Goal: Task Accomplishment & Management: Use online tool/utility

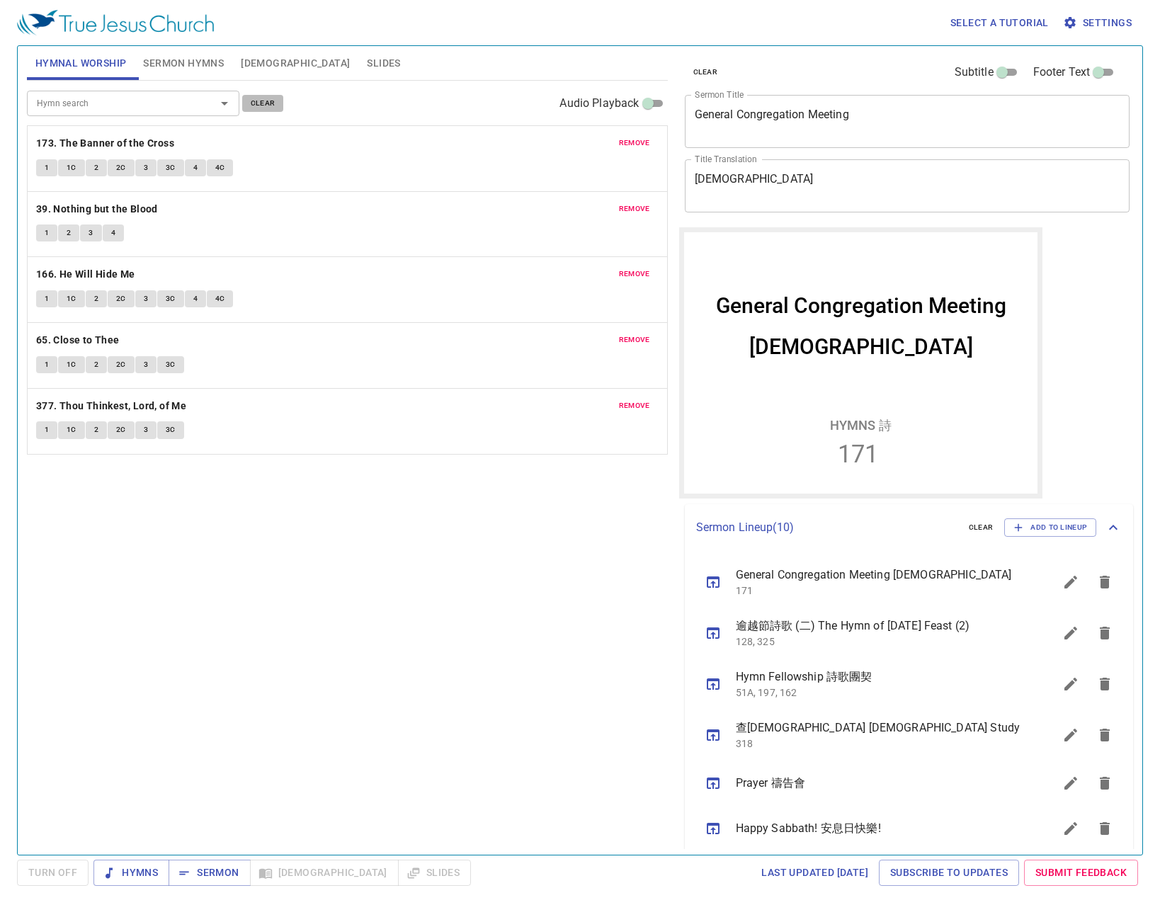
click at [262, 108] on span "clear" at bounding box center [263, 103] width 25 height 13
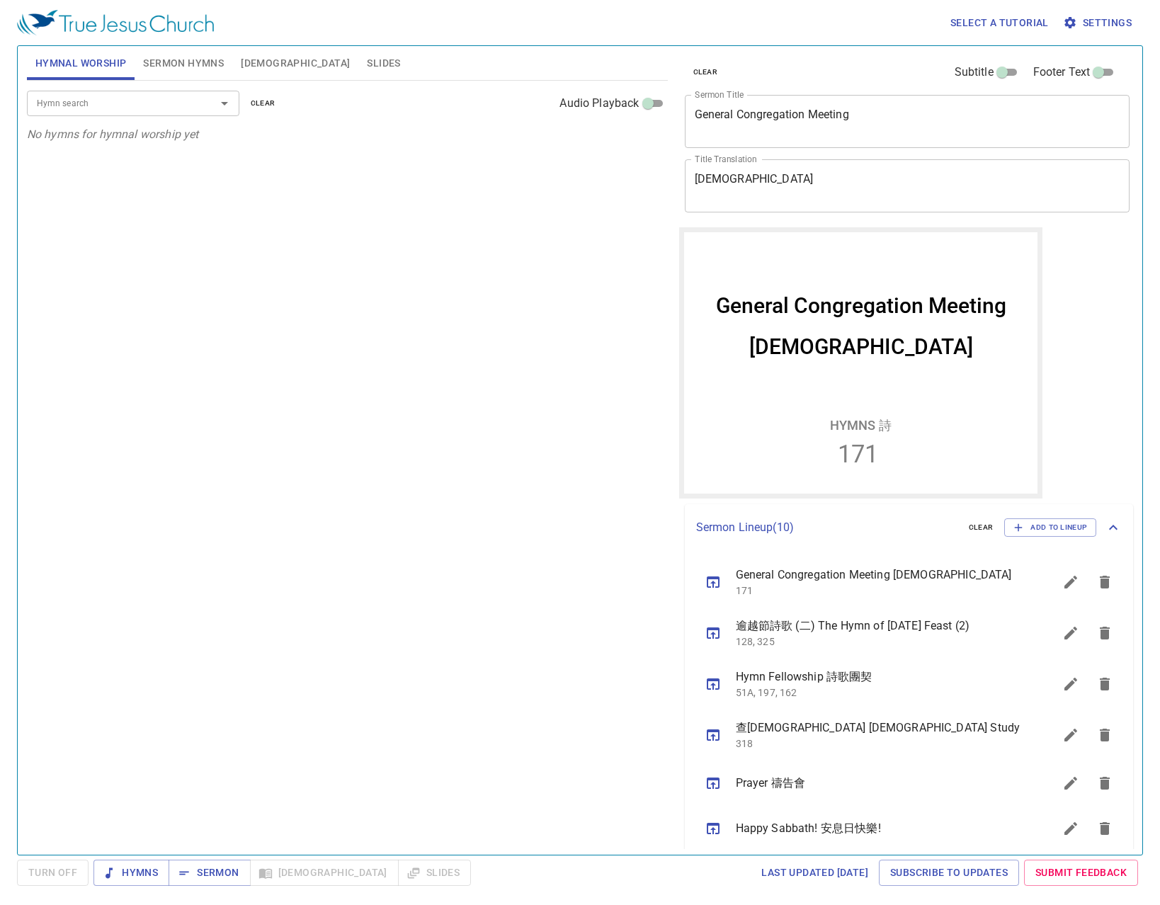
click at [1062, 627] on icon "sermon lineup list" at bounding box center [1070, 632] width 17 height 17
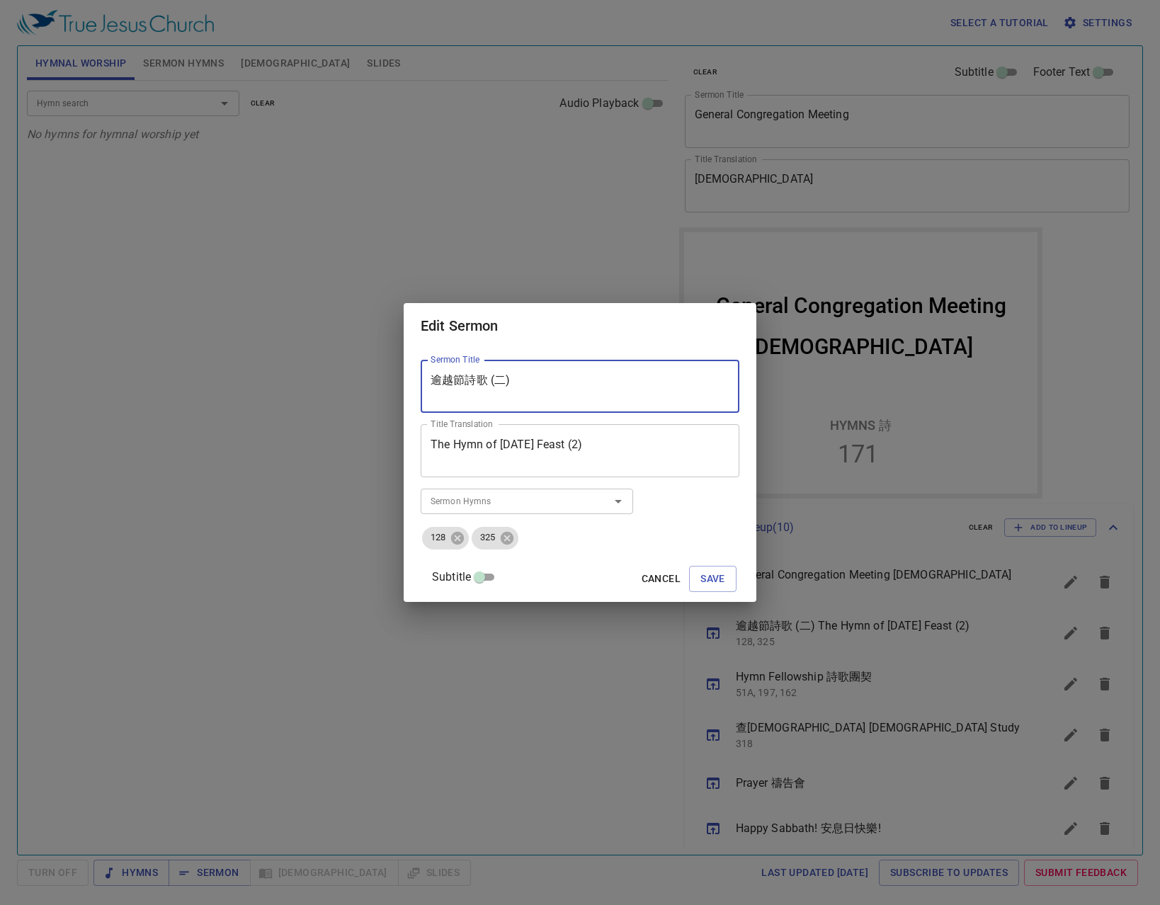
drag, startPoint x: 635, startPoint y: 387, endPoint x: 321, endPoint y: 370, distance: 314.8
click at [309, 371] on div "Edit Sermon Sermon Title 逾越節詩歌 (二) Sermon Title Title Translation The Hymn of P…" at bounding box center [580, 452] width 1160 height 905
drag, startPoint x: 683, startPoint y: 444, endPoint x: 337, endPoint y: 442, distance: 346.2
click at [328, 443] on div "Edit Sermon Sermon Title 逾越節詩歌 (二) Sermon Title Title Translation The Hymn of P…" at bounding box center [580, 452] width 1160 height 905
type textarea "The Lord Will Fulfill His Purpose in Us"
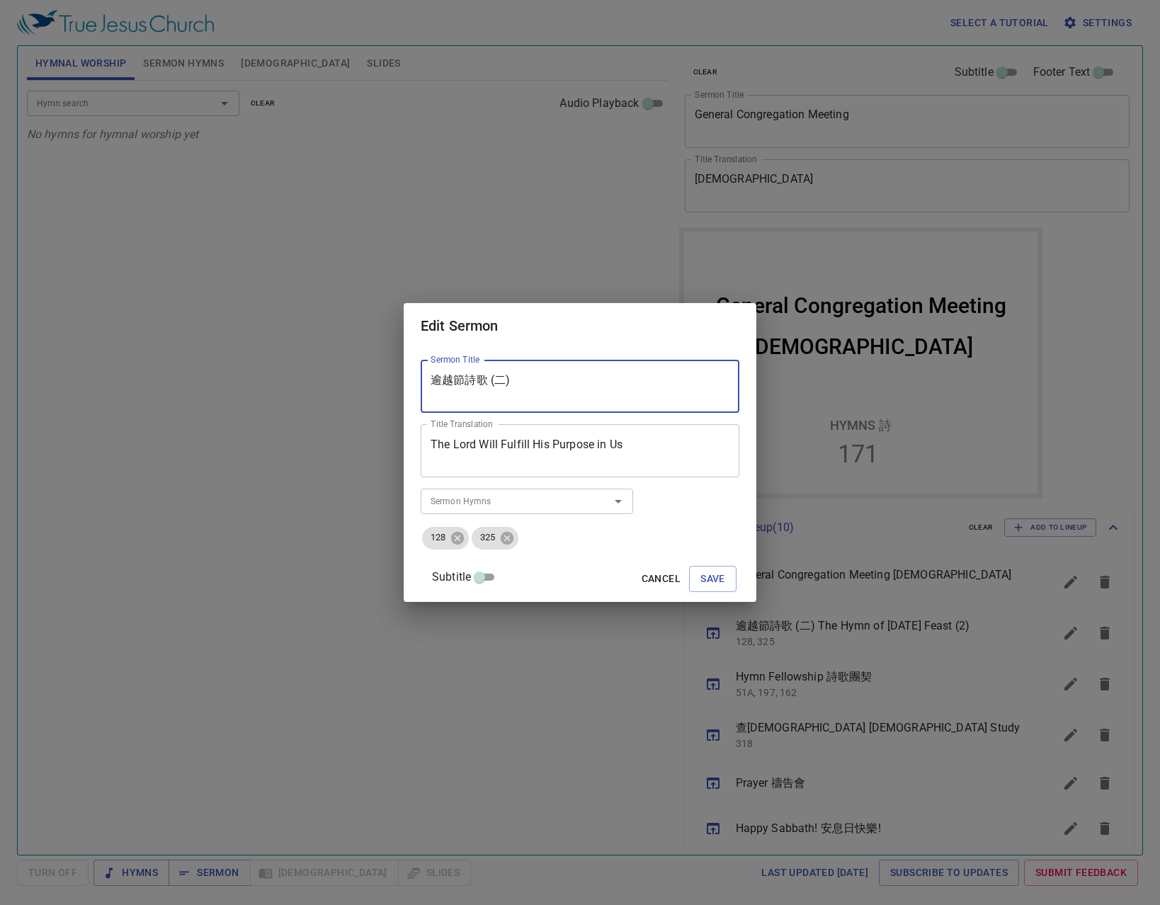
drag, startPoint x: 595, startPoint y: 380, endPoint x: 372, endPoint y: 323, distance: 229.6
click at [372, 323] on div "Edit Sermon Sermon Title 逾越節詩歌 (二) Sermon Title Title Translation The Lord Will…" at bounding box center [580, 452] width 1160 height 905
type textarea "主必成全我們的事"
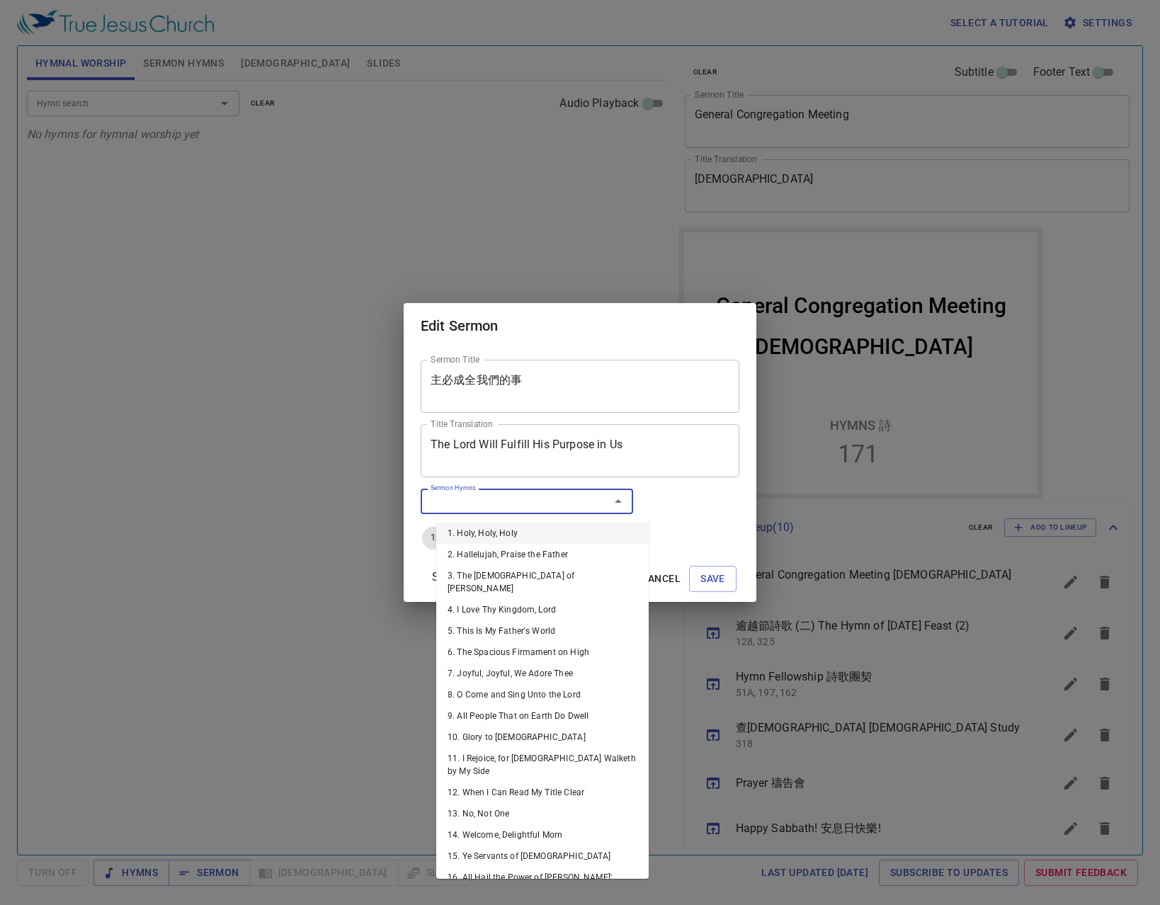
click at [560, 498] on input "Sermon Hymns" at bounding box center [506, 501] width 162 height 16
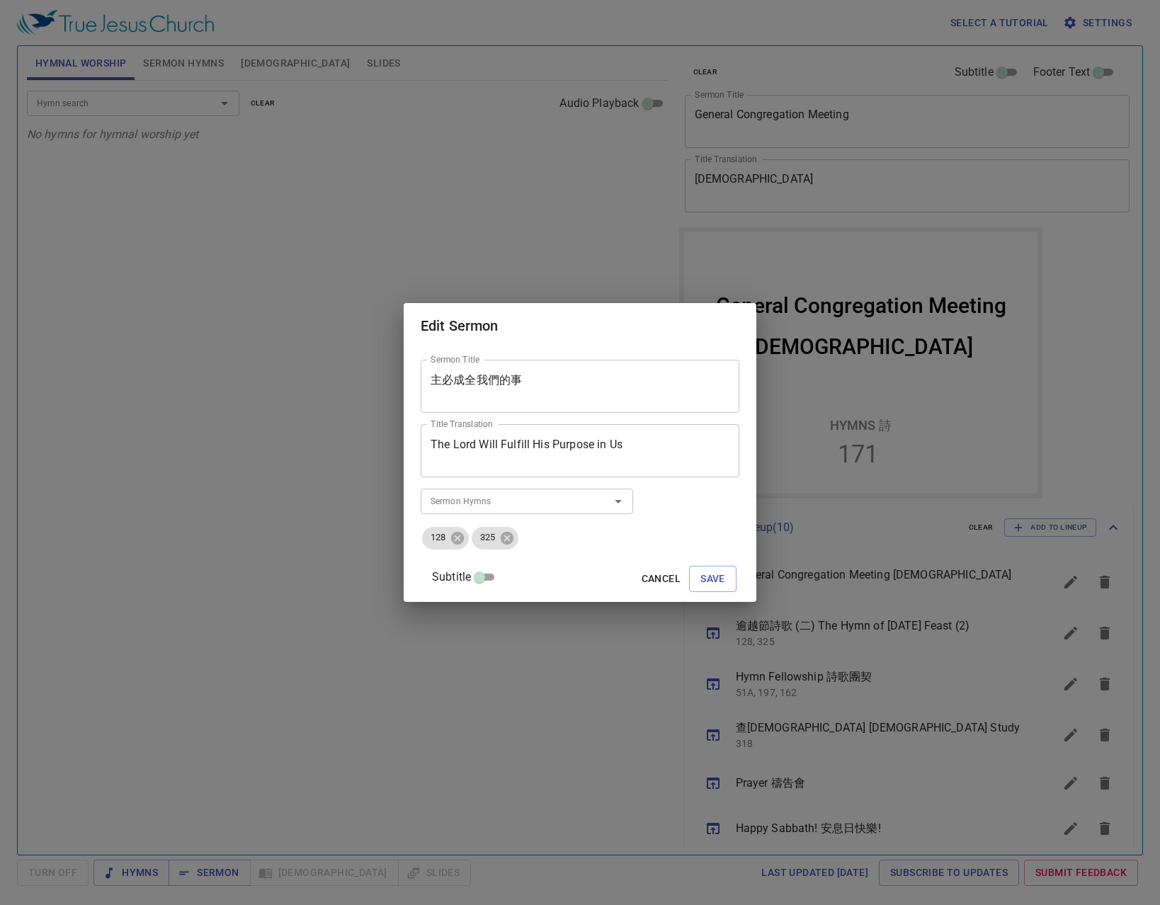
click at [685, 524] on div "Sermon Title 主必成全我們的事 Sermon Title Title Translation The Lord Will Fulfill His …" at bounding box center [580, 474] width 319 height 241
click at [464, 536] on icon at bounding box center [457, 537] width 13 height 13
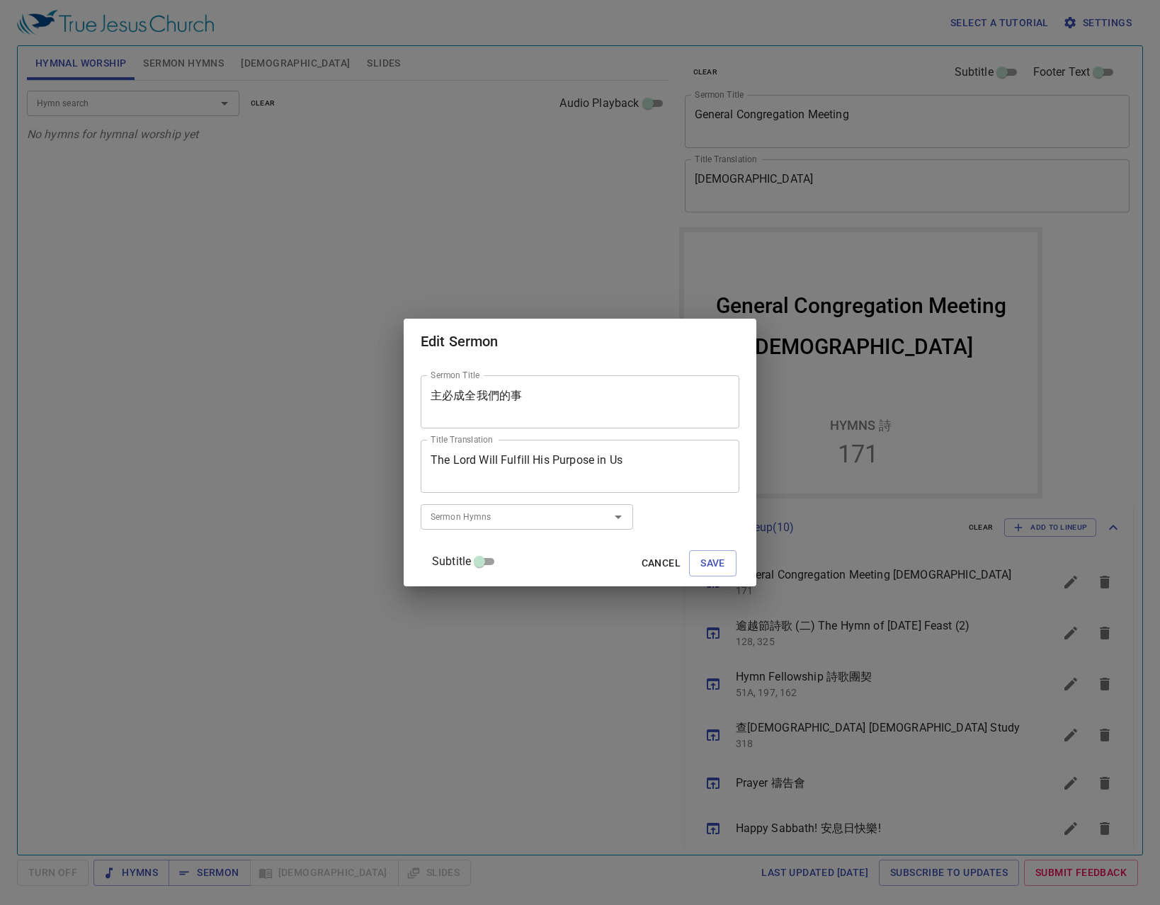
click at [483, 515] on input "Sermon Hymns" at bounding box center [506, 516] width 162 height 16
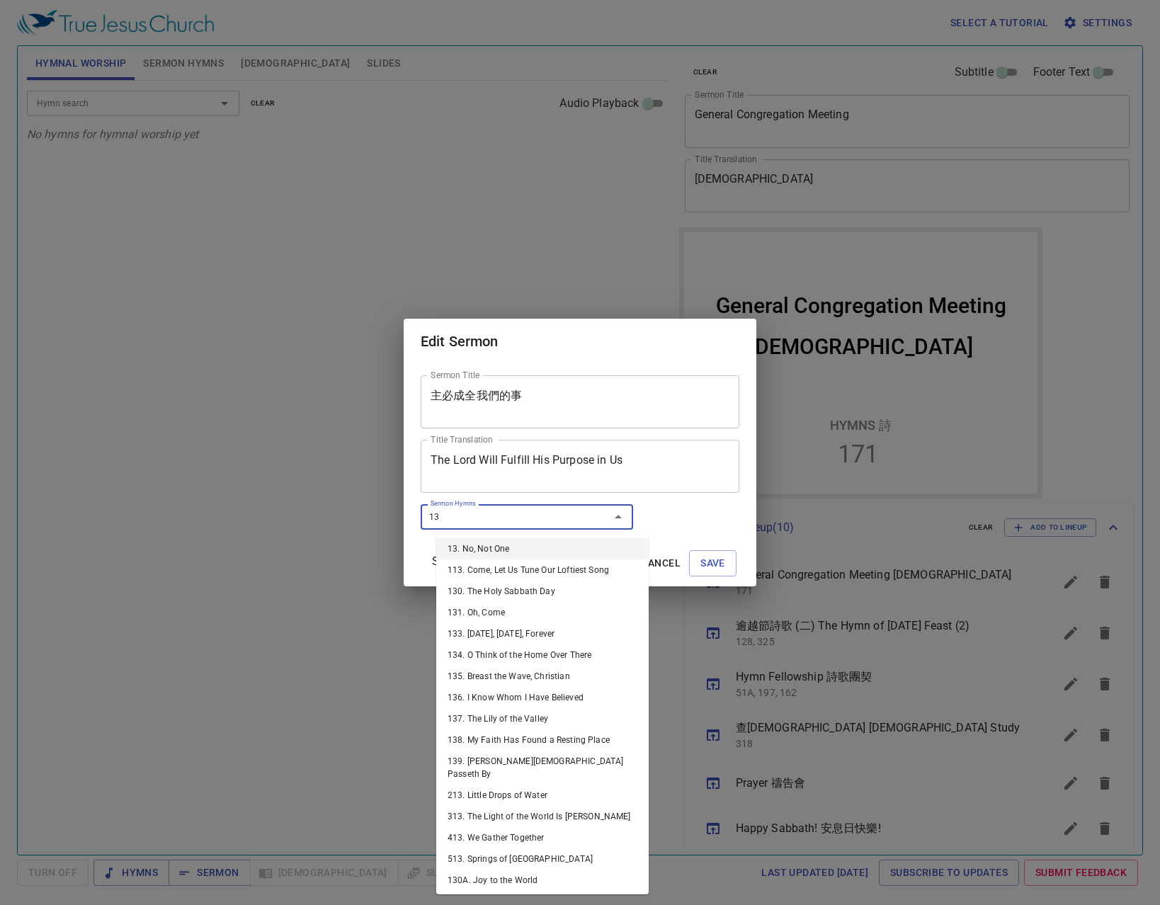
type input "136"
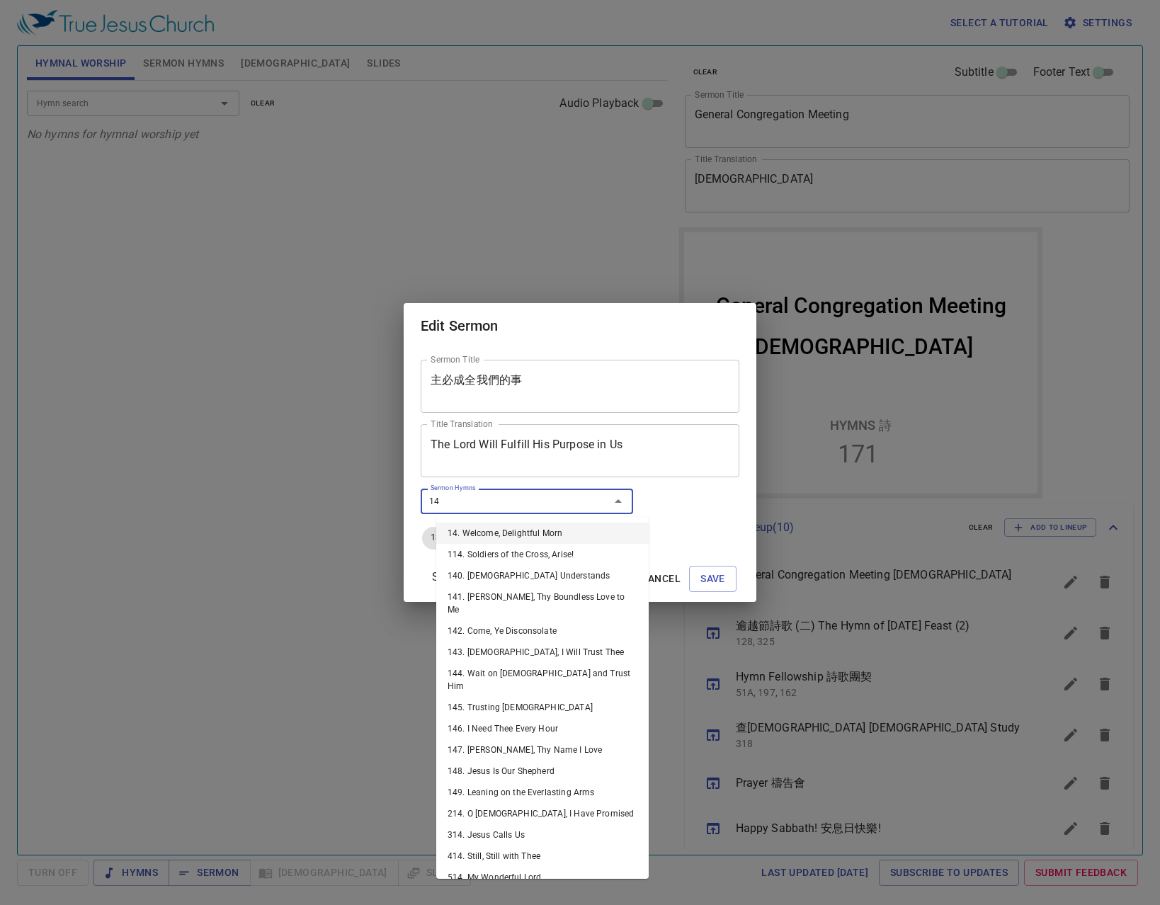
type input "146"
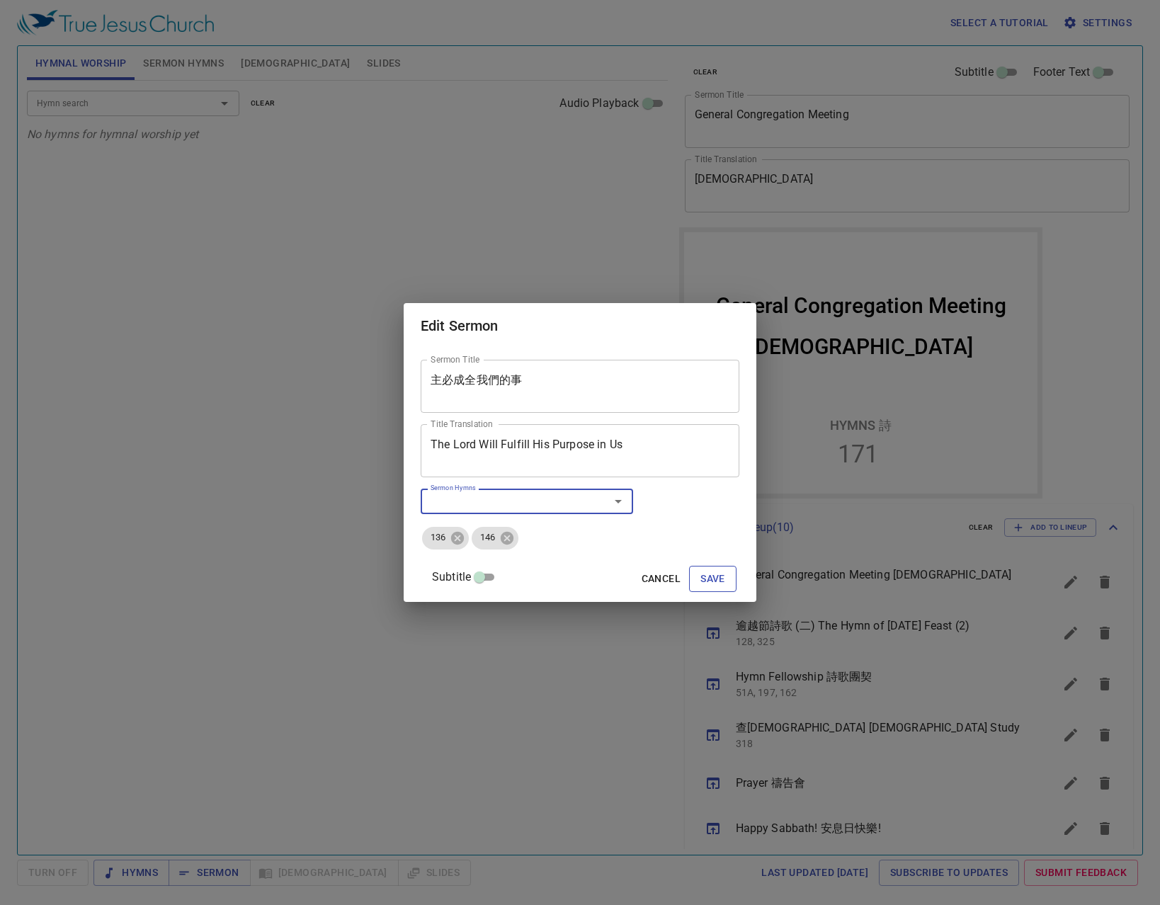
click at [700, 585] on span "Save" at bounding box center [712, 579] width 25 height 18
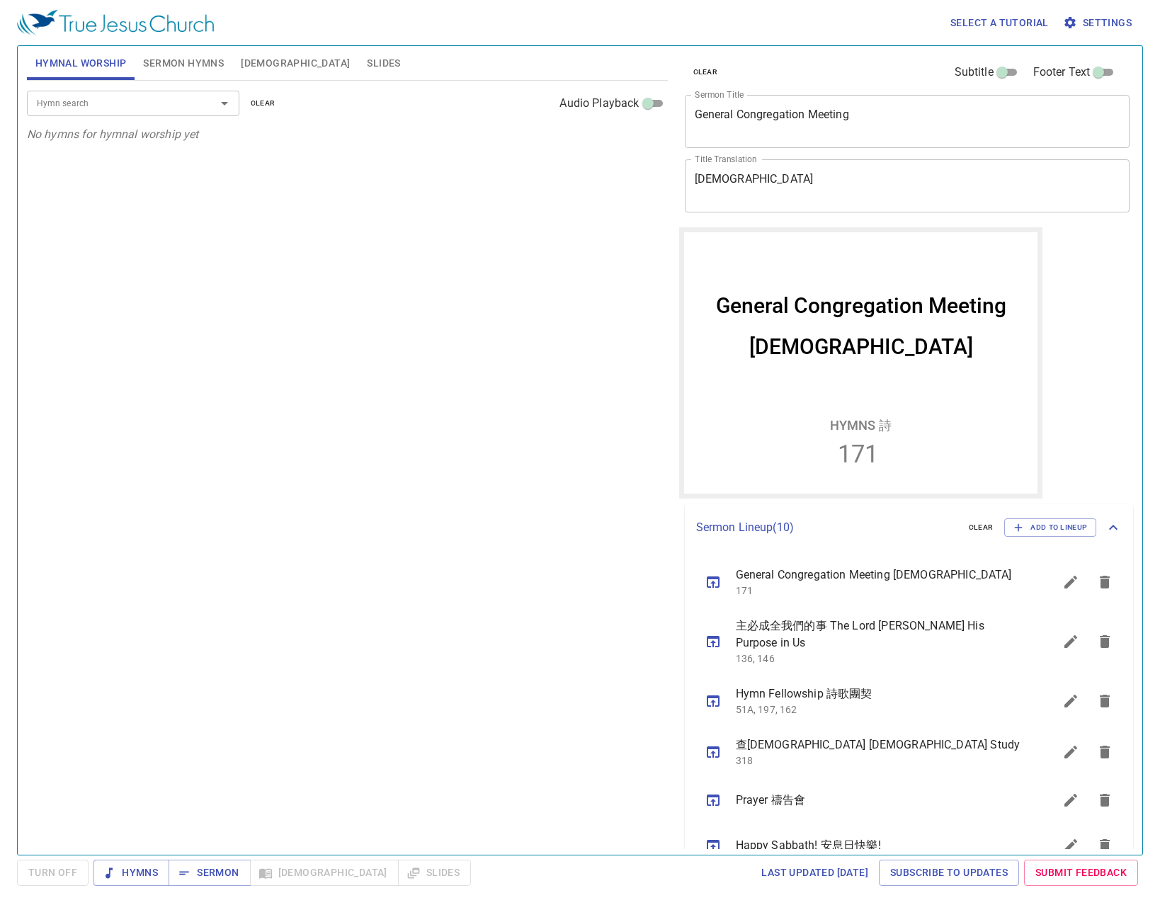
click at [1062, 648] on button "sermon lineup list" at bounding box center [1070, 641] width 34 height 34
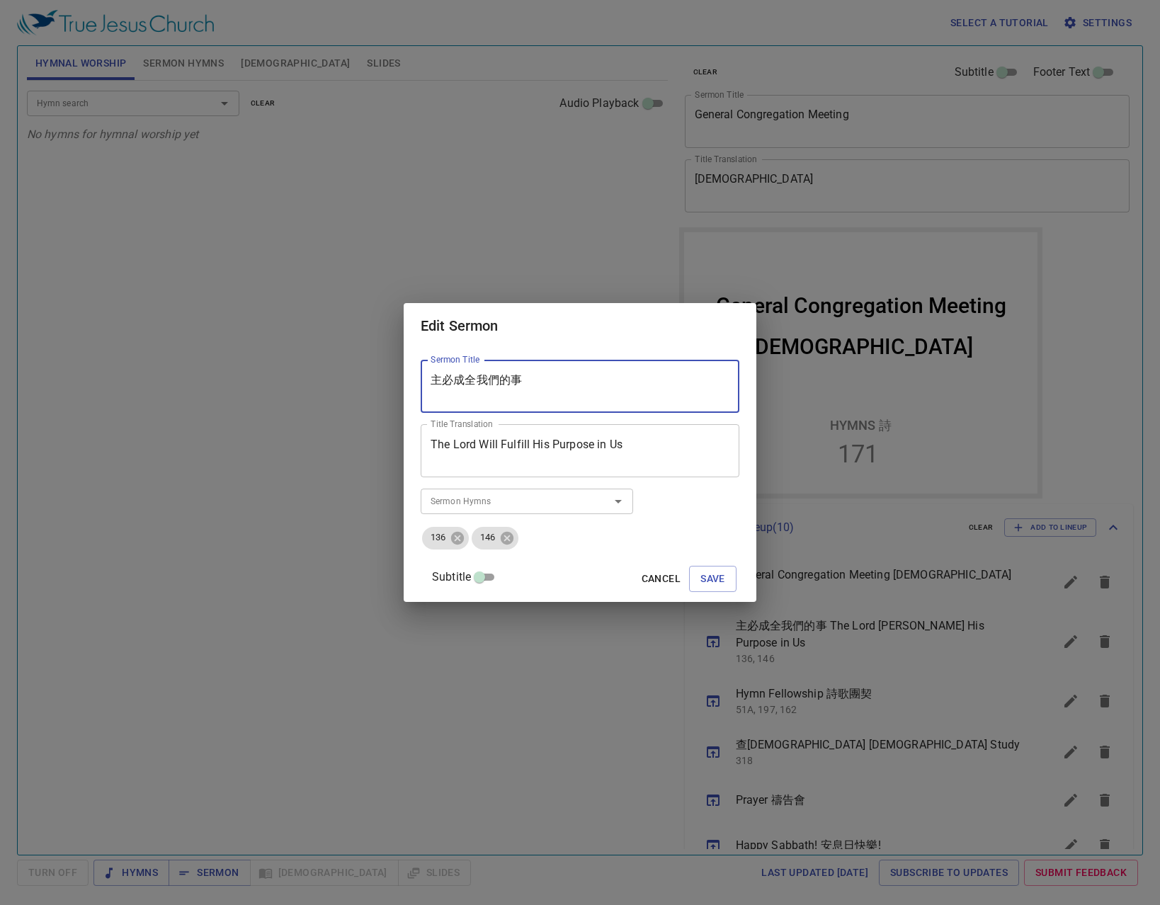
click at [618, 375] on textarea "主必成全我們的事" at bounding box center [579, 386] width 299 height 27
click at [649, 566] on button "Cancel" at bounding box center [661, 579] width 50 height 26
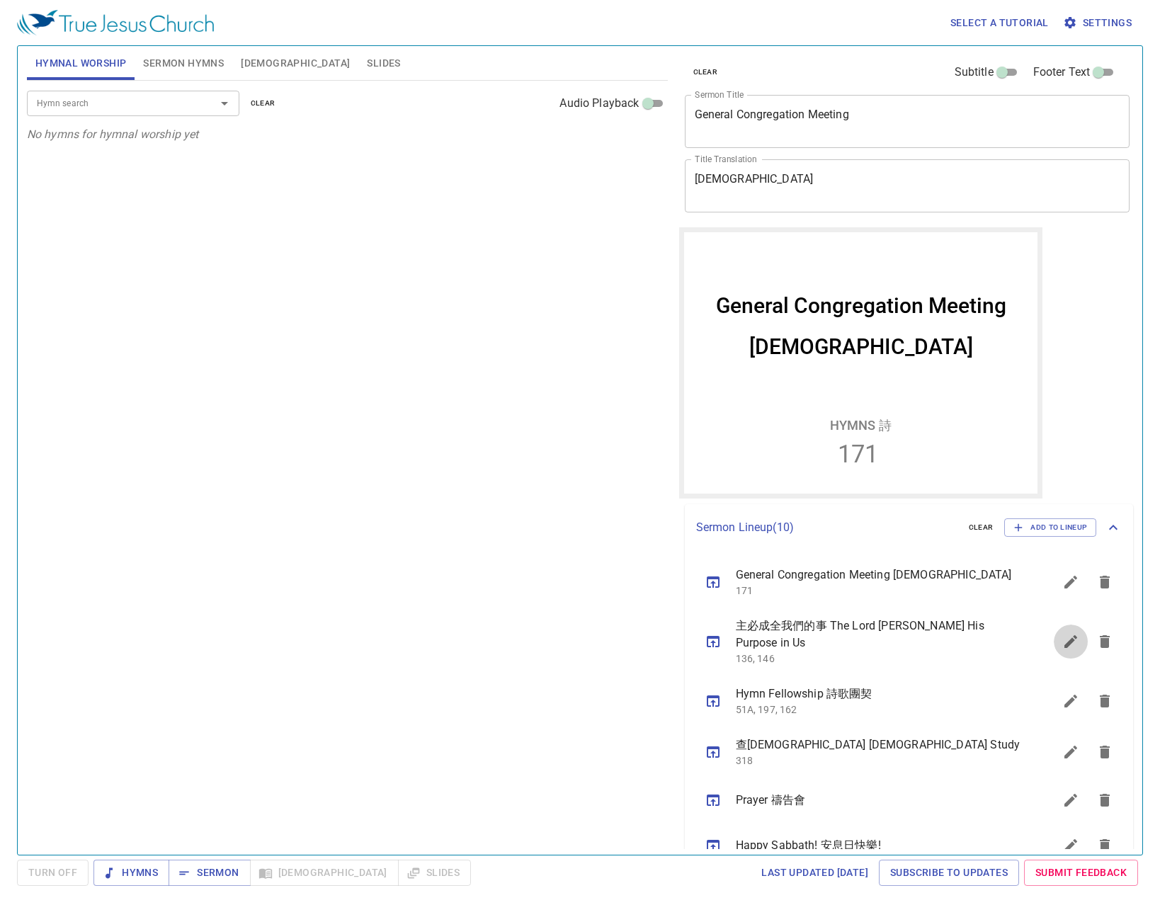
click at [1062, 642] on icon "sermon lineup list" at bounding box center [1070, 641] width 17 height 17
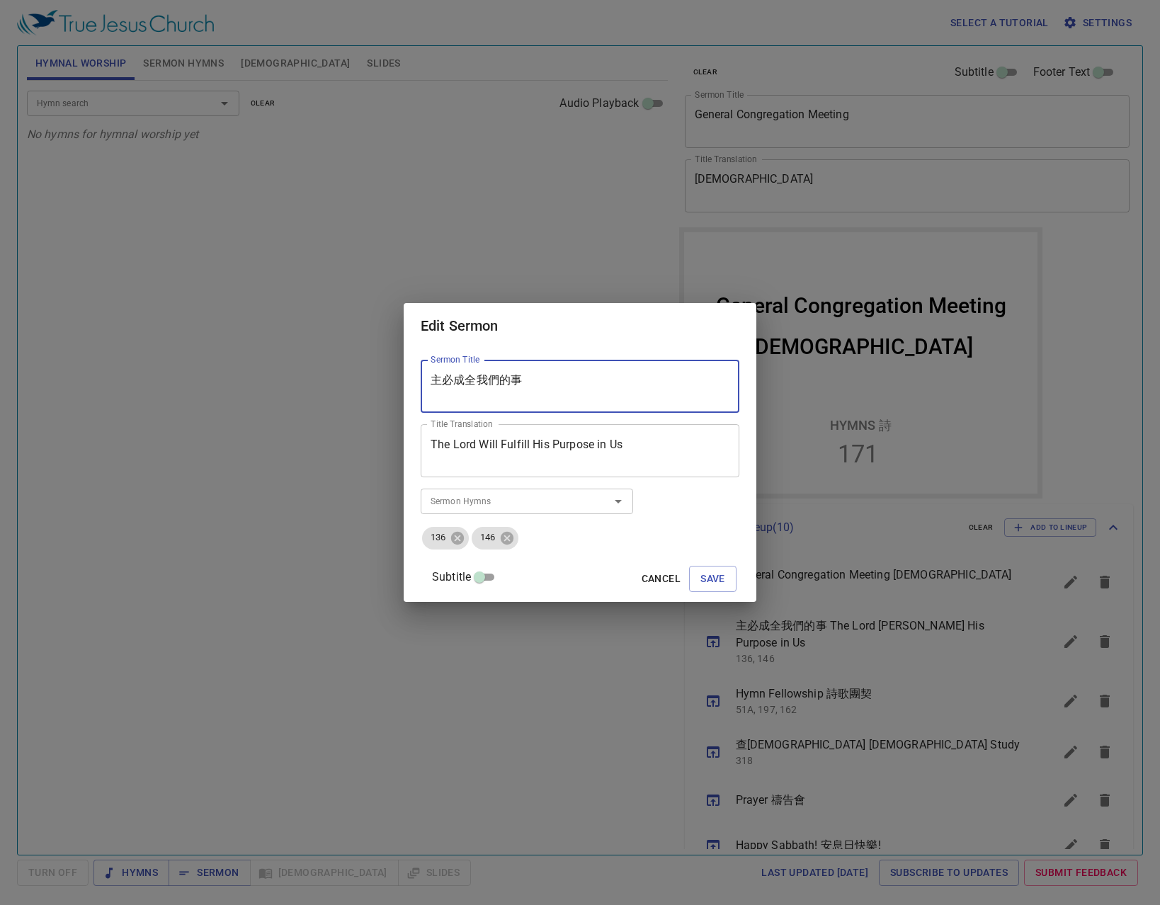
click at [605, 392] on textarea "主必成全我們的事" at bounding box center [579, 386] width 299 height 27
drag, startPoint x: 566, startPoint y: 481, endPoint x: 560, endPoint y: 431, distance: 50.7
click at [566, 481] on div "Sermon Title 主必成全我們的事 Sermon Title Title Translation The Lord Will Fulfill His …" at bounding box center [580, 474] width 319 height 241
click at [566, 432] on div "The Lord Will Fulfill His Purpose in Us Title Translation" at bounding box center [580, 450] width 319 height 53
click at [644, 571] on span "Cancel" at bounding box center [660, 579] width 39 height 18
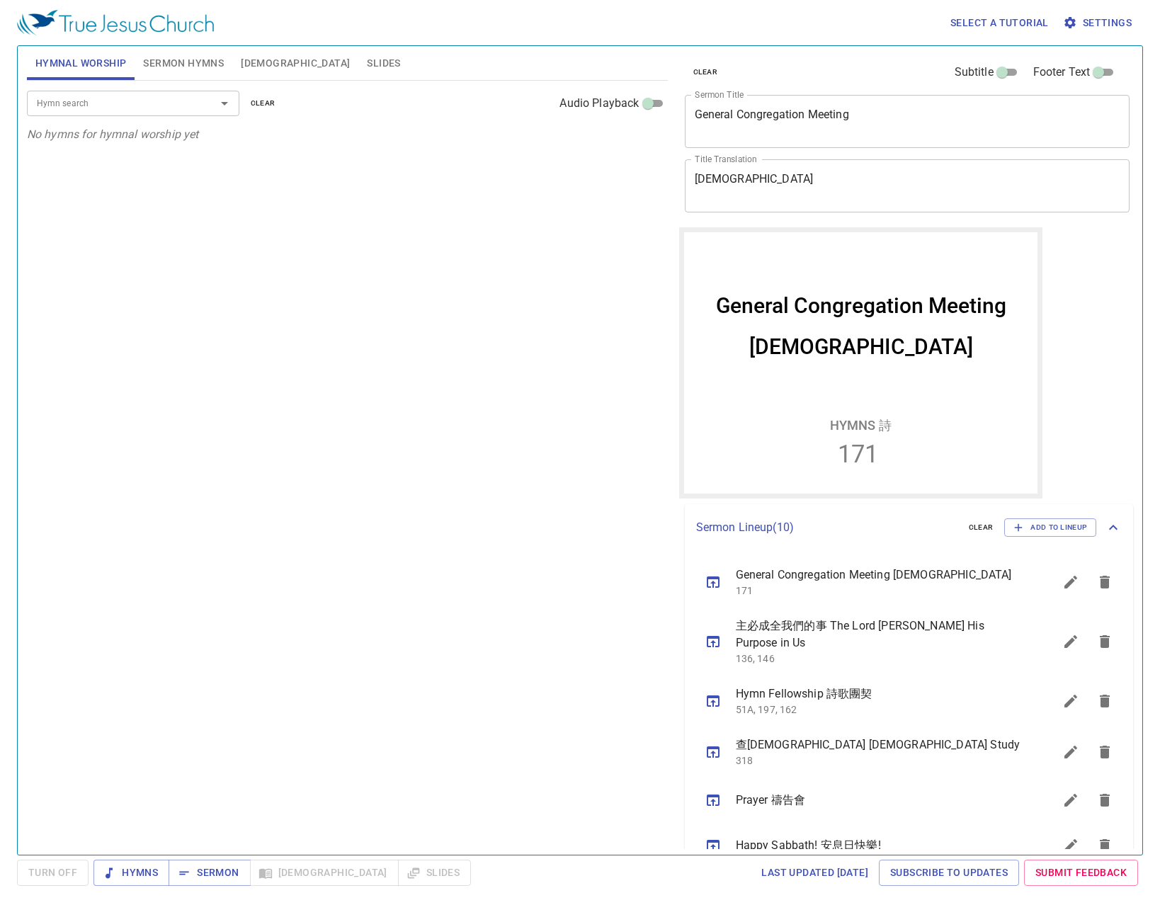
click at [367, 383] on div "Hymn search Hymn search clear Audio Playback No hymns for hymnal worship yet" at bounding box center [347, 462] width 641 height 762
click at [125, 877] on span "Hymns" at bounding box center [131, 873] width 53 height 18
click at [124, 103] on input "Hymn search" at bounding box center [112, 103] width 162 height 16
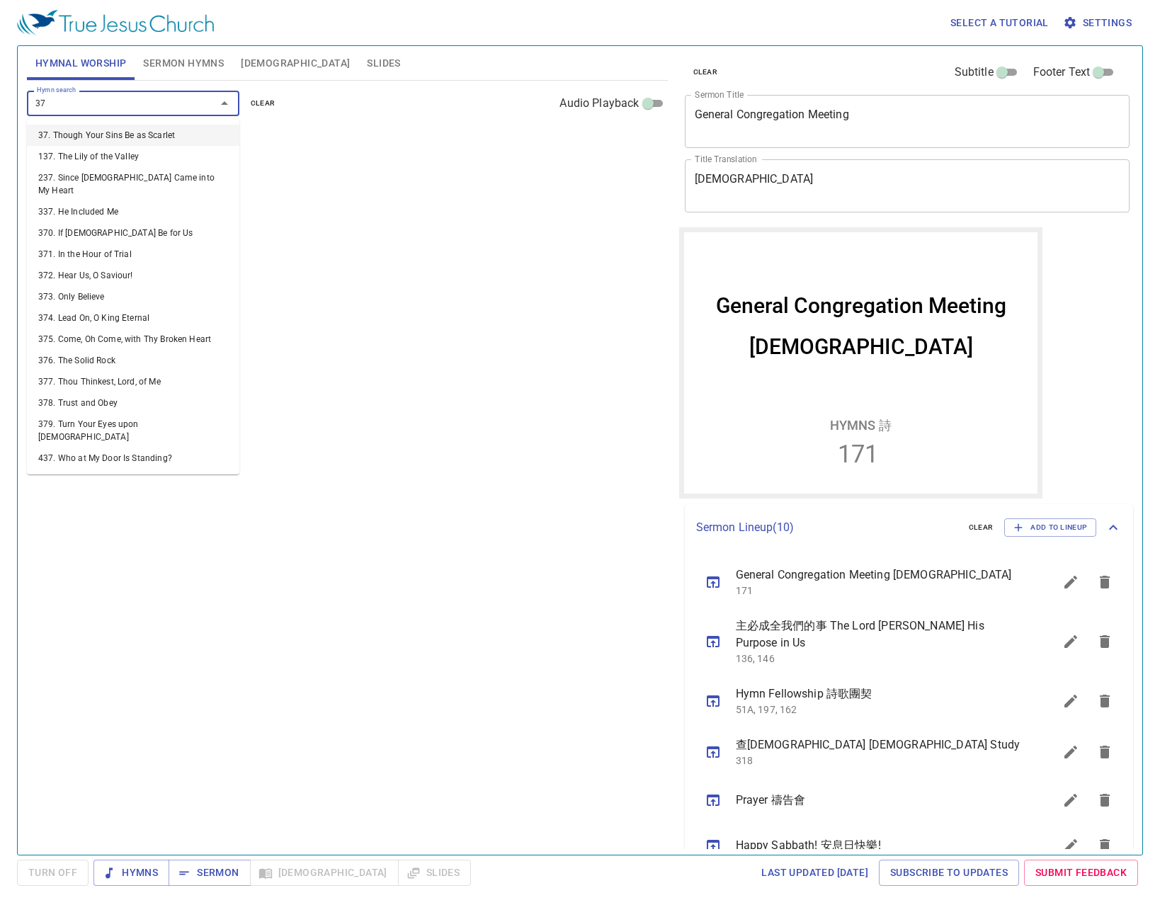
type input "373"
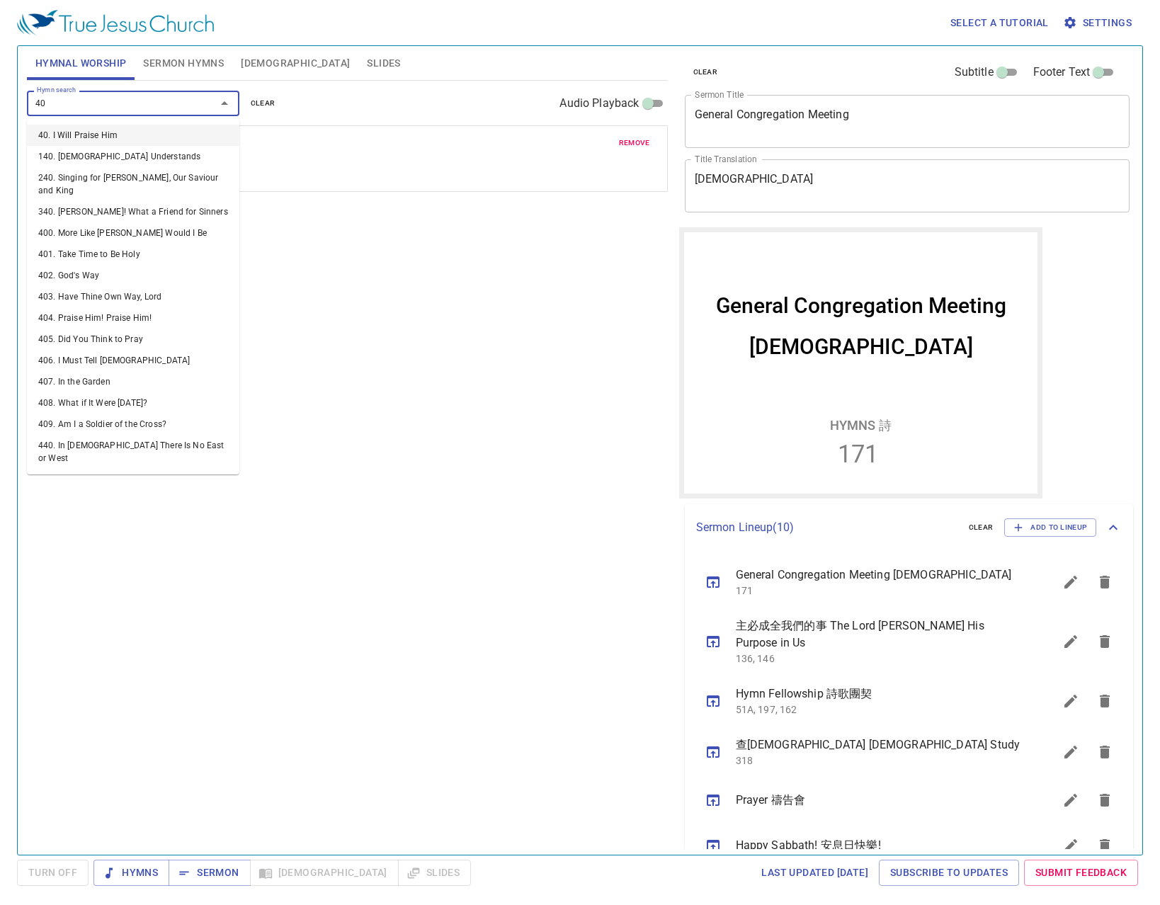
type input "402"
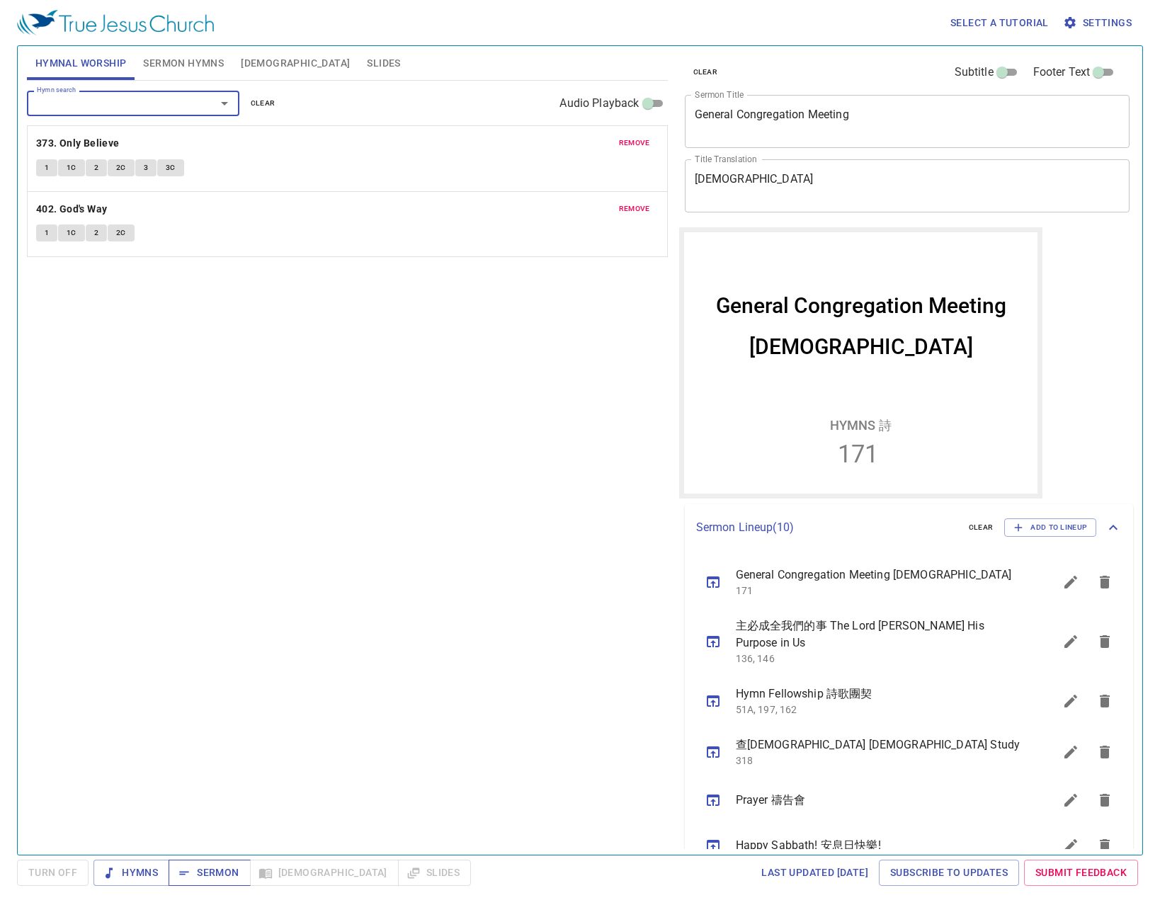
click at [190, 864] on button "Sermon" at bounding box center [208, 872] width 81 height 26
click at [139, 877] on span "Hymns" at bounding box center [131, 873] width 53 height 18
click at [137, 867] on span "Hymns" at bounding box center [131, 873] width 53 height 18
click at [1053, 645] on button "sermon lineup list" at bounding box center [1070, 641] width 34 height 34
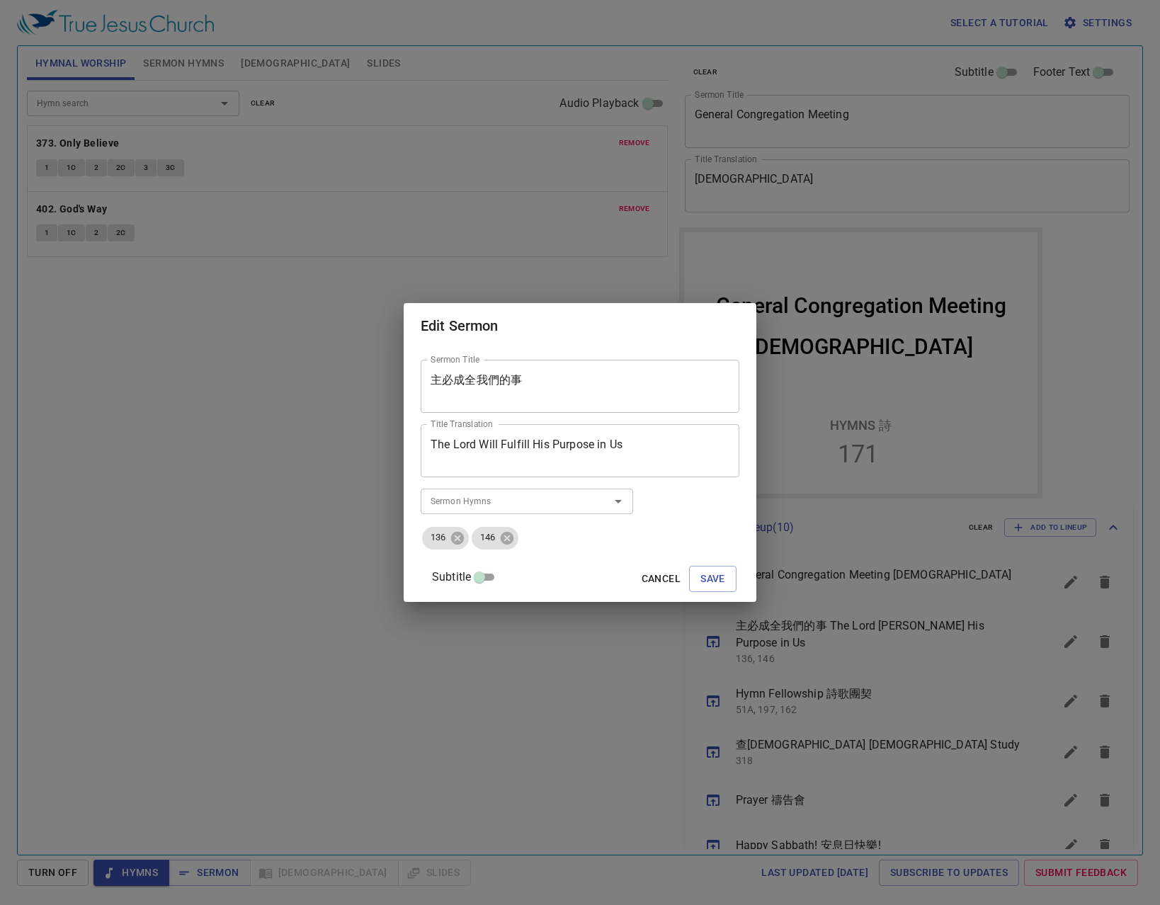
click at [660, 458] on textarea "The Lord Will Fulfill His Purpose in Us" at bounding box center [579, 451] width 299 height 27
click at [649, 564] on div "Subtitle Cancel Save" at bounding box center [580, 579] width 319 height 34
click at [646, 576] on span "Cancel" at bounding box center [660, 579] width 39 height 18
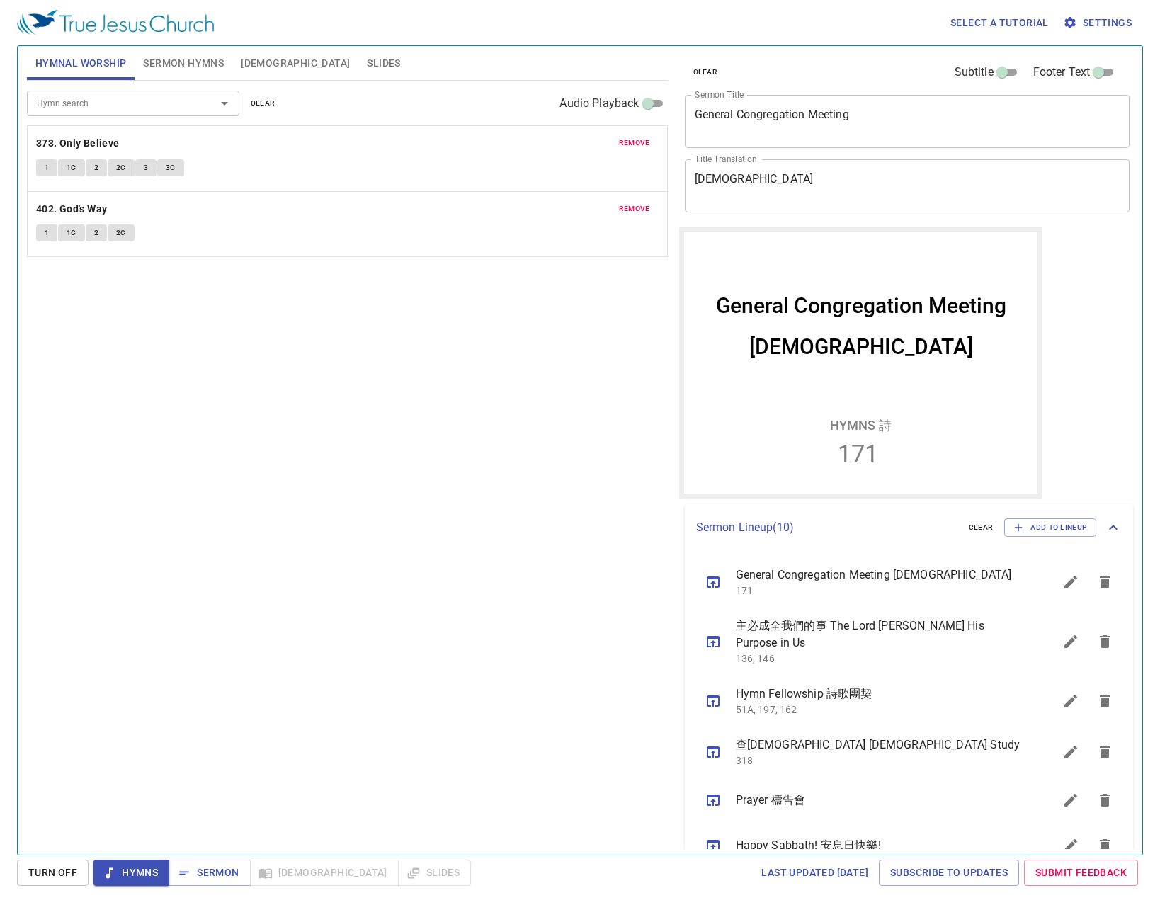
click at [357, 407] on div "Hymn search Hymn search clear Audio Playback remove 373. Only Believe 1 1C 2 2C…" at bounding box center [347, 462] width 641 height 762
click at [79, 141] on b "373. Only Believe" at bounding box center [78, 144] width 84 height 18
click at [53, 167] on button "1" at bounding box center [46, 167] width 21 height 17
click at [72, 169] on span "1C" at bounding box center [72, 167] width 10 height 13
click at [92, 167] on button "2" at bounding box center [96, 167] width 21 height 17
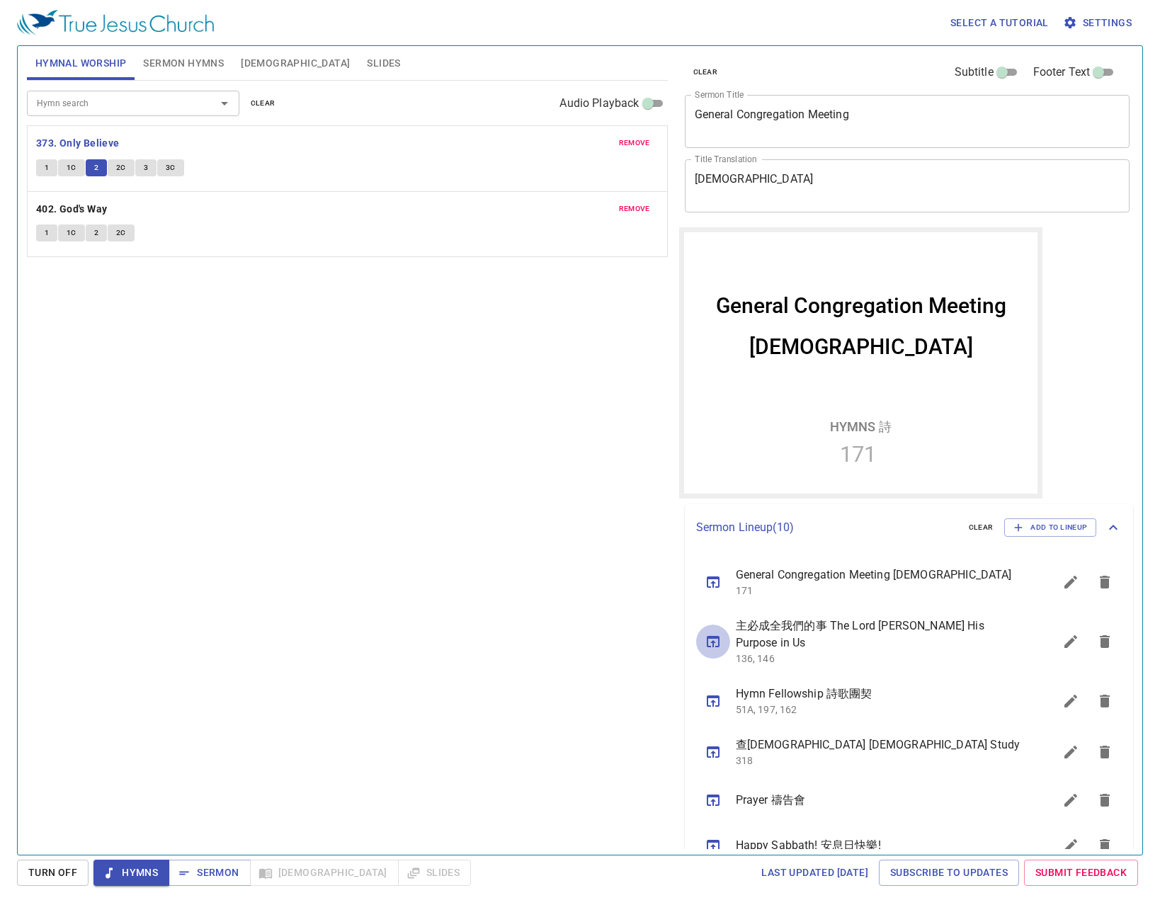
click at [714, 639] on icon "sermon lineup list" at bounding box center [712, 641] width 17 height 17
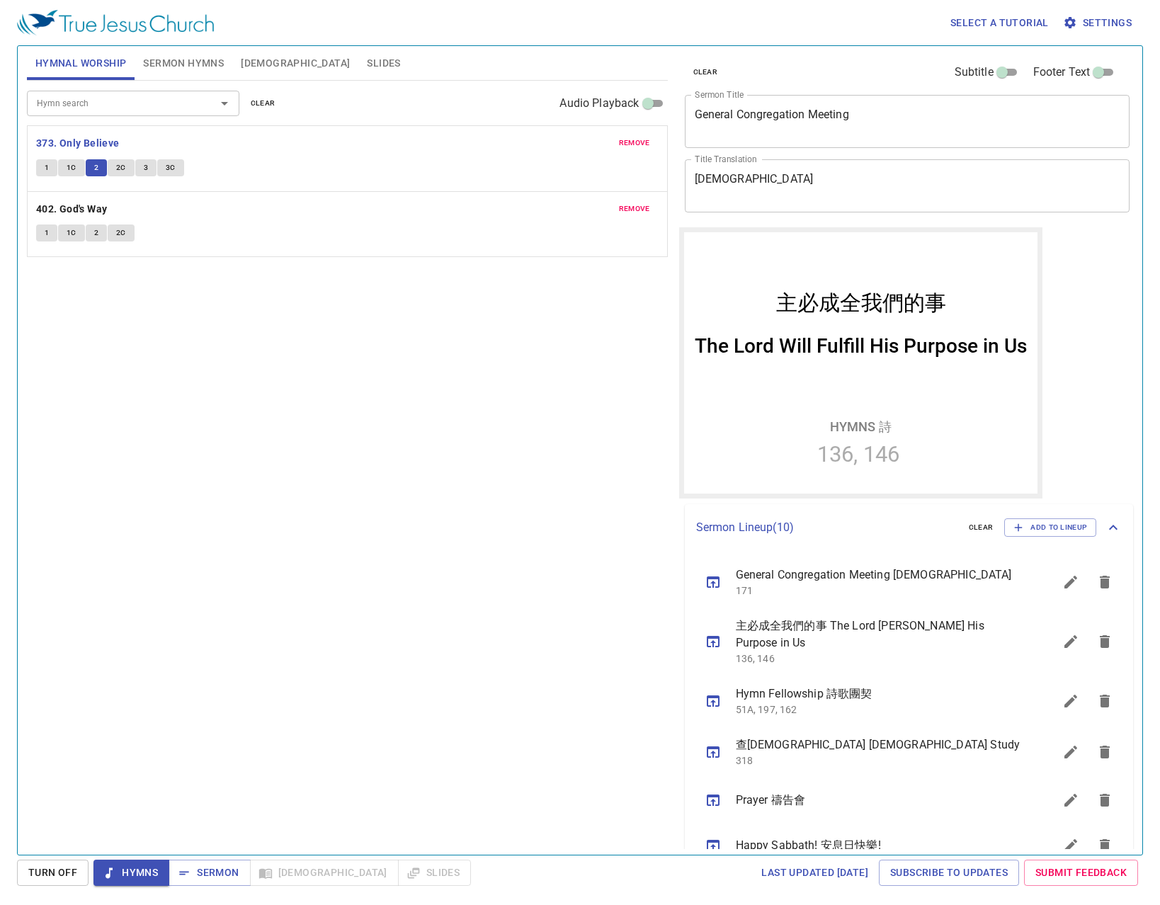
click at [461, 488] on div "Hymn search Hymn search clear Audio Playback remove 373. Only Believe 1 1C 2 2C…" at bounding box center [347, 462] width 641 height 762
click at [130, 168] on button "2C" at bounding box center [121, 167] width 27 height 17
click at [146, 163] on span "3" at bounding box center [146, 167] width 4 height 13
click at [159, 161] on button "3C" at bounding box center [170, 167] width 27 height 17
click at [72, 201] on b "402. God's Way" at bounding box center [72, 209] width 72 height 18
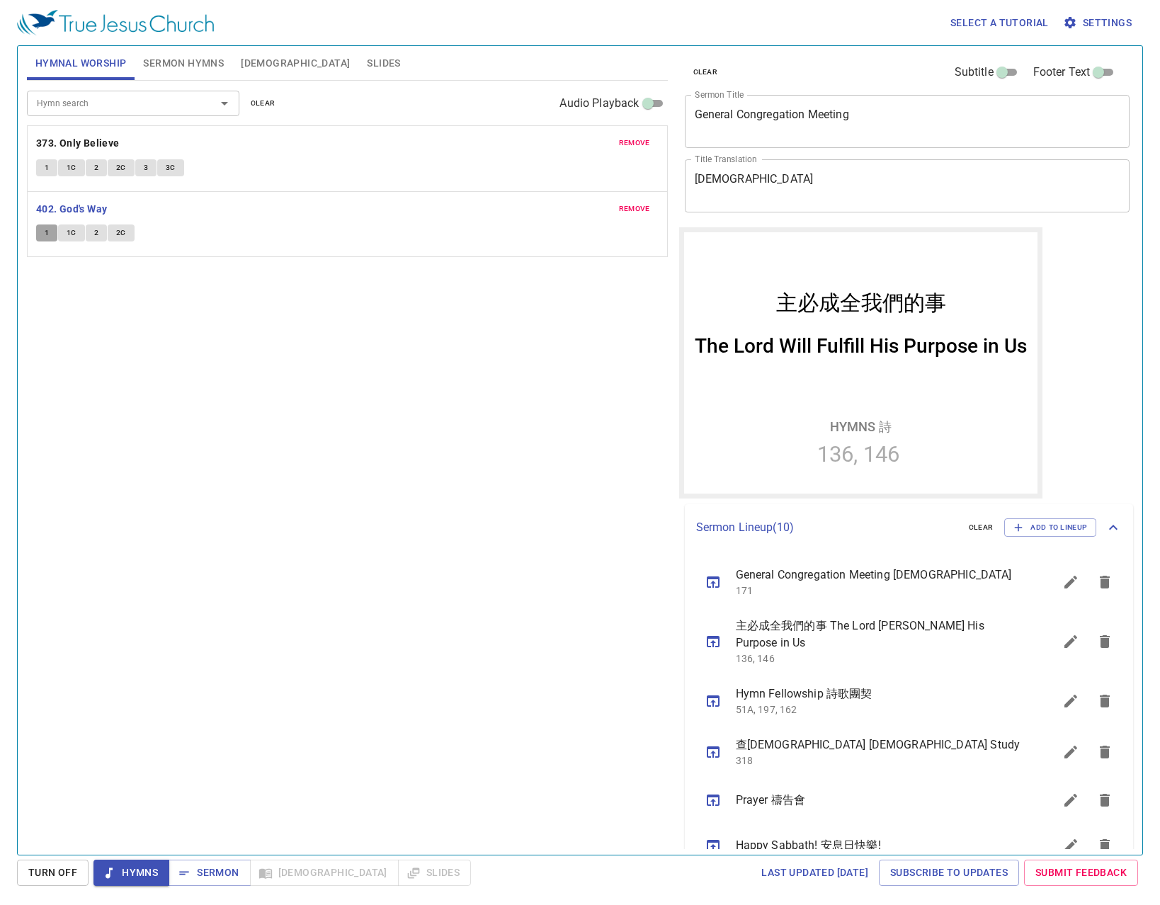
click at [42, 236] on button "1" at bounding box center [46, 232] width 21 height 17
click at [367, 67] on span "Slides" at bounding box center [383, 64] width 33 height 18
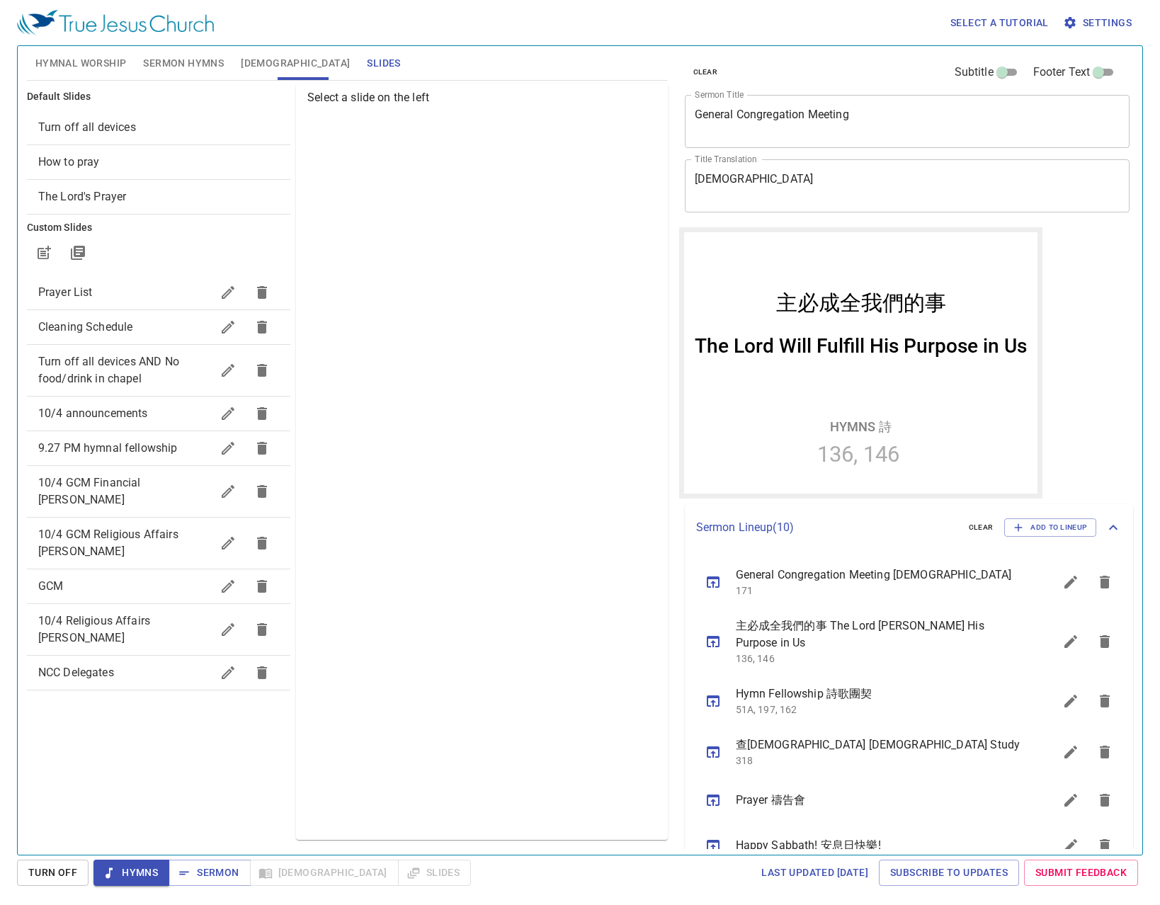
click at [224, 417] on icon "button" at bounding box center [227, 413] width 17 height 17
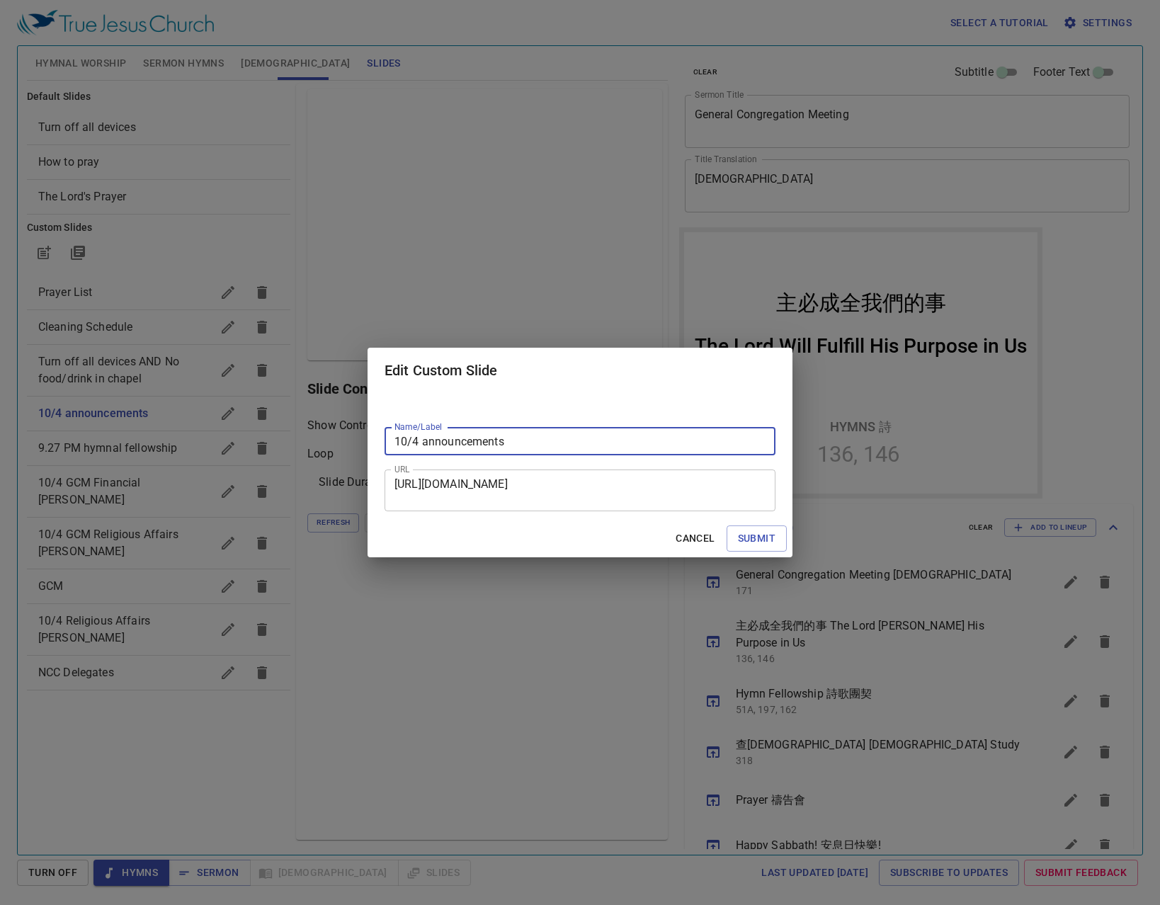
click at [612, 500] on textarea "https://docs.google.com/presentation/d/1EpU5tZVAnWKkuQ8SxL0Q9Y6Zm2z8VkJB/edit?s…" at bounding box center [579, 490] width 371 height 27
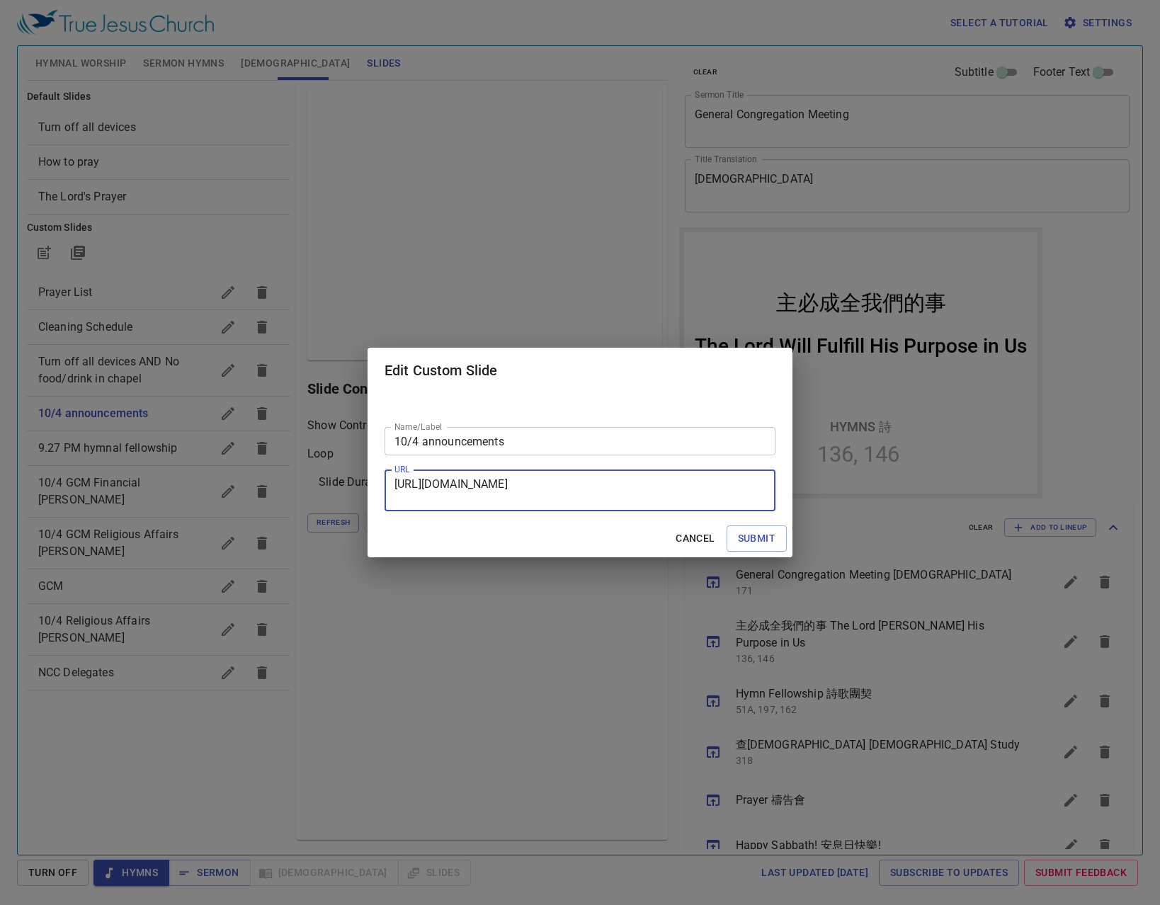
click at [701, 552] on div "Cancel Submit" at bounding box center [579, 539] width 425 height 38
drag, startPoint x: 686, startPoint y: 541, endPoint x: 522, endPoint y: 446, distance: 189.1
click at [687, 539] on span "Cancel" at bounding box center [694, 539] width 39 height 18
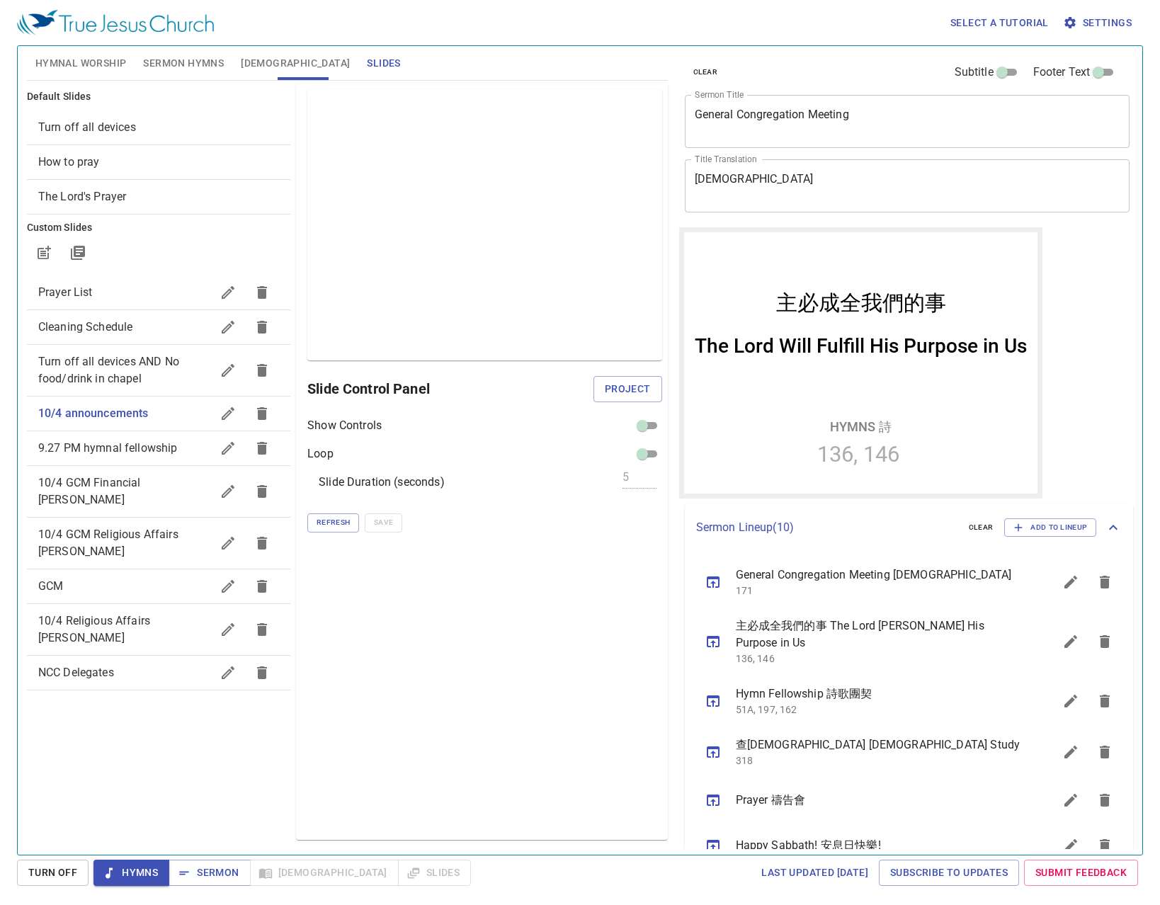
click at [97, 74] on button "Hymnal Worship" at bounding box center [81, 63] width 108 height 34
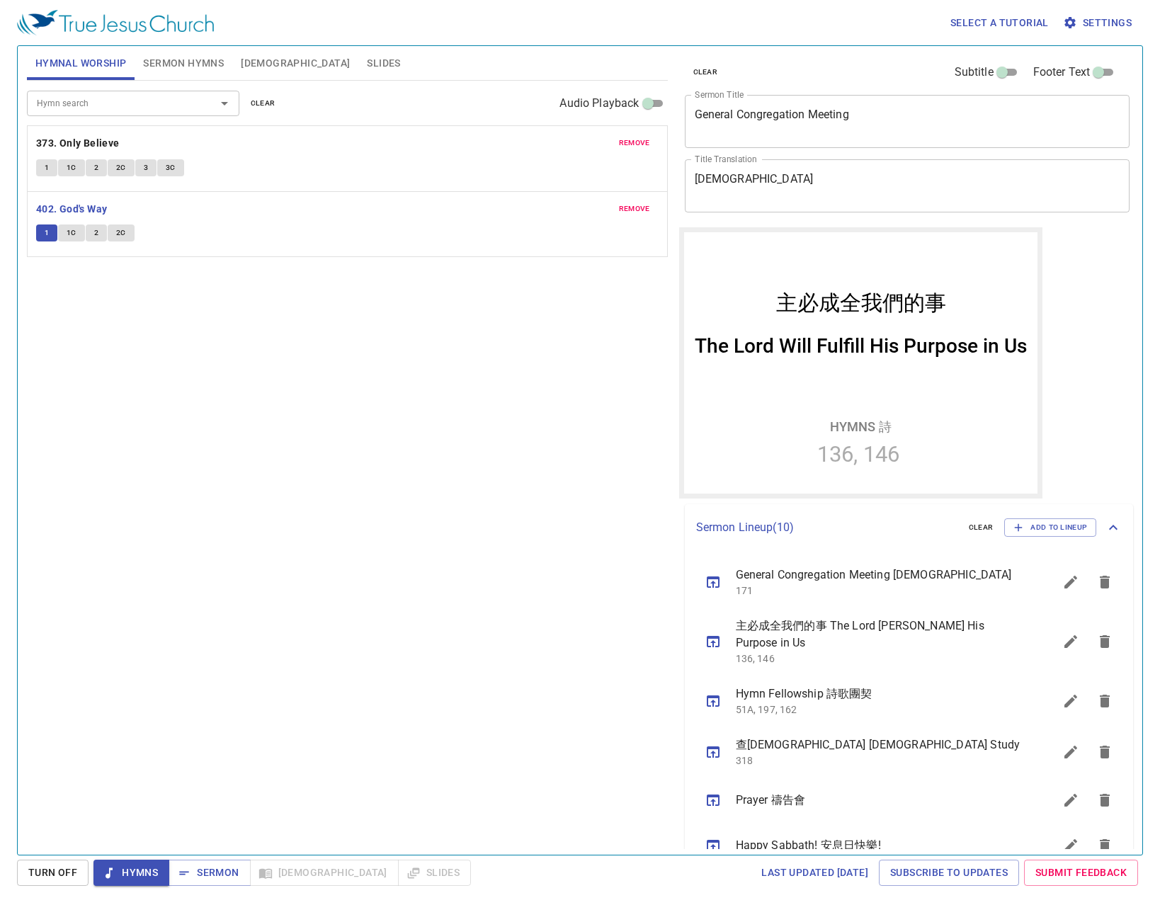
click at [76, 229] on span "1C" at bounding box center [72, 233] width 10 height 13
click at [367, 68] on span "Slides" at bounding box center [383, 64] width 33 height 18
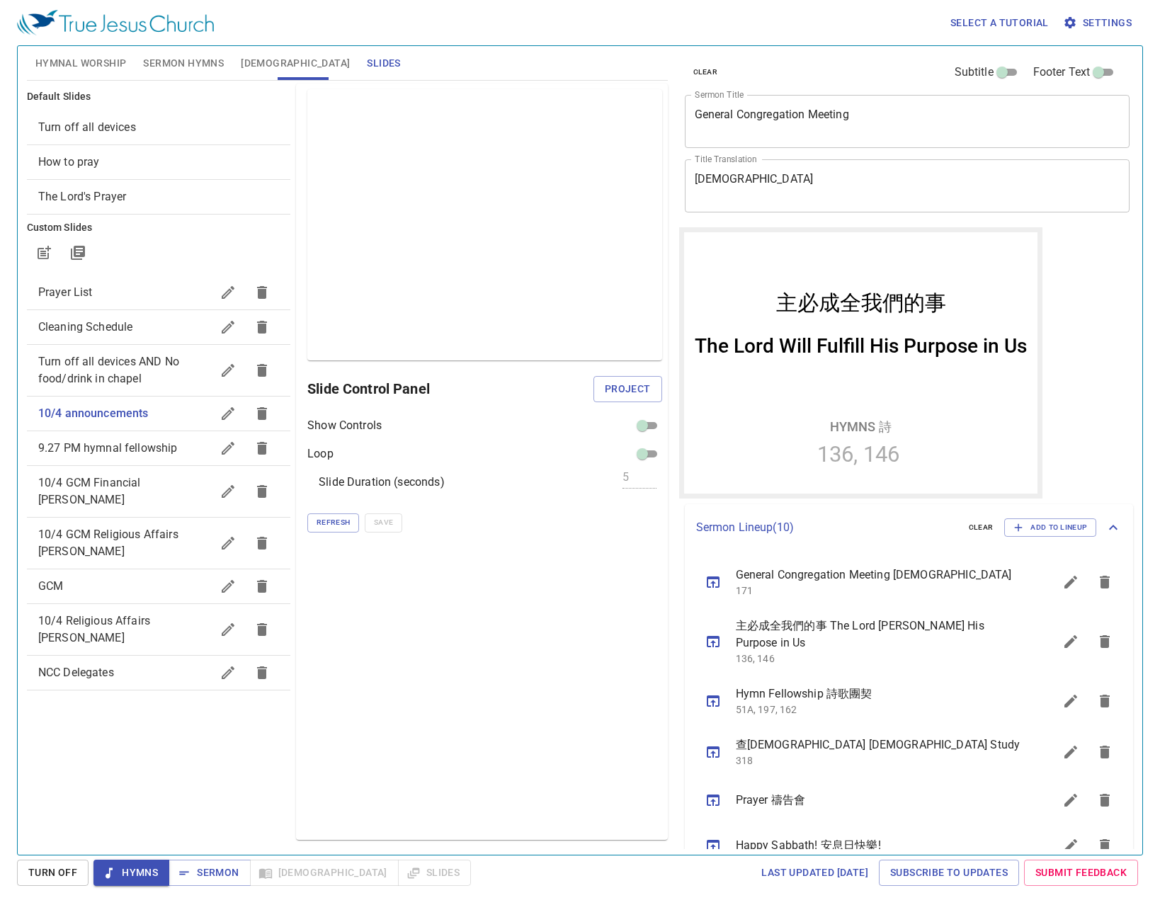
drag, startPoint x: 113, startPoint y: 57, endPoint x: 126, endPoint y: 72, distance: 19.5
click at [113, 57] on span "Hymnal Worship" at bounding box center [80, 64] width 91 height 18
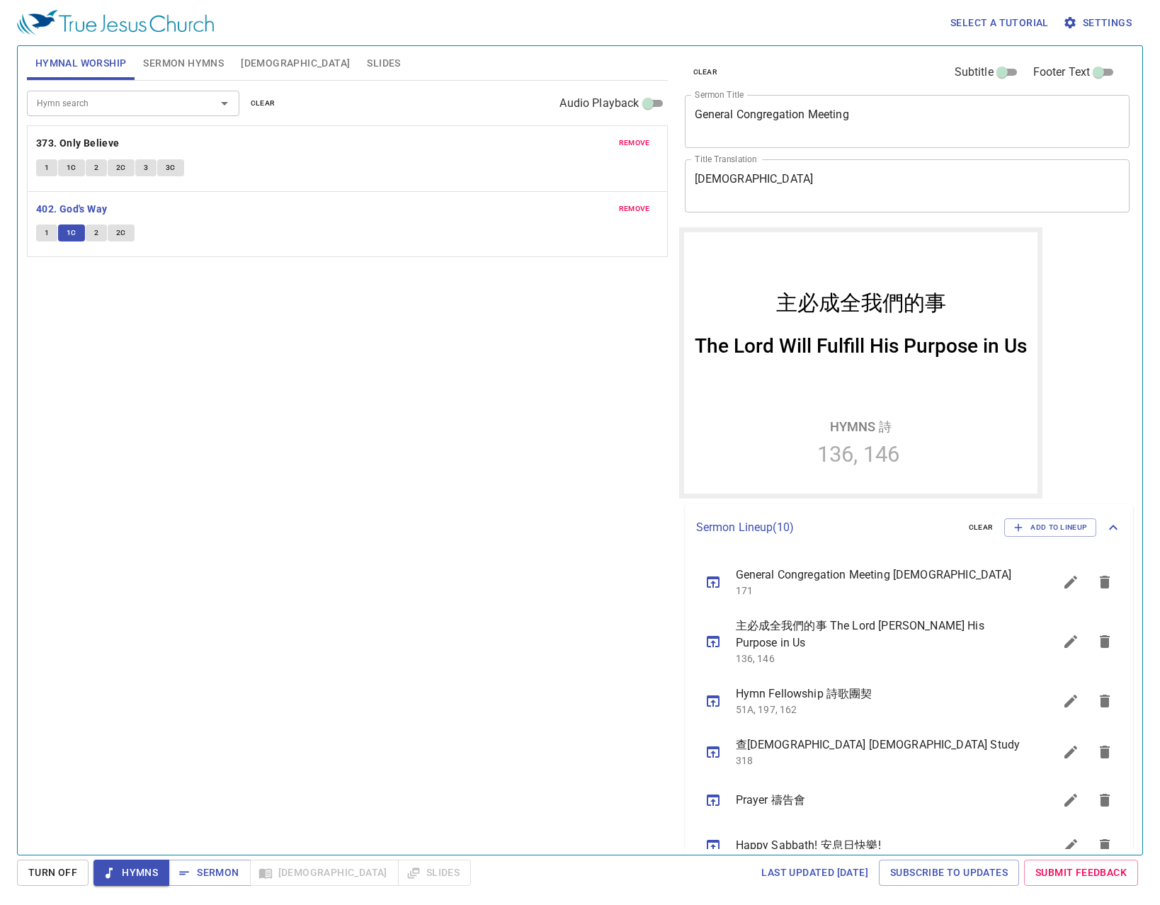
click at [101, 227] on button "2" at bounding box center [96, 232] width 21 height 17
click at [367, 60] on span "Slides" at bounding box center [383, 64] width 33 height 18
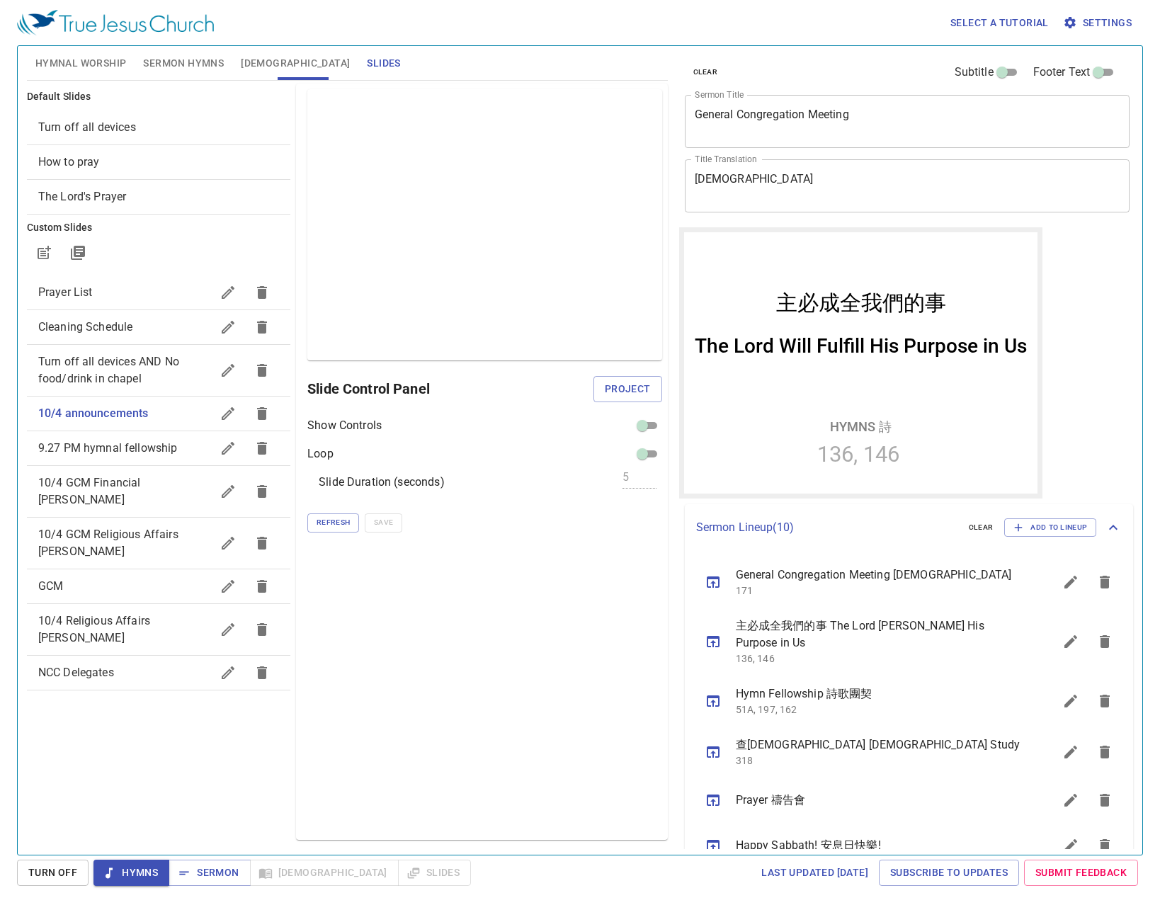
click at [227, 418] on icon "button" at bounding box center [227, 413] width 17 height 17
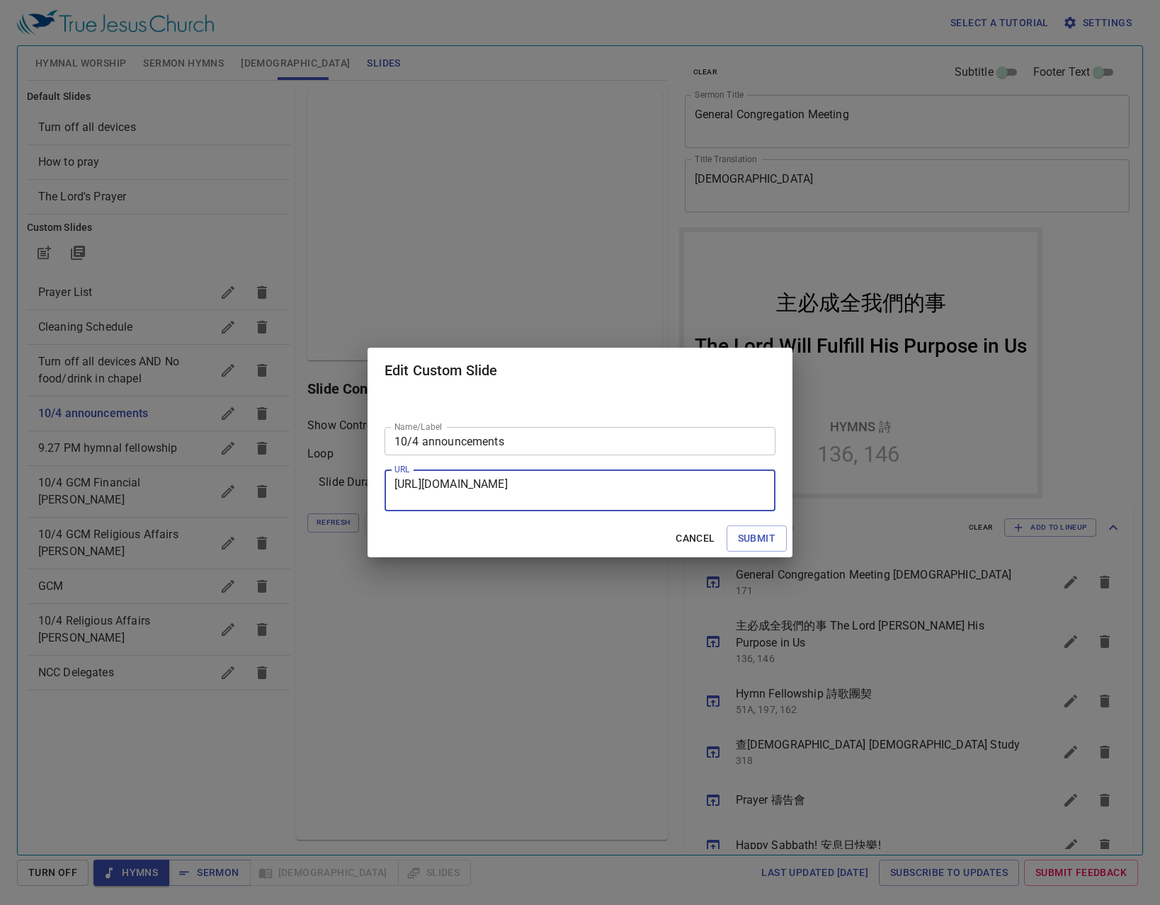
drag, startPoint x: 646, startPoint y: 502, endPoint x: 287, endPoint y: 390, distance: 376.0
click at [287, 390] on div "Edit Custom Slide Name/Label 10/4 announcements Name/Label URL https://docs.goo…" at bounding box center [580, 452] width 1160 height 905
paste textarea "2#slide=id.p2"
type textarea "https://docs.google.com/presentation/d/1EpU5tZVAnWKkuQ8SxL0Q9Y6Zm2z8VkJB/edit?s…"
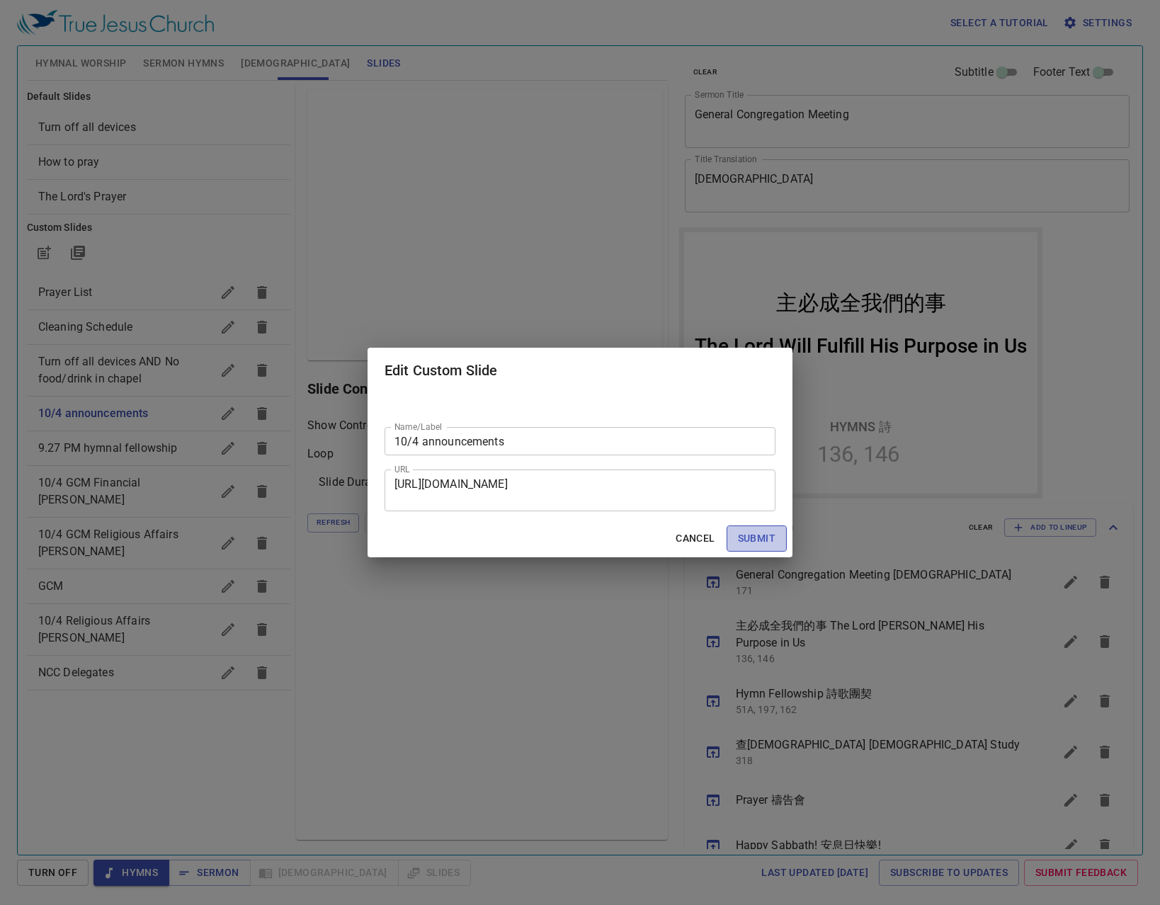
click at [745, 535] on span "Submit" at bounding box center [757, 539] width 38 height 18
checkbox input "true"
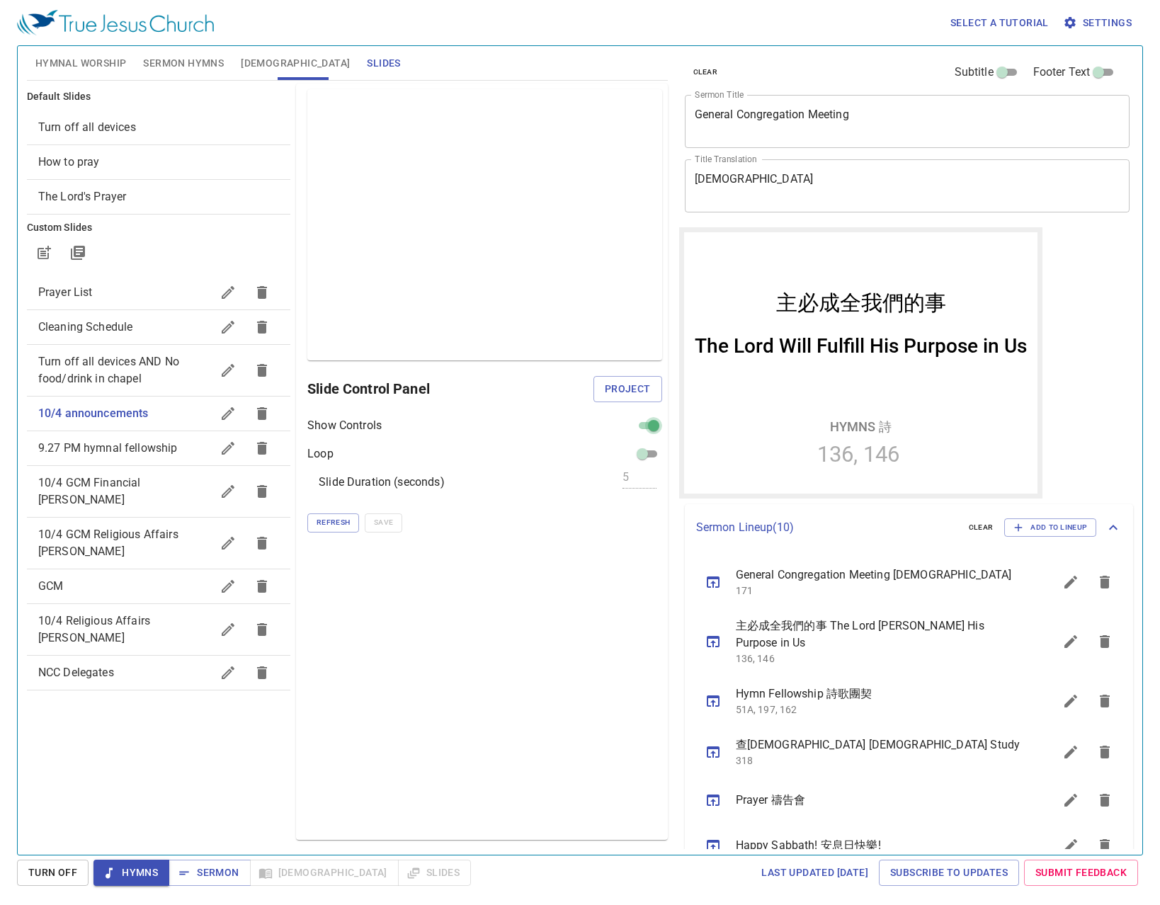
click at [655, 424] on input "checkbox" at bounding box center [653, 428] width 51 height 17
checkbox input "false"
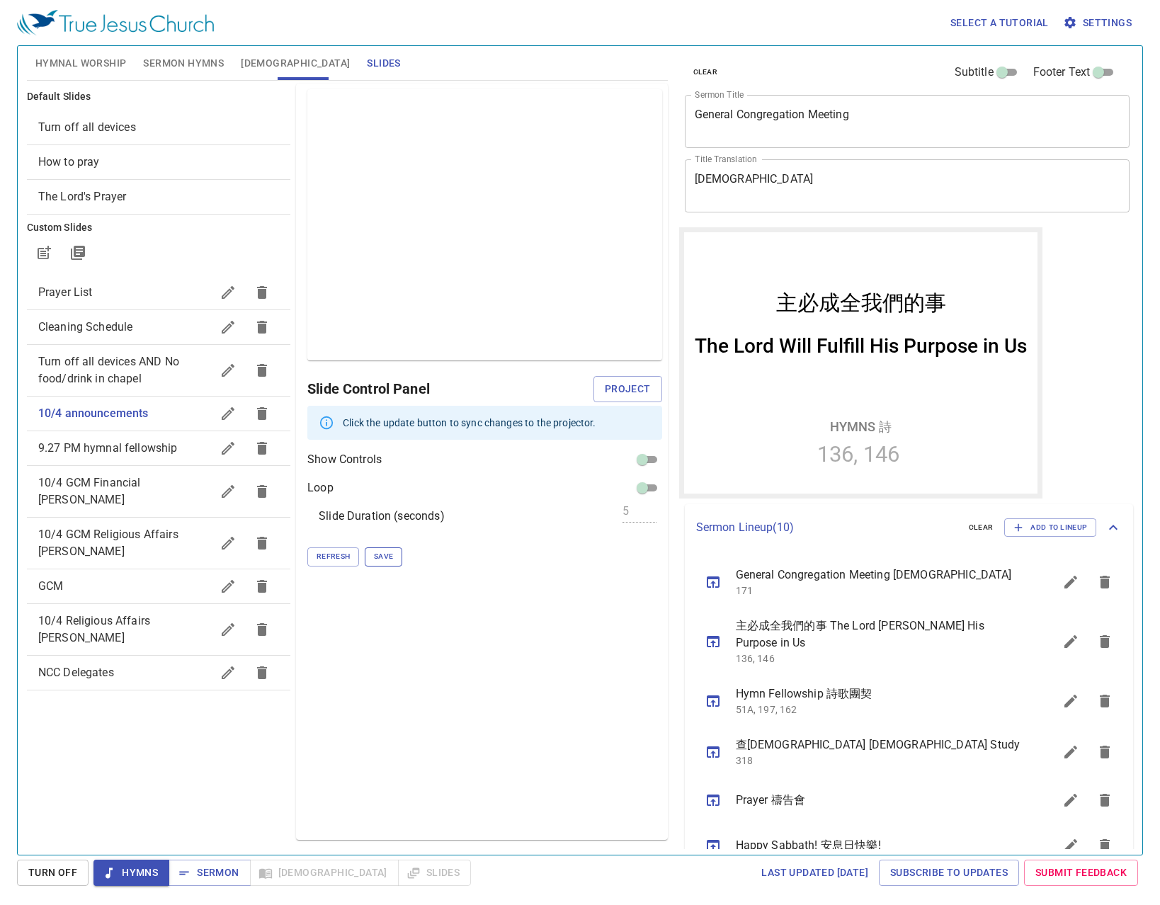
click at [378, 554] on span "Save" at bounding box center [383, 556] width 19 height 13
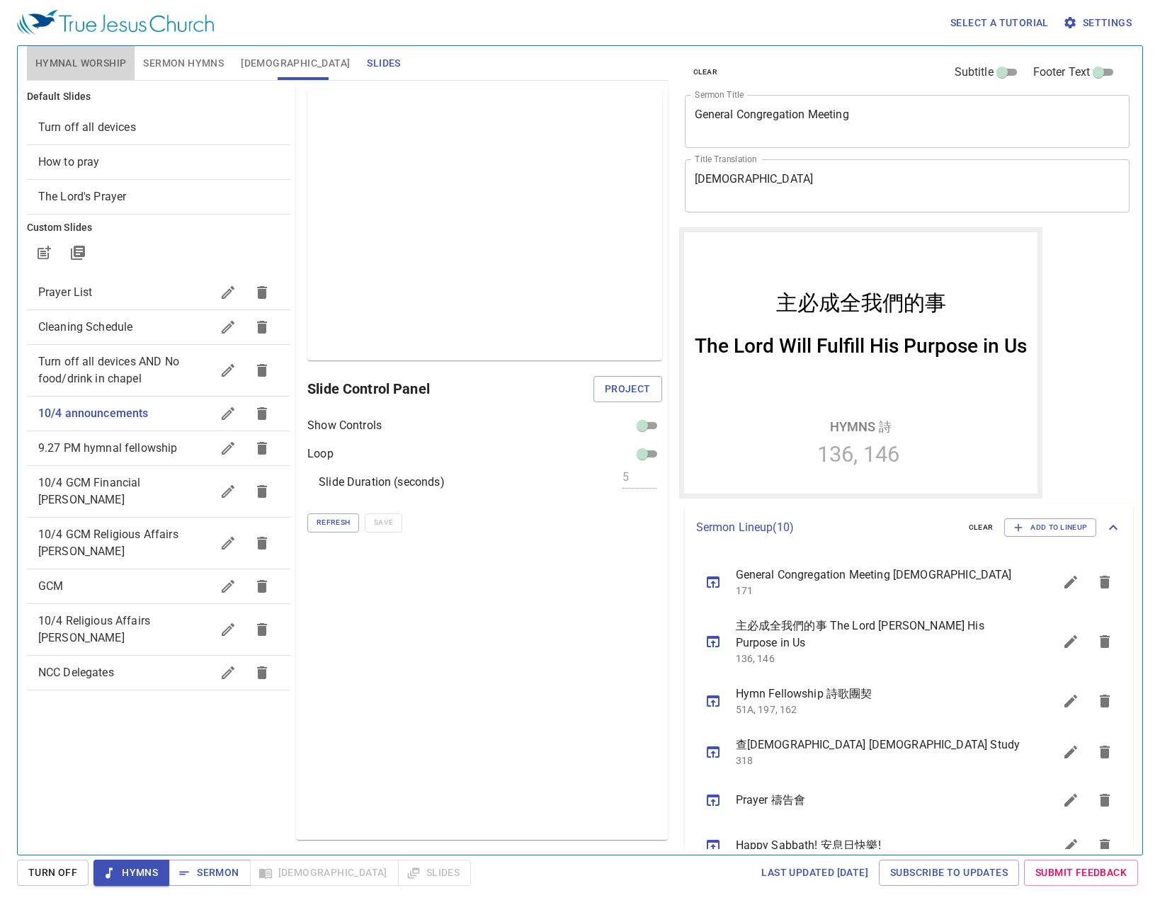
click at [86, 62] on span "Hymnal Worship" at bounding box center [80, 64] width 91 height 18
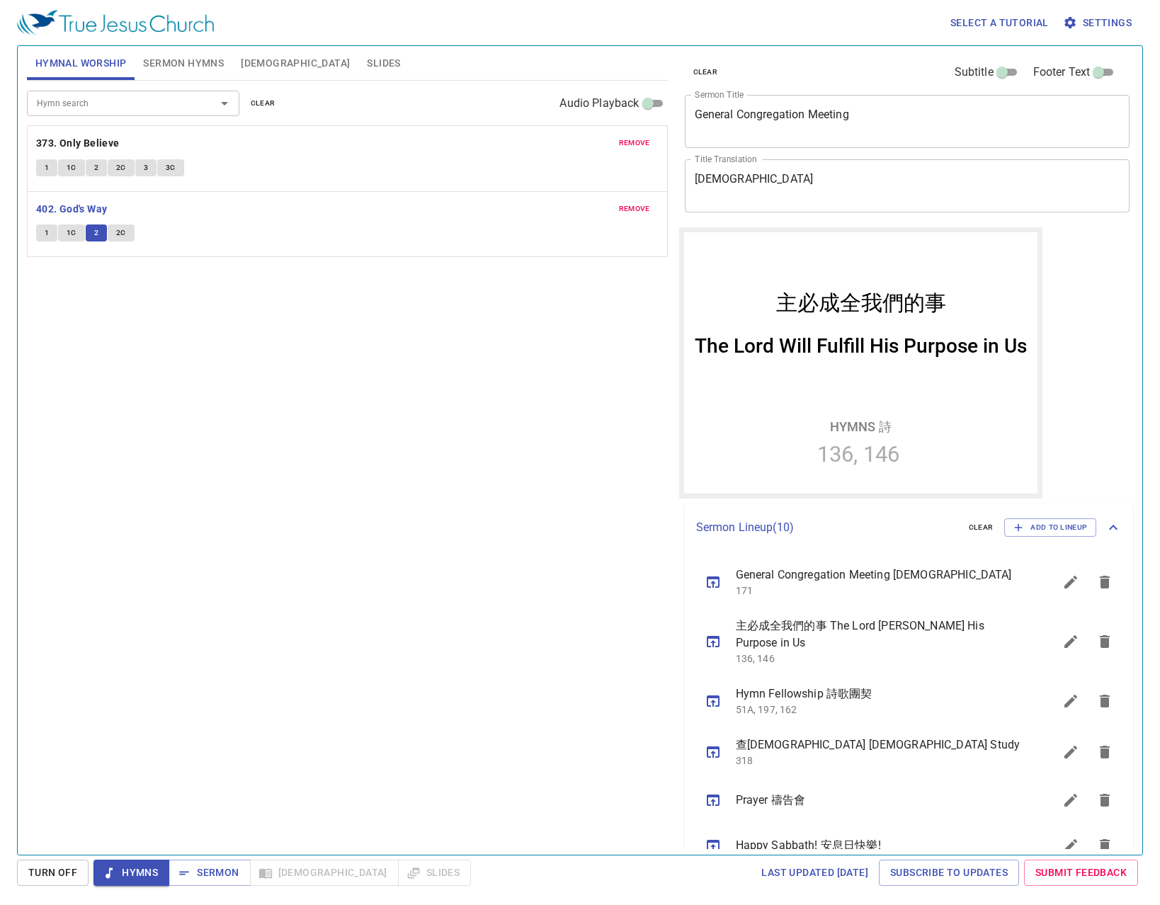
click at [124, 235] on span "2C" at bounding box center [121, 233] width 10 height 13
click at [367, 70] on span "Slides" at bounding box center [383, 64] width 33 height 18
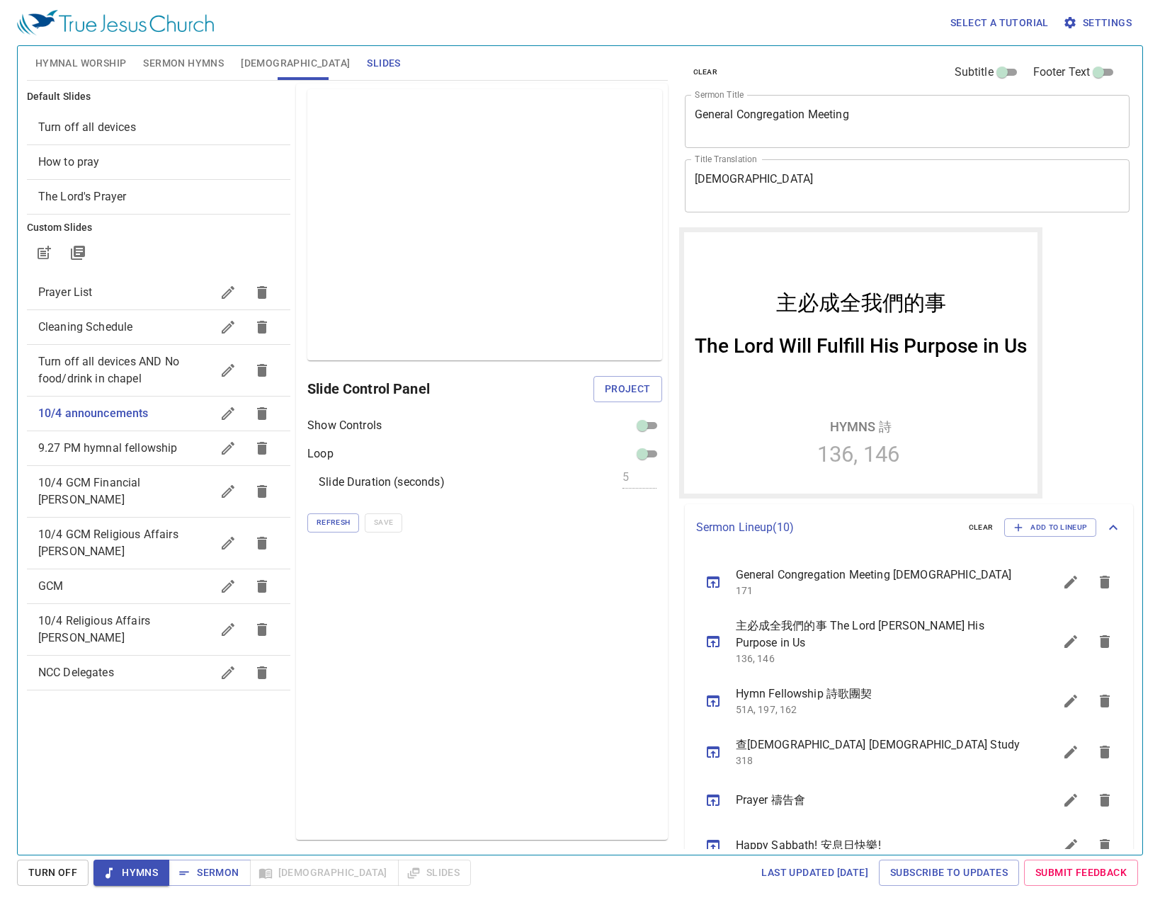
click at [227, 417] on icon "button" at bounding box center [228, 413] width 13 height 13
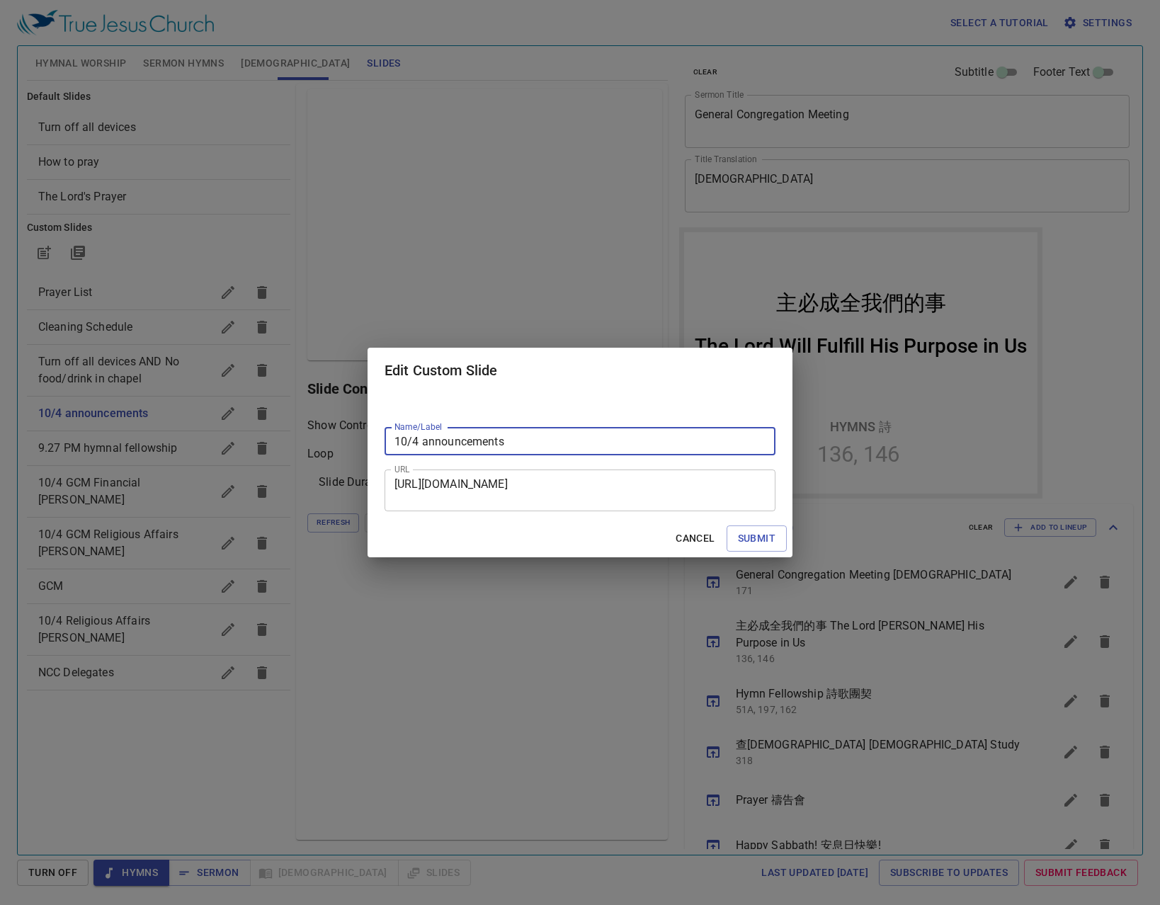
click at [435, 501] on textarea "https://docs.google.com/presentation/d/1EpU5tZVAnWKkuQ8SxL0Q9Y6Zm2z8VkJB/edit?s…" at bounding box center [579, 490] width 371 height 27
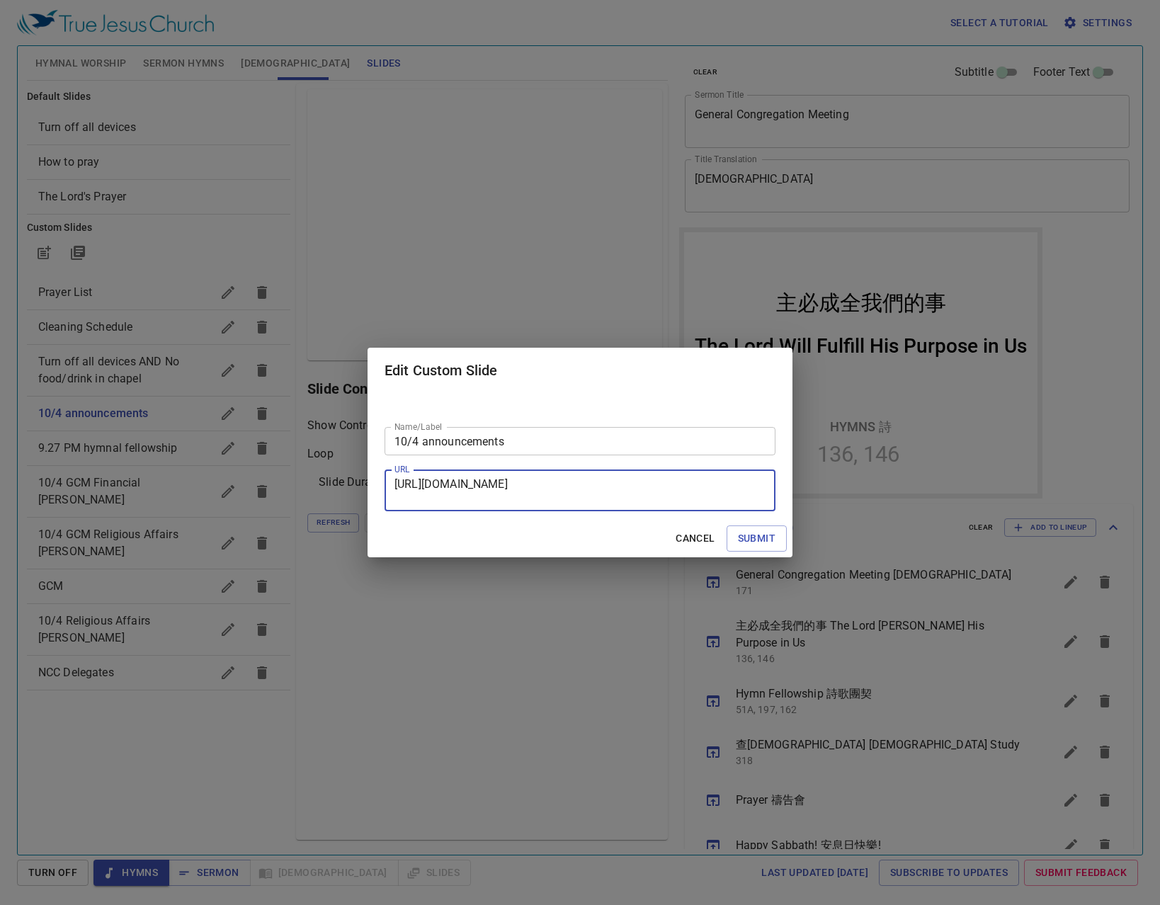
paste textarea "1#slide=id.p1"
type textarea "https://docs.google.com/presentation/d/1EpU5tZVAnWKkuQ8SxL0Q9Y6Zm2z8VkJB/edit?s…"
click at [756, 537] on span "Submit" at bounding box center [757, 539] width 38 height 18
checkbox input "true"
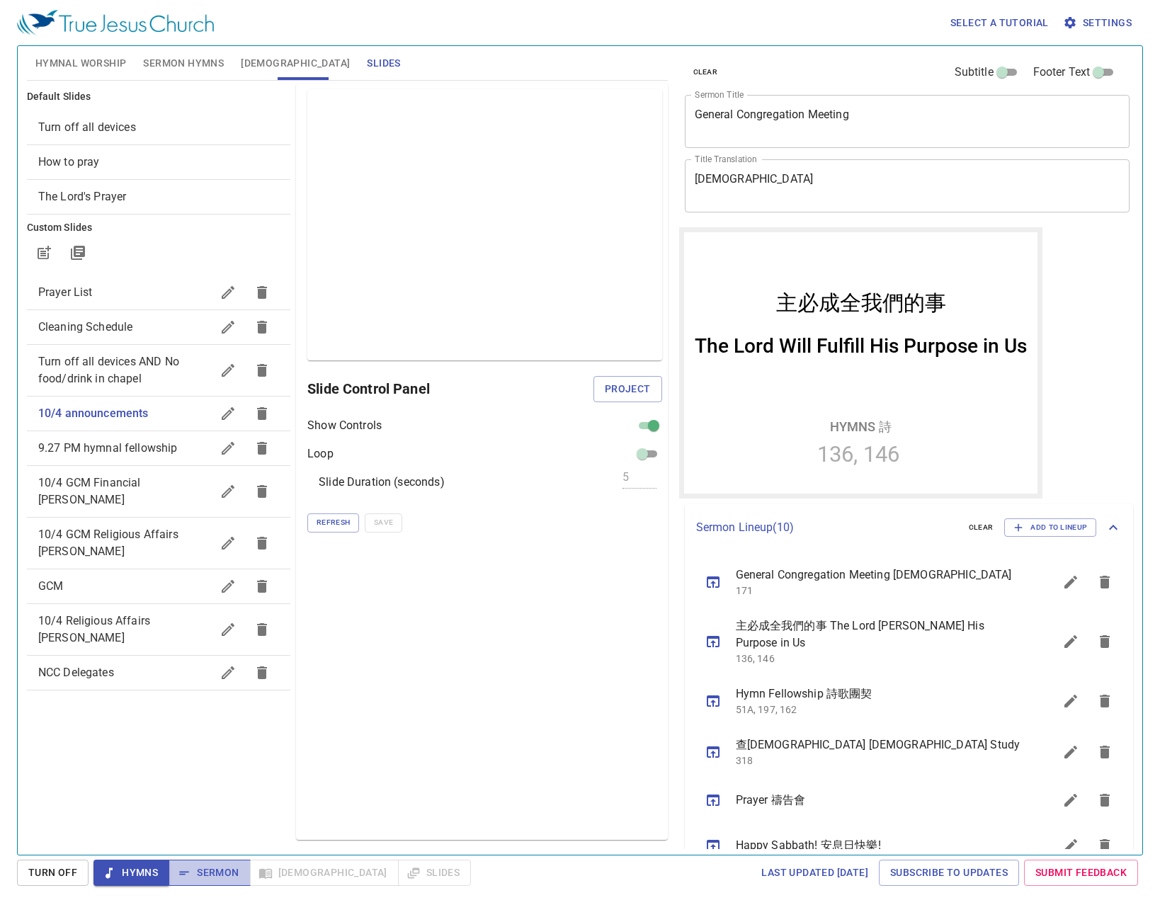
click at [228, 867] on span "Sermon" at bounding box center [209, 873] width 59 height 18
click at [96, 75] on button "Hymnal Worship" at bounding box center [81, 63] width 108 height 34
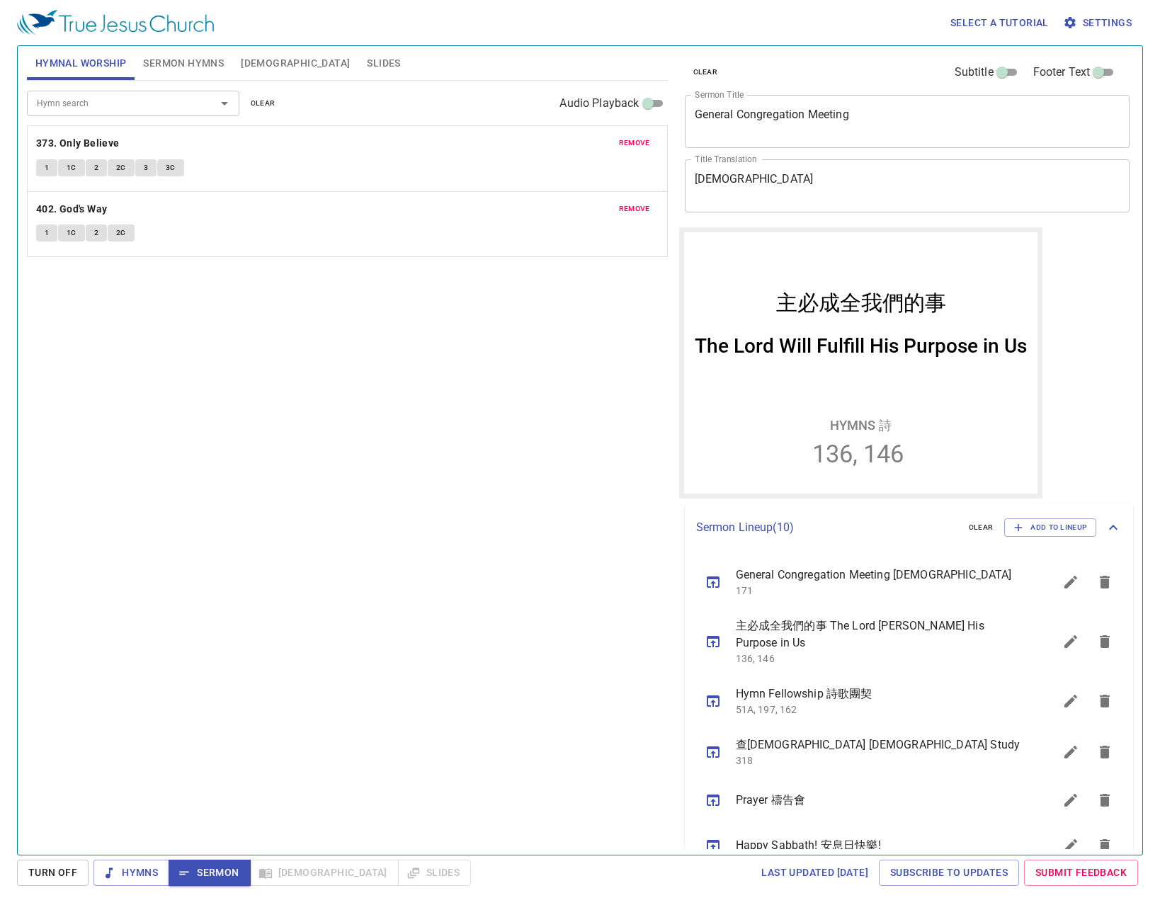
click at [190, 74] on button "Sermon Hymns" at bounding box center [184, 63] width 98 height 34
click at [56, 164] on button "1" at bounding box center [46, 167] width 21 height 17
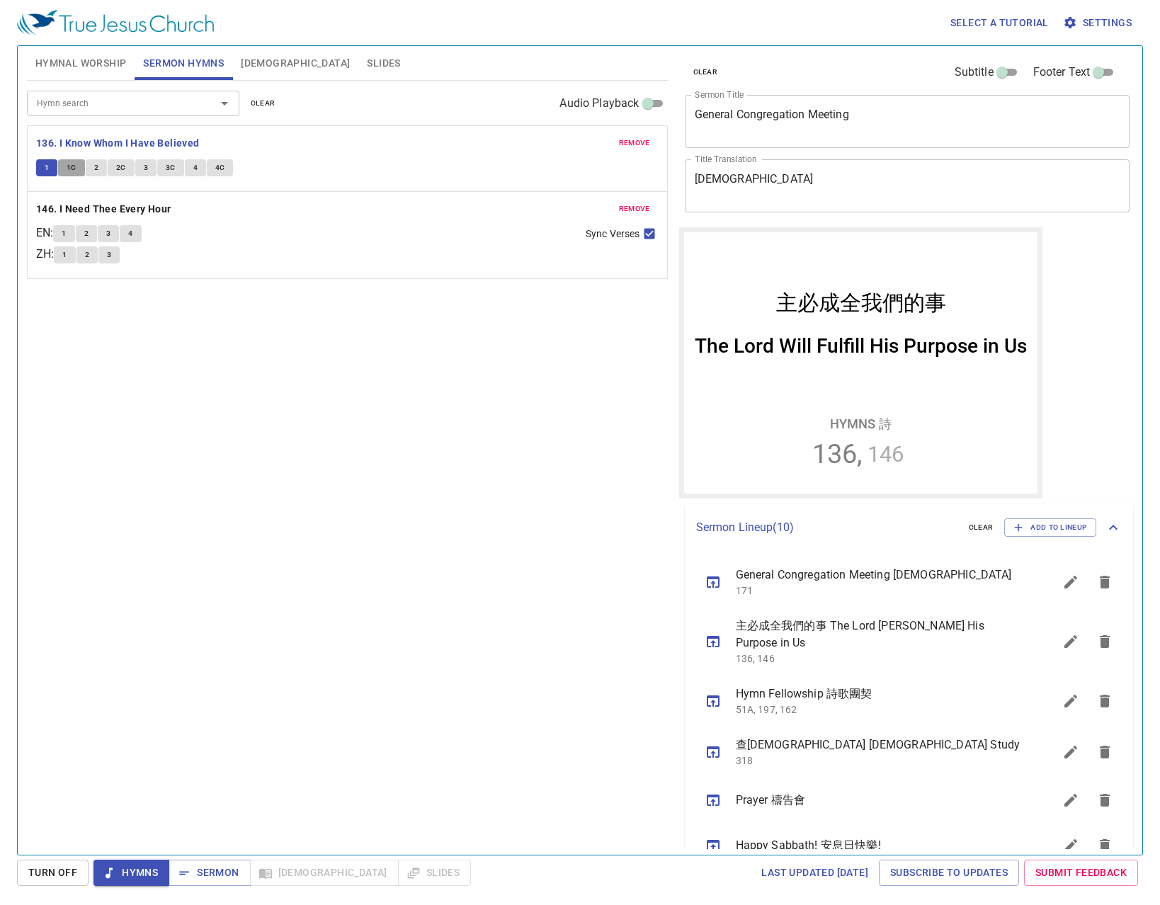
click at [74, 161] on span "1C" at bounding box center [72, 167] width 10 height 13
click at [103, 167] on button "2" at bounding box center [96, 167] width 21 height 17
click at [124, 166] on span "2C" at bounding box center [121, 167] width 10 height 13
click at [137, 164] on button "3" at bounding box center [145, 167] width 21 height 17
click at [171, 173] on span "3C" at bounding box center [171, 167] width 10 height 13
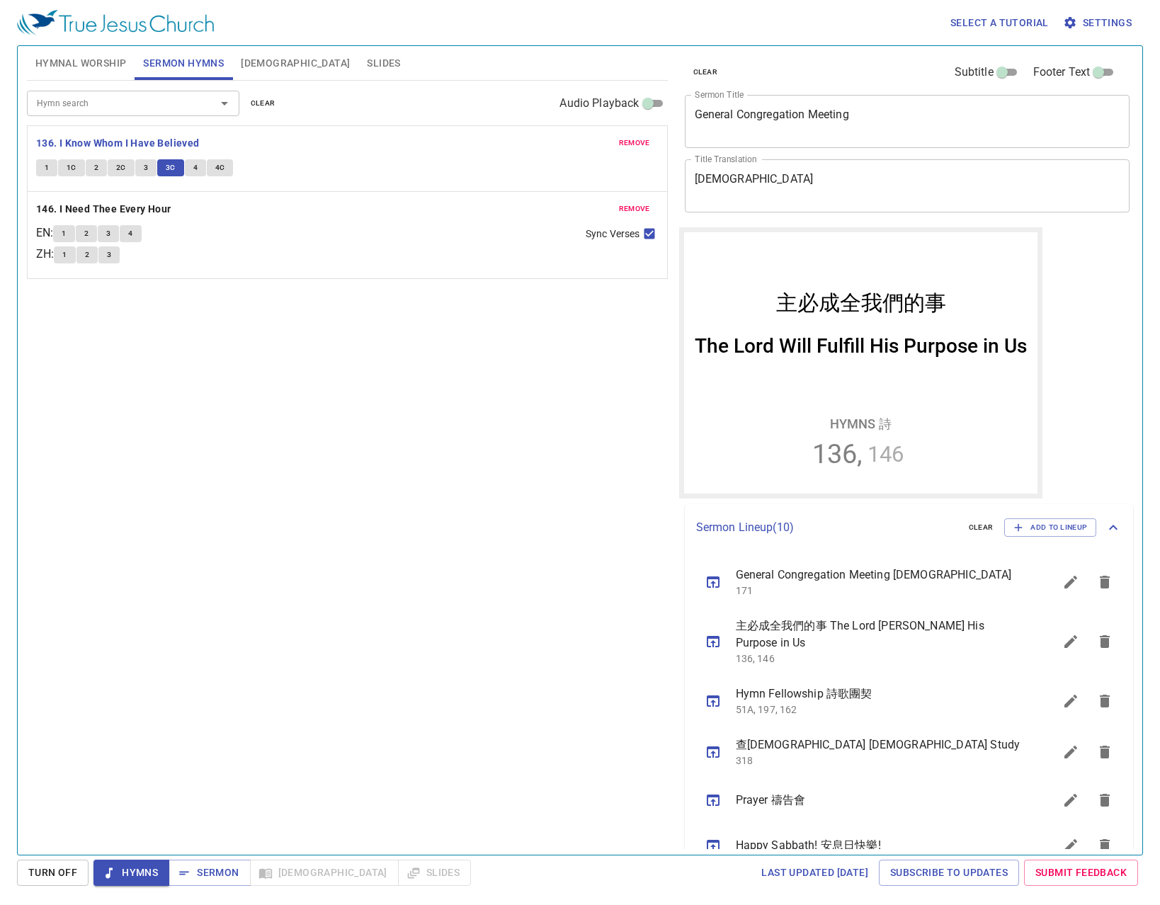
click at [232, 341] on div "Hymn search Hymn search clear Audio Playback remove 136. I Know Whom I Have Bel…" at bounding box center [347, 462] width 641 height 762
click at [198, 171] on button "4" at bounding box center [195, 167] width 21 height 17
click at [220, 164] on span "4C" at bounding box center [220, 167] width 10 height 13
click at [222, 869] on span "Sermon" at bounding box center [209, 873] width 59 height 18
click at [239, 60] on button "[DEMOGRAPHIC_DATA]" at bounding box center [295, 63] width 126 height 34
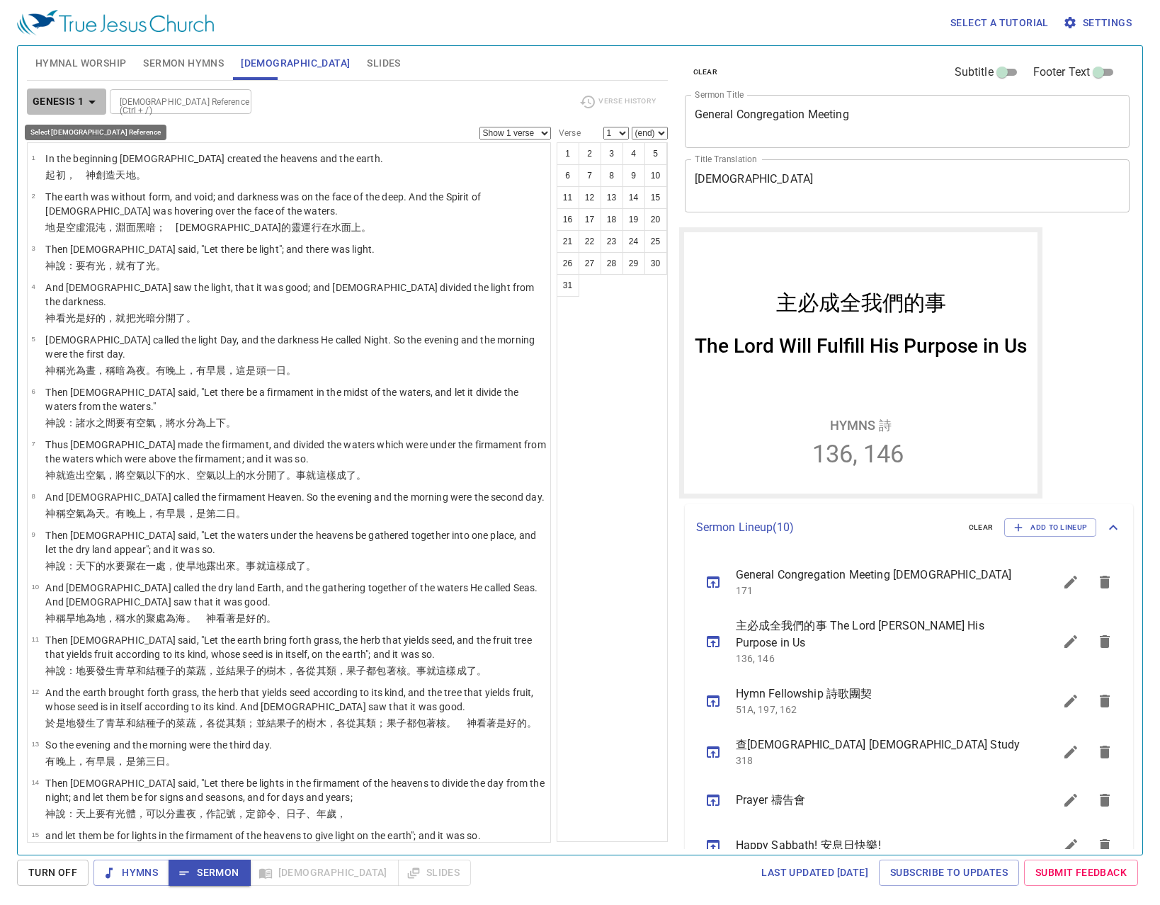
click at [102, 98] on button "Genesis 1" at bounding box center [67, 101] width 80 height 26
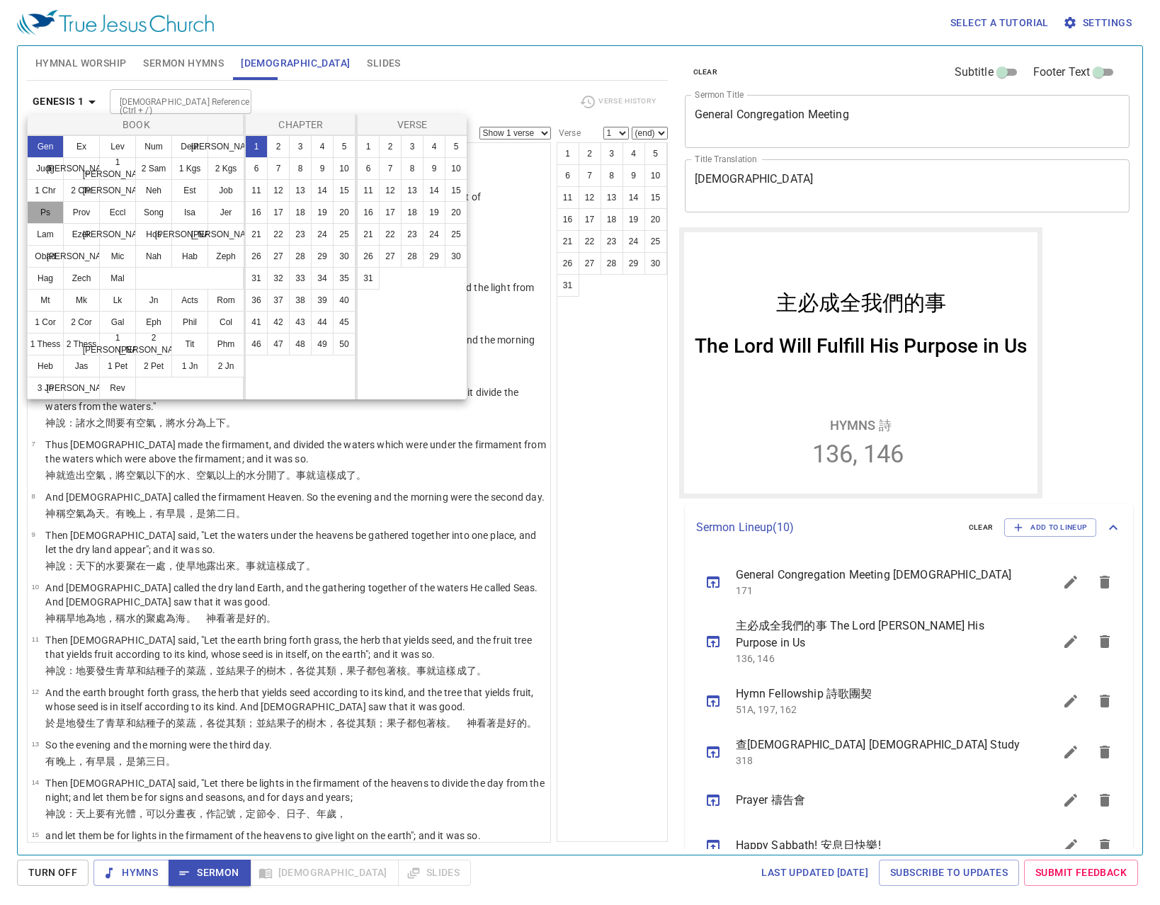
click at [43, 215] on button "Ps" at bounding box center [45, 212] width 37 height 23
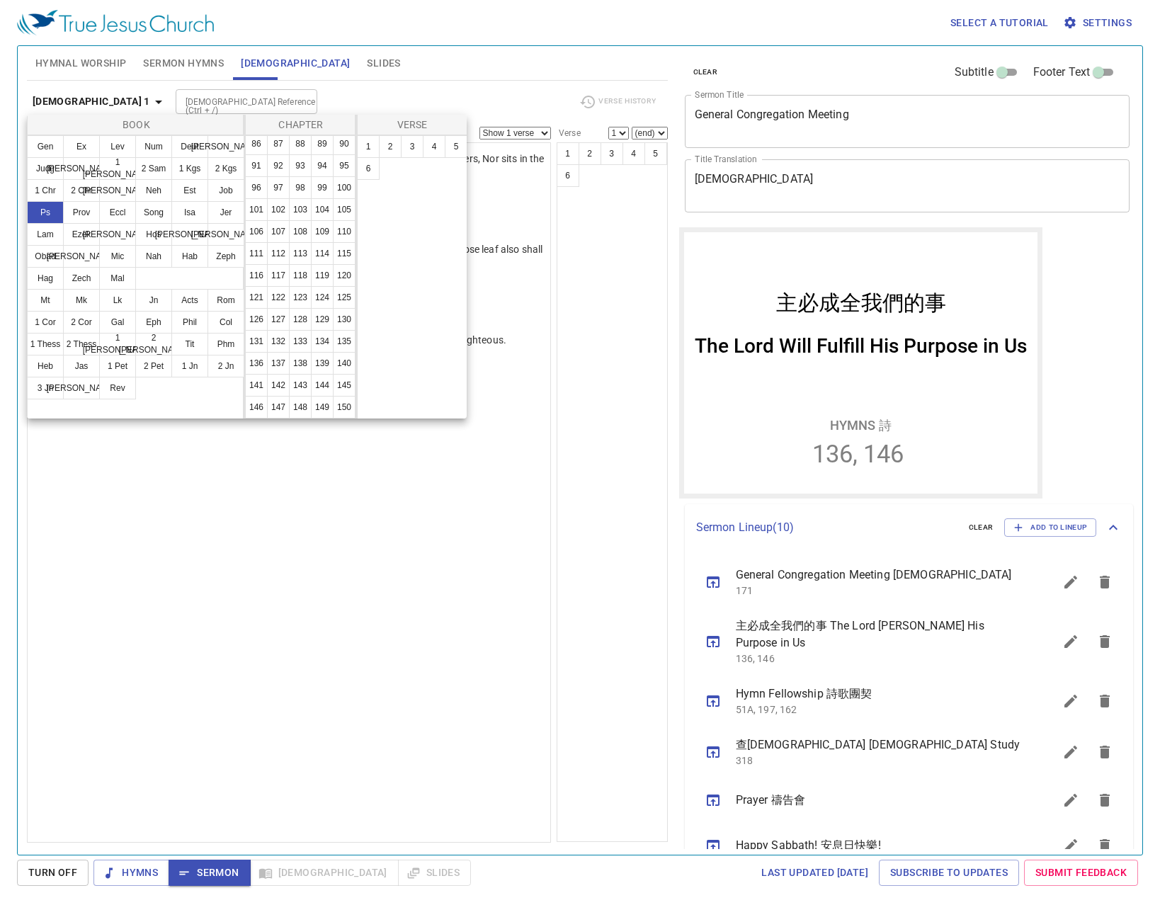
scroll to position [552, 0]
click at [289, 352] on button "138" at bounding box center [300, 363] width 23 height 23
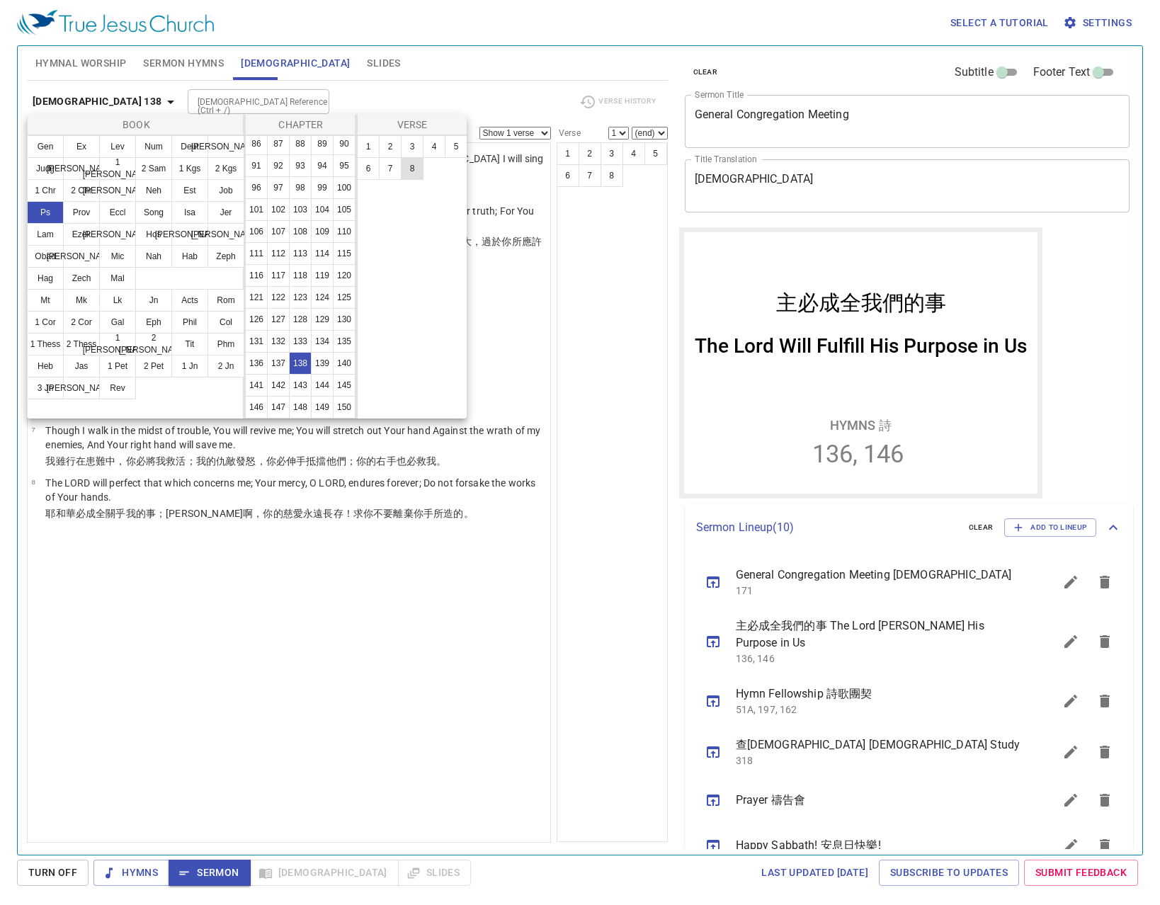
click at [413, 176] on button "8" at bounding box center [412, 168] width 23 height 23
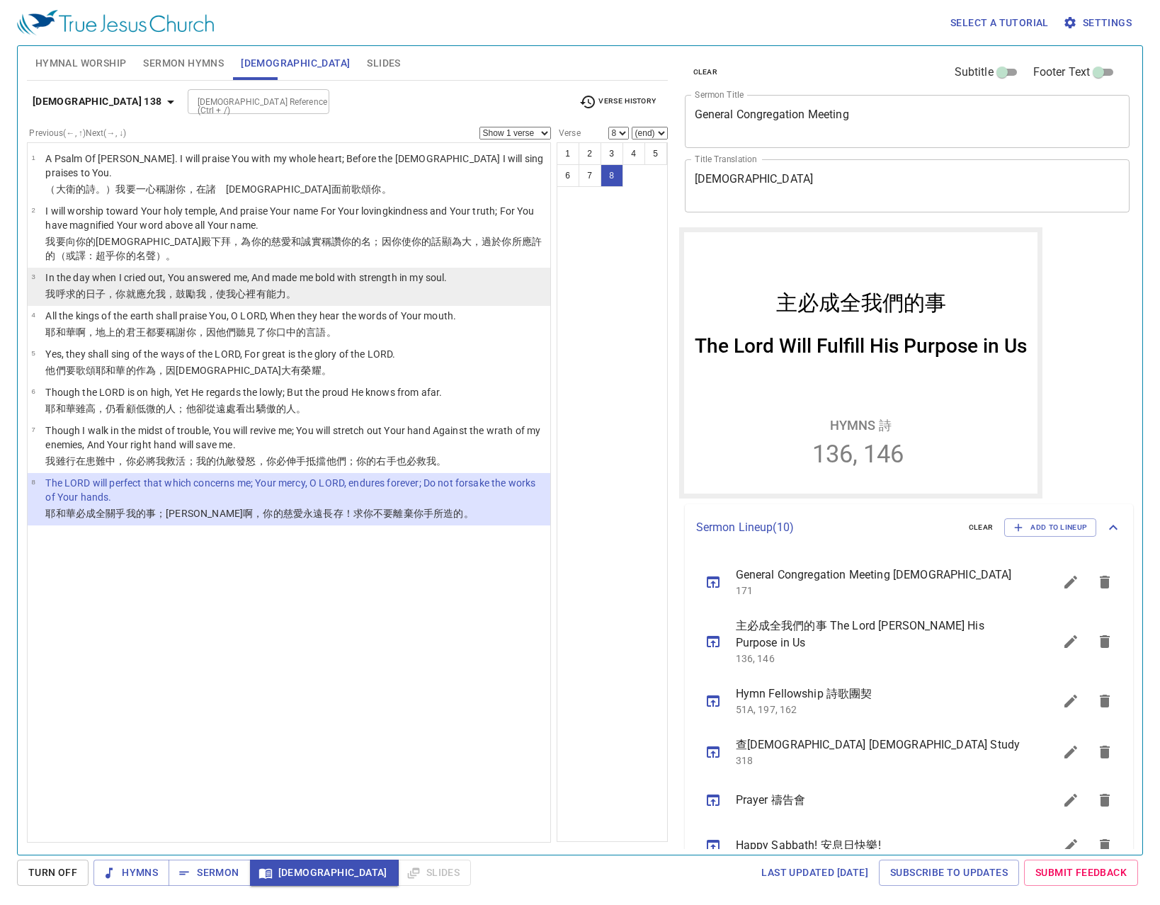
click at [502, 287] on li "3 In the day when I cried out, You answered me, And made me bold with strength …" at bounding box center [289, 287] width 522 height 38
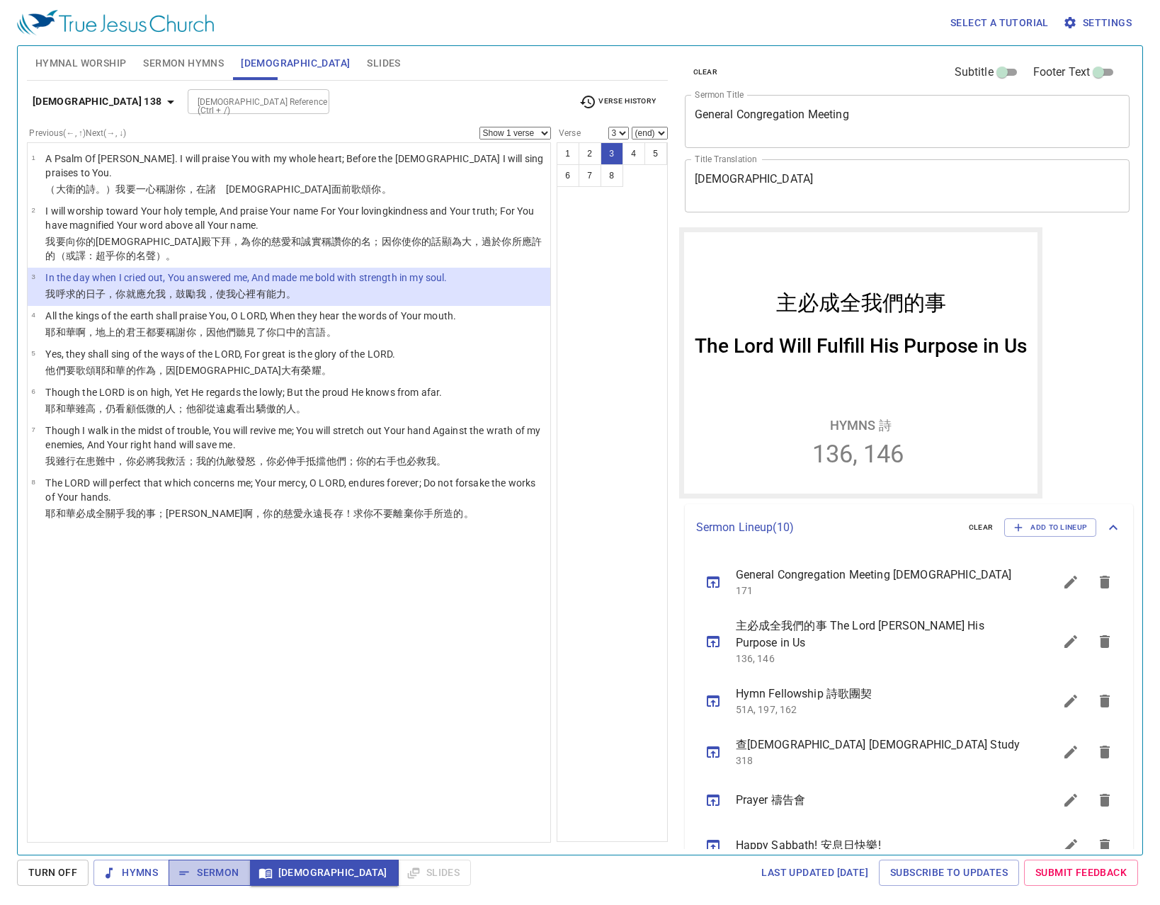
click at [230, 864] on span "Sermon" at bounding box center [209, 873] width 59 height 18
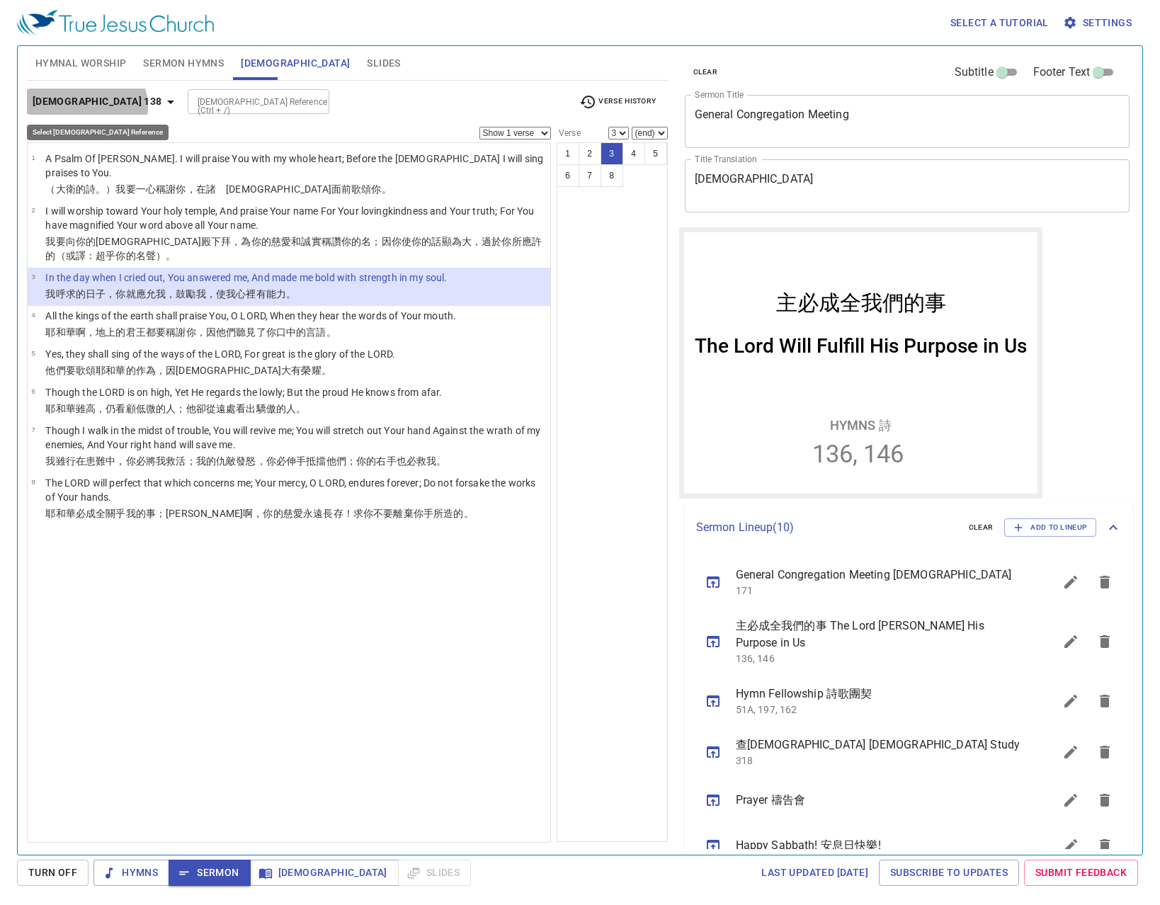
click at [86, 107] on b "Psalm 138" at bounding box center [98, 102] width 130 height 18
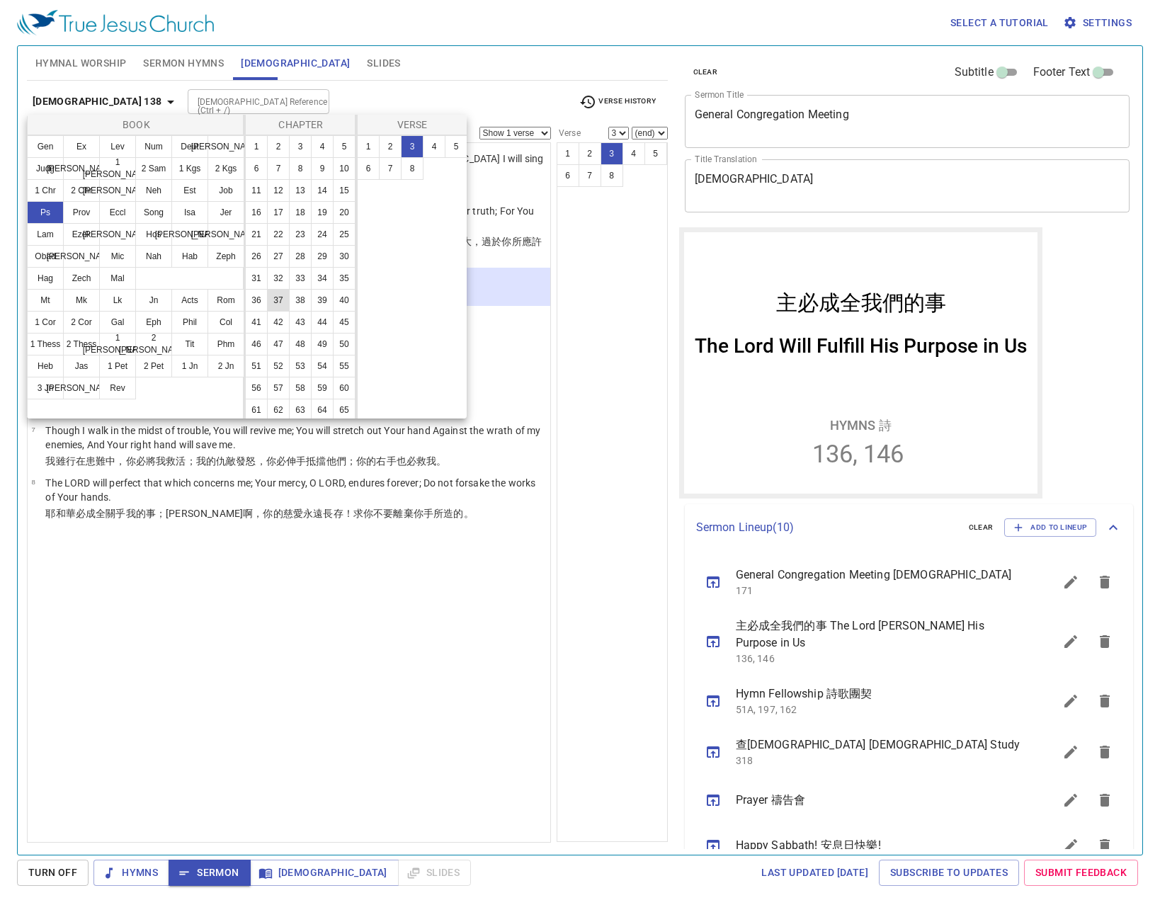
click at [267, 312] on button "37" at bounding box center [278, 300] width 23 height 23
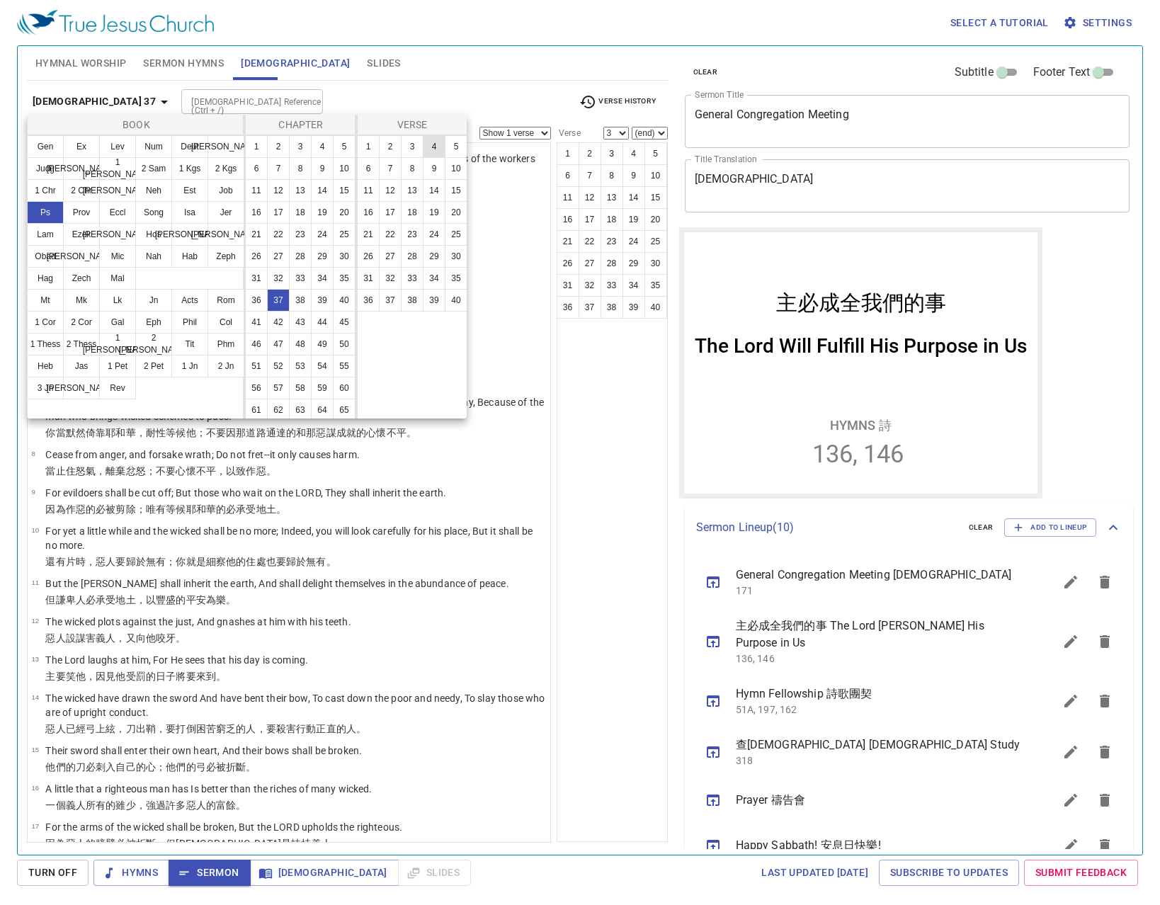
click at [435, 143] on button "4" at bounding box center [434, 146] width 23 height 23
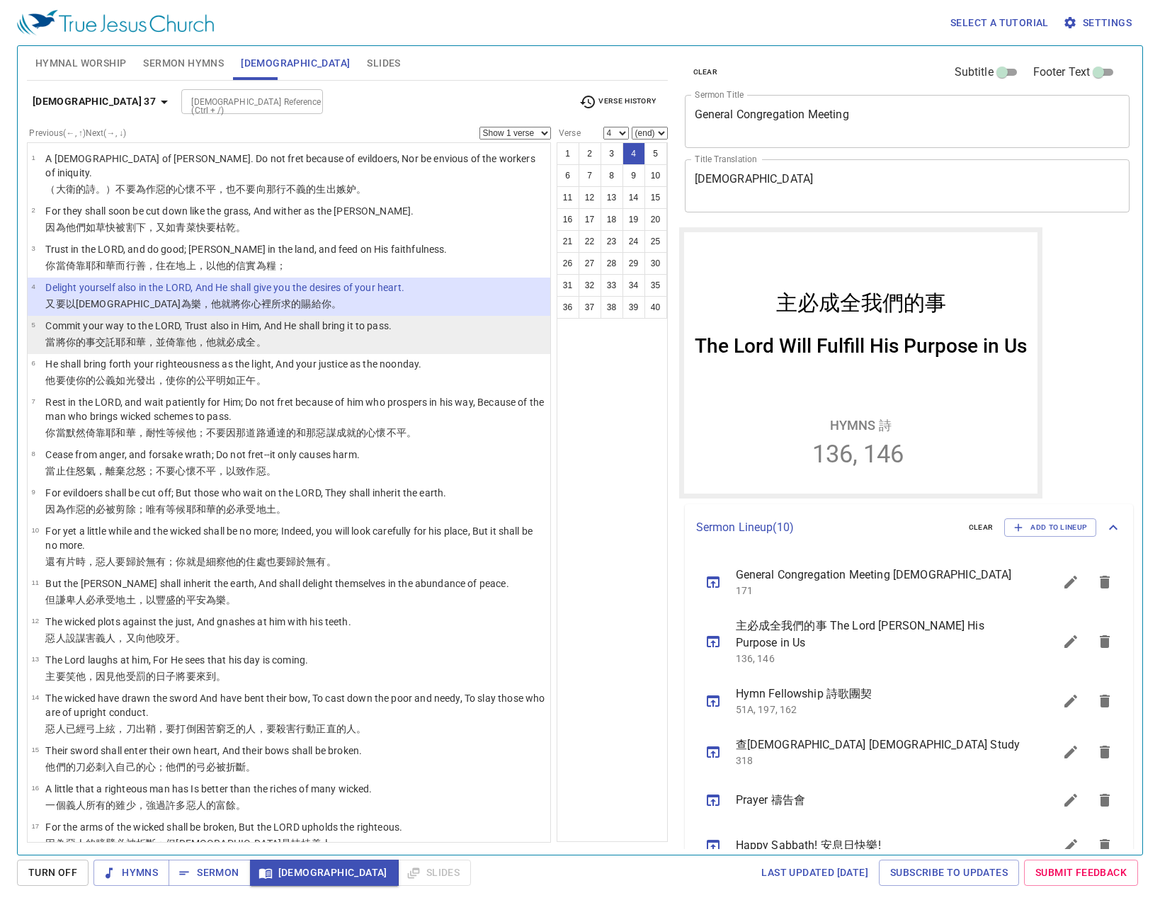
click at [461, 316] on li "5 Commit your way to the LORD, Trust also in Him, And He shall bring it to pass…" at bounding box center [289, 335] width 522 height 38
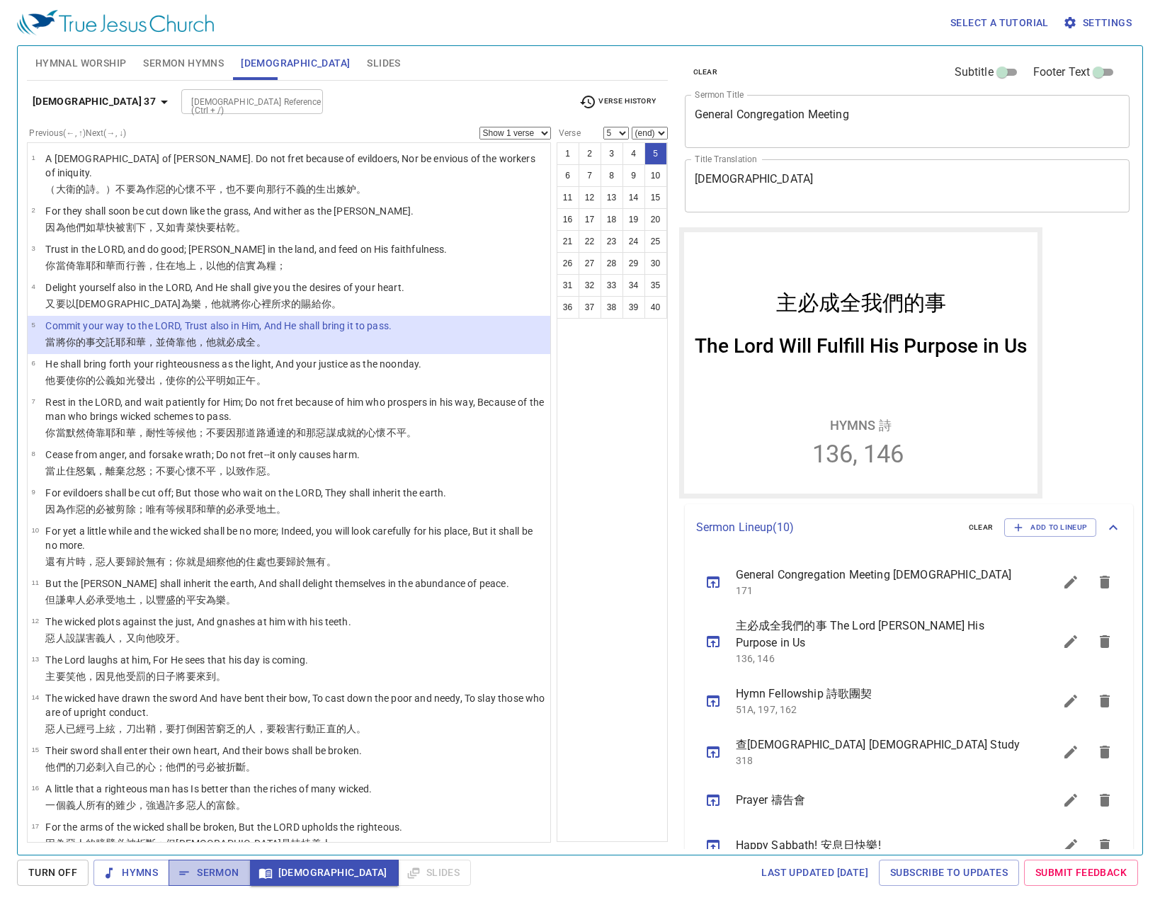
click at [217, 872] on span "Sermon" at bounding box center [209, 873] width 59 height 18
click at [63, 88] on div "Psalm 37 Bible Reference (Ctrl + /) Bible Reference (Ctrl + /) Verse History" at bounding box center [347, 107] width 641 height 39
click at [70, 93] on b "Psalm 37" at bounding box center [94, 102] width 123 height 18
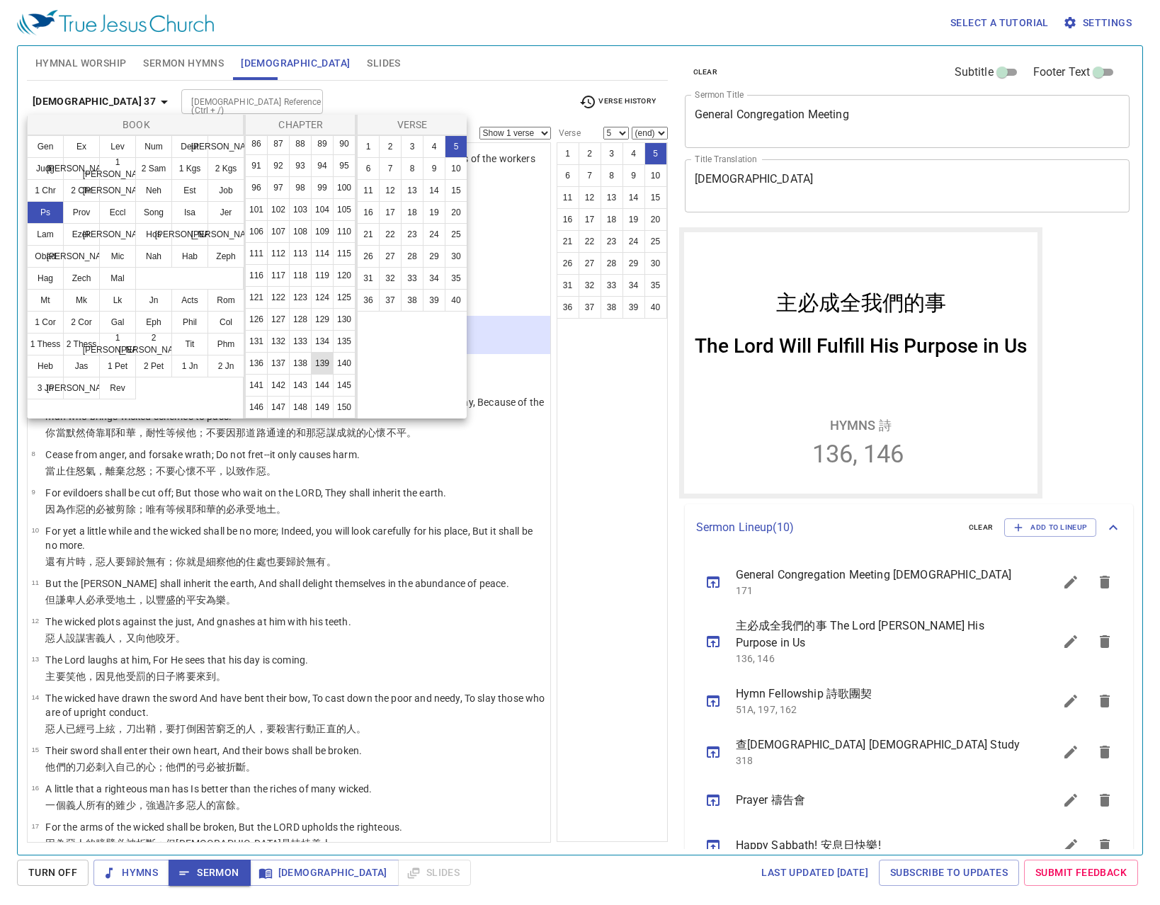
click at [311, 352] on button "139" at bounding box center [322, 363] width 23 height 23
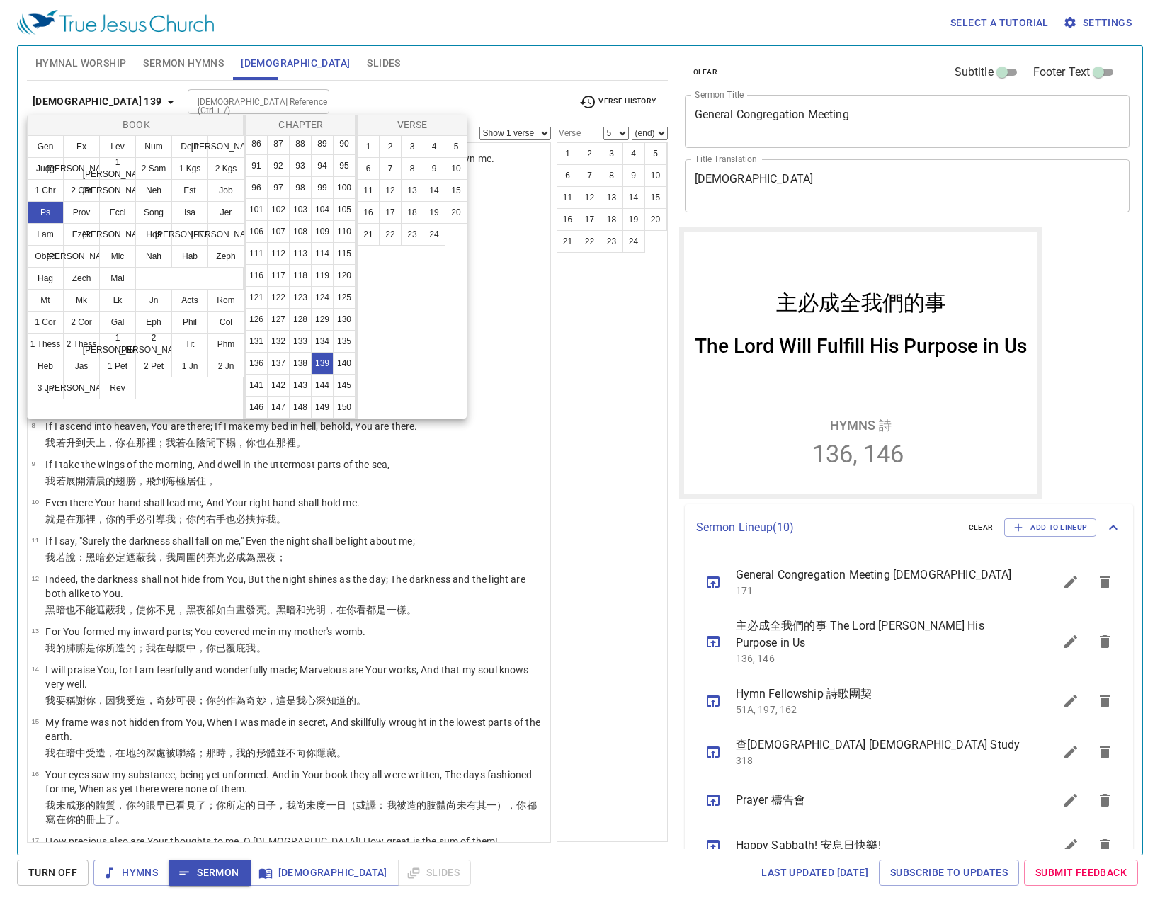
click at [584, 314] on div at bounding box center [580, 452] width 1160 height 905
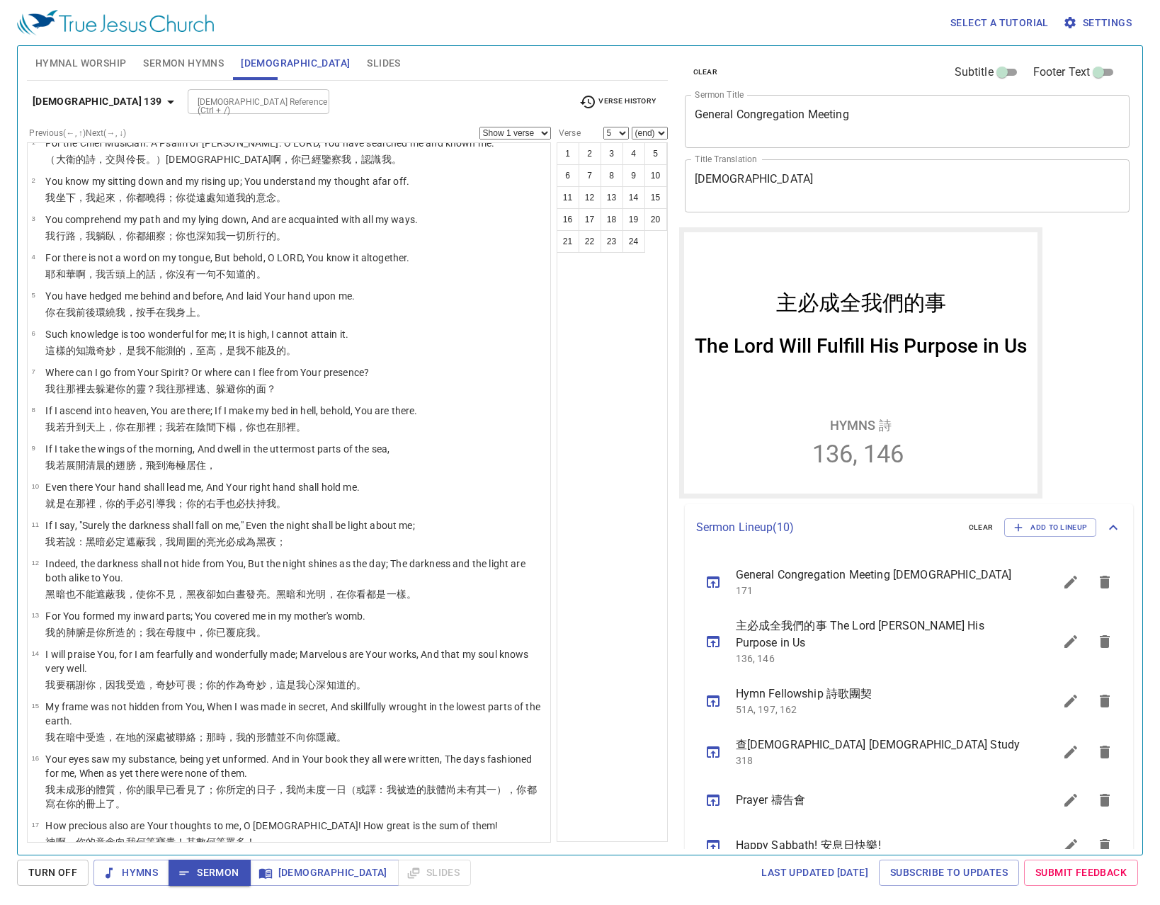
scroll to position [0, 0]
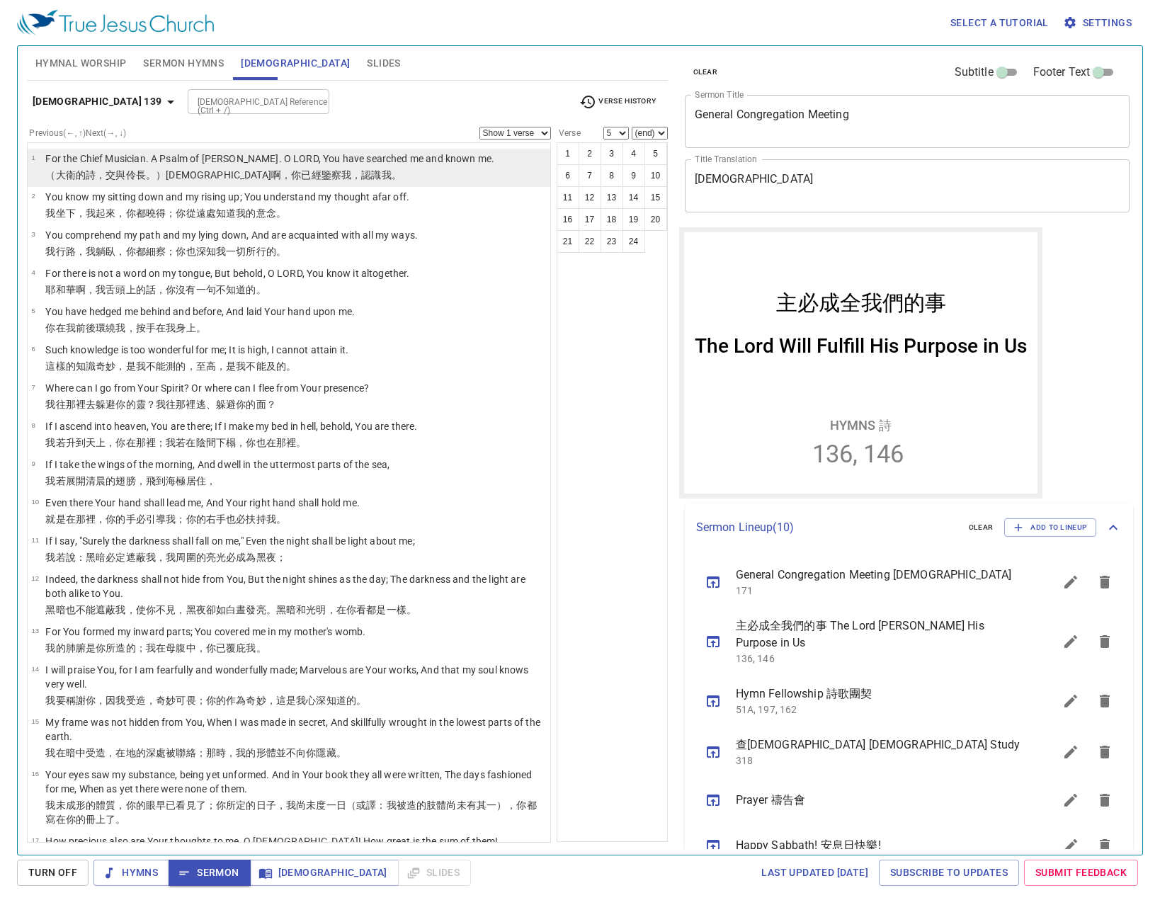
click at [437, 175] on p "（大衛 的詩 ，交與伶長 。）耶和華 啊，你已經鑒察 我，認識 我。" at bounding box center [269, 175] width 449 height 14
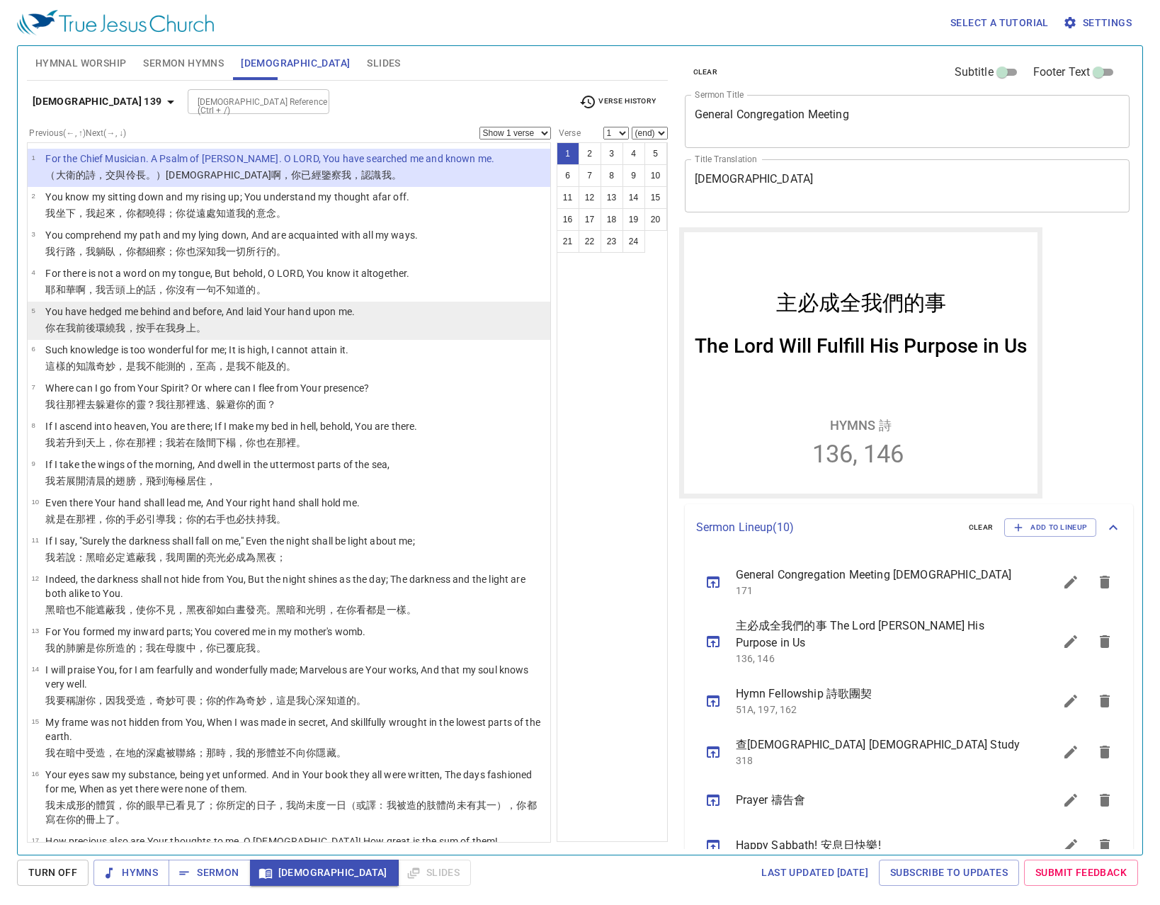
click at [378, 315] on li "5 You have hedged me behind and before, And laid Your hand upon me. 你在我前 後 環繞 我…" at bounding box center [289, 321] width 522 height 38
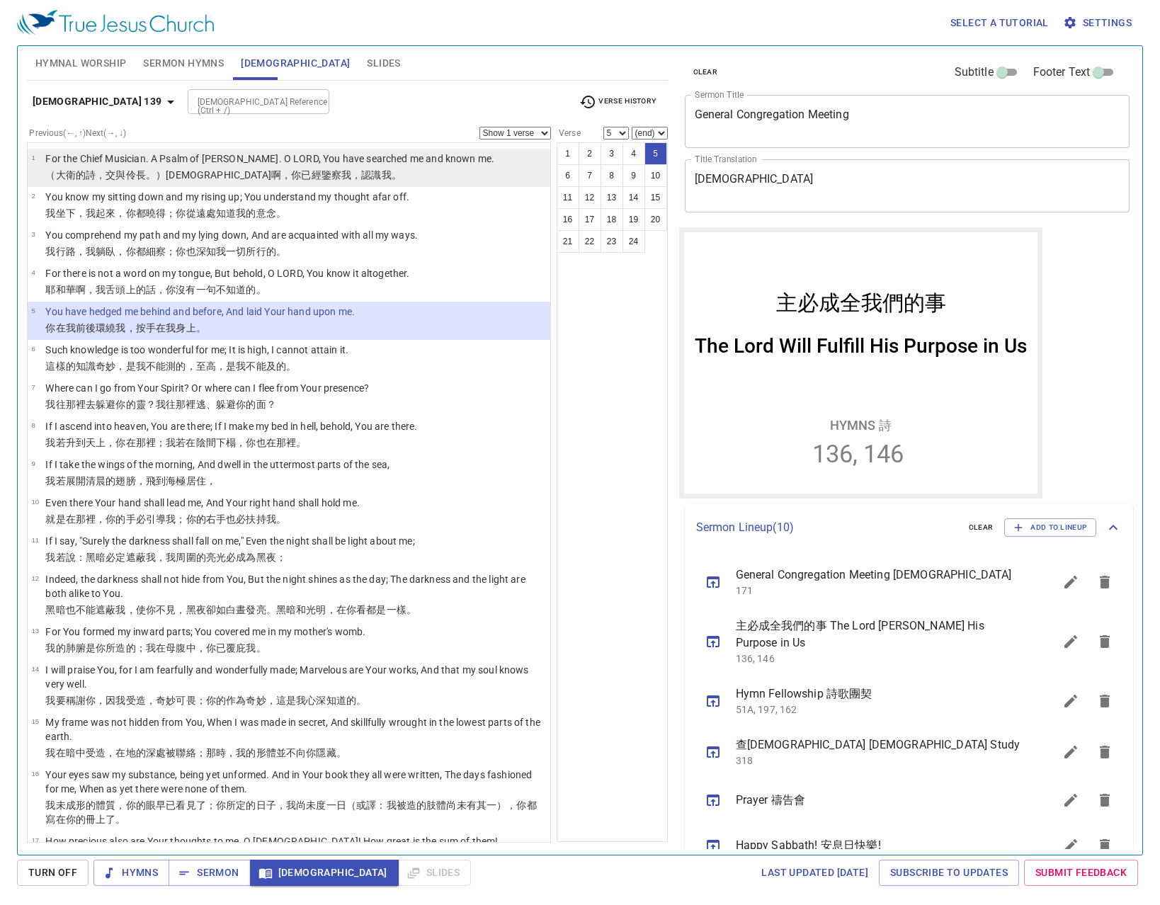
click at [374, 166] on td "For the Chief Musician. A Psalm of David. O LORD, You have searched me and know…" at bounding box center [269, 160] width 449 height 16
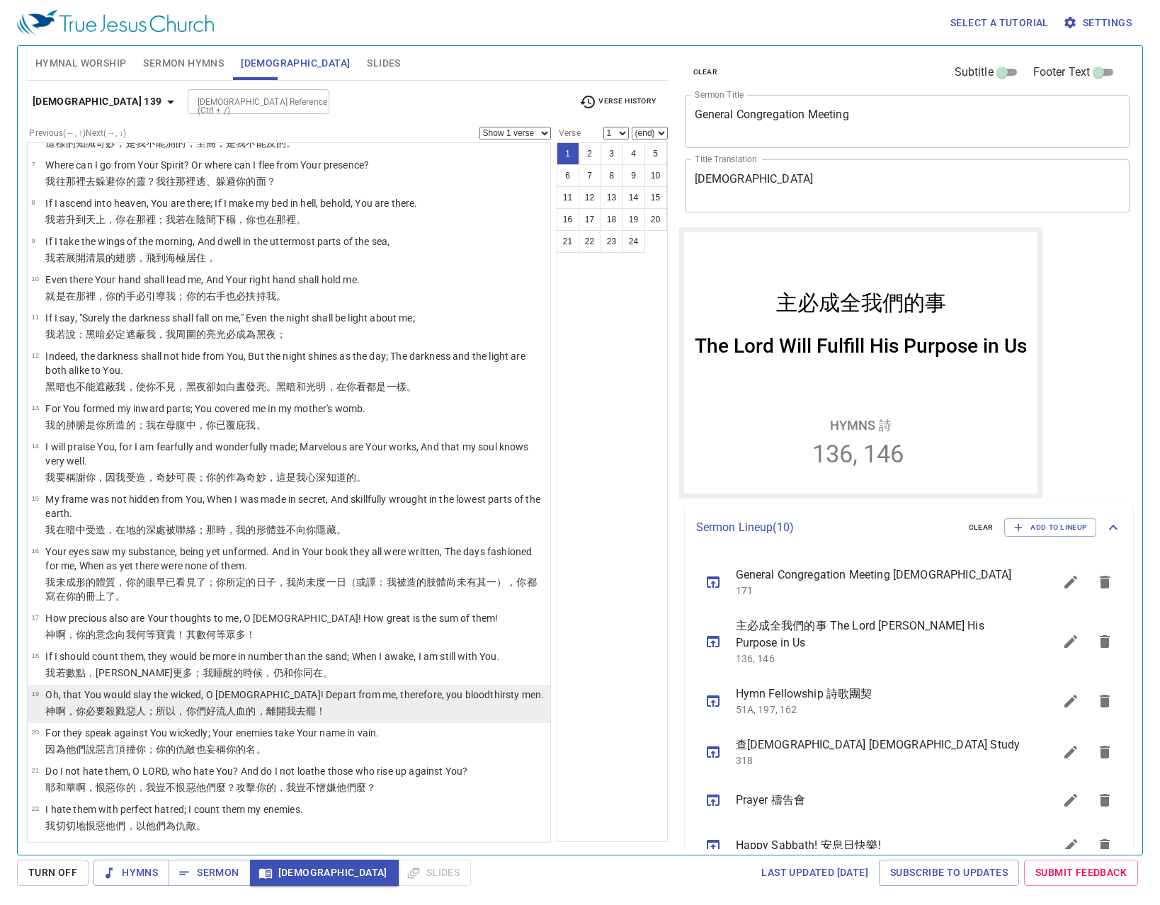
scroll to position [301, 0]
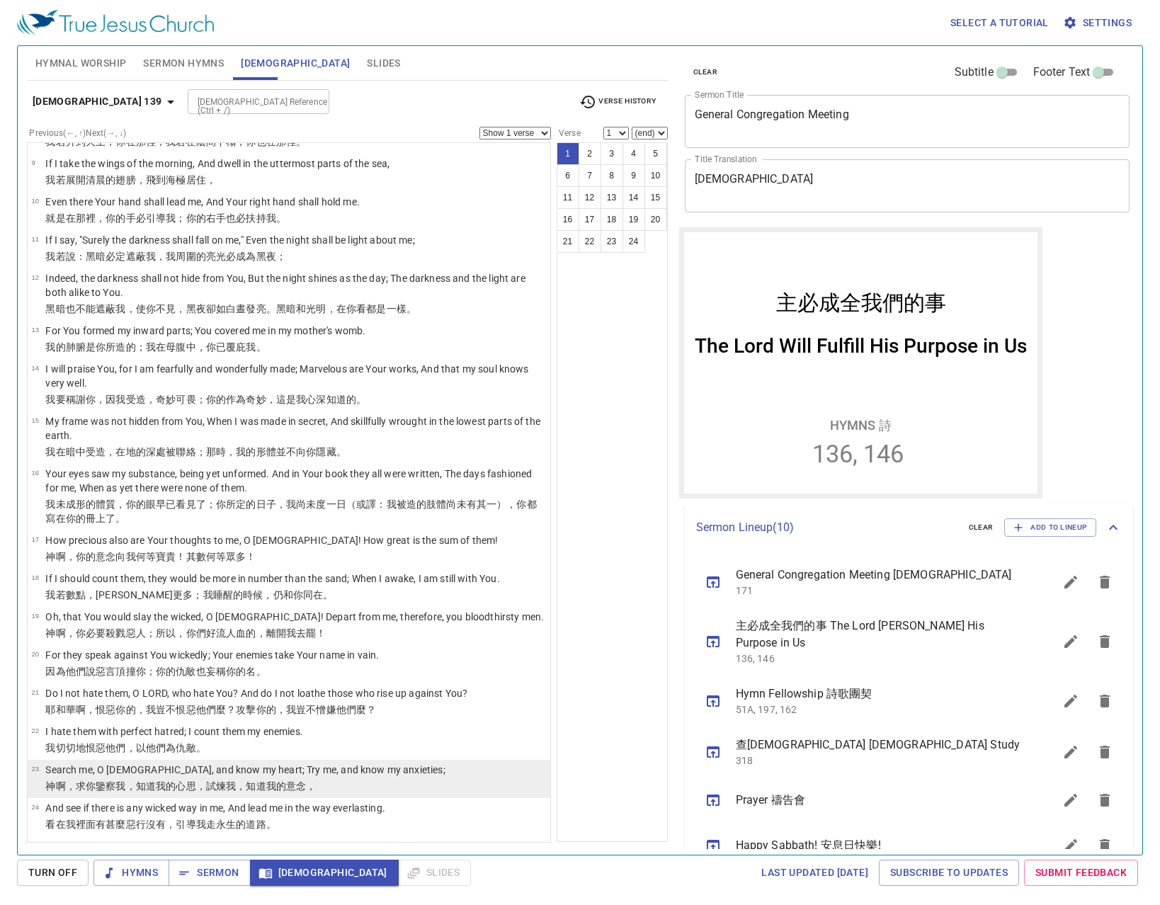
click at [325, 765] on p "Search me, O God, and know my heart; Try me, and know my anxieties;" at bounding box center [244, 769] width 399 height 14
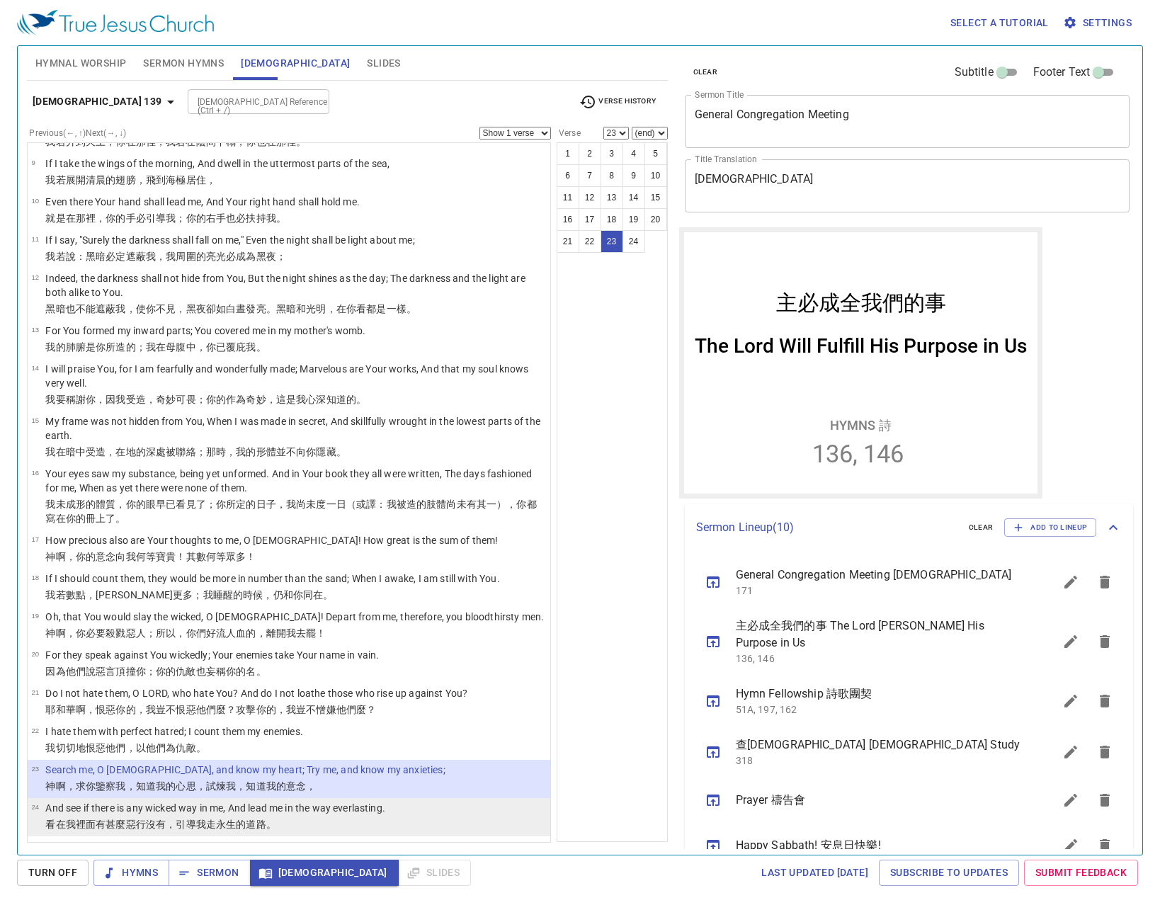
click at [392, 821] on li "24 And see if there is any wicked way in me, And lead me in the way everlasting…" at bounding box center [289, 817] width 522 height 38
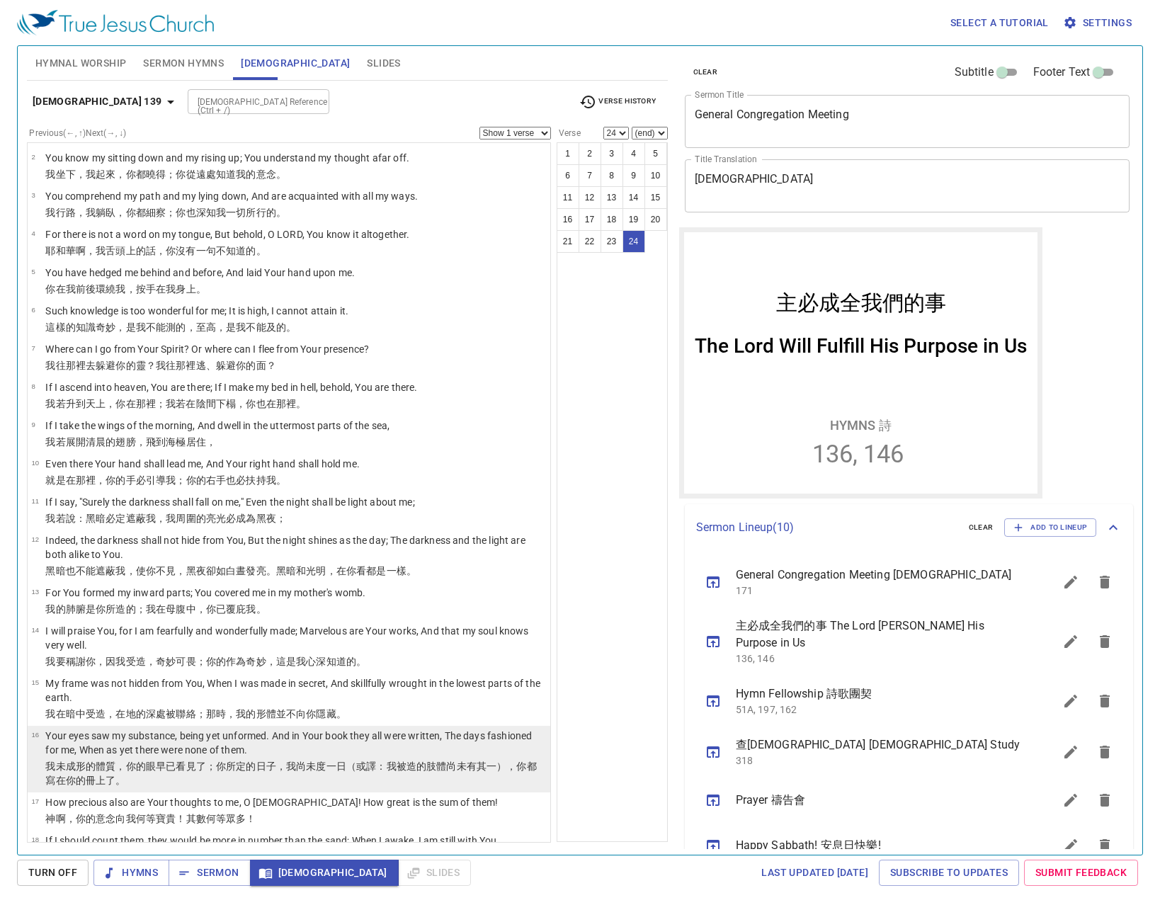
scroll to position [0, 0]
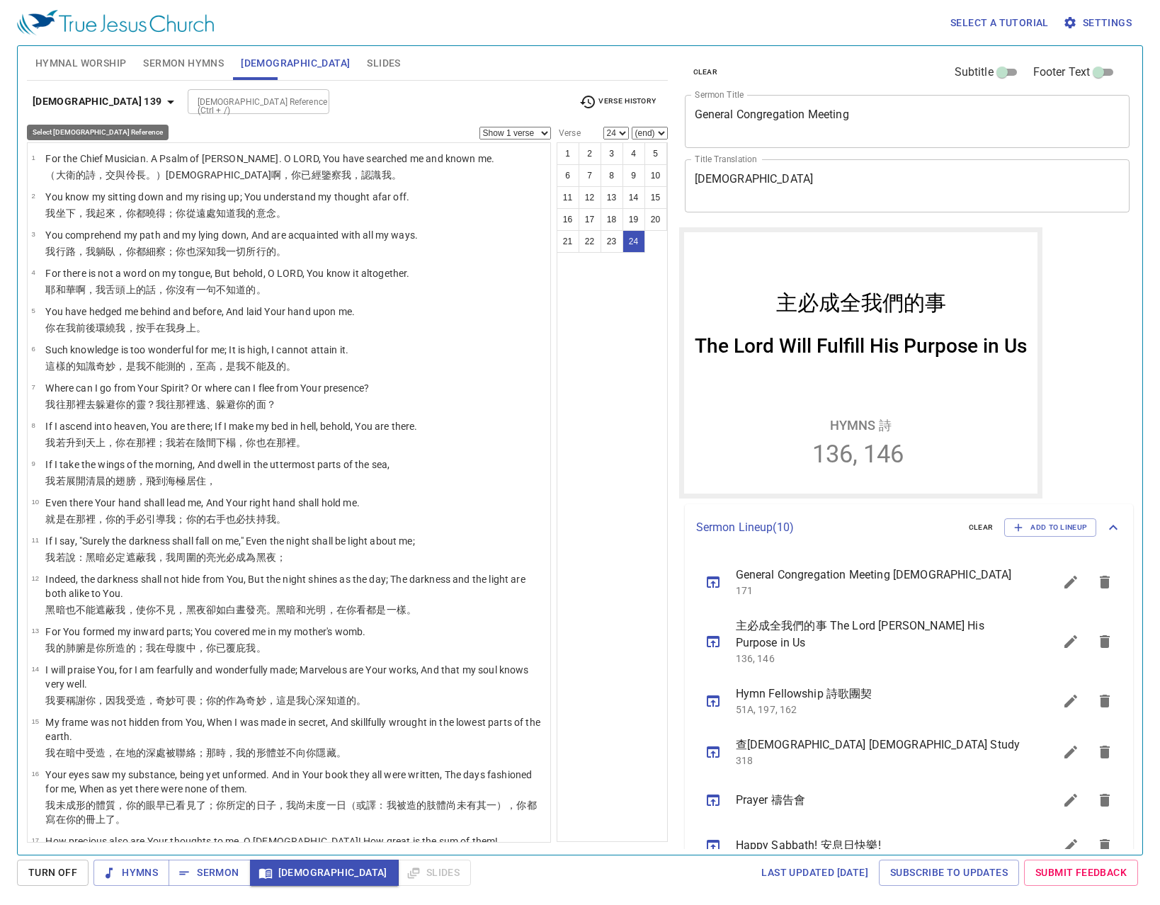
click at [64, 103] on b "Psalm 139" at bounding box center [98, 102] width 130 height 18
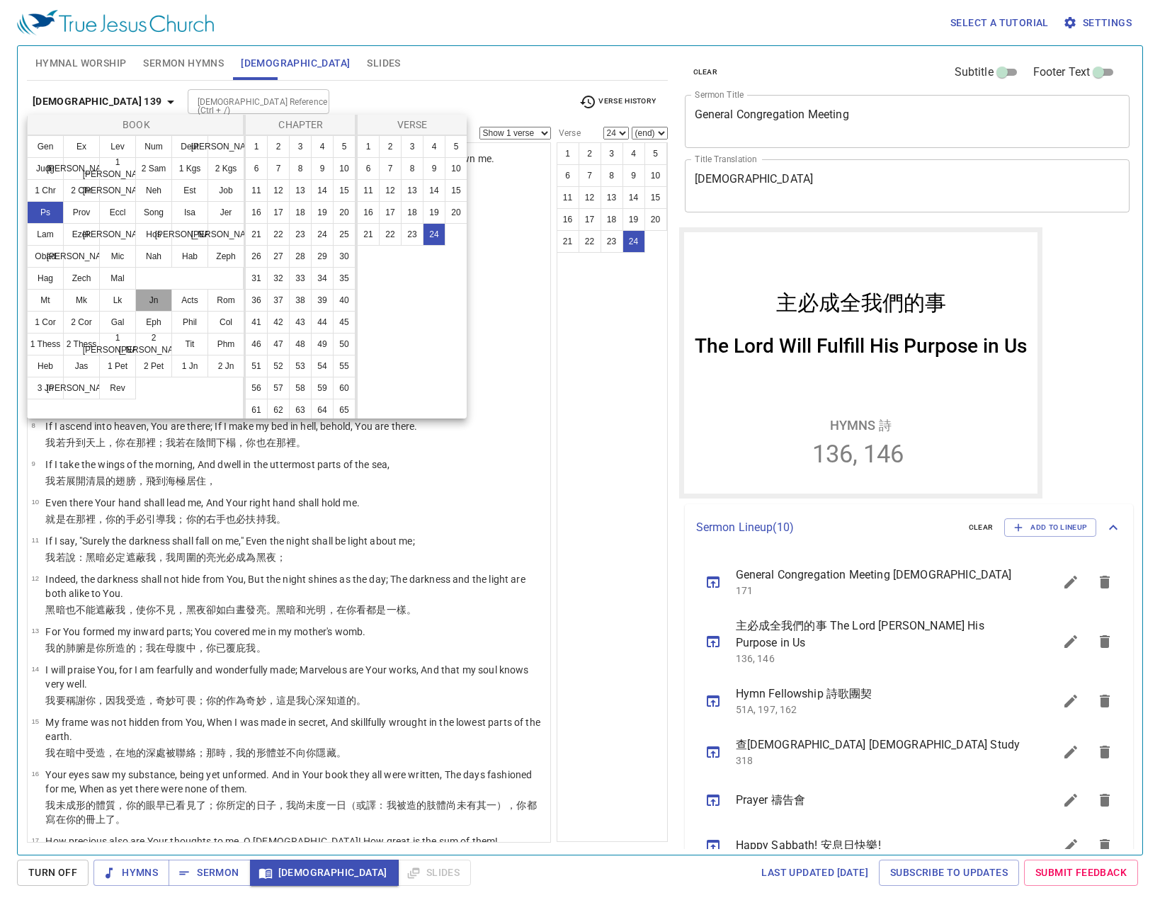
click at [149, 310] on button "Jn" at bounding box center [153, 300] width 37 height 23
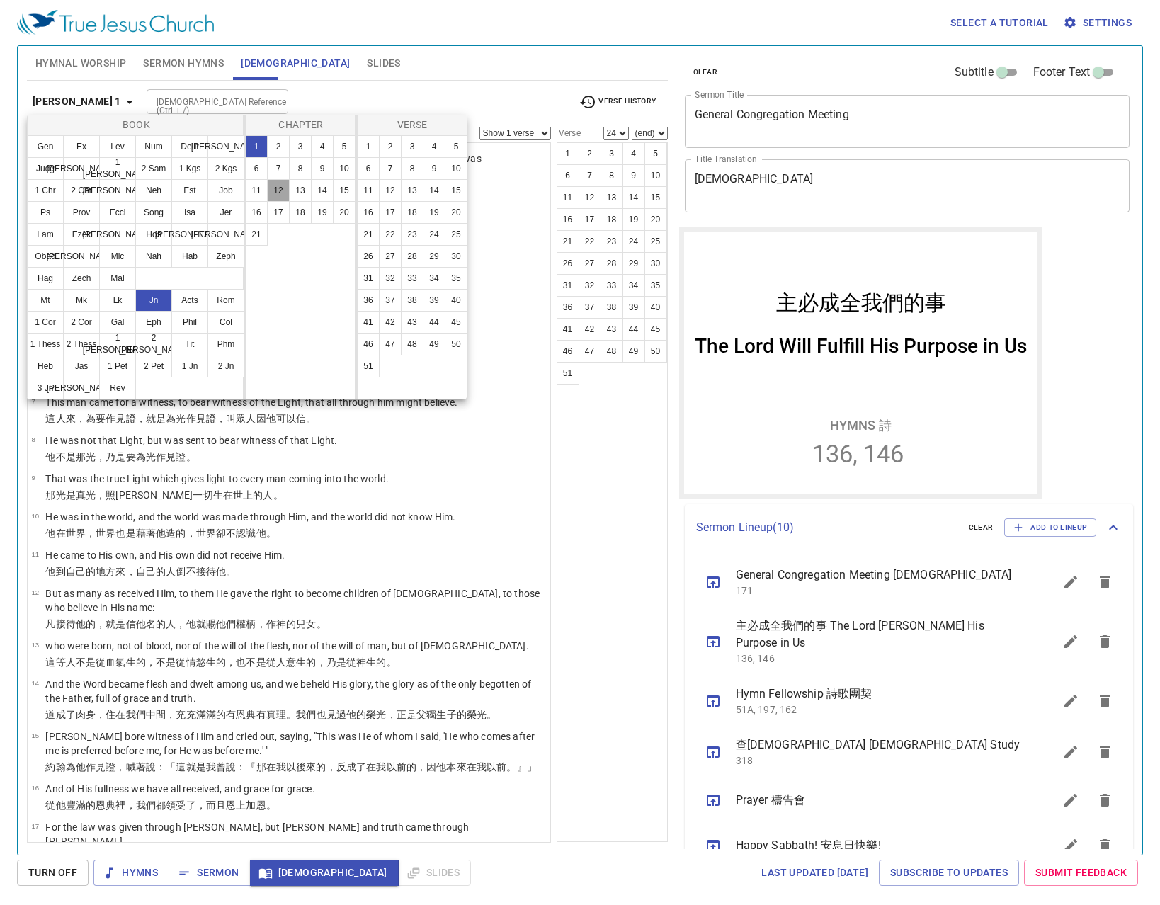
click at [288, 192] on button "12" at bounding box center [278, 190] width 23 height 23
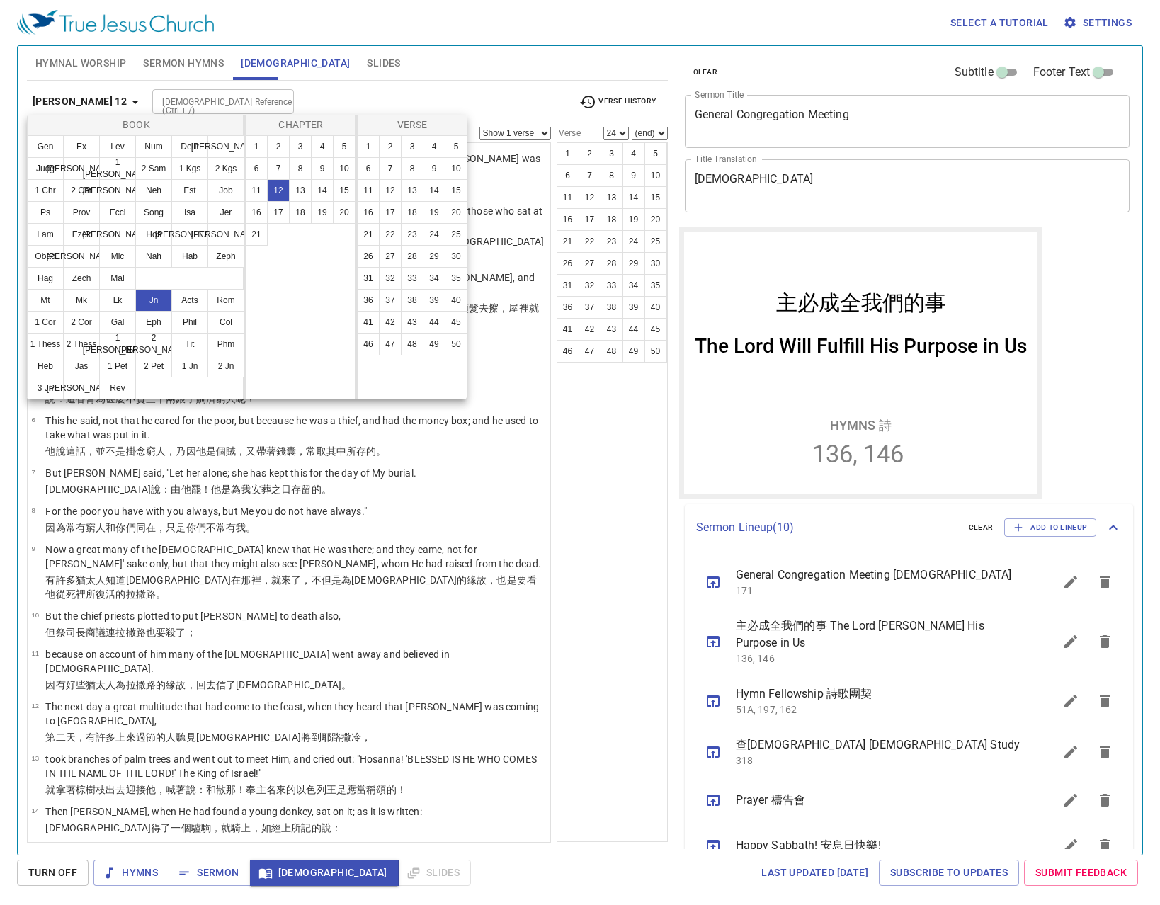
click at [615, 359] on div at bounding box center [580, 452] width 1160 height 905
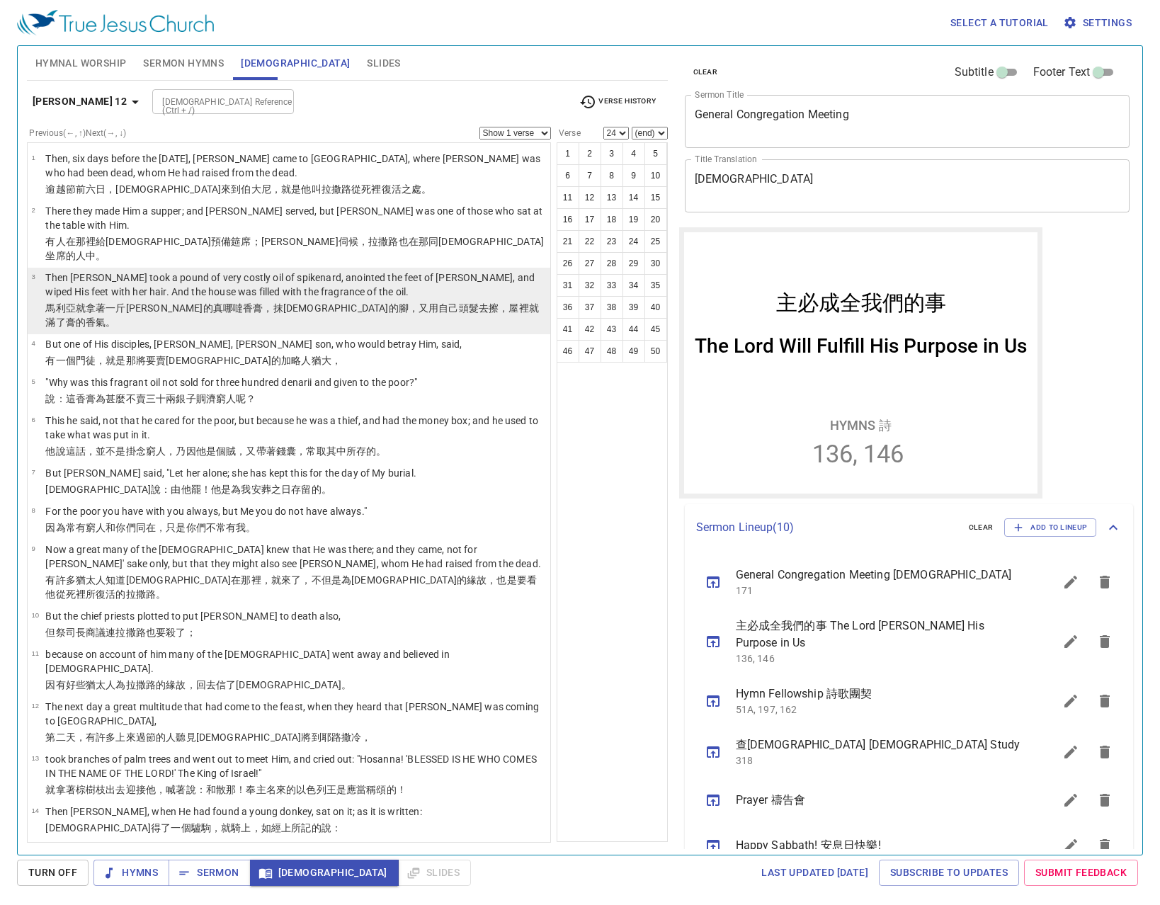
click at [472, 301] on p "馬利亞 就拿著 一斤 極貴 的真哪噠 香膏 ，抹 耶穌 的腳 ，又 用自己 頭髮 去擦 ，屋裡 就 滿 了 膏 的香氣 。" at bounding box center [295, 315] width 501 height 28
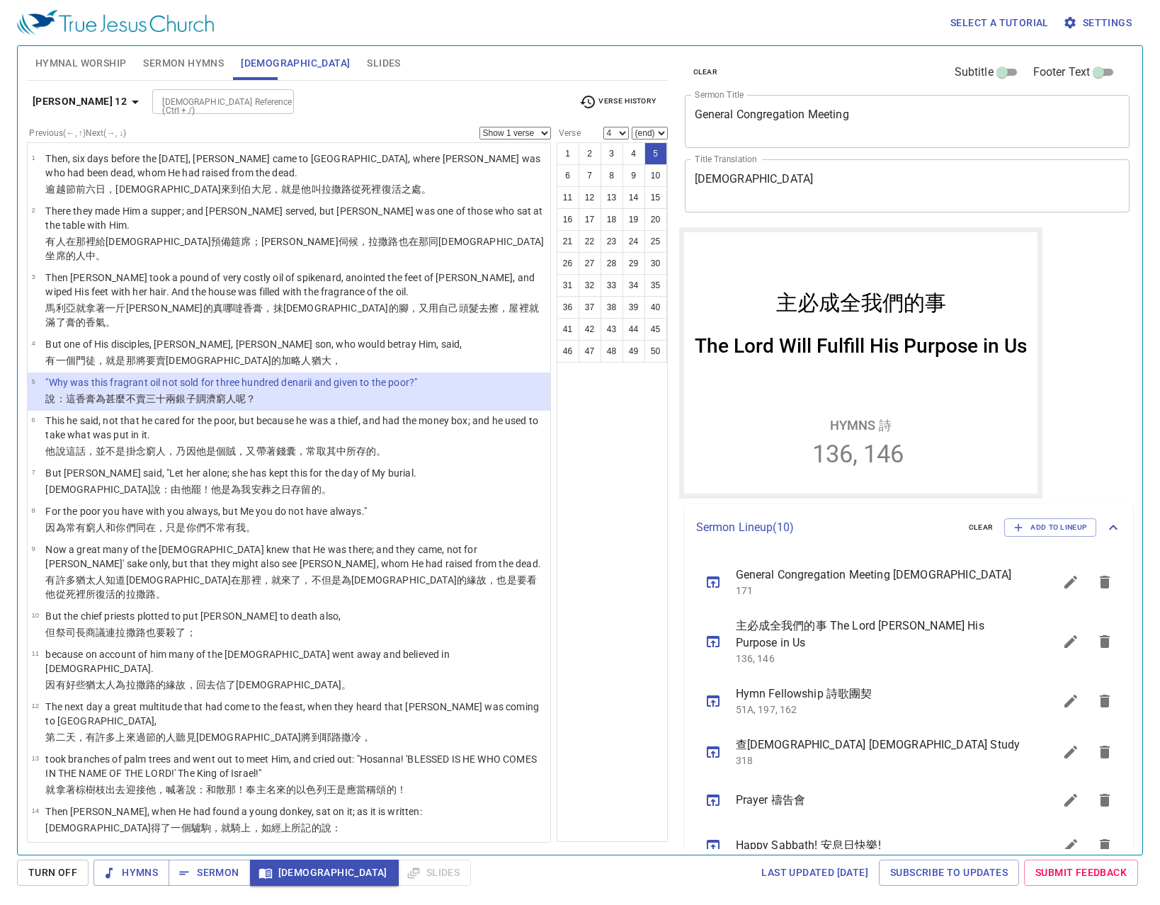
select select "5"
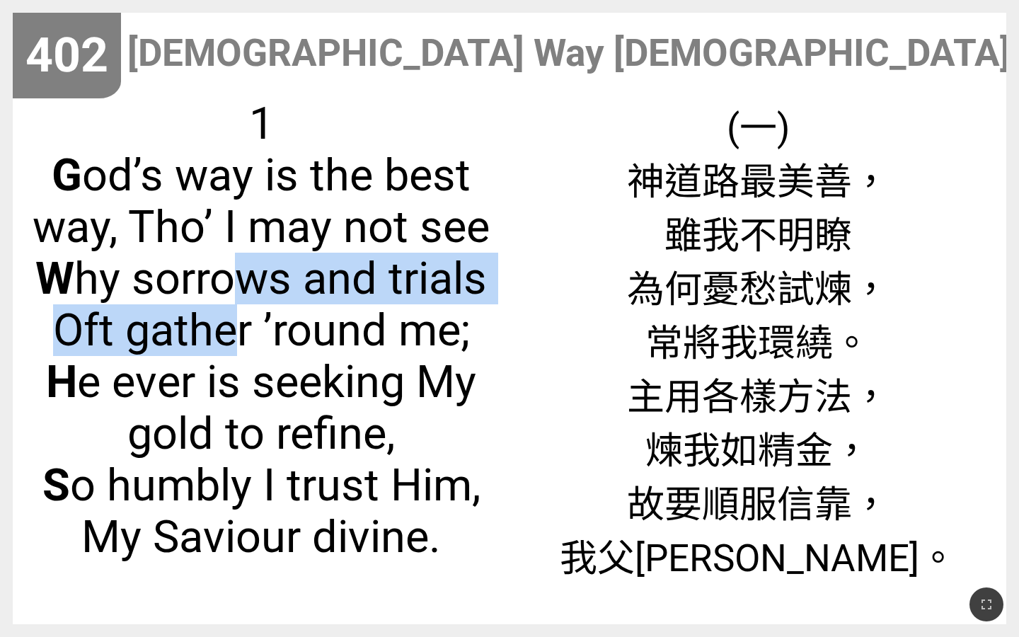
drag, startPoint x: 244, startPoint y: 313, endPoint x: 236, endPoint y: 329, distance: 18.0
click at [236, 328] on span "1 G od’s way is the best way, Tho’ I may not see W hy sorrows and trials Oft ga…" at bounding box center [261, 330] width 472 height 465
click at [62, 333] on span "1 G od’s way is the best way, Tho’ I may not see W hy sorrows and trials Oft ga…" at bounding box center [261, 330] width 472 height 465
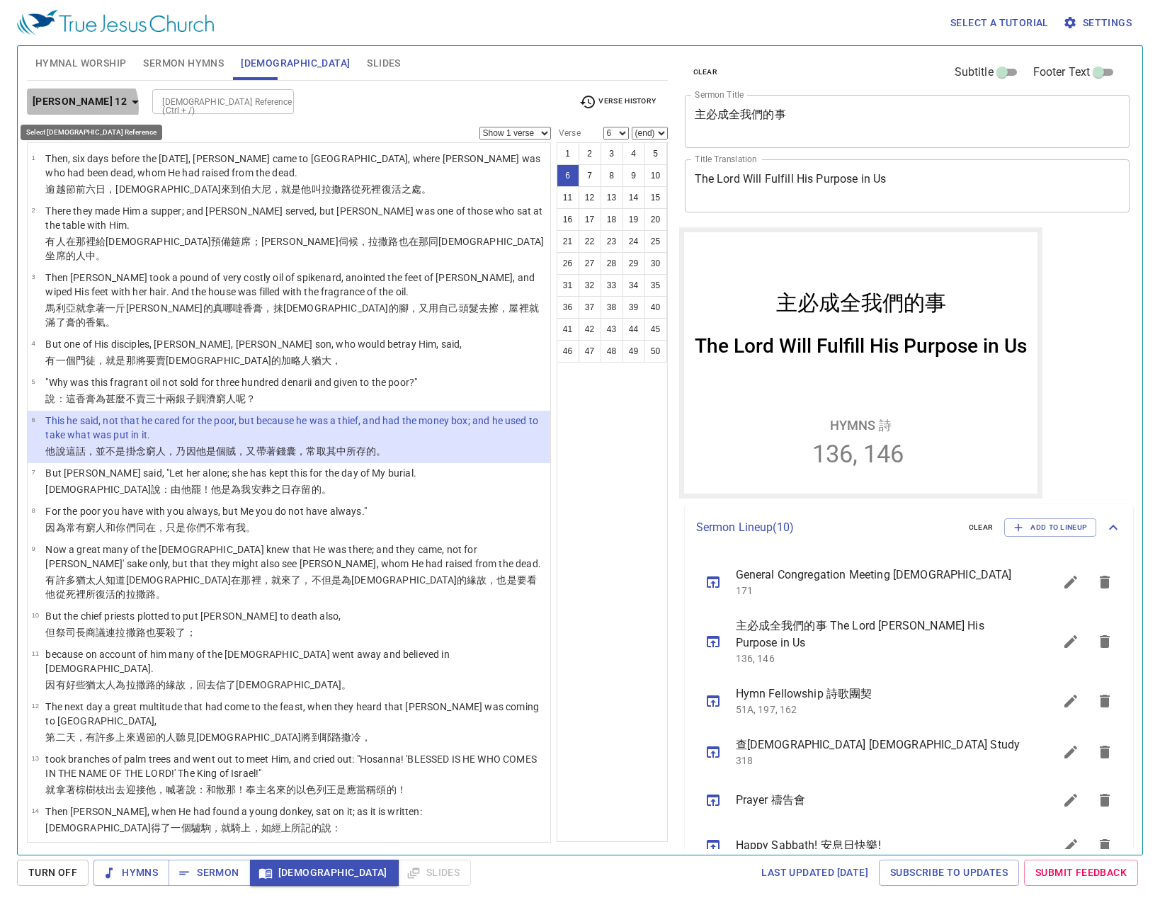
click at [127, 108] on icon "button" at bounding box center [135, 101] width 17 height 17
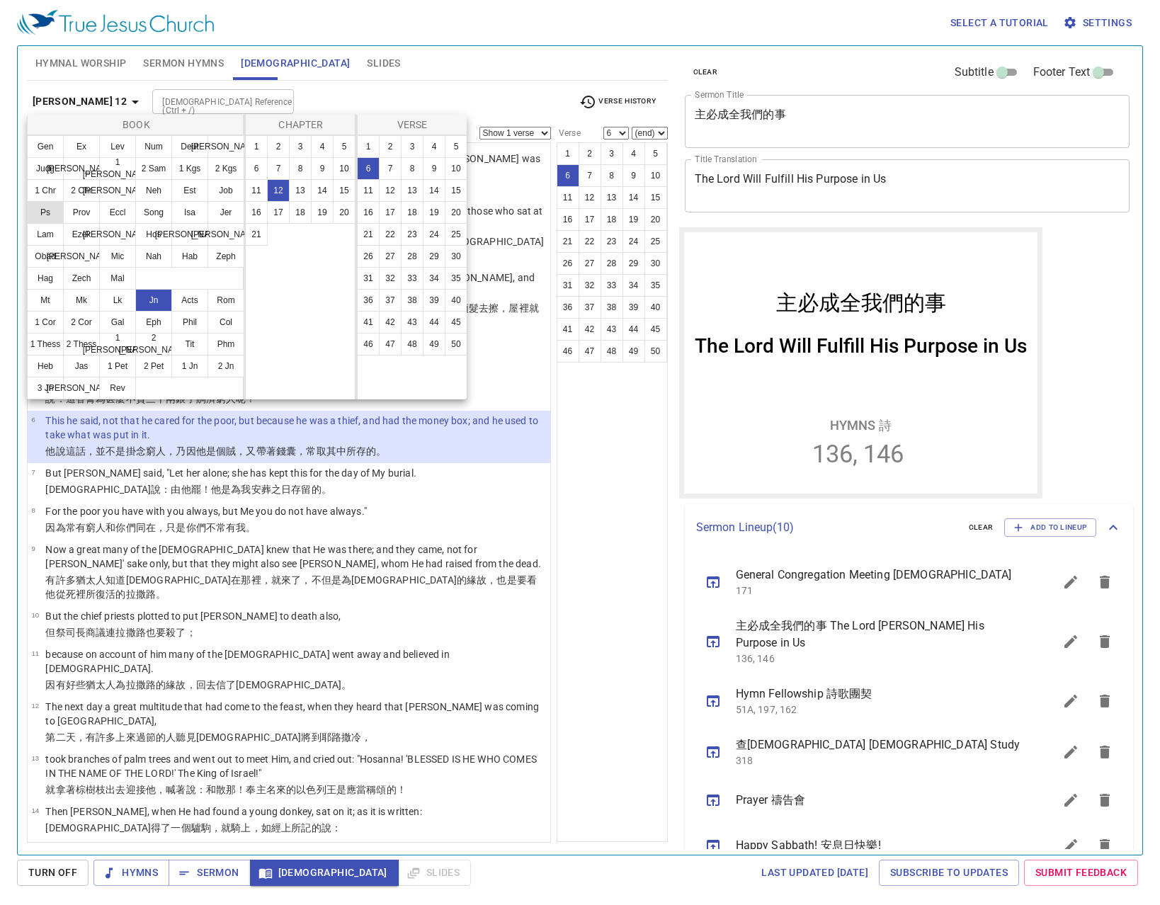
click at [52, 212] on button "Ps" at bounding box center [45, 212] width 37 height 23
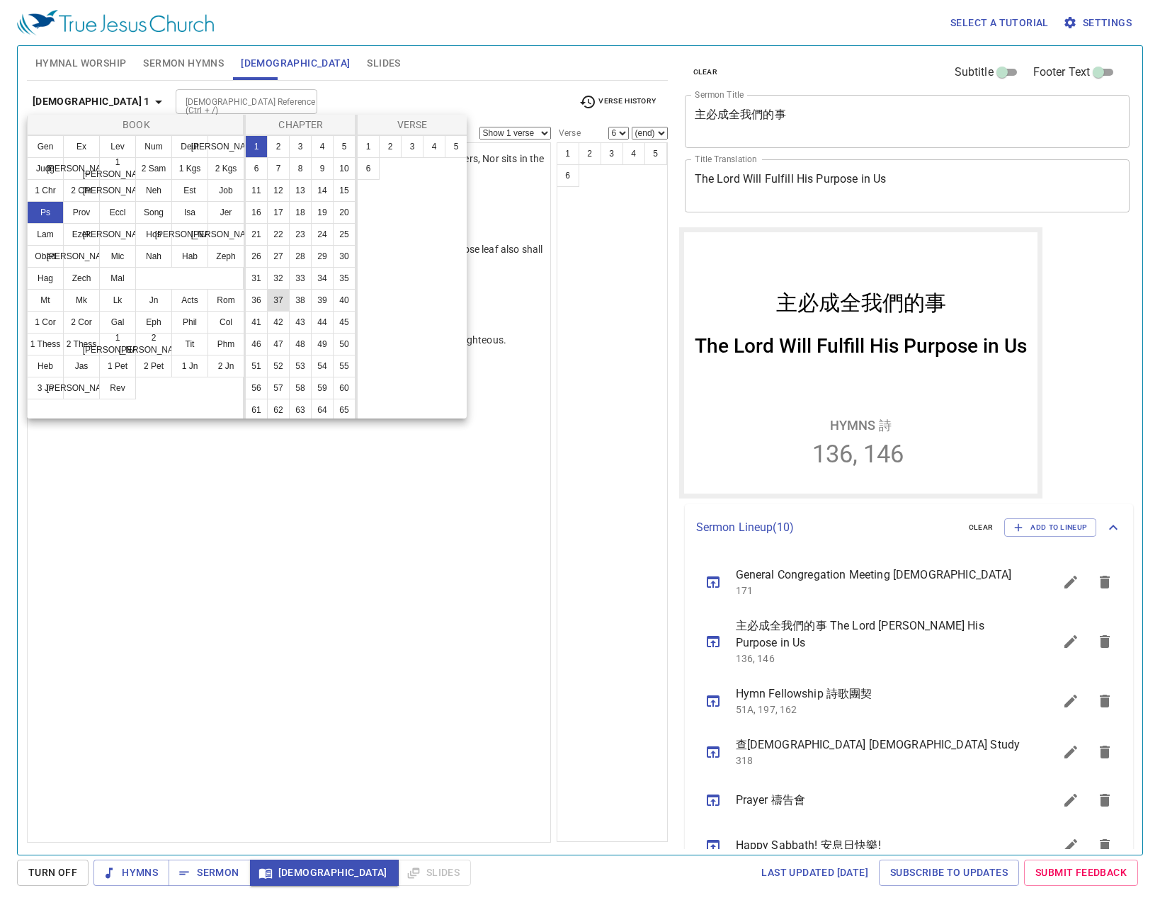
click at [267, 312] on button "37" at bounding box center [278, 300] width 23 height 23
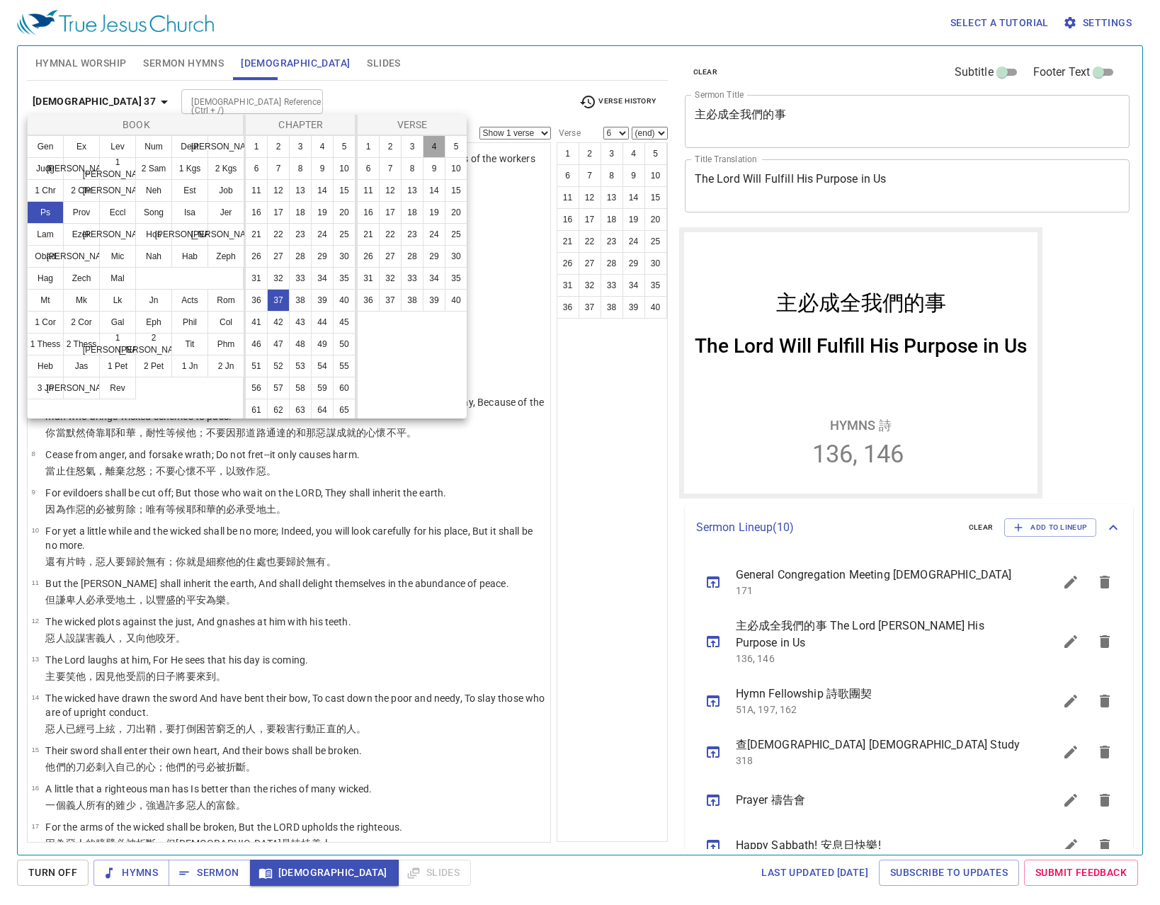
click at [429, 149] on button "4" at bounding box center [434, 146] width 23 height 23
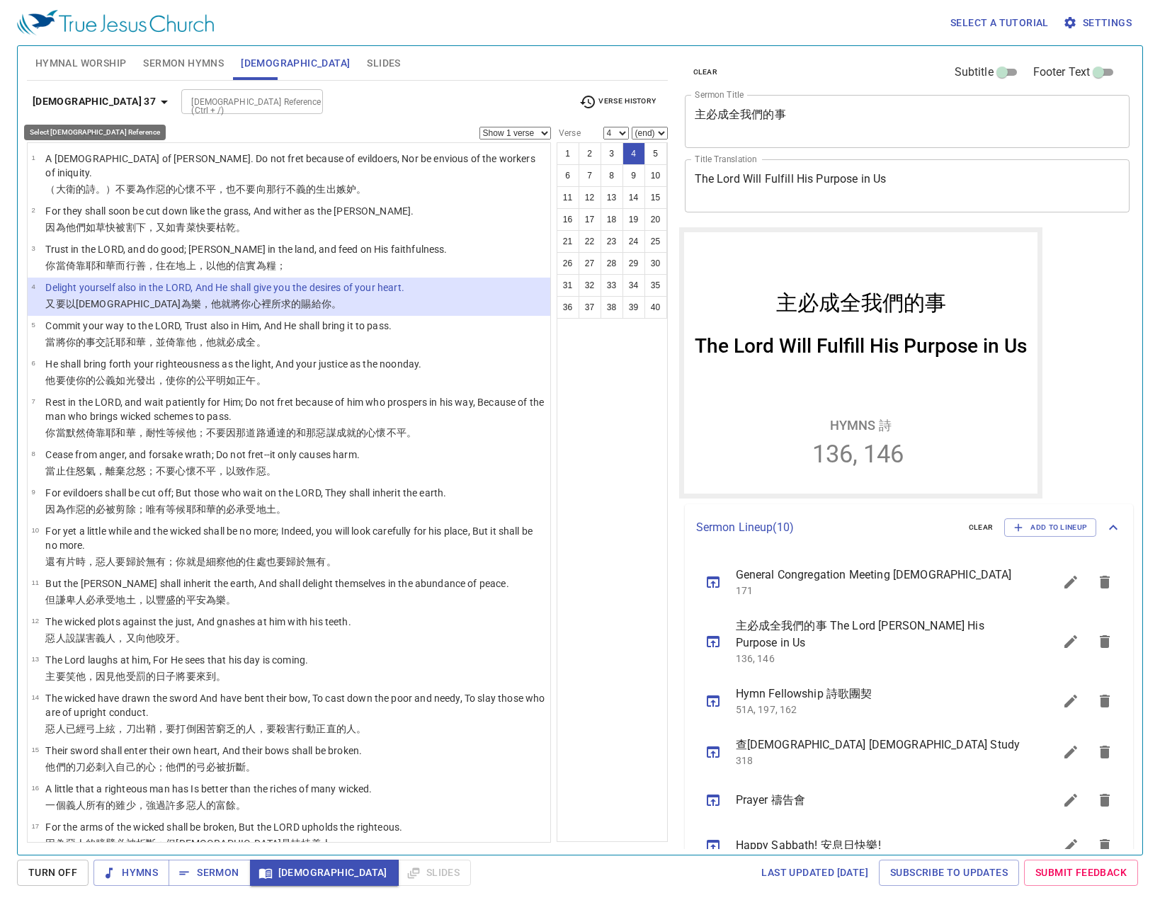
click at [156, 103] on icon "button" at bounding box center [164, 101] width 17 height 17
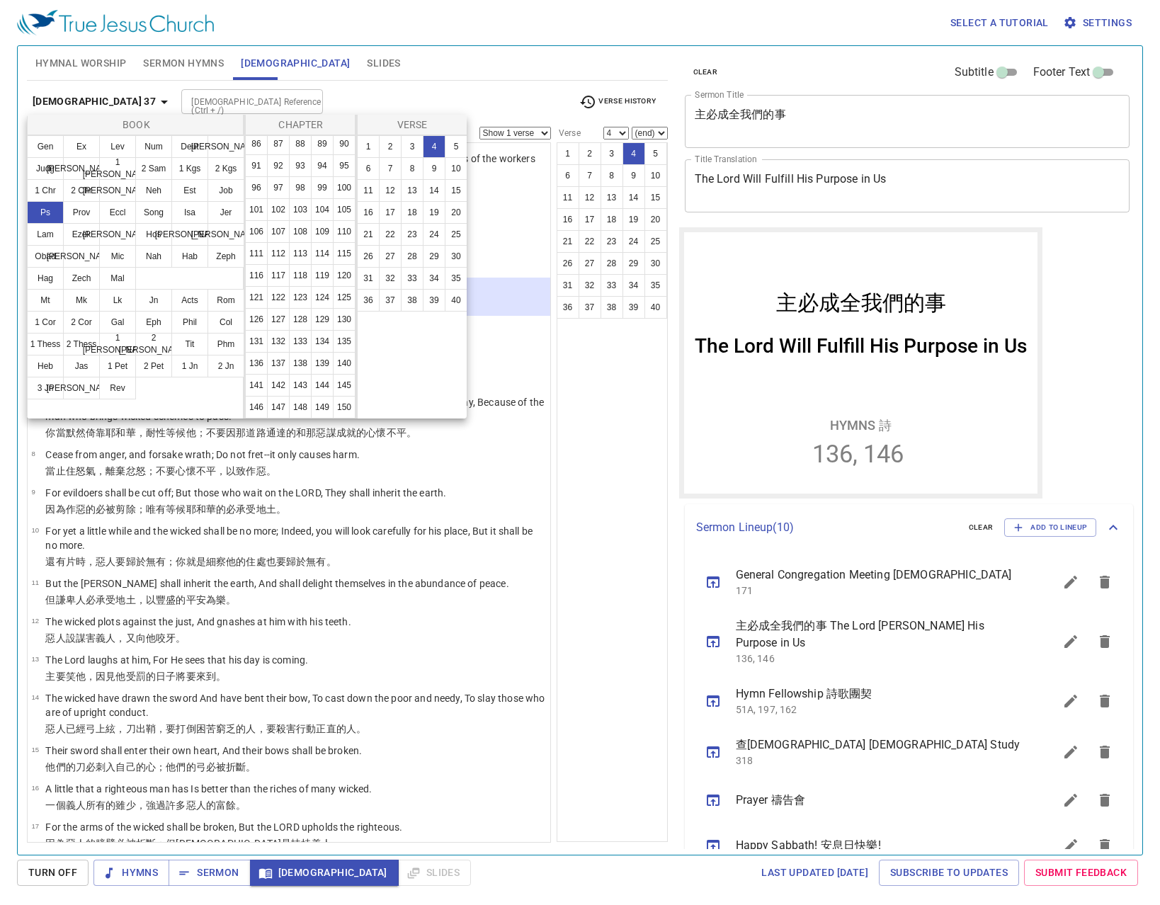
scroll to position [552, 0]
click at [289, 352] on button "138" at bounding box center [300, 363] width 23 height 23
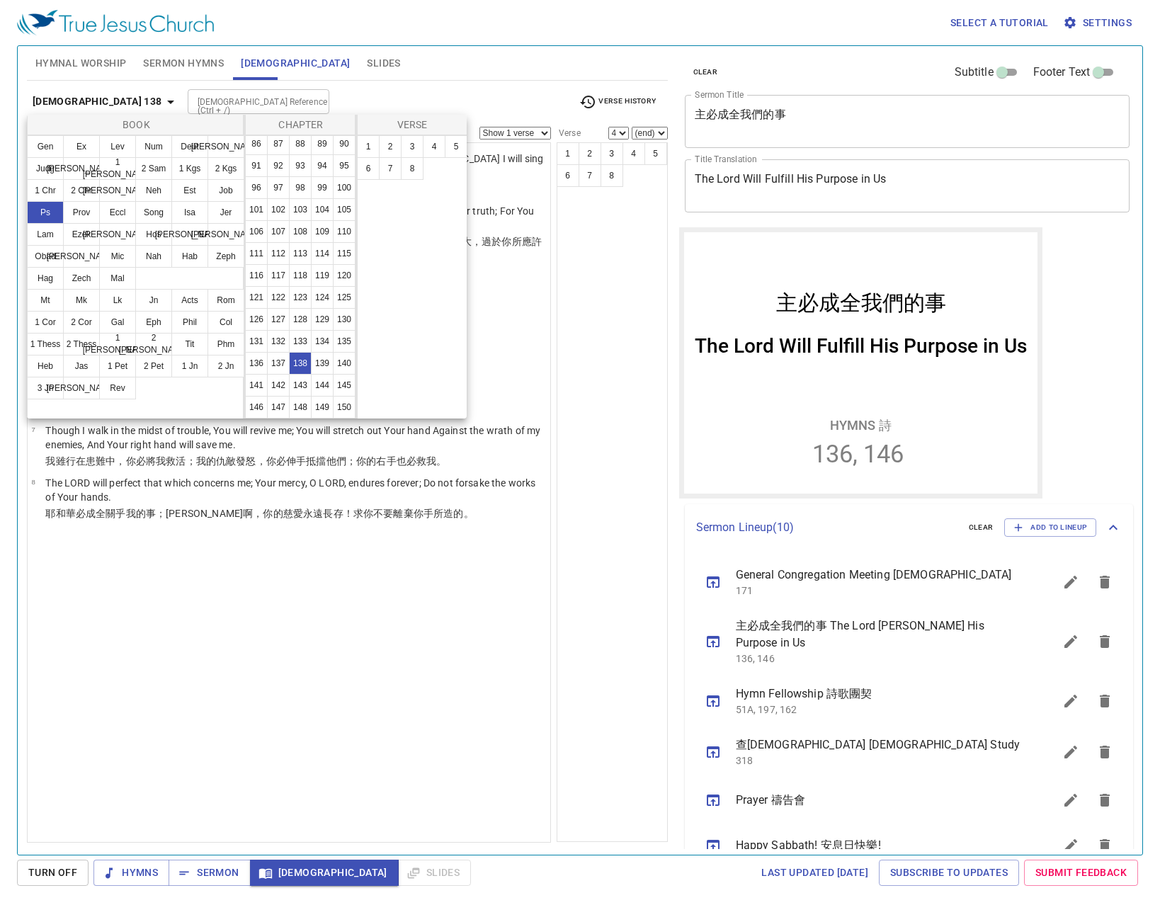
click at [503, 97] on div at bounding box center [580, 452] width 1160 height 905
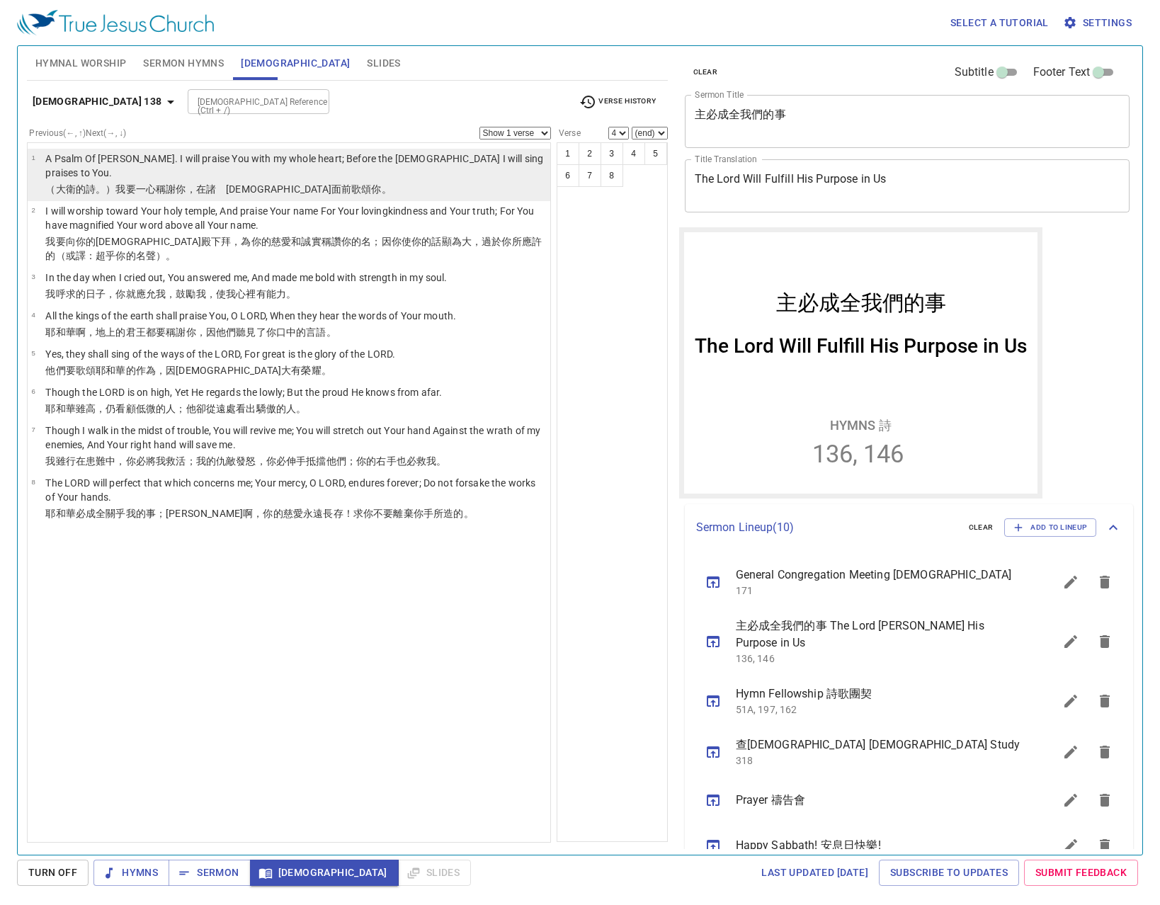
click at [353, 166] on td "A Psalm Of David. I will praise You with my whole heart; Before the gods I will…" at bounding box center [295, 167] width 501 height 30
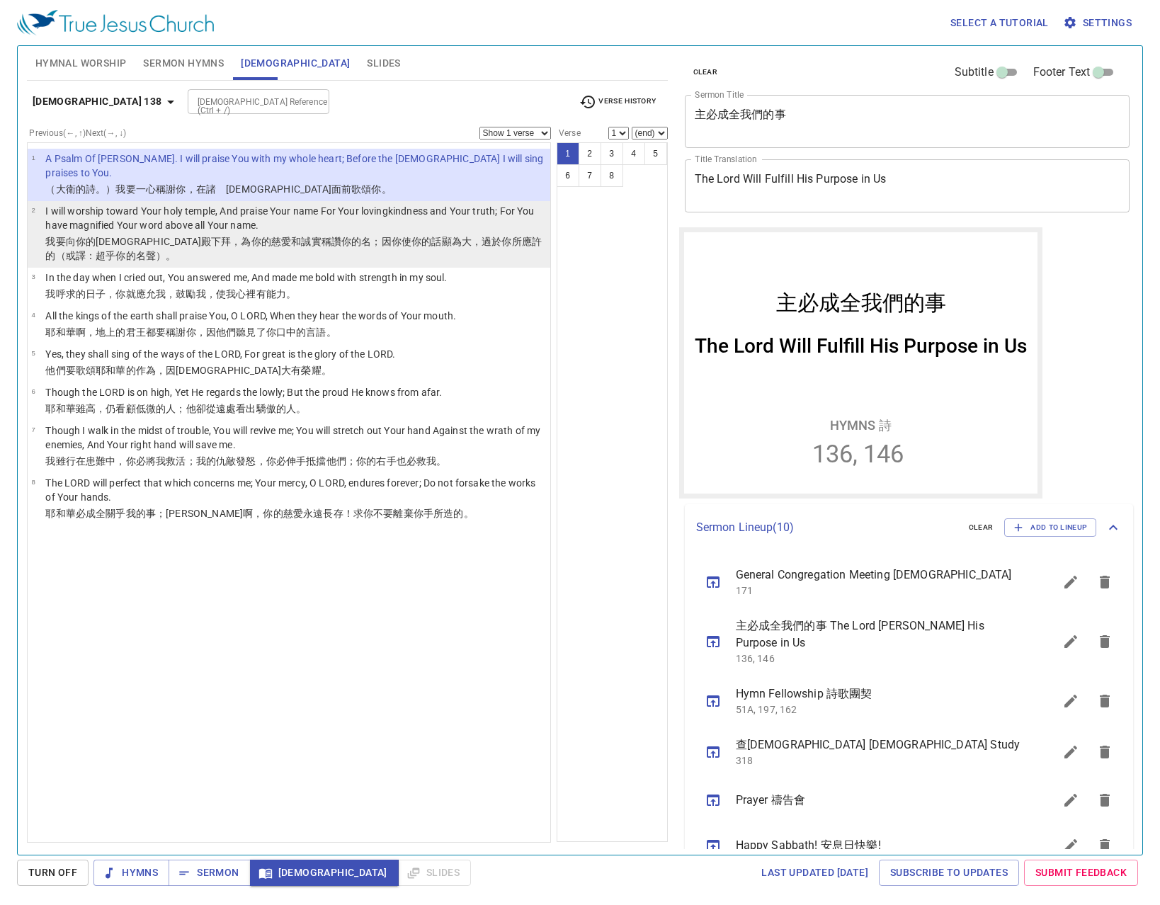
click at [354, 236] on wh565 "顯為大 ，過於你所應許的（或譯：超乎你的名聲 ）。" at bounding box center [293, 248] width 496 height 25
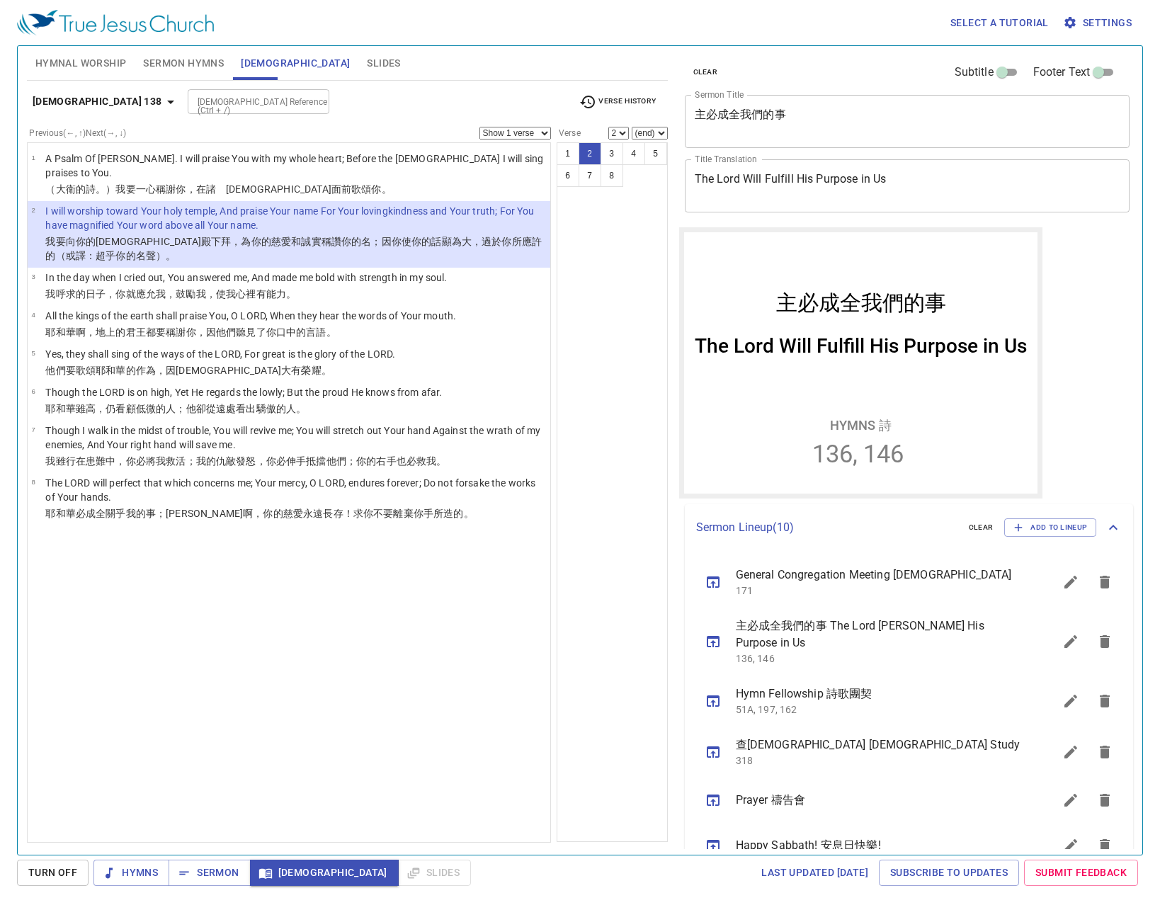
click at [72, 93] on b "Psalm 138" at bounding box center [98, 102] width 130 height 18
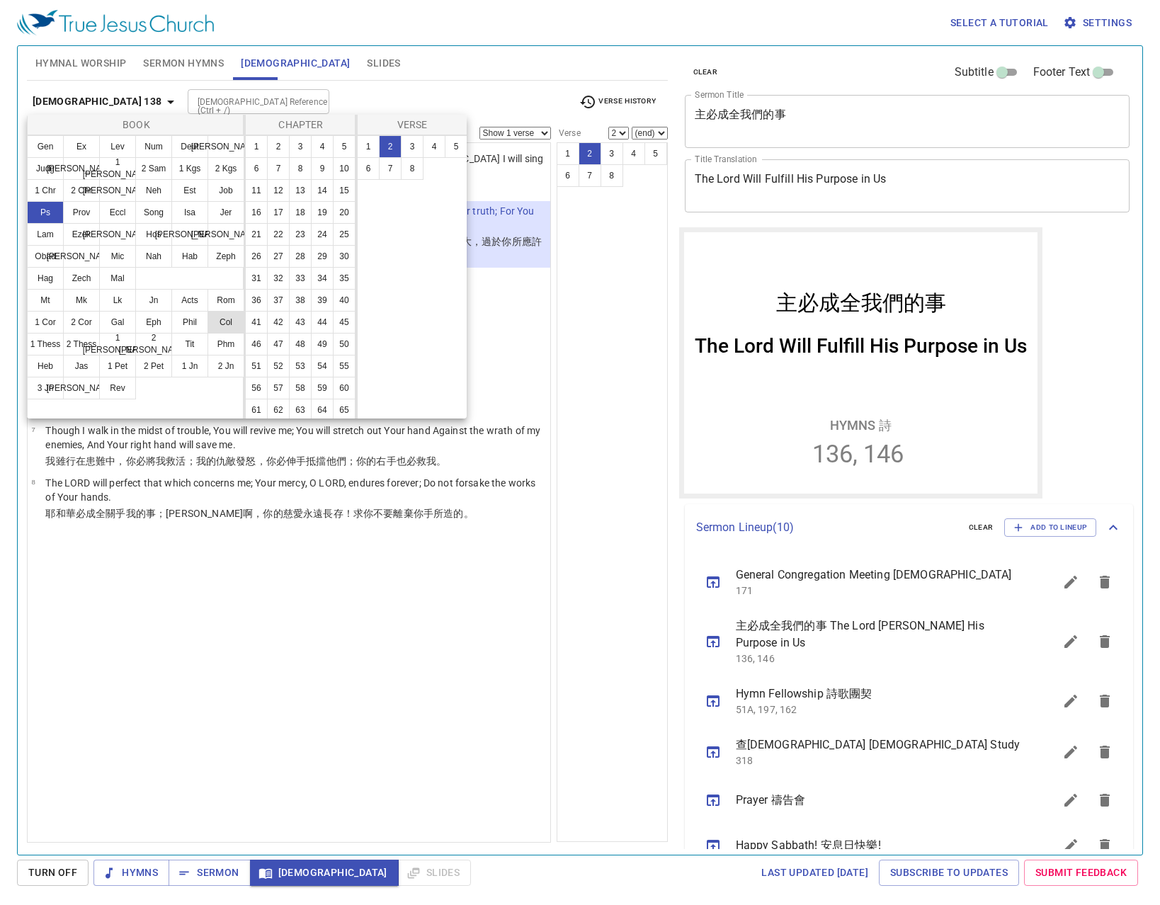
click at [232, 332] on button "Col" at bounding box center [225, 322] width 37 height 23
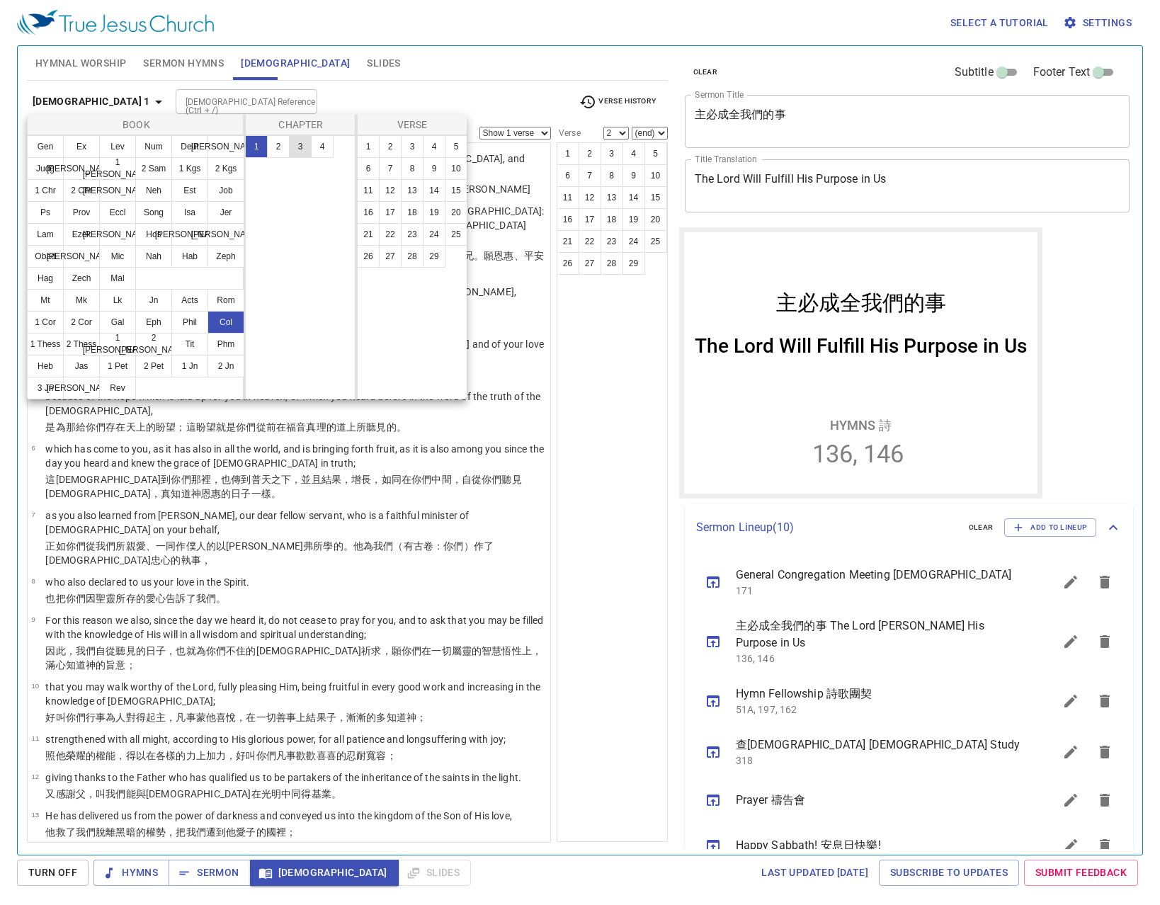
click at [299, 141] on button "3" at bounding box center [300, 146] width 23 height 23
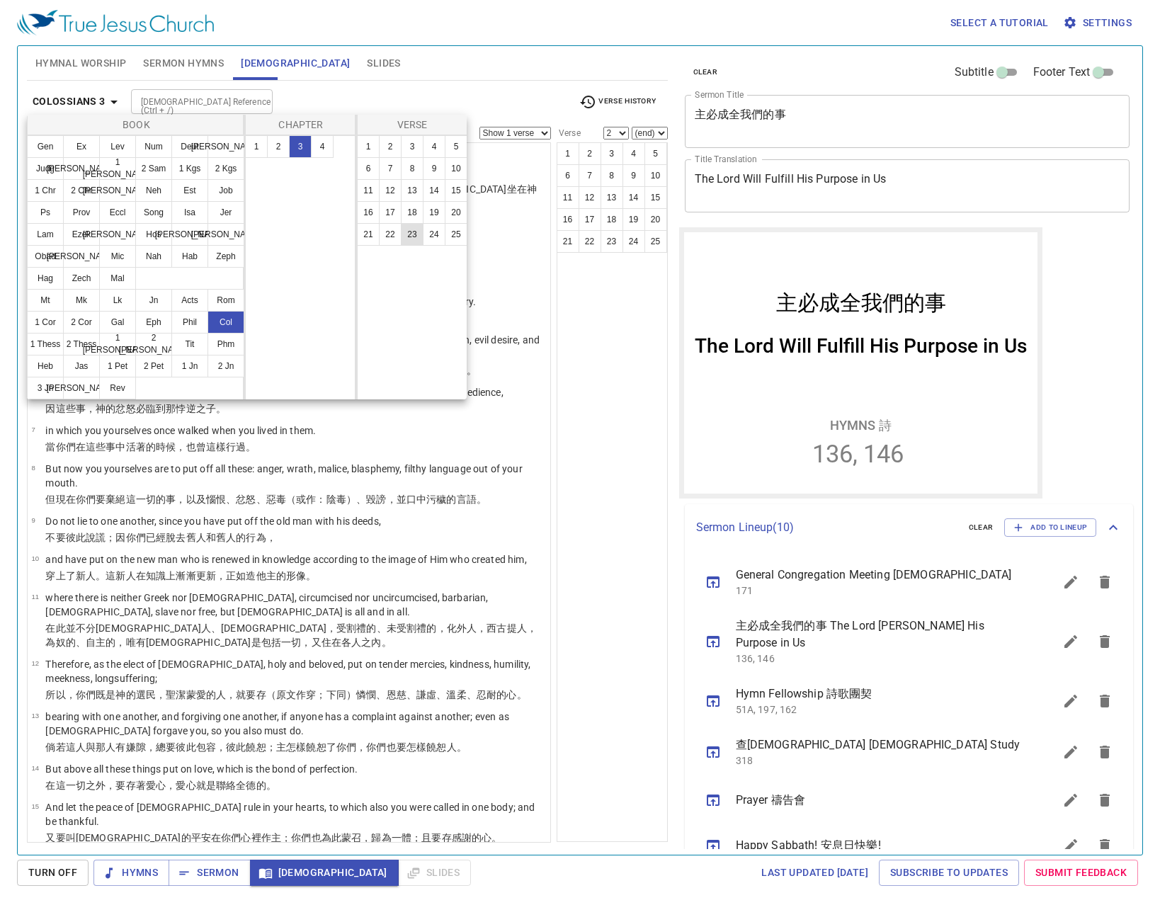
click at [418, 230] on button "23" at bounding box center [412, 234] width 23 height 23
select select "23"
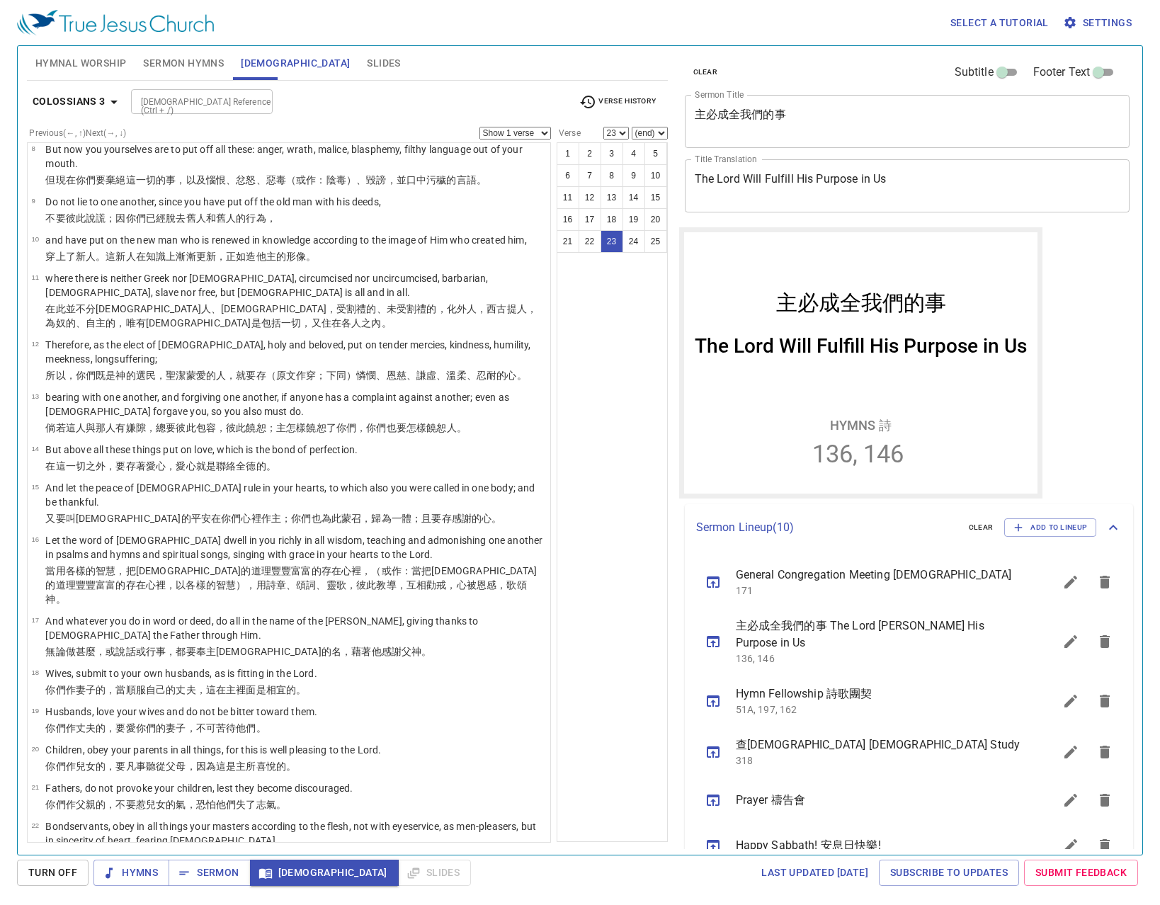
scroll to position [316, 0]
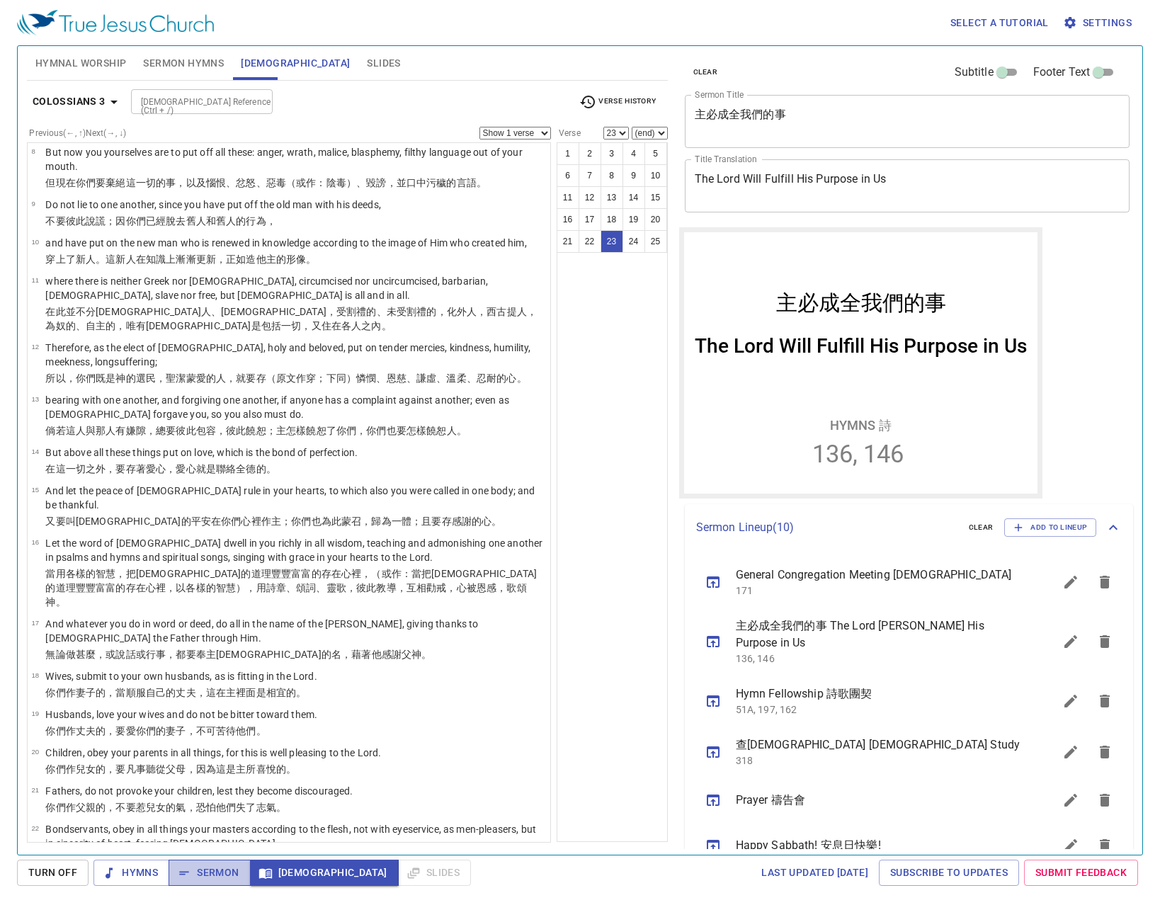
click at [228, 869] on span "Sermon" at bounding box center [209, 873] width 59 height 18
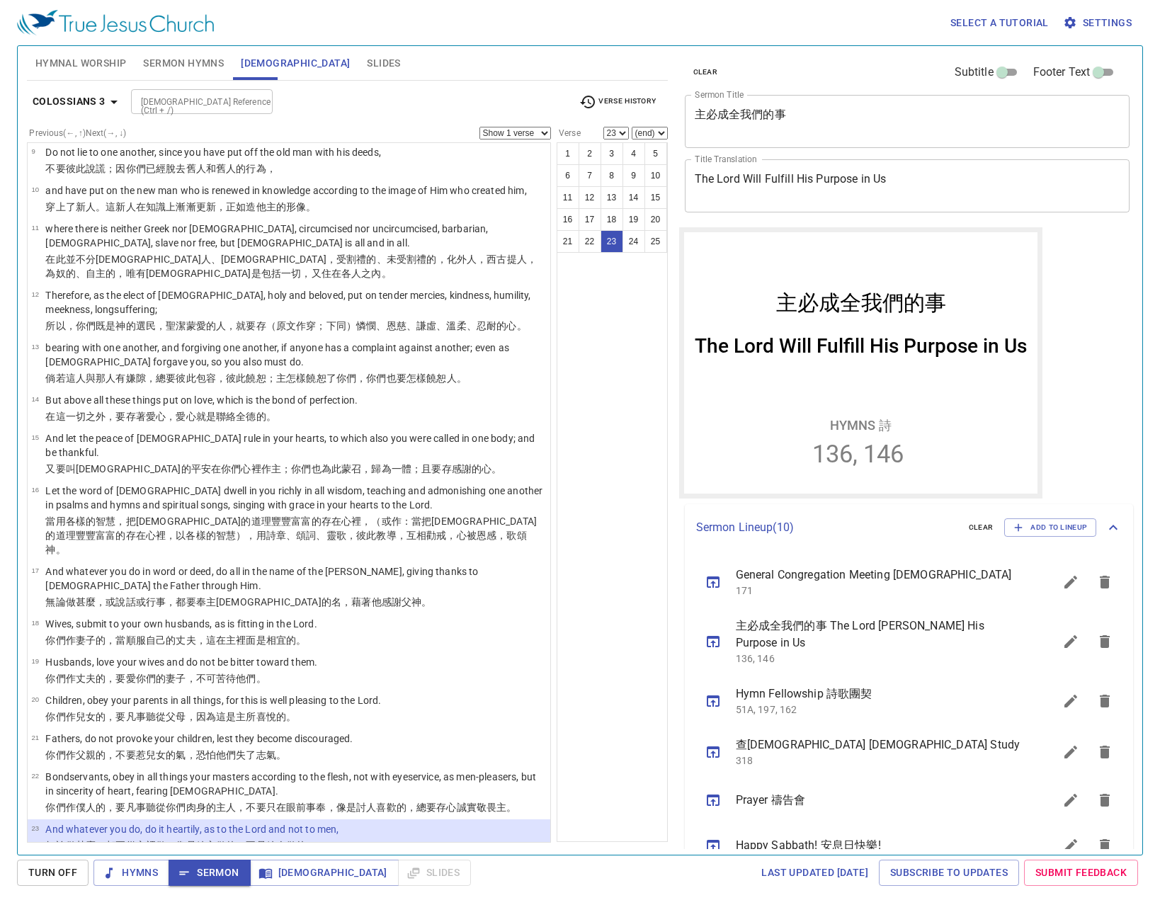
scroll to position [424, 0]
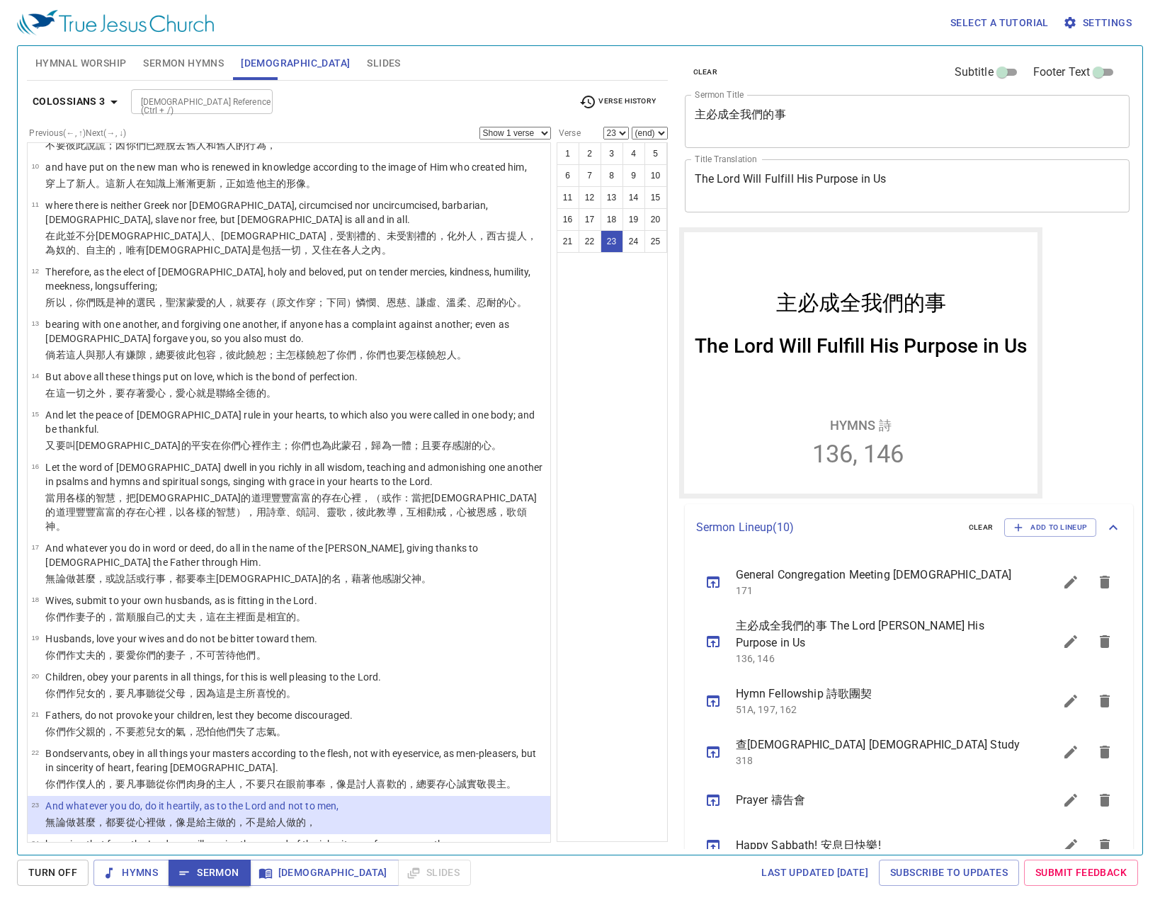
scroll to position [424, 0]
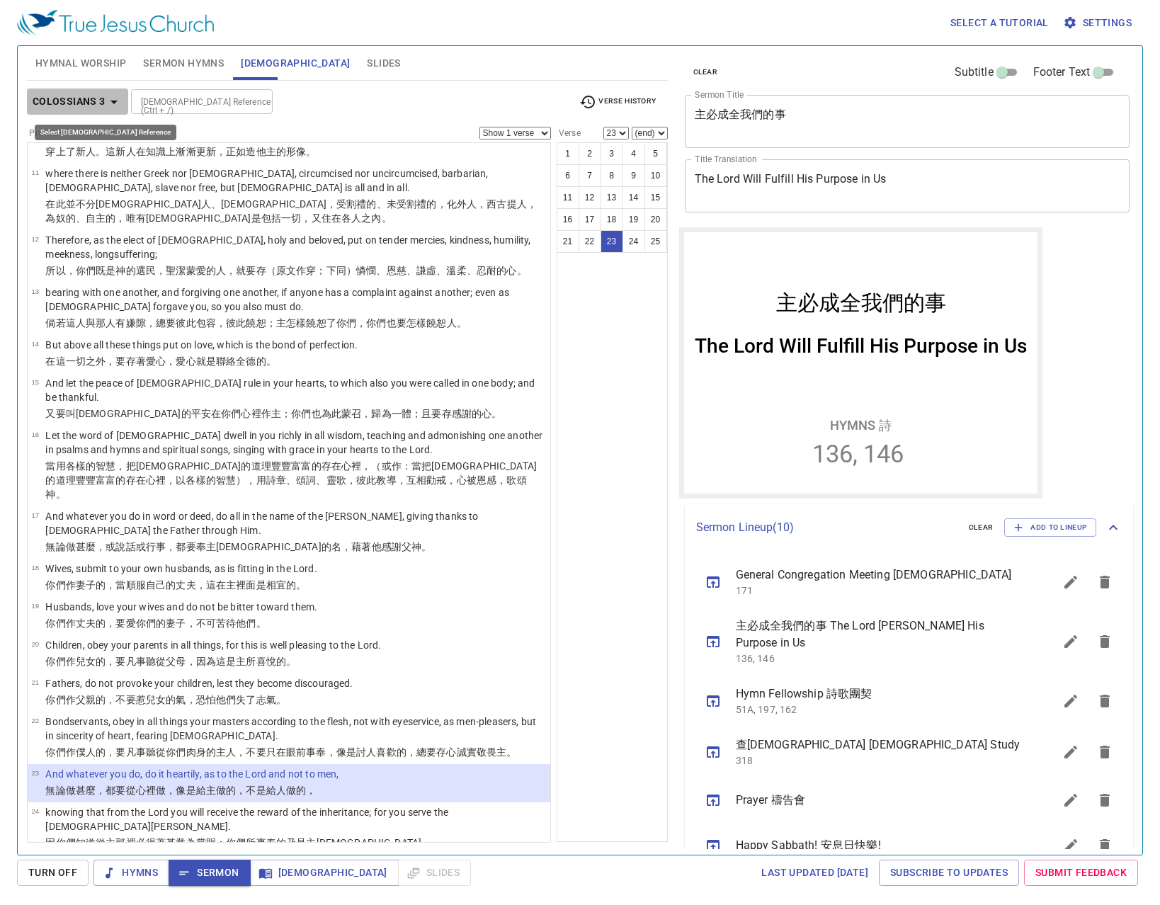
click at [76, 107] on b "Colossians 3" at bounding box center [69, 102] width 73 height 18
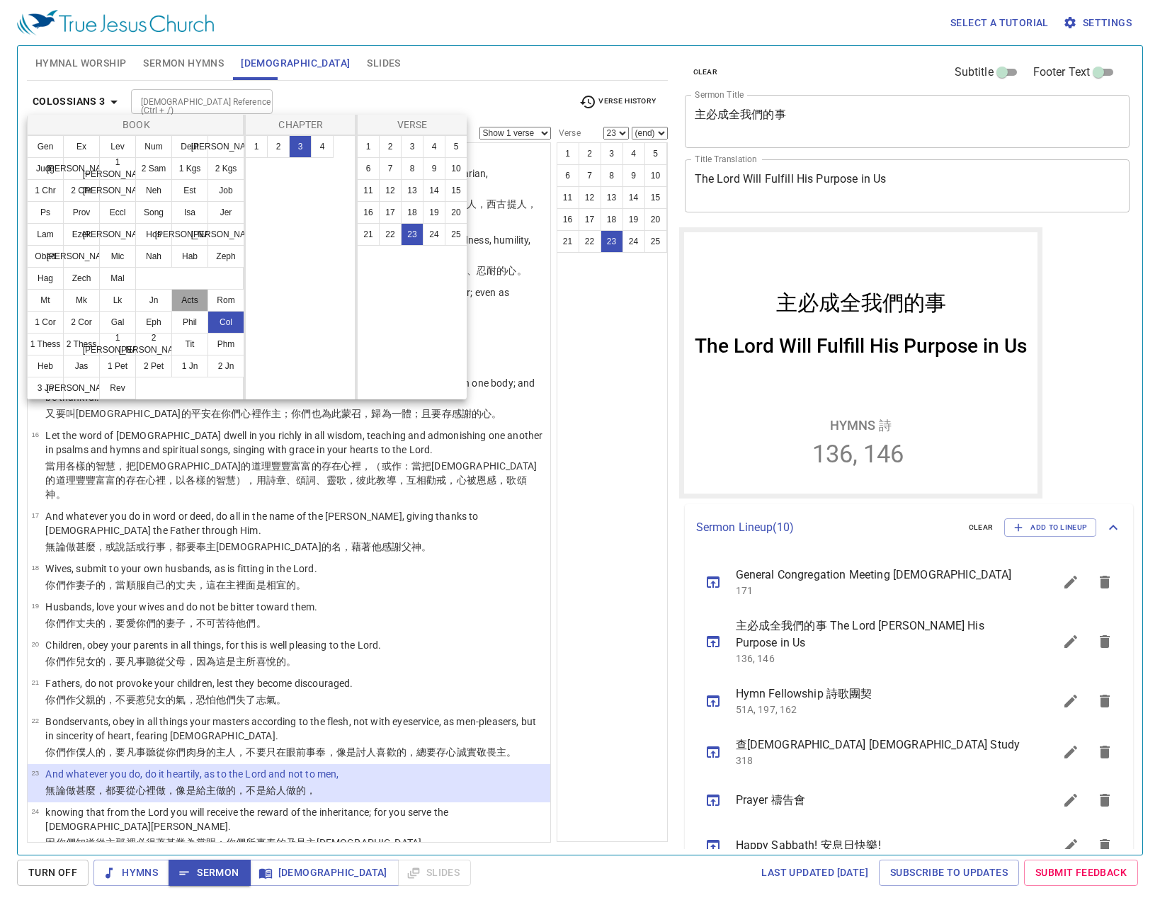
click at [181, 304] on button "Acts" at bounding box center [189, 300] width 37 height 23
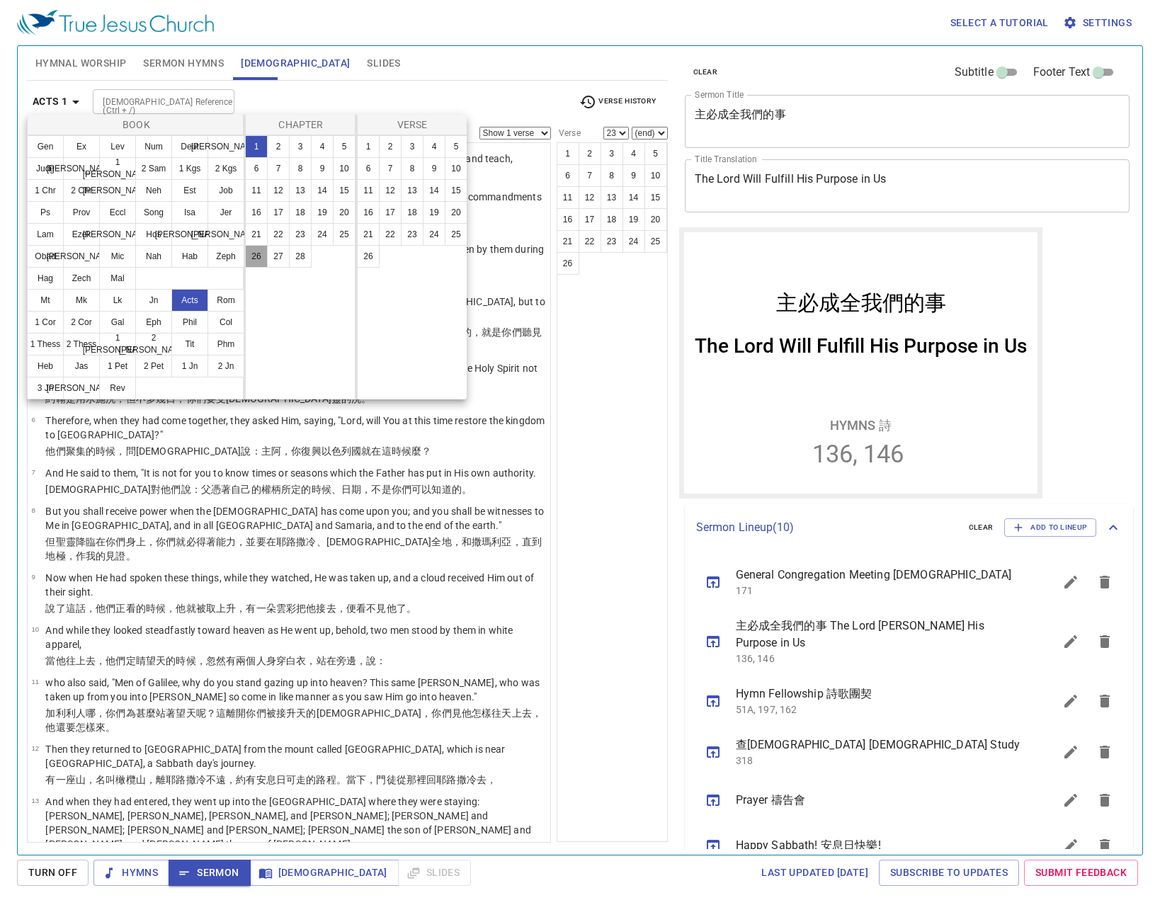
click at [255, 263] on button "26" at bounding box center [256, 256] width 23 height 23
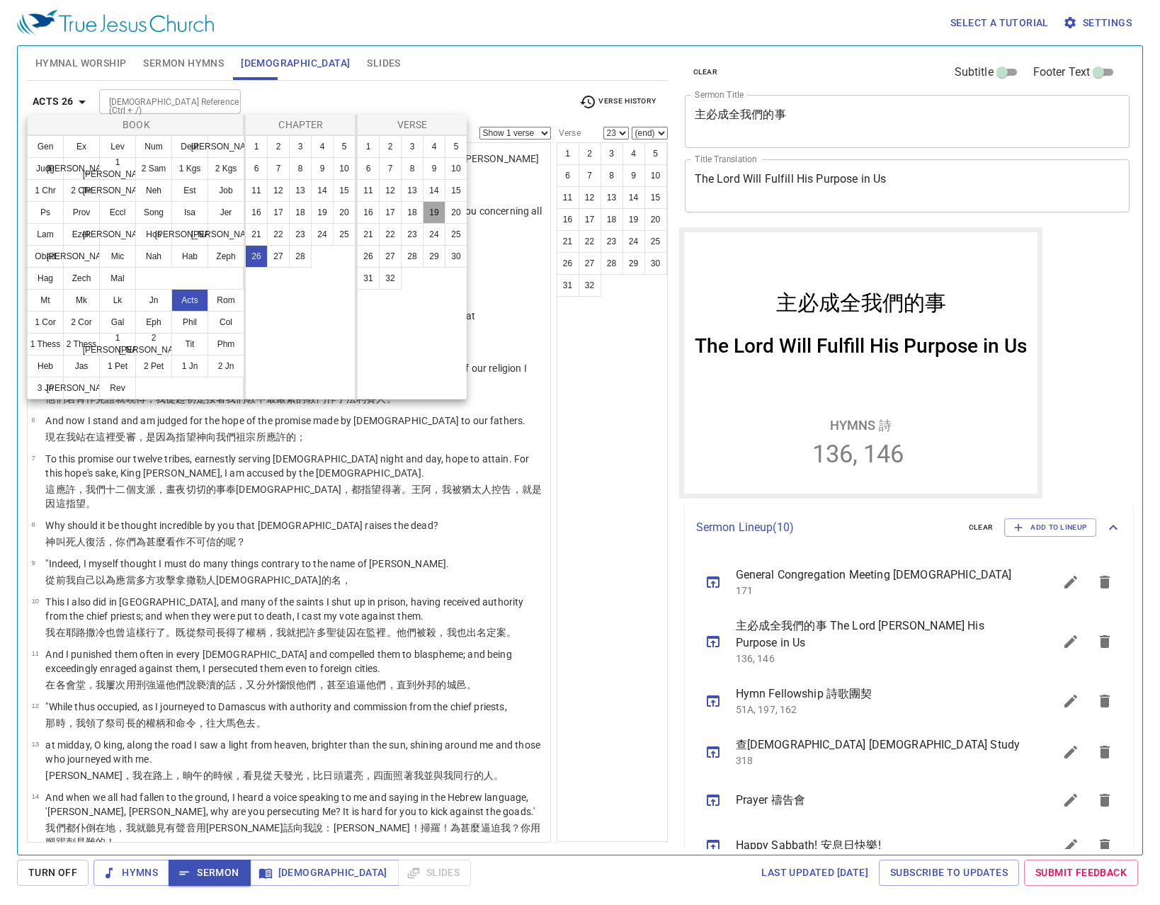
click at [442, 219] on button "19" at bounding box center [434, 212] width 23 height 23
select select "19"
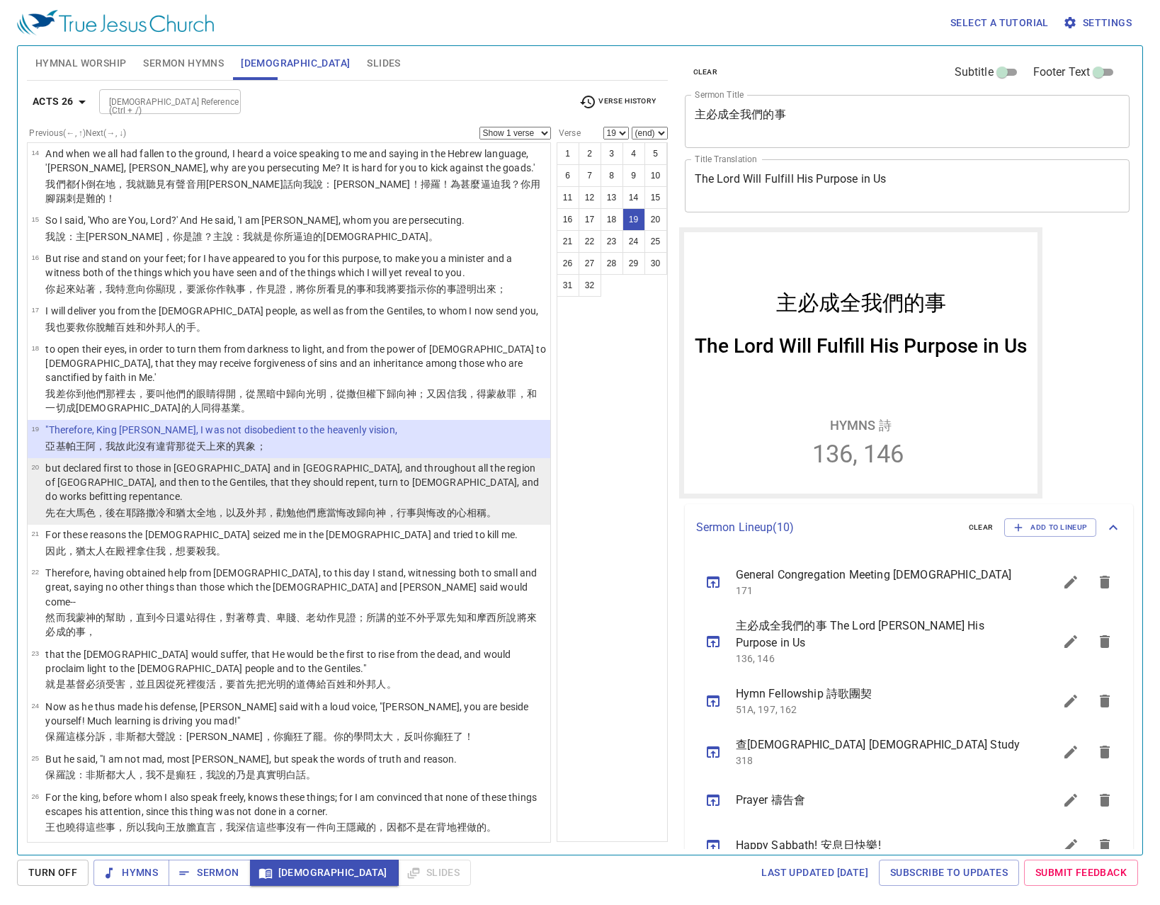
scroll to position [690, 0]
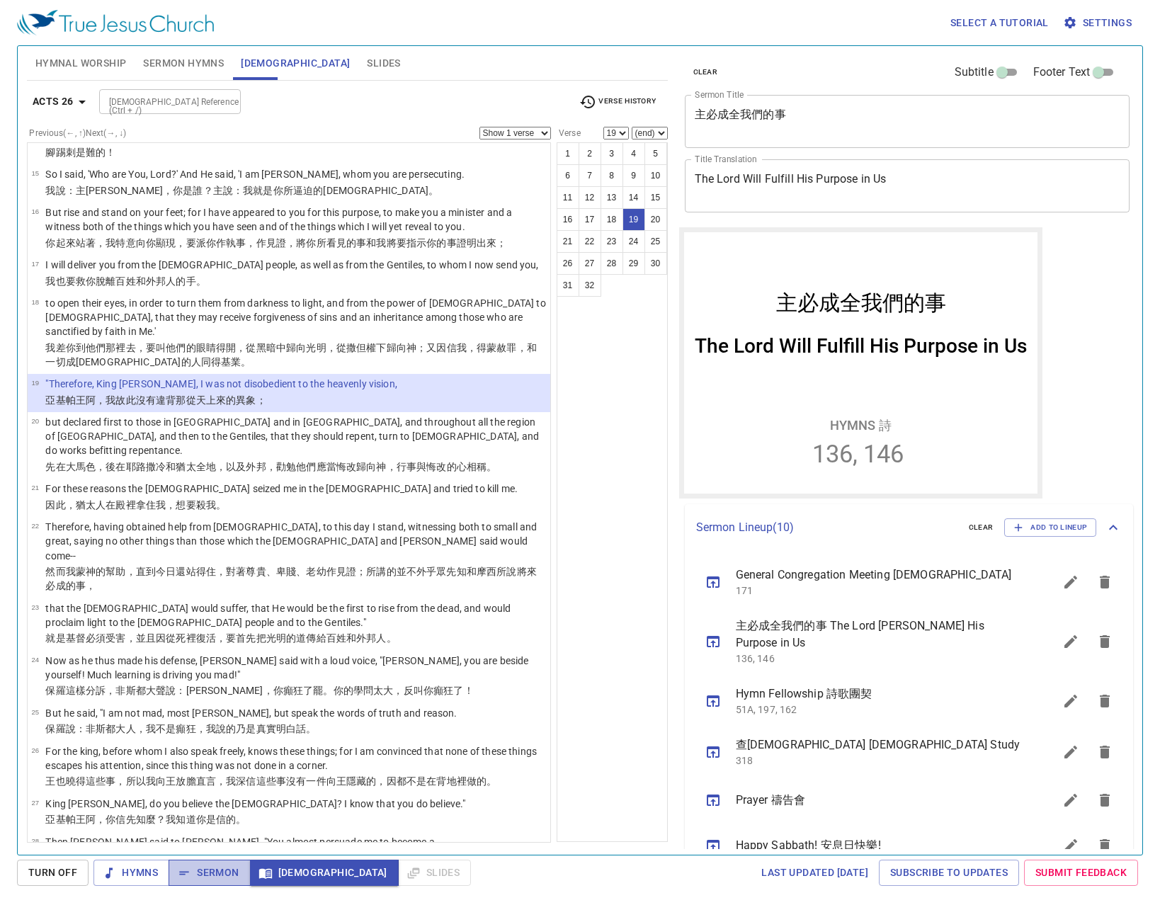
click at [193, 867] on span "Sermon" at bounding box center [209, 873] width 59 height 18
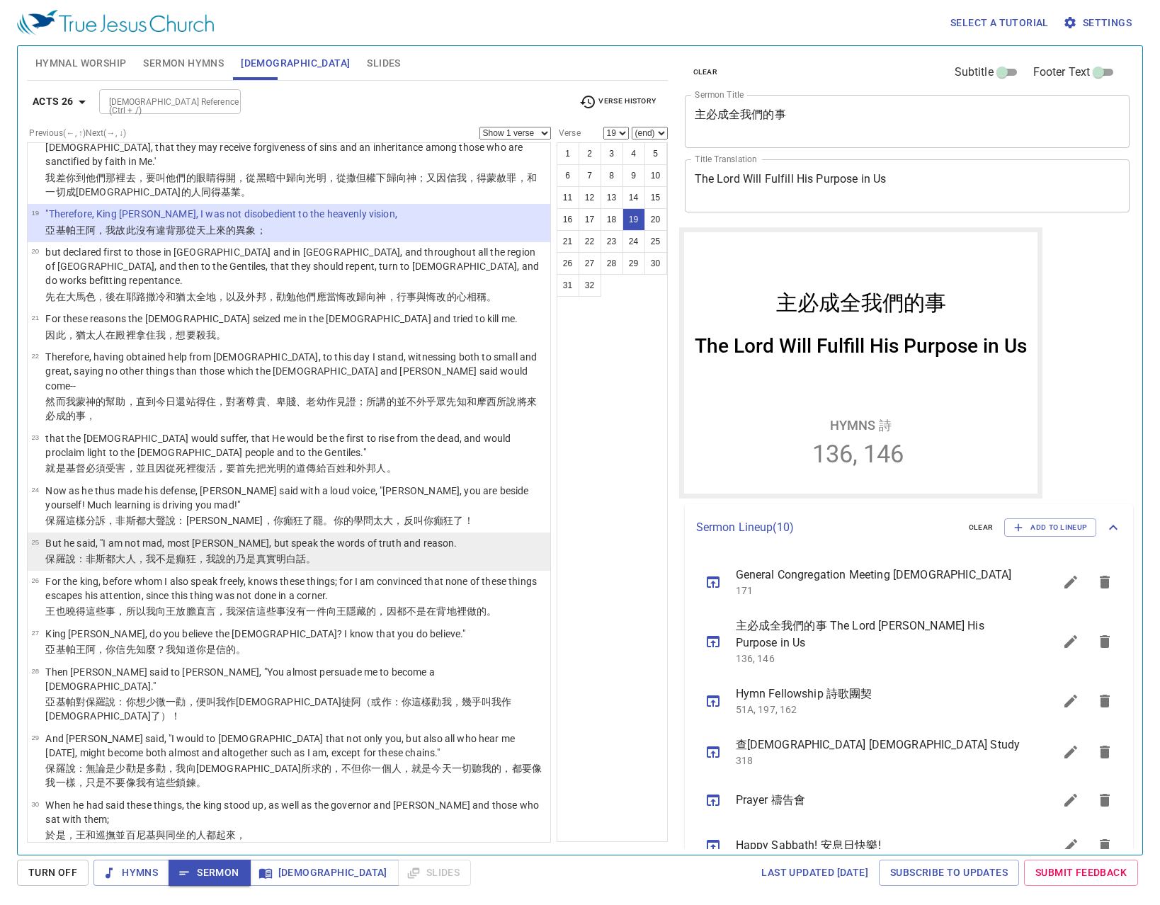
scroll to position [862, 0]
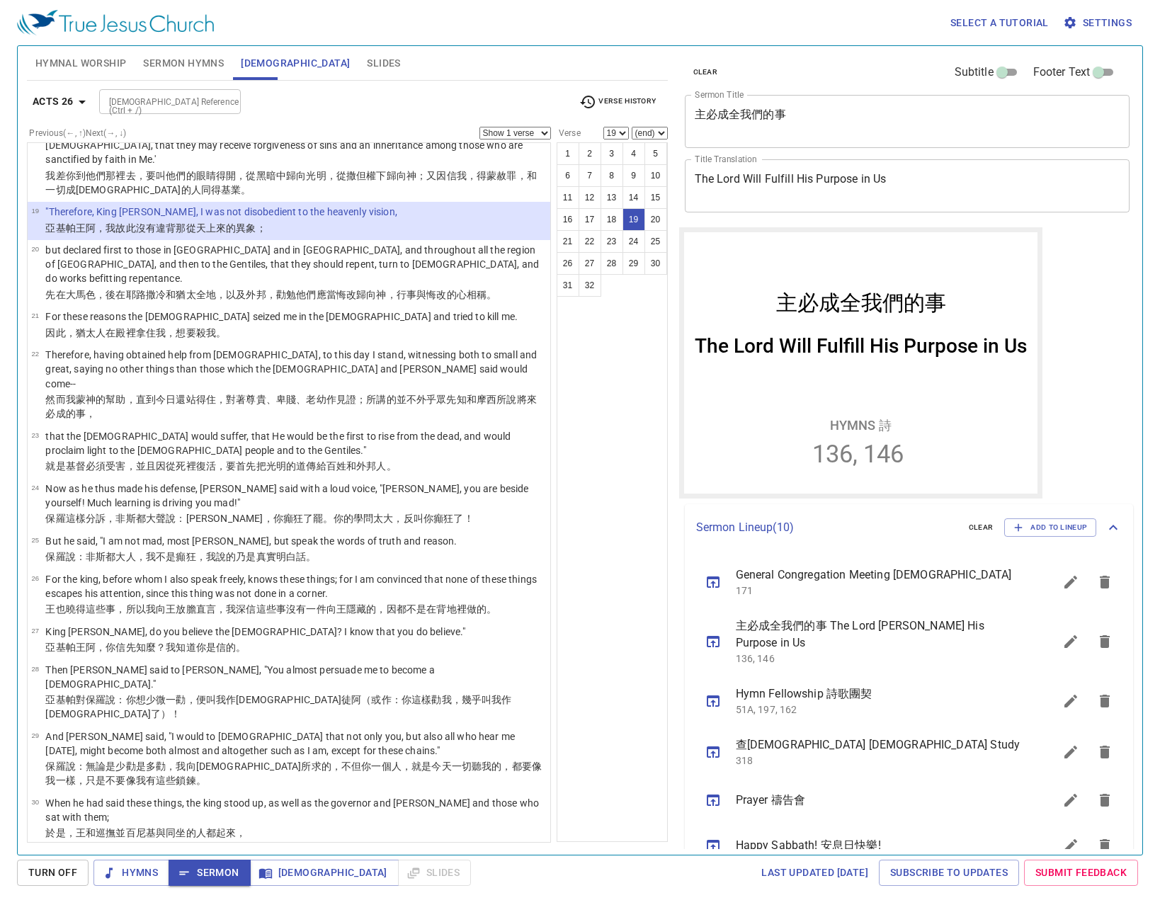
click at [72, 98] on b "Acts 26" at bounding box center [53, 102] width 41 height 18
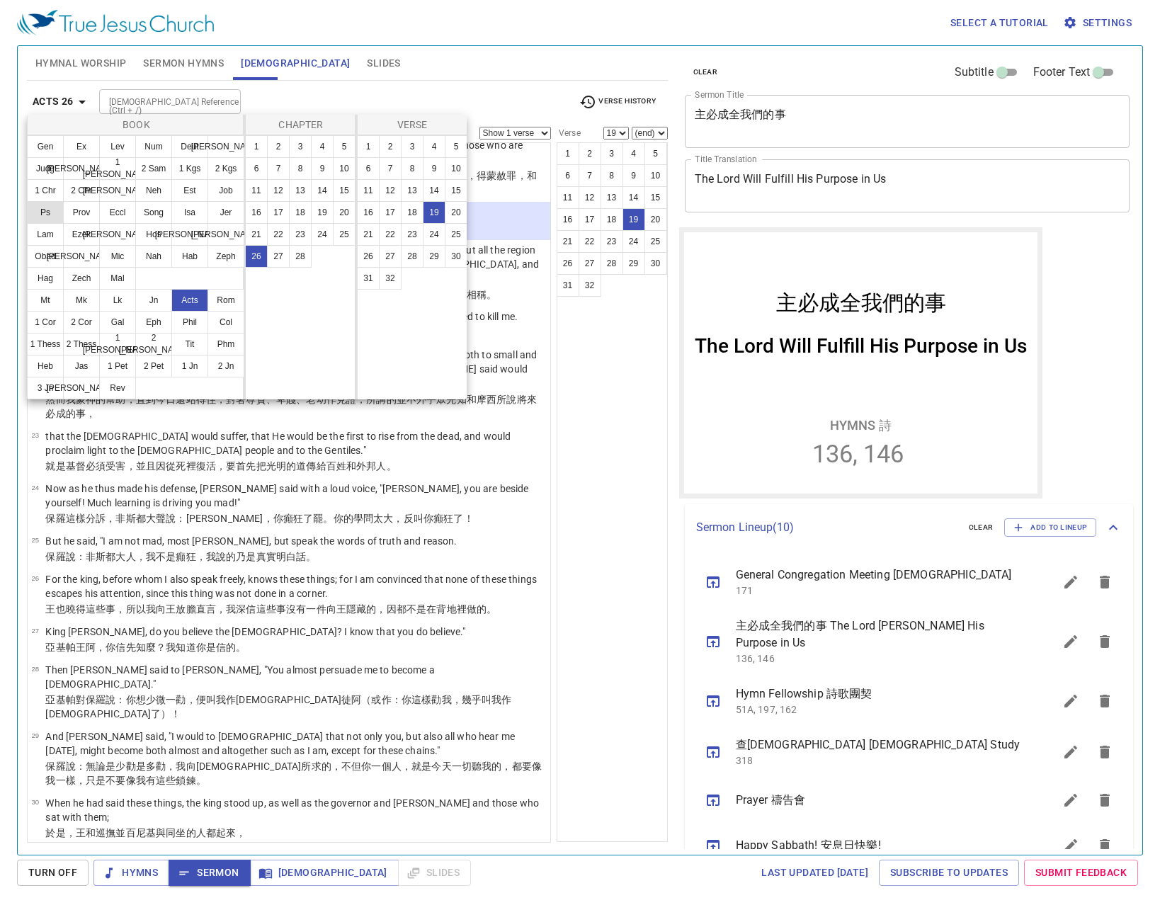
click at [62, 213] on button "Ps" at bounding box center [45, 212] width 37 height 23
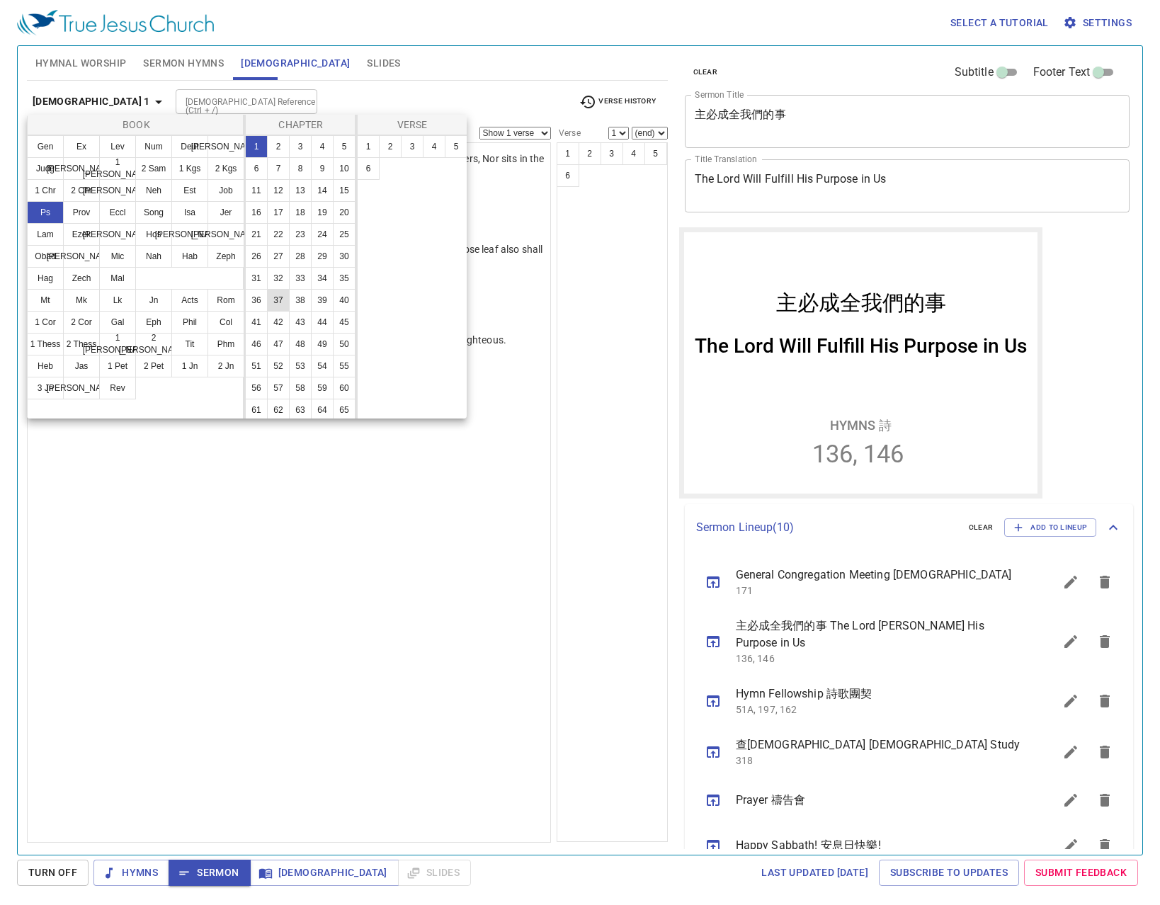
click at [267, 312] on button "37" at bounding box center [278, 300] width 23 height 23
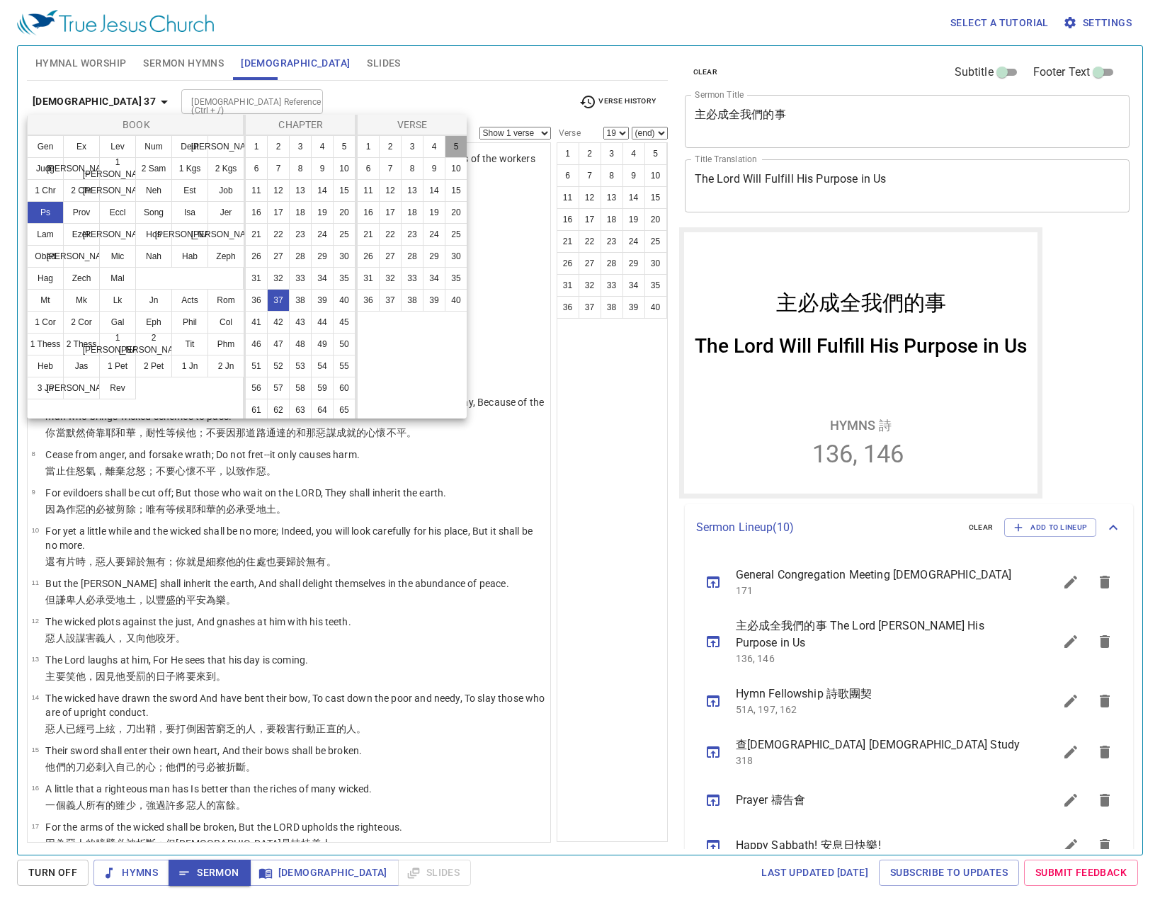
click at [459, 152] on button "5" at bounding box center [456, 146] width 23 height 23
select select "5"
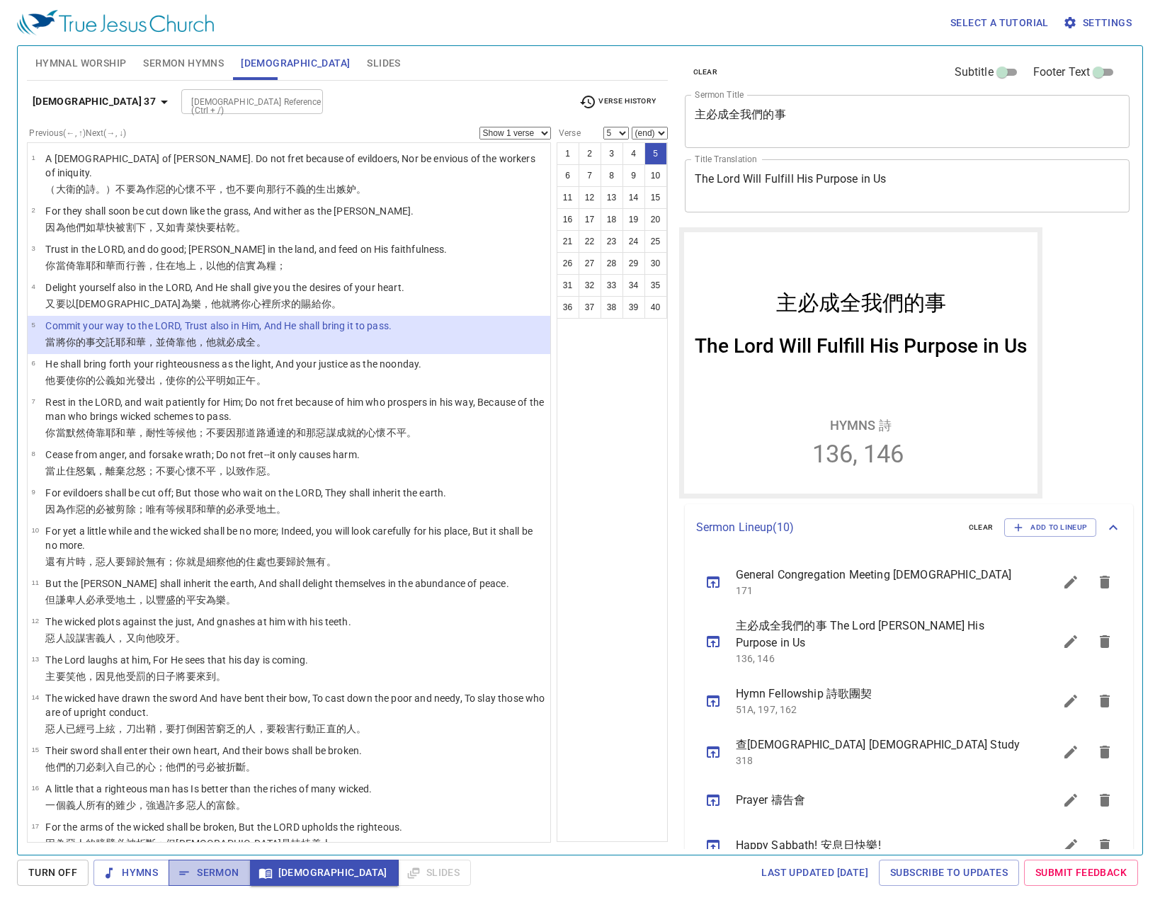
click at [183, 863] on button "Sermon" at bounding box center [208, 872] width 81 height 26
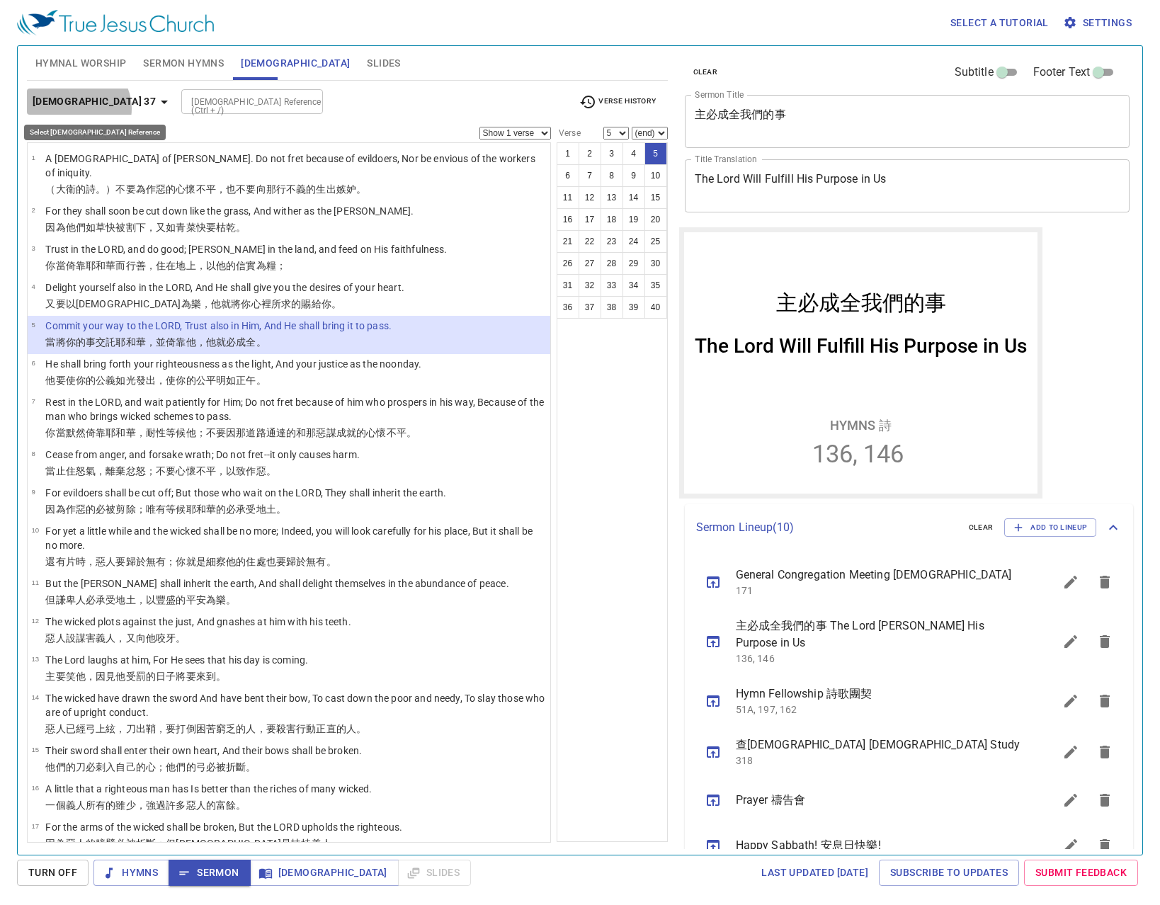
click at [77, 108] on b "[DEMOGRAPHIC_DATA] 37" at bounding box center [94, 102] width 123 height 18
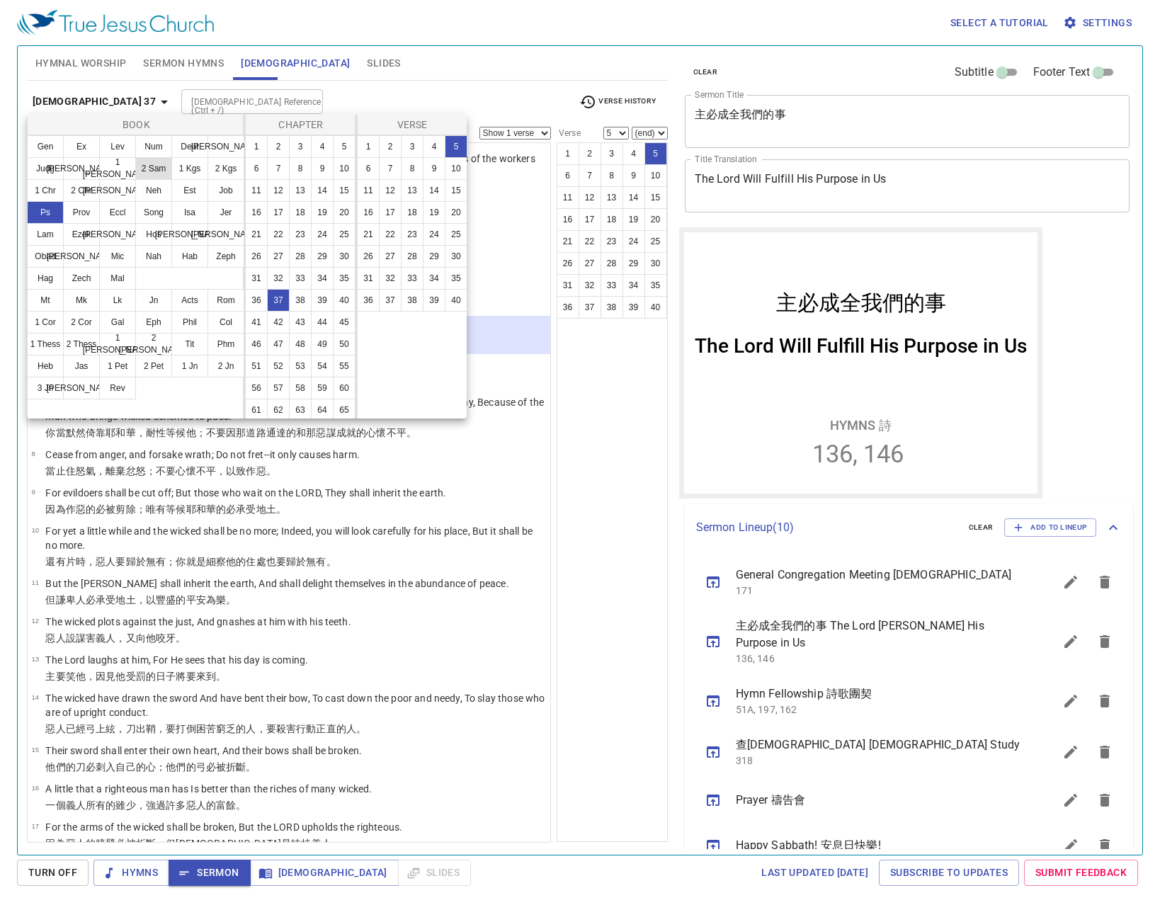
click at [151, 165] on button "2 Sam" at bounding box center [153, 168] width 37 height 23
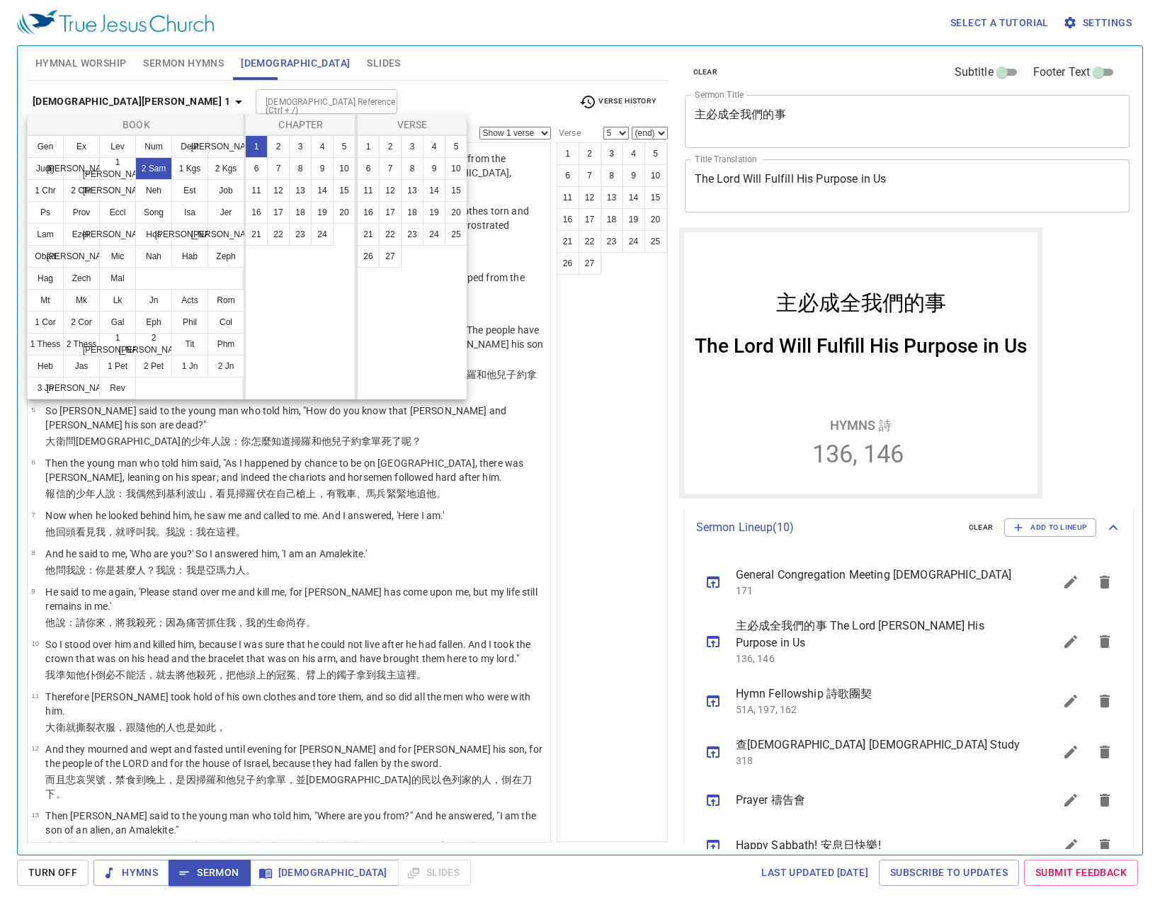
drag, startPoint x: 149, startPoint y: 166, endPoint x: 374, endPoint y: 76, distance: 242.2
click at [374, 76] on div at bounding box center [580, 452] width 1160 height 905
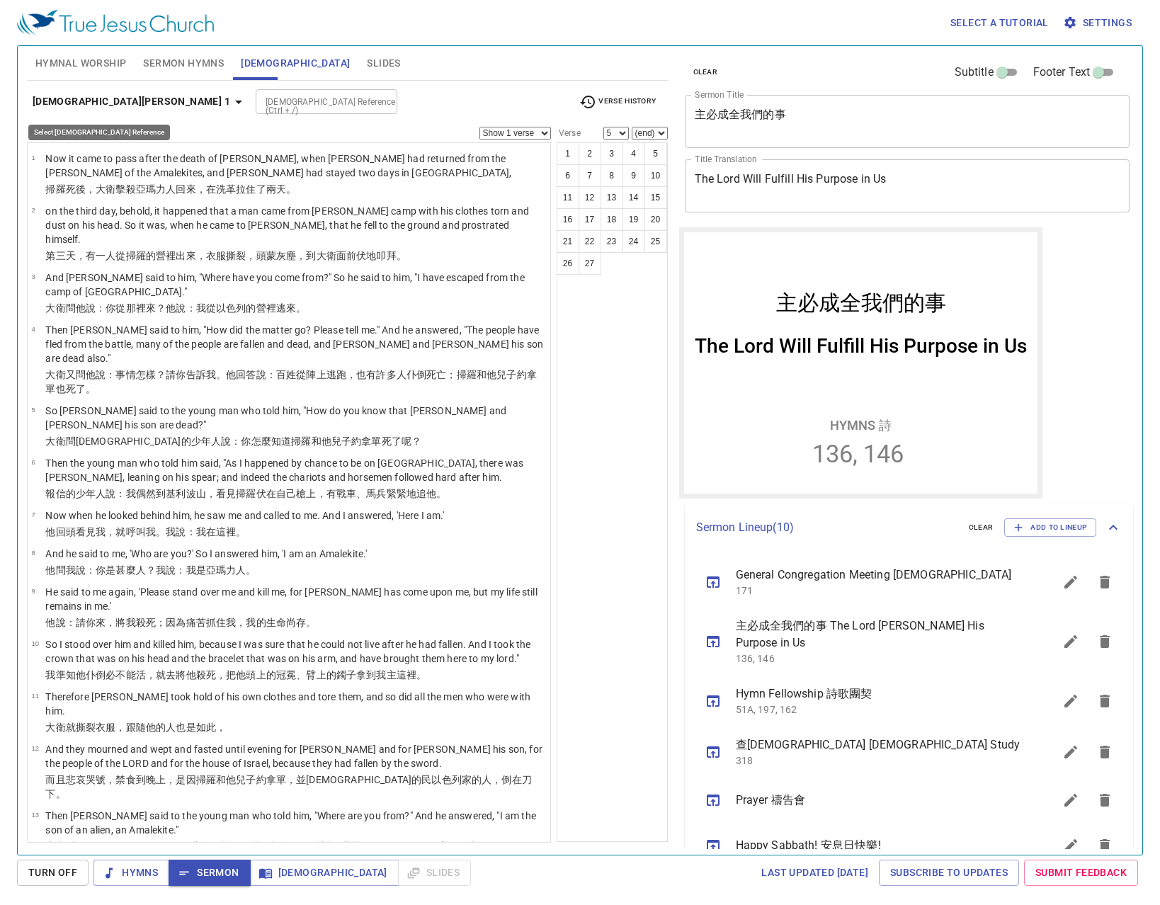
click at [88, 98] on b "2 Samuel 1" at bounding box center [132, 102] width 198 height 18
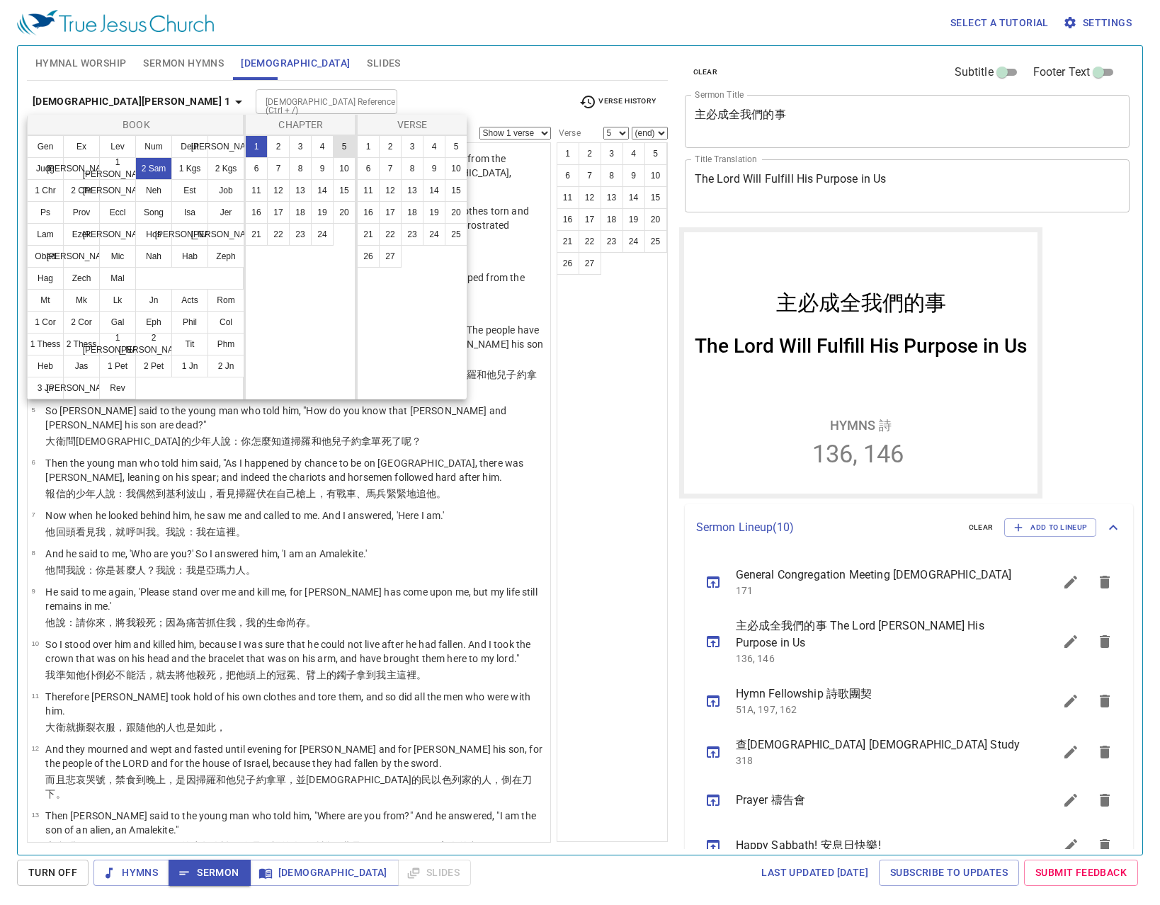
drag, startPoint x: 336, startPoint y: 147, endPoint x: 340, endPoint y: 139, distance: 8.6
click at [338, 147] on button "5" at bounding box center [344, 146] width 23 height 23
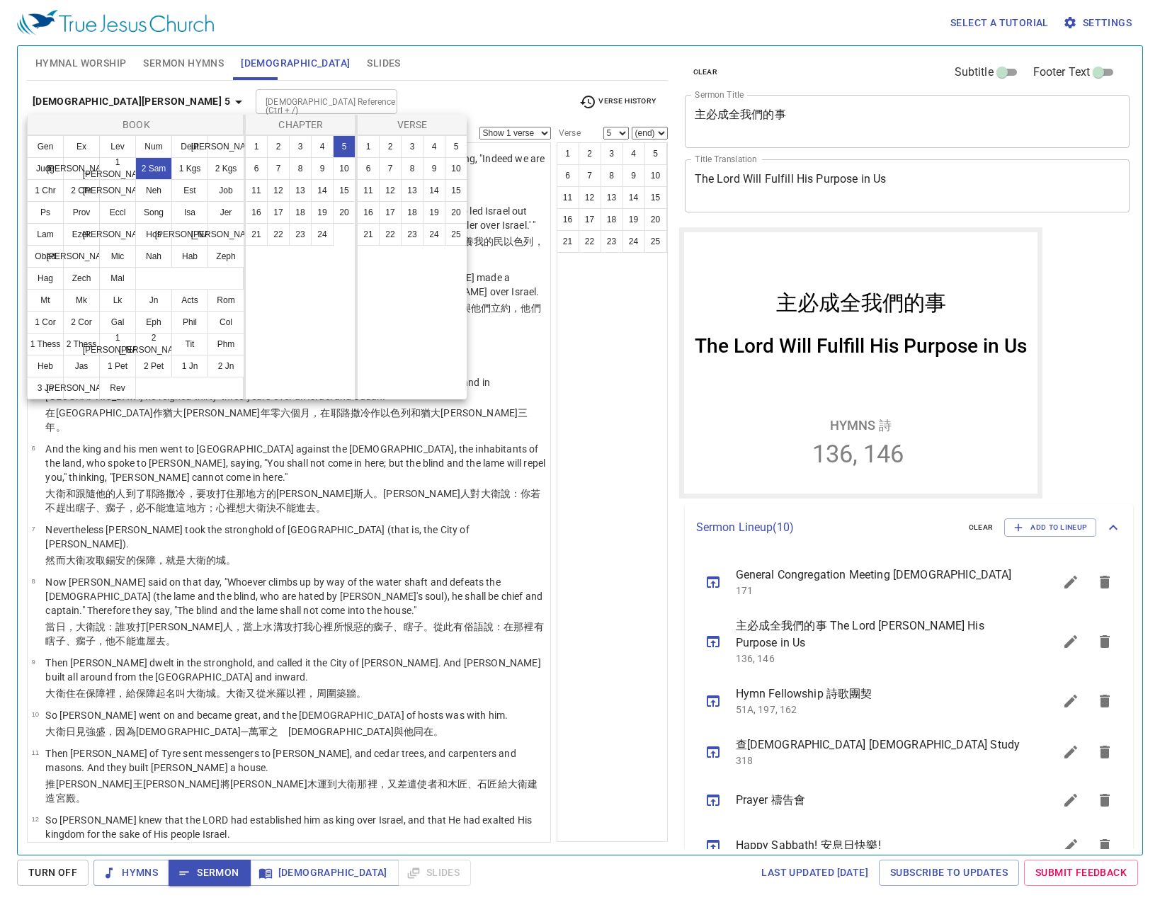
click at [434, 63] on div at bounding box center [580, 452] width 1160 height 905
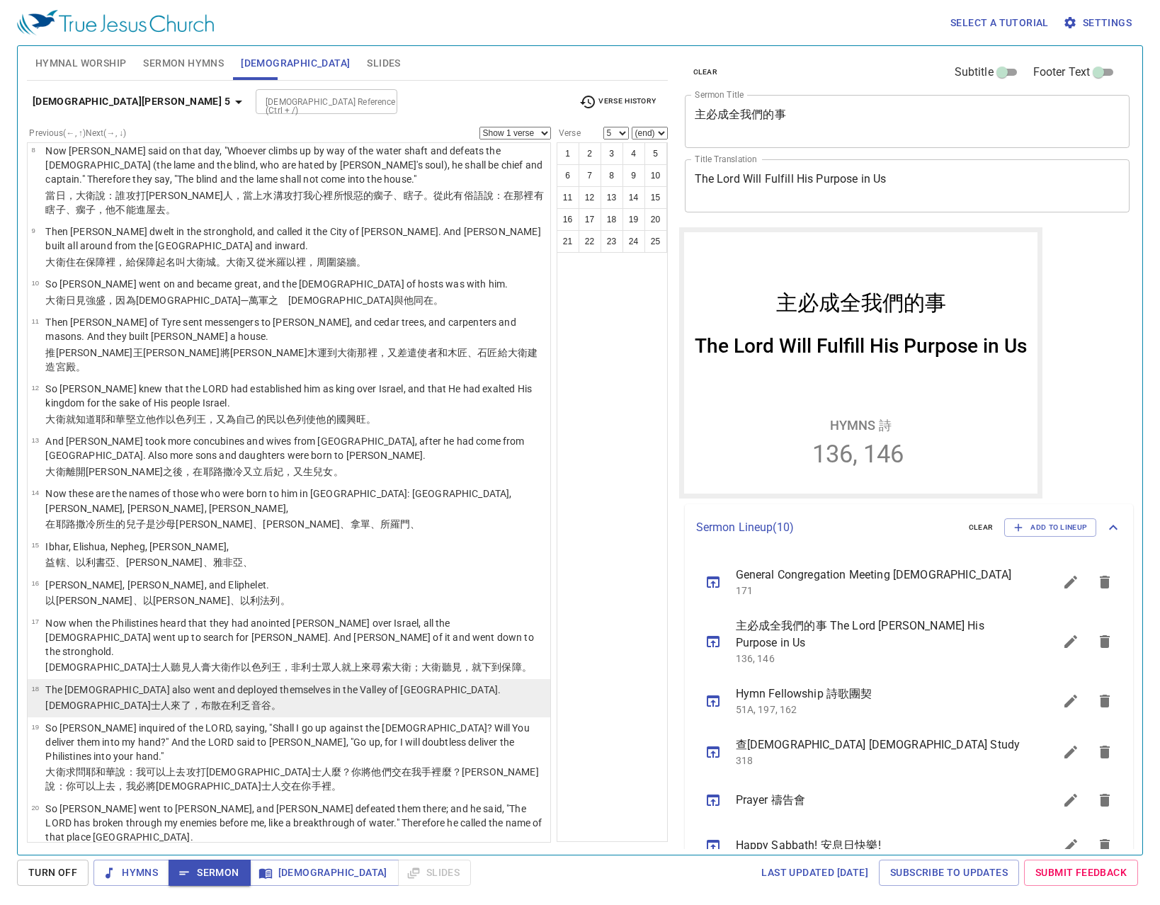
scroll to position [496, 0]
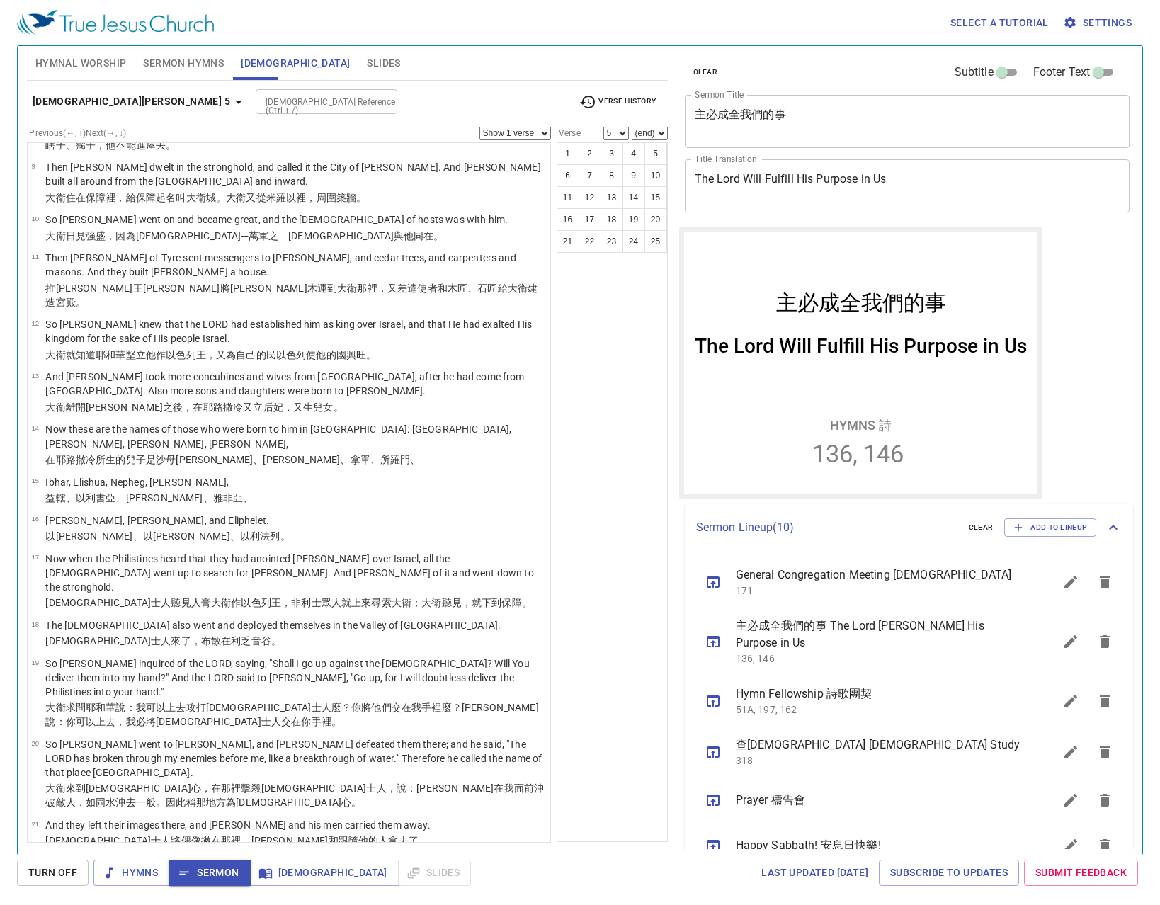
click at [335, 886] on p "非利士人 又 上來 ，布散 在利乏音 谷 。" at bounding box center [295, 893] width 501 height 14
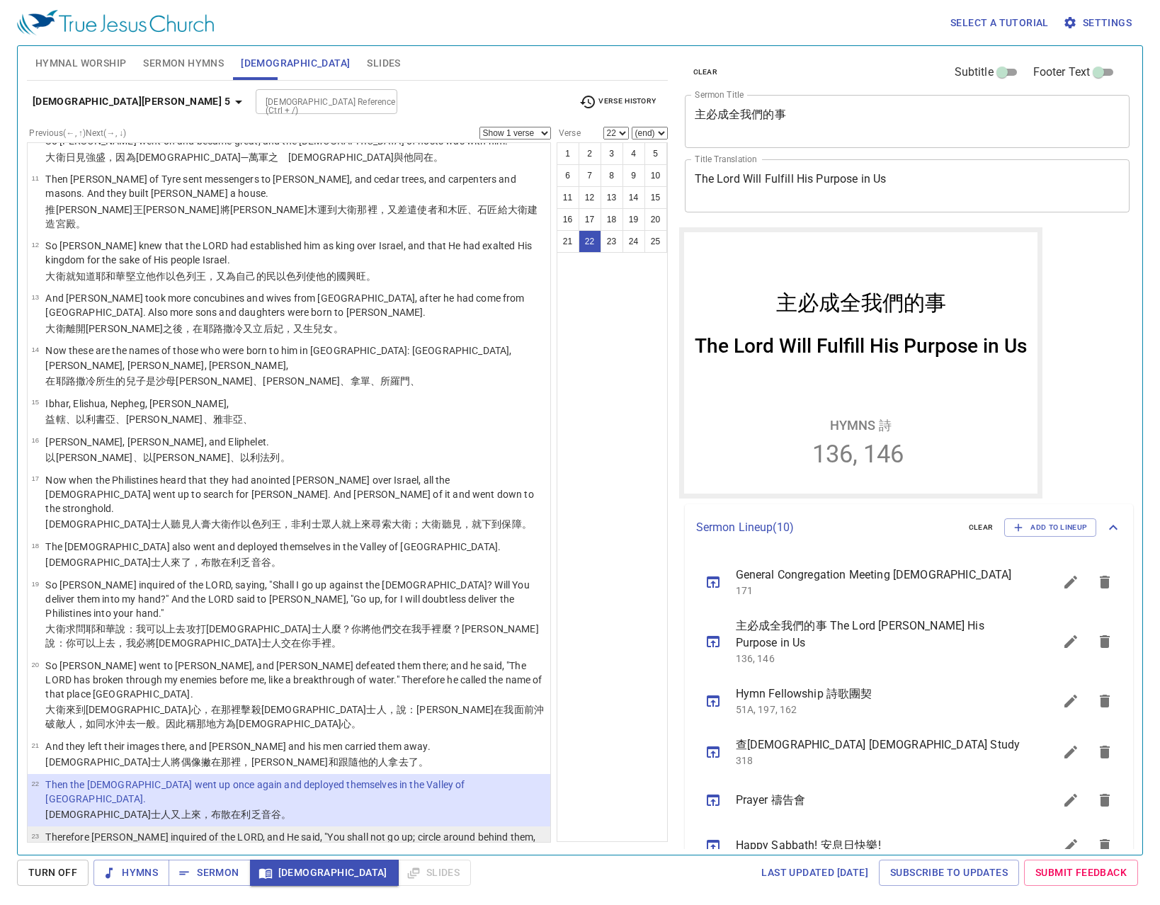
scroll to position [608, 0]
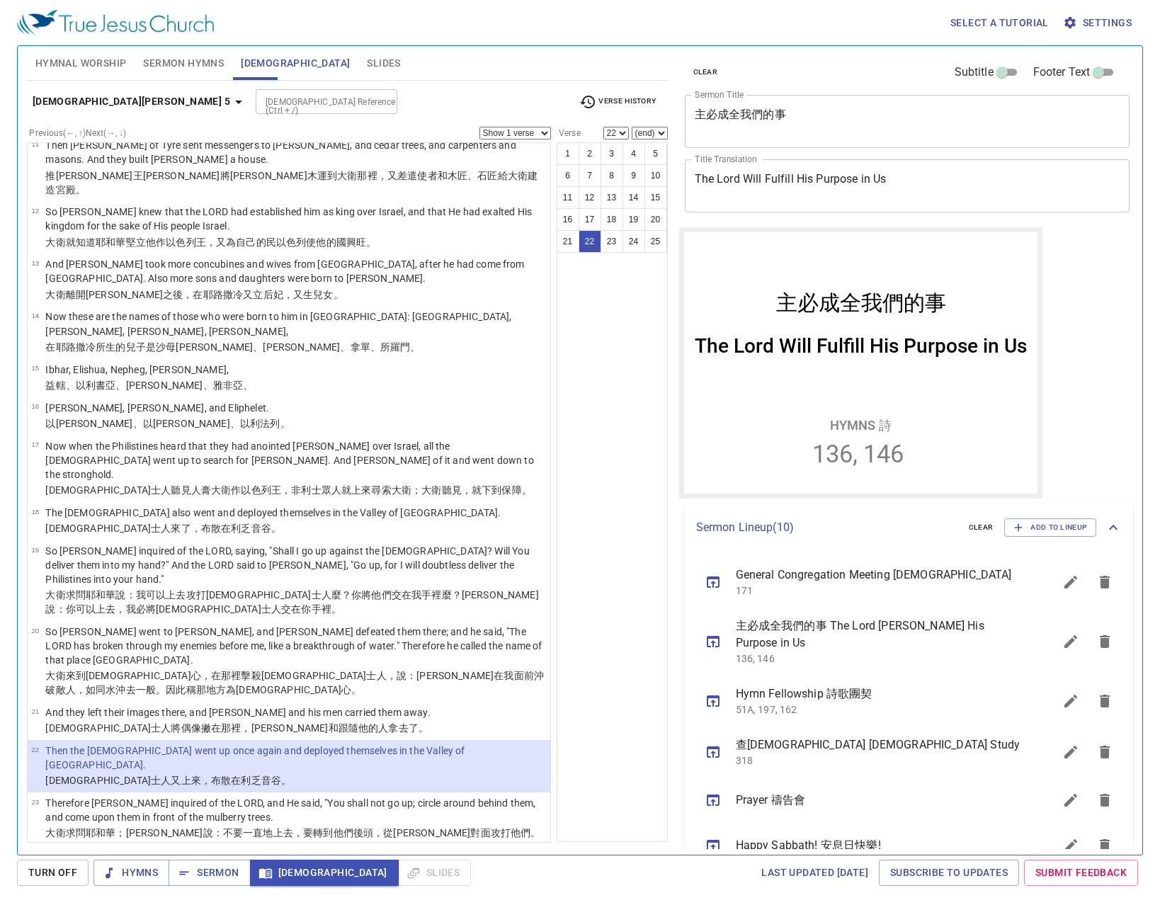
select select "23"
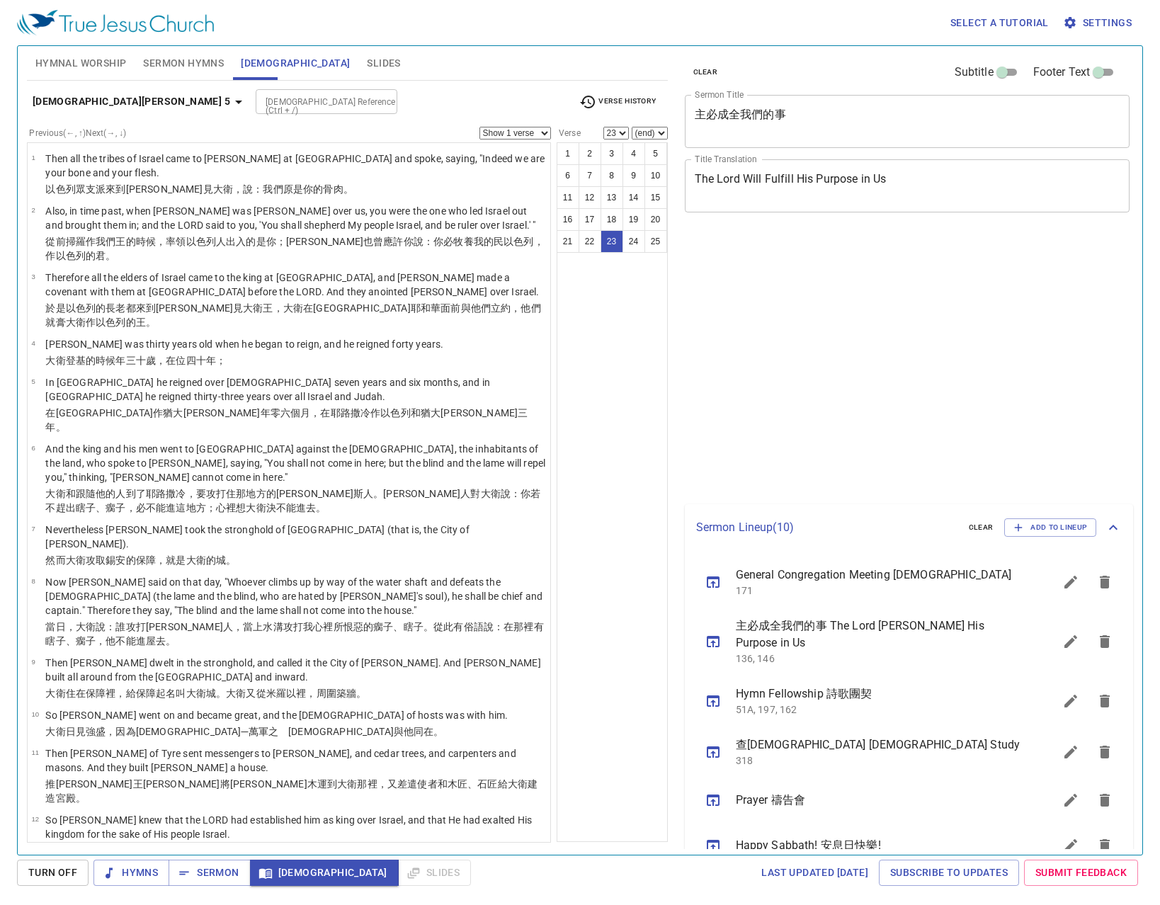
select select "23"
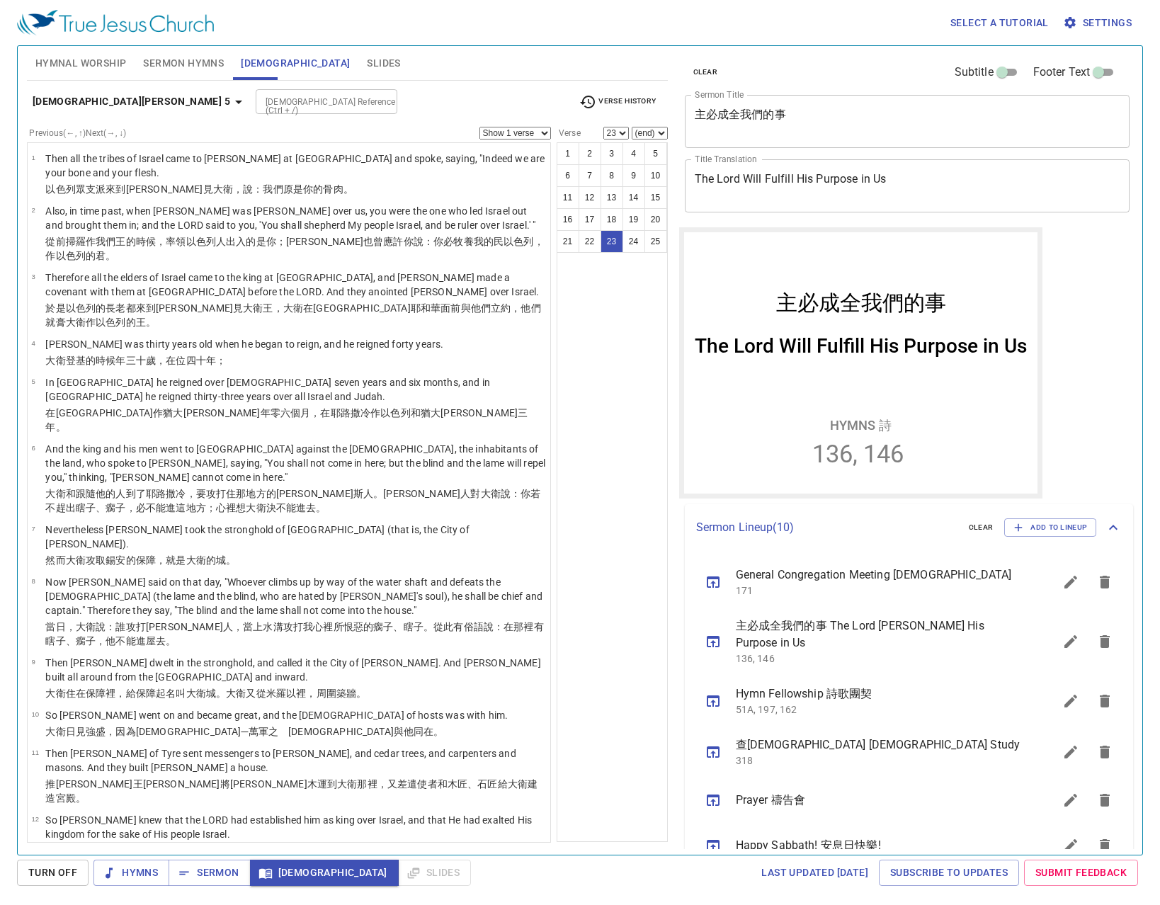
scroll to position [608, 0]
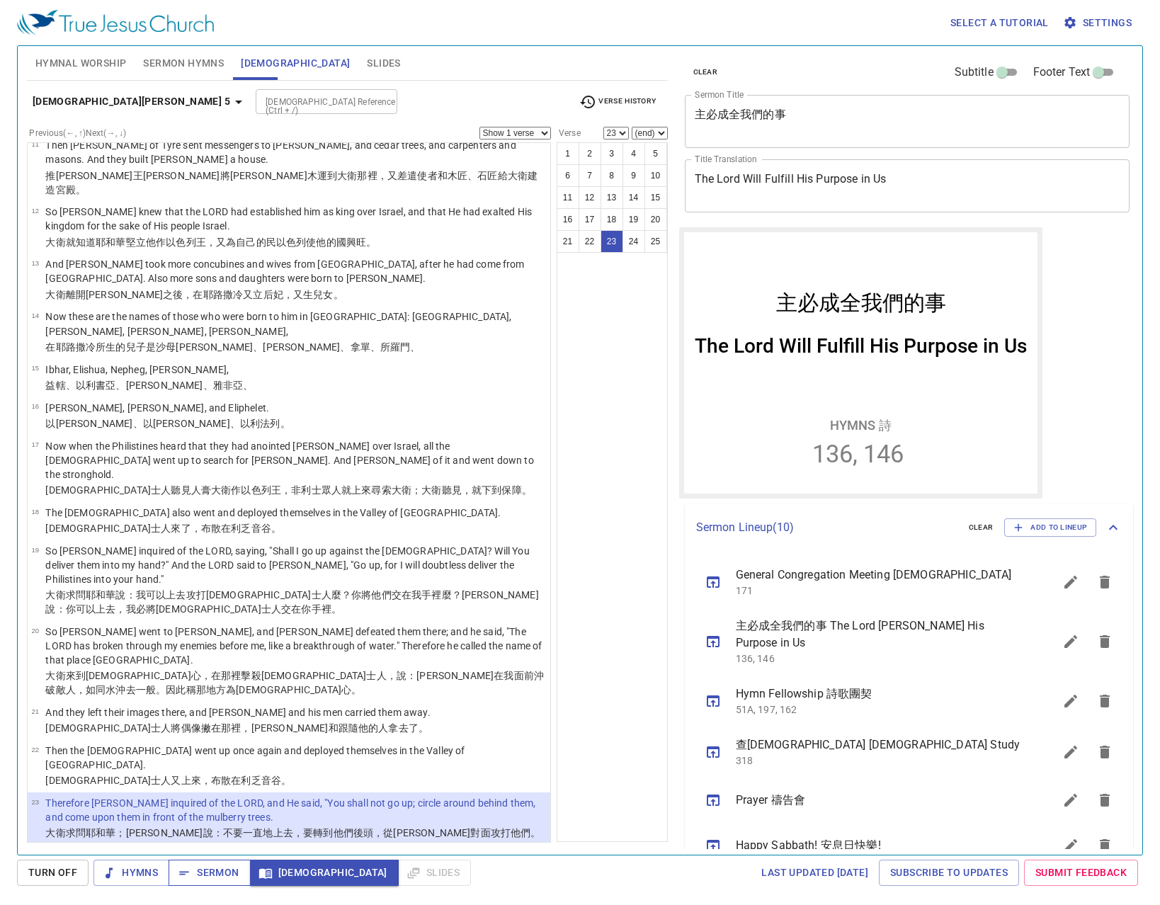
click at [198, 869] on span "Sermon" at bounding box center [209, 873] width 59 height 18
click at [152, 57] on span "Sermon Hymns" at bounding box center [183, 64] width 81 height 18
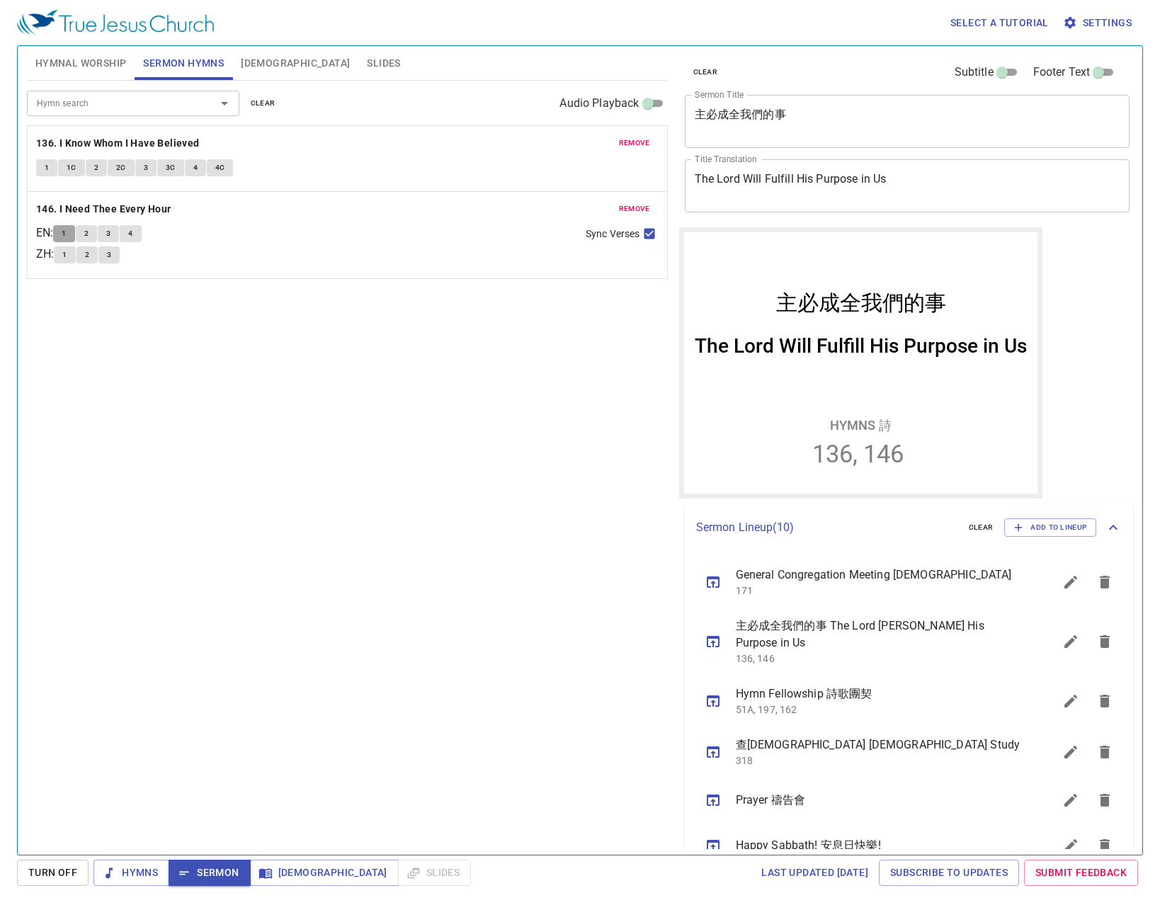
click at [63, 229] on button "1" at bounding box center [63, 233] width 21 height 17
drag, startPoint x: 116, startPoint y: 235, endPoint x: 141, endPoint y: 232, distance: 24.9
click at [141, 232] on div "1 2 3 4" at bounding box center [313, 235] width 521 height 21
drag, startPoint x: 141, startPoint y: 232, endPoint x: 122, endPoint y: 275, distance: 46.3
click at [141, 232] on button "4" at bounding box center [130, 233] width 21 height 17
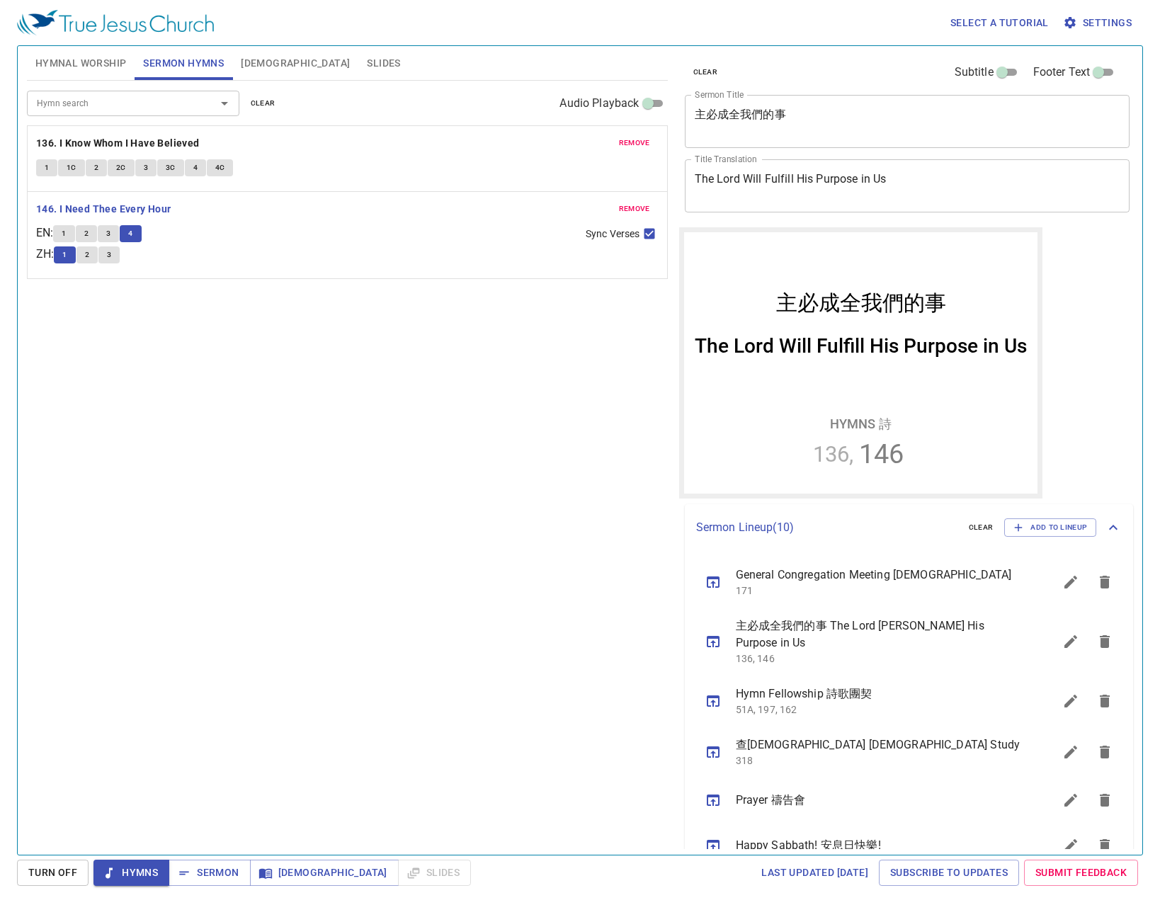
click at [622, 230] on span "Sync Verses" at bounding box center [612, 234] width 54 height 15
click at [640, 230] on input "Sync Verses" at bounding box center [649, 236] width 18 height 18
click at [645, 237] on input "Sync Verses" at bounding box center [649, 236] width 18 height 18
click at [644, 239] on input "Sync Verses" at bounding box center [649, 236] width 18 height 18
checkbox input "false"
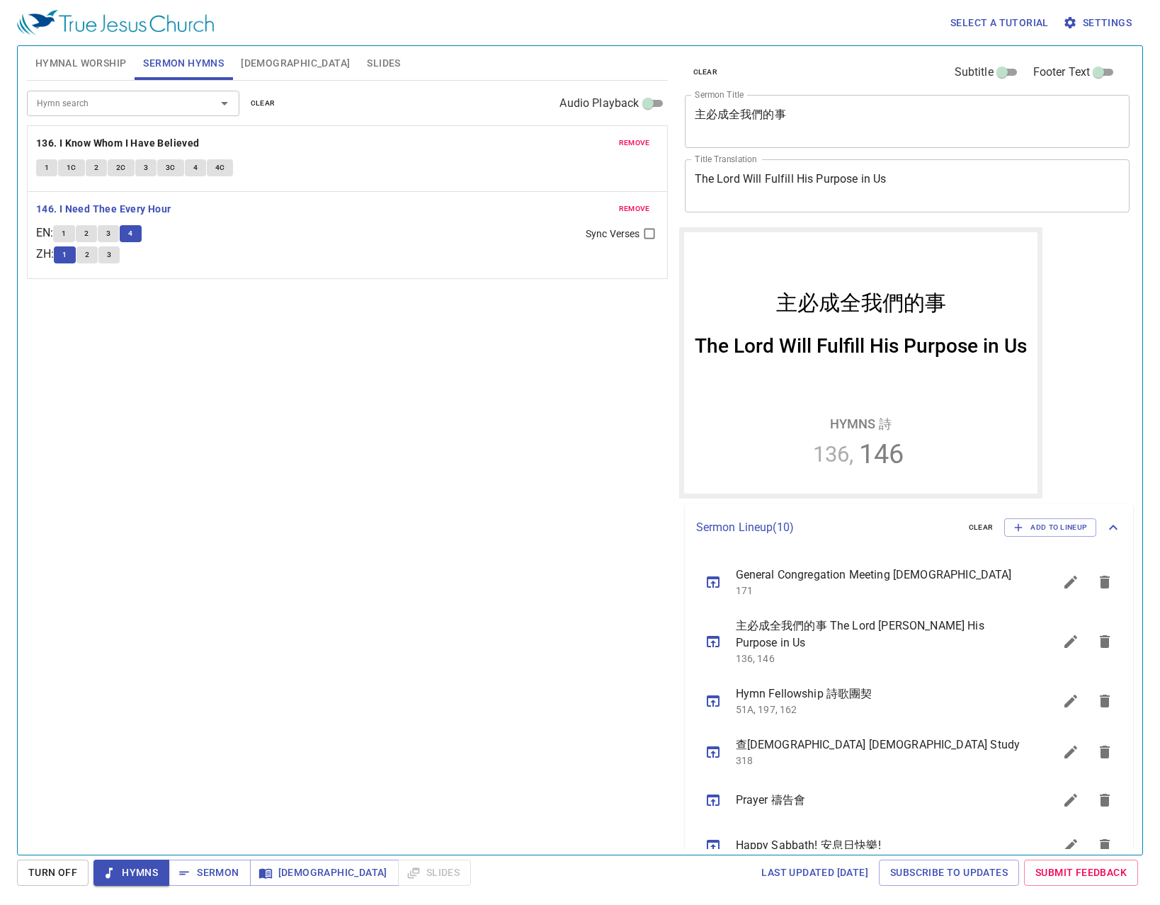
click at [119, 258] on button "3" at bounding box center [108, 254] width 21 height 17
click at [206, 866] on span "Sermon" at bounding box center [209, 873] width 59 height 18
click at [825, 115] on textarea "主必成全我們的事" at bounding box center [907, 121] width 425 height 27
click at [549, 319] on div "Hymn search Hymn search clear Audio Playback remove 136. I Know Whom I Have Bel…" at bounding box center [347, 462] width 641 height 762
click at [817, 184] on textarea "The Lord Will Fulfill His Purpose in Us" at bounding box center [907, 185] width 425 height 27
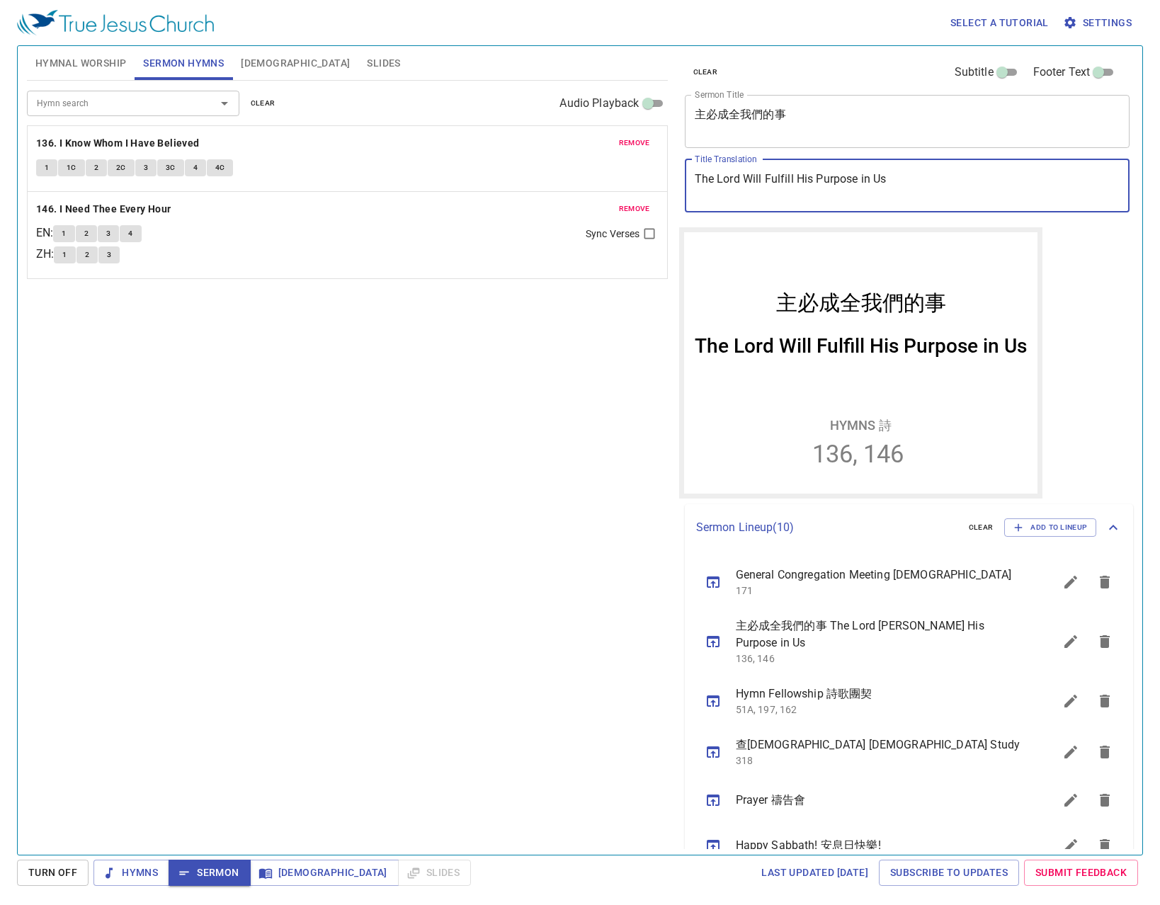
click at [367, 56] on span "Slides" at bounding box center [383, 64] width 33 height 18
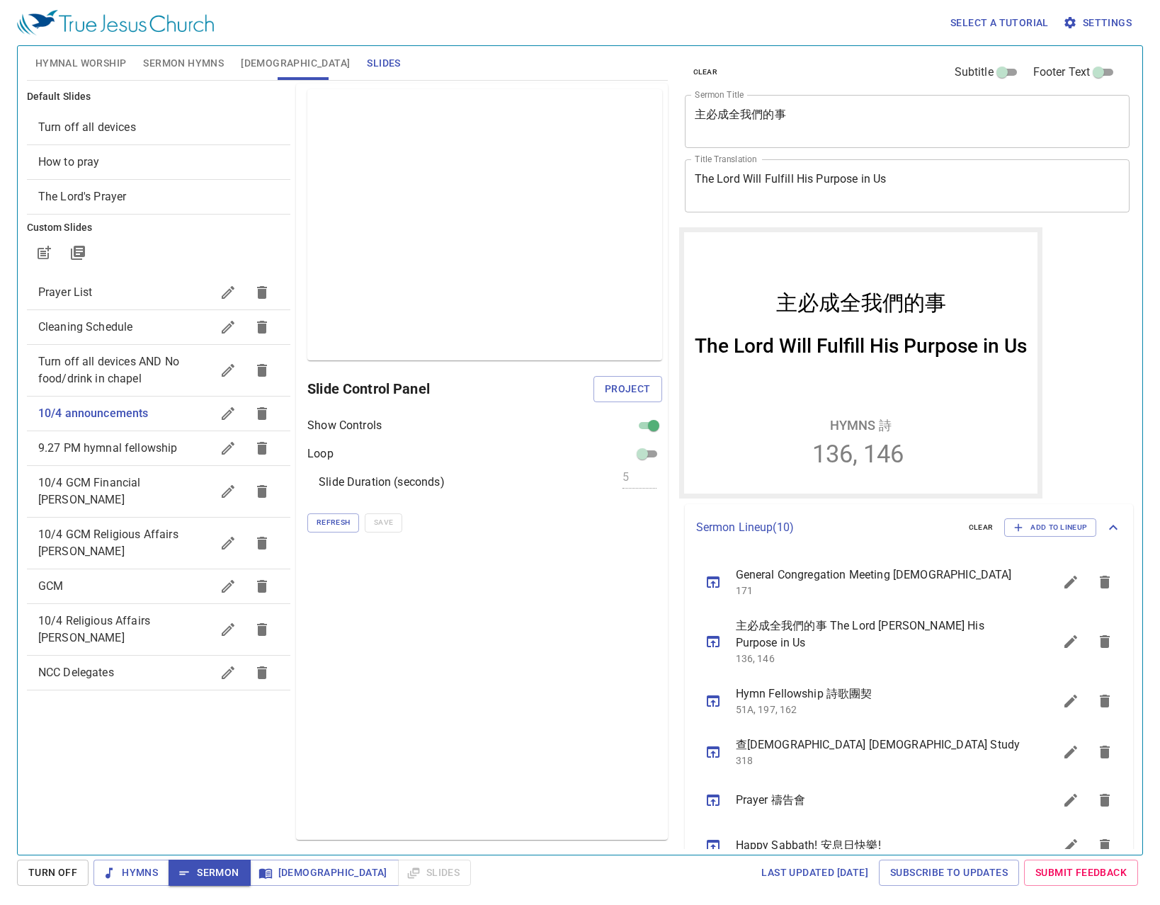
click at [136, 299] on span "Prayer List" at bounding box center [124, 292] width 173 height 17
checkbox input "false"
click at [219, 299] on button "button" at bounding box center [228, 292] width 34 height 34
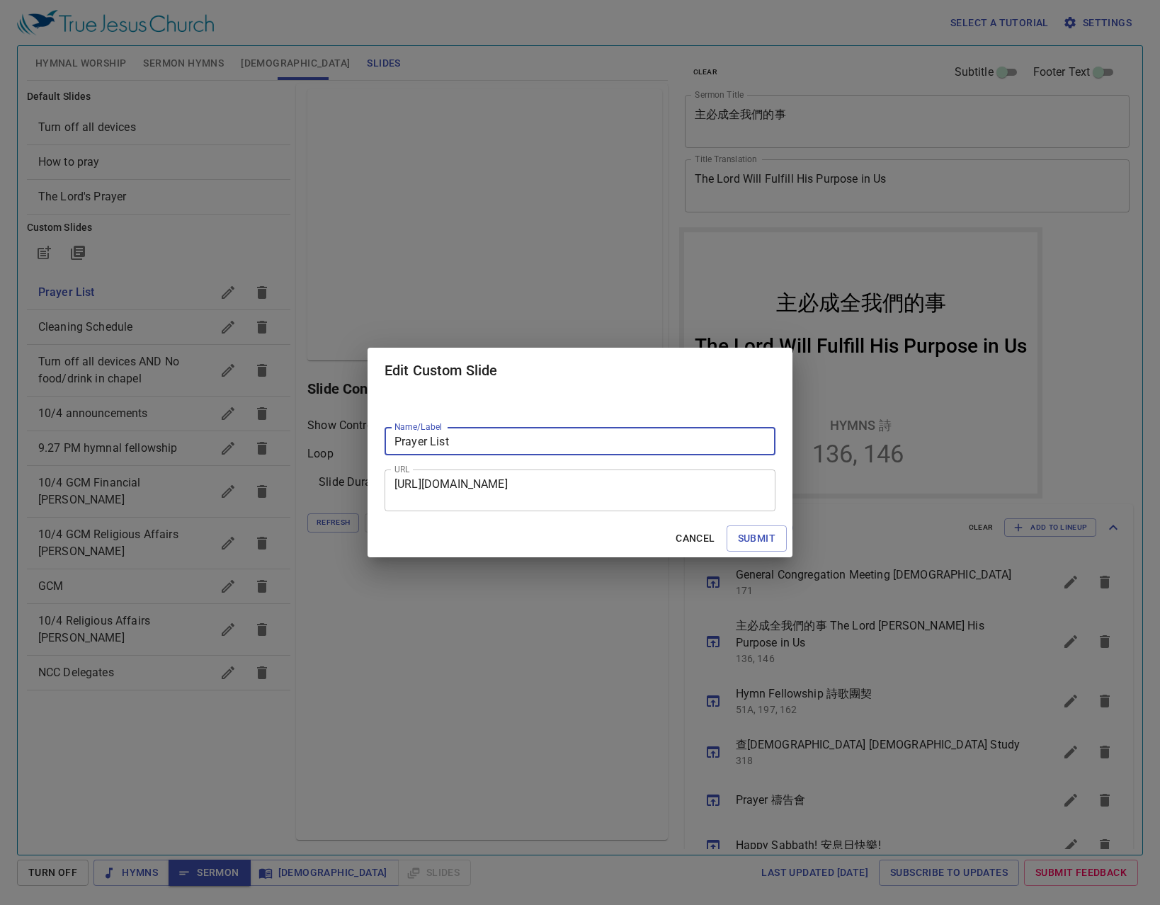
click at [690, 494] on textarea "[URL][DOMAIN_NAME]" at bounding box center [579, 490] width 371 height 27
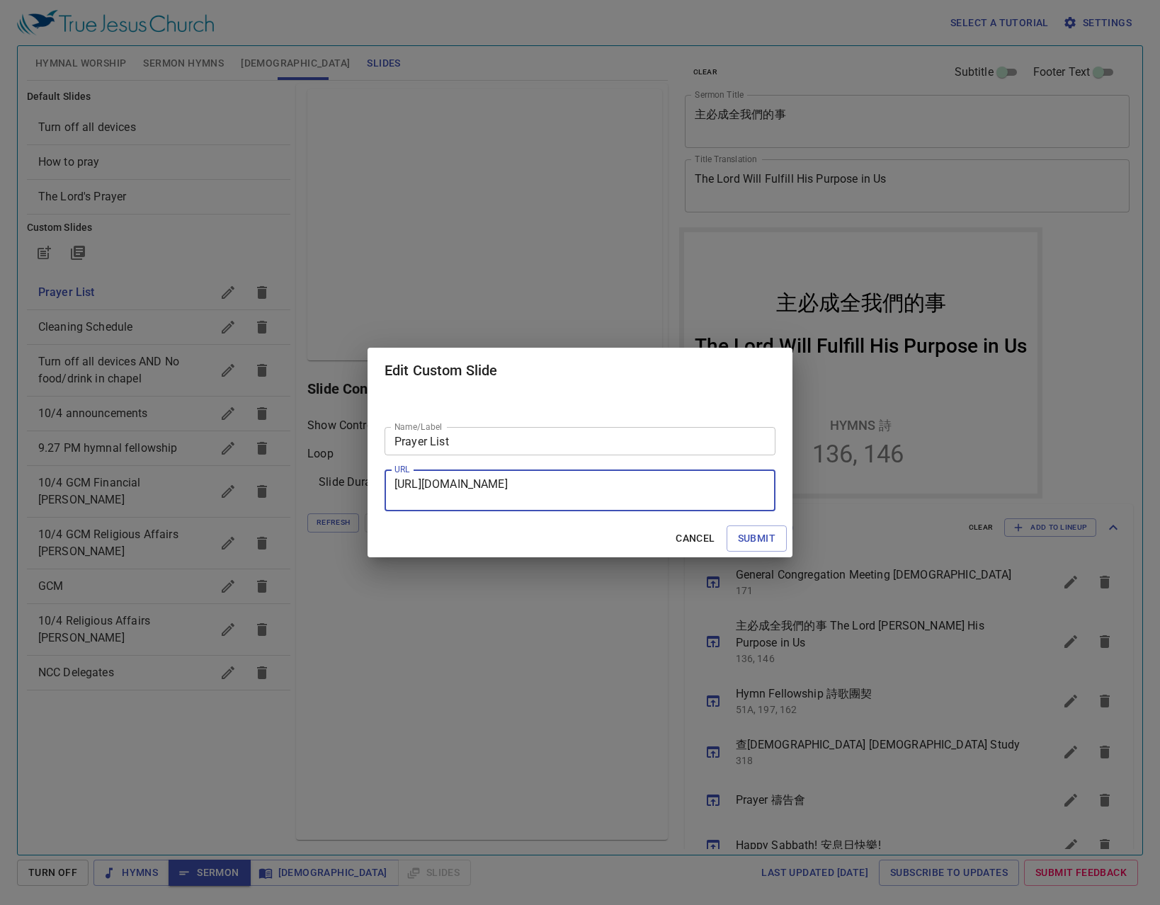
click at [699, 541] on span "Cancel" at bounding box center [694, 539] width 39 height 18
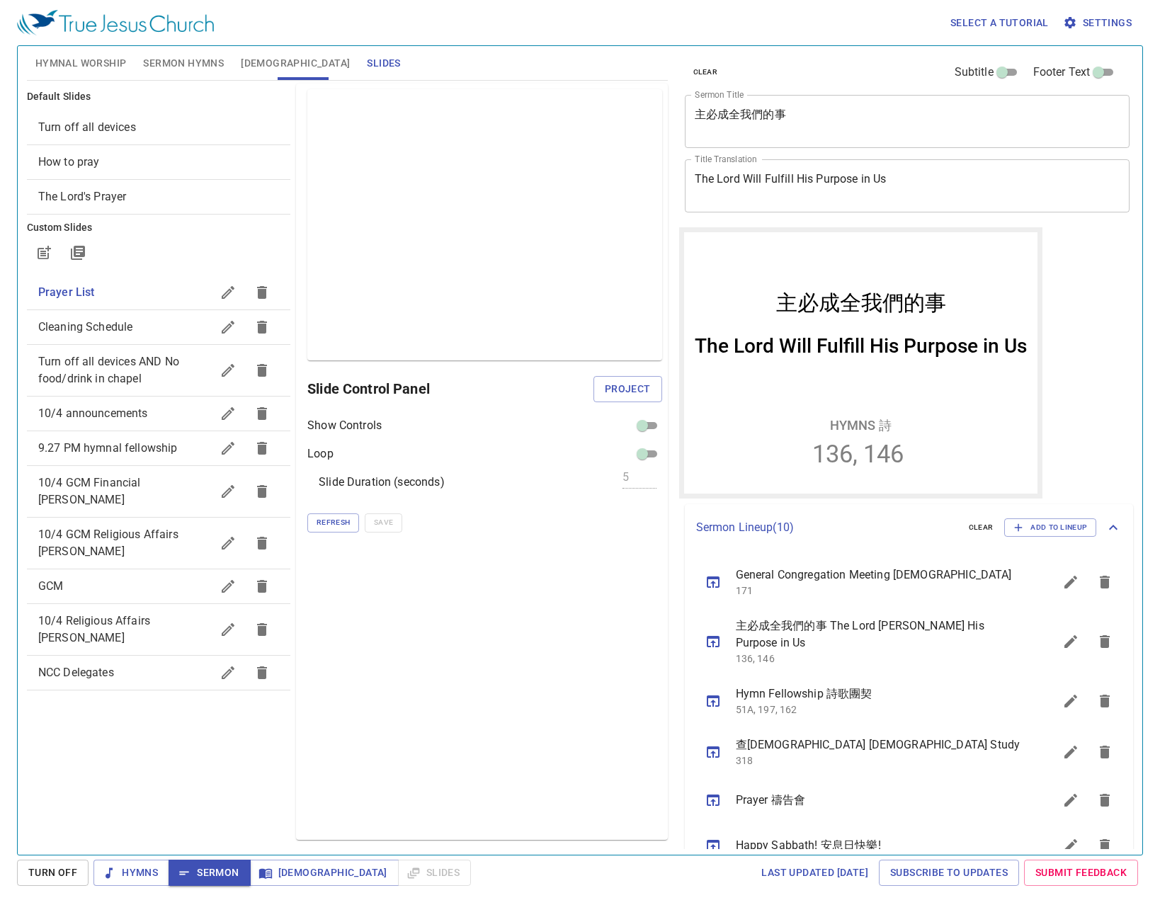
click at [226, 304] on button "button" at bounding box center [228, 292] width 34 height 34
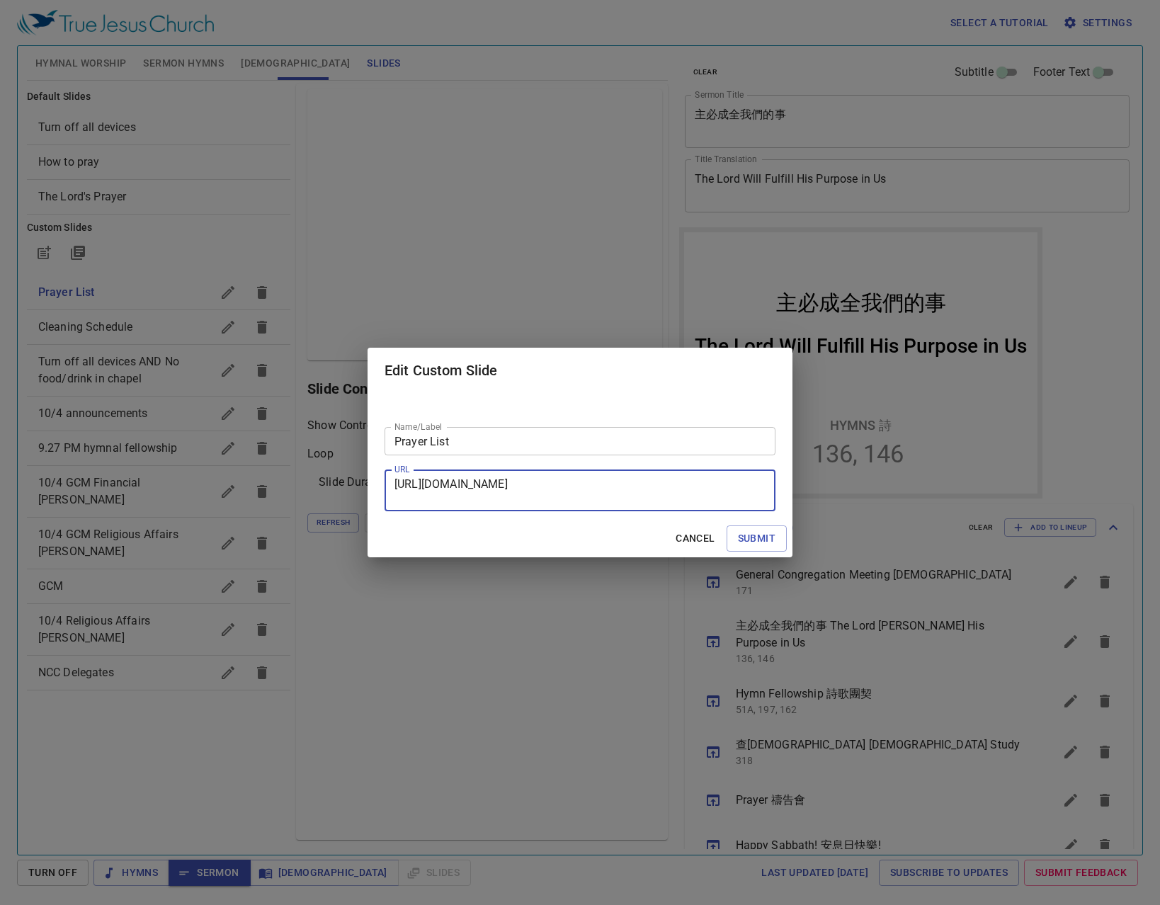
click at [567, 479] on textarea "https://docs.google.com/presentation/d/1aVC3ivGi-zI7GI9D-RwXeAGL5O_8qciK/edit#s…" at bounding box center [579, 490] width 371 height 27
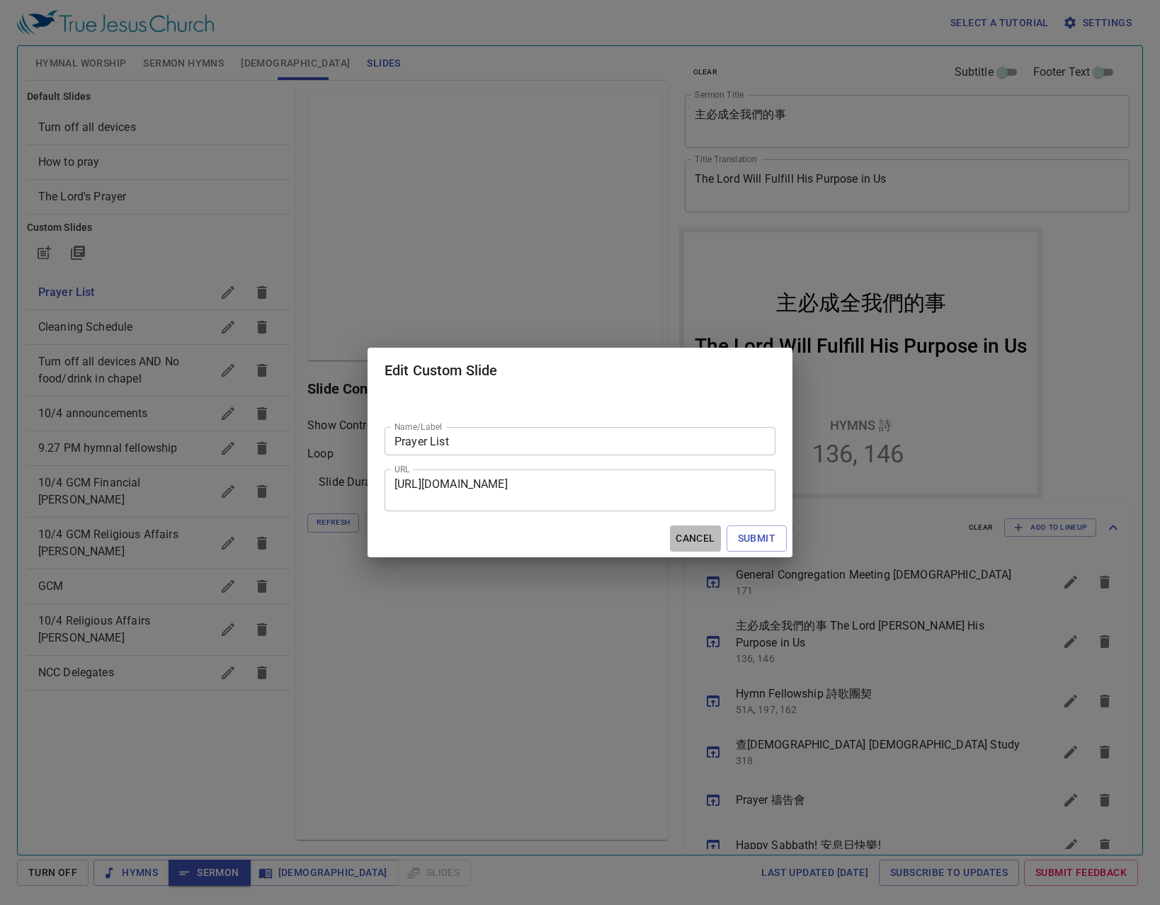
click at [714, 534] on span "Cancel" at bounding box center [694, 539] width 39 height 18
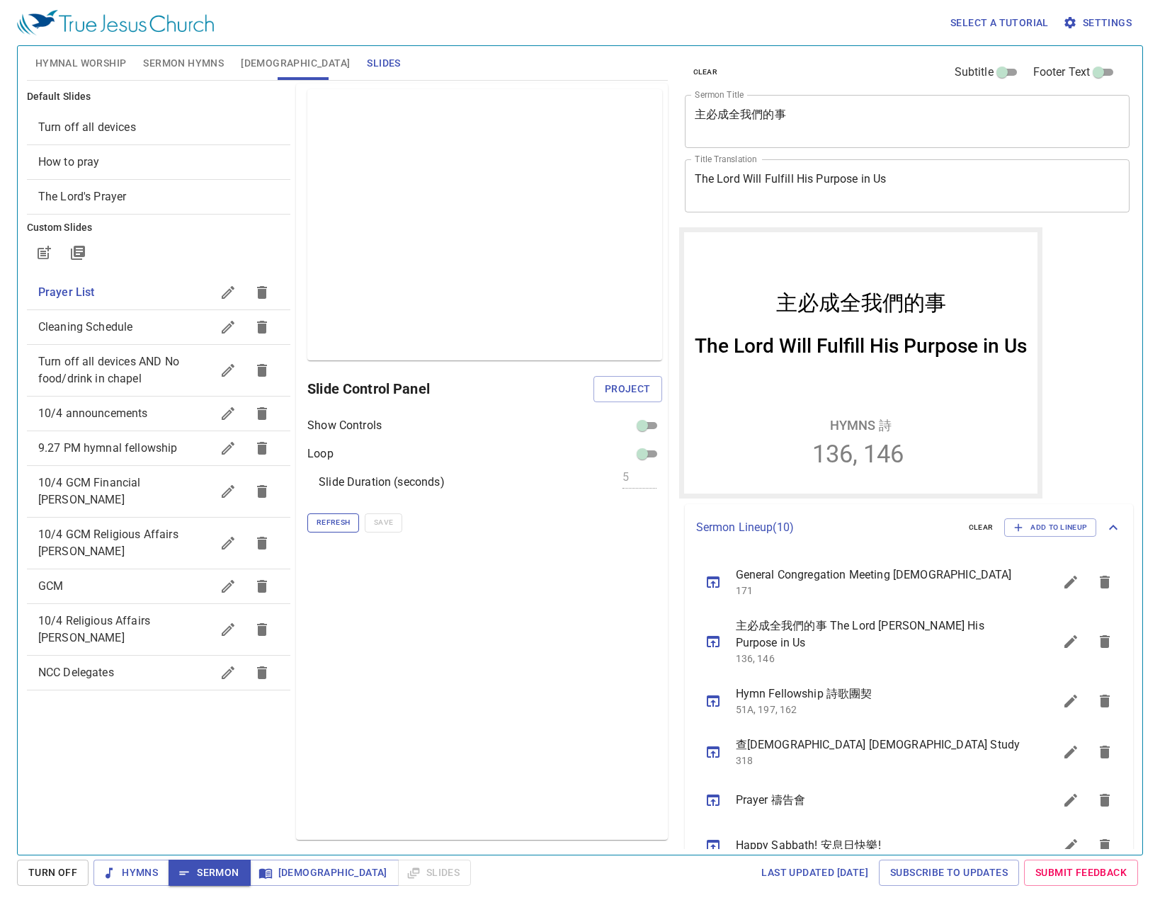
click at [344, 521] on span "Refresh" at bounding box center [332, 522] width 33 height 13
click at [129, 293] on span "Prayer List" at bounding box center [124, 292] width 173 height 17
click at [348, 518] on span "Refresh" at bounding box center [332, 522] width 33 height 13
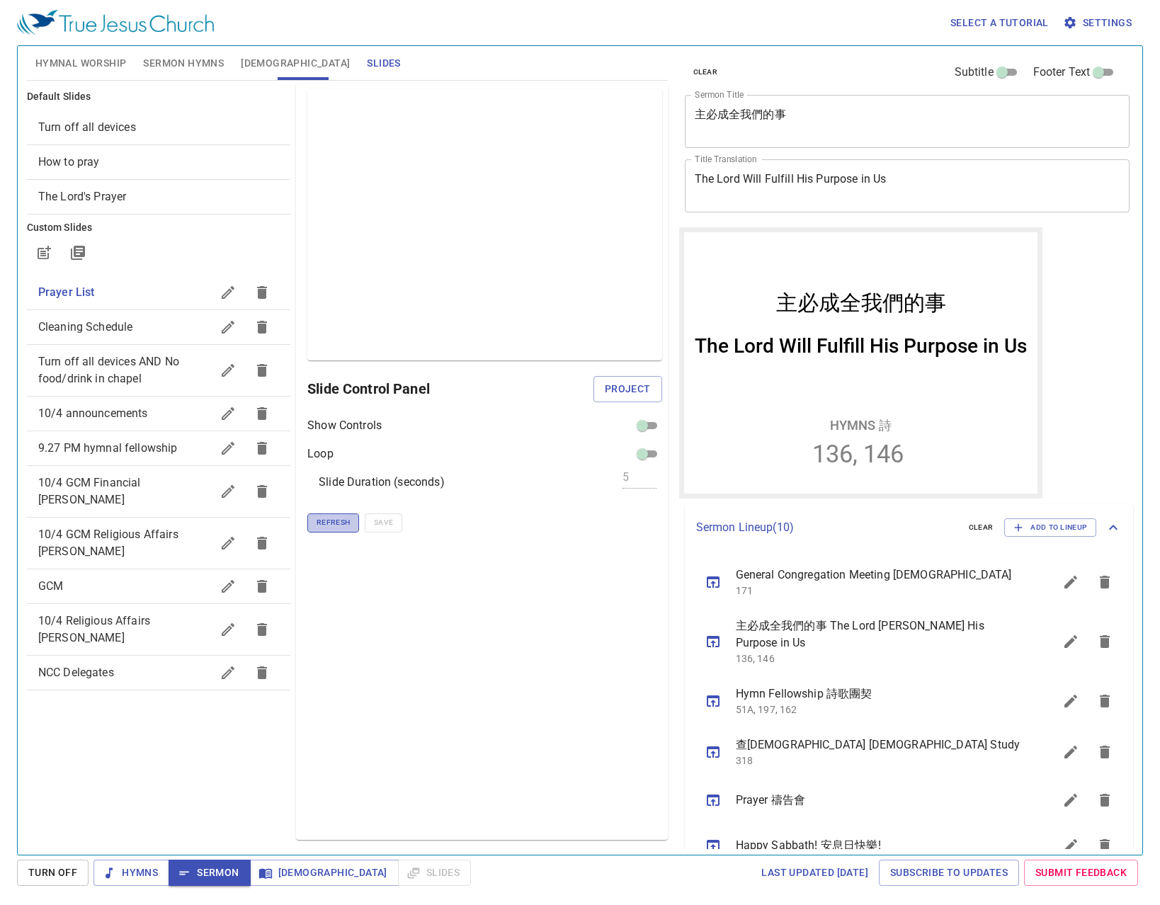
click at [348, 518] on span "Refresh" at bounding box center [332, 522] width 33 height 13
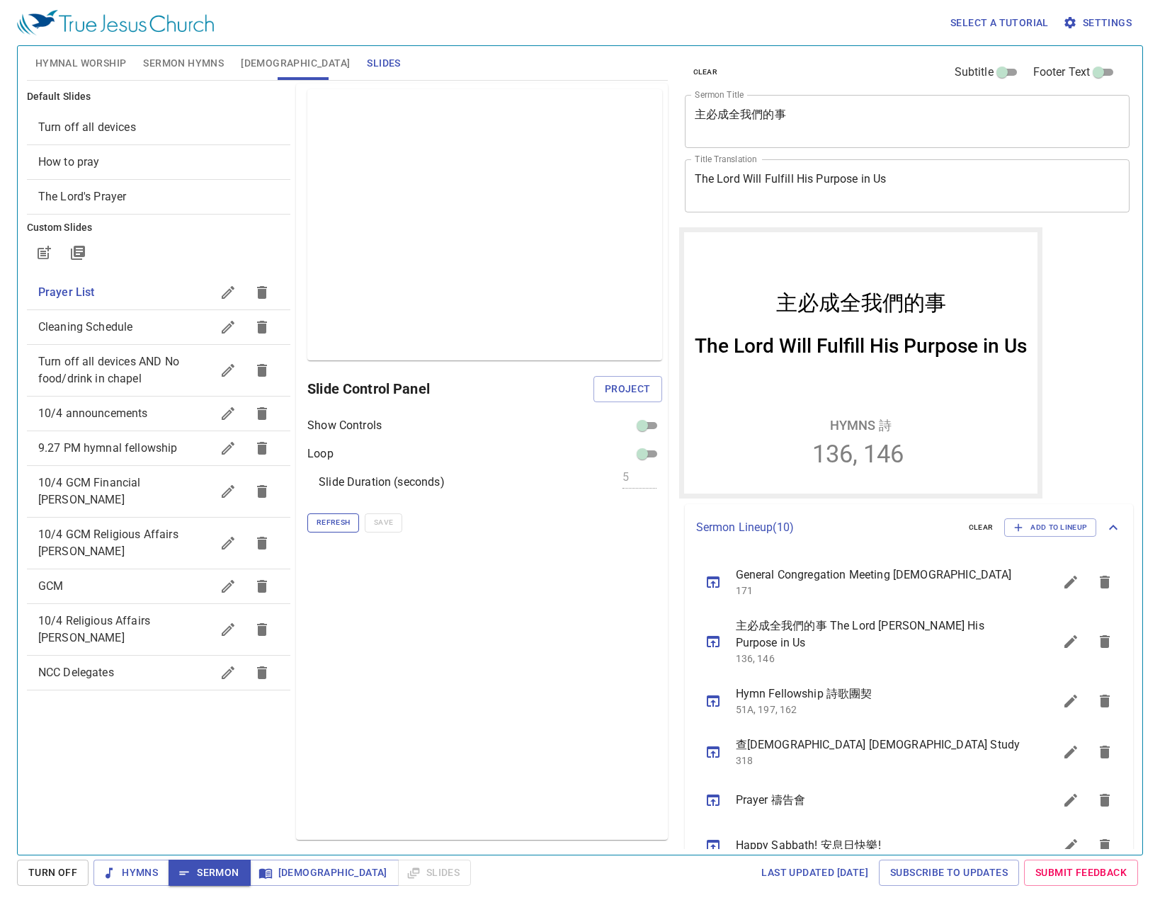
click at [348, 518] on span "Refresh" at bounding box center [332, 522] width 33 height 13
click at [228, 296] on icon "button" at bounding box center [227, 292] width 17 height 17
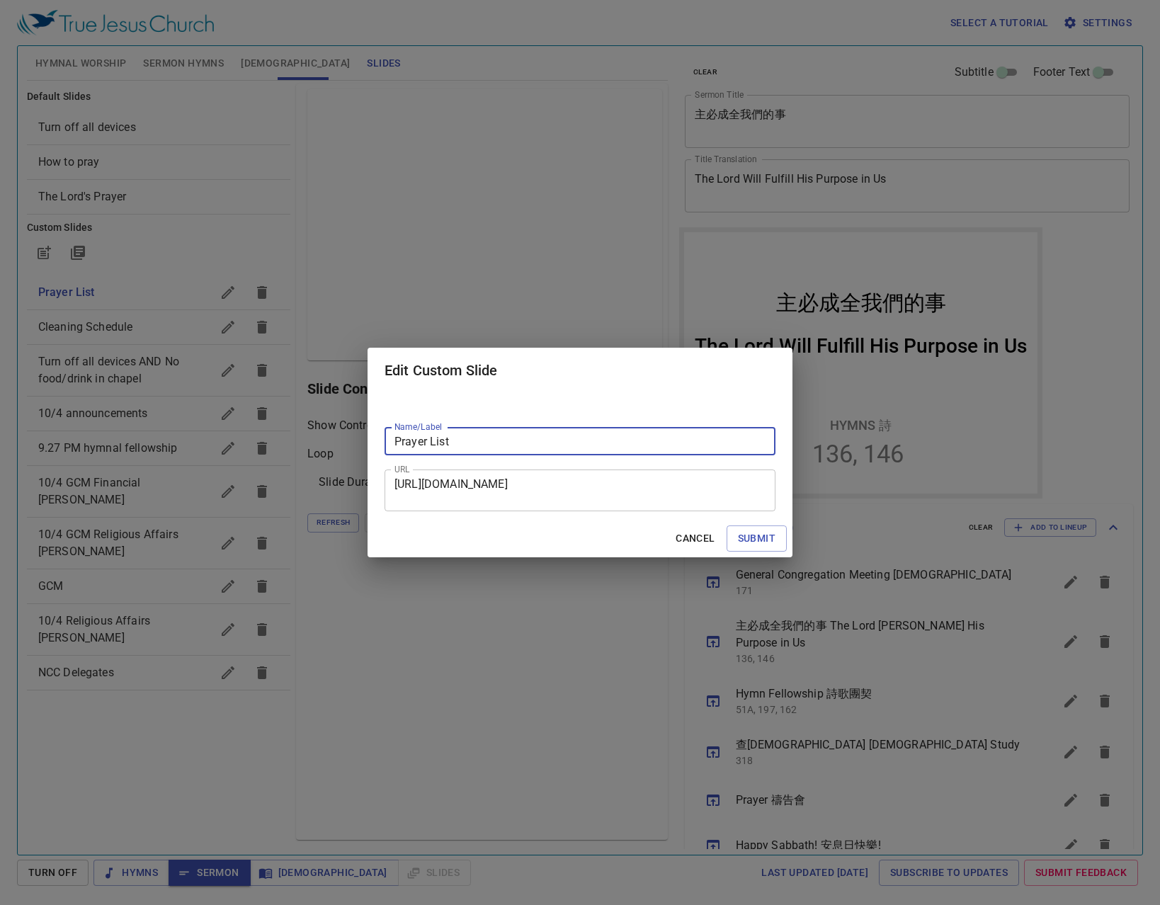
click at [568, 503] on textarea "https://docs.google.com/presentation/d/1aVC3ivGi-zI7GI9D-RwXeAGL5O_8qciK/edit#s…" at bounding box center [579, 490] width 371 height 27
click at [708, 529] on button "Cancel" at bounding box center [695, 538] width 50 height 26
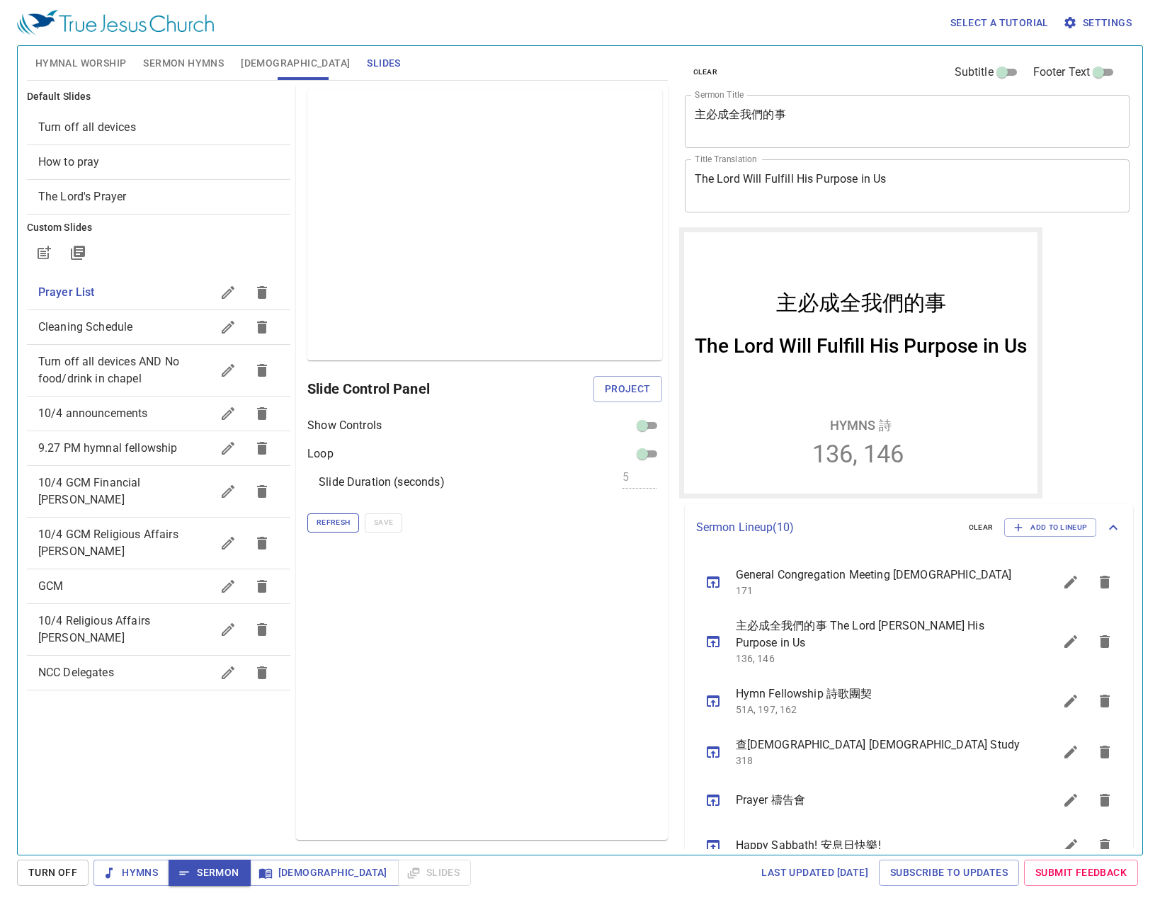
click at [342, 518] on span "Refresh" at bounding box center [332, 522] width 33 height 13
click at [116, 412] on span "10/4 announcements" at bounding box center [93, 412] width 110 height 13
checkbox input "true"
click at [648, 385] on span "Project" at bounding box center [628, 389] width 46 height 18
click at [659, 421] on input "checkbox" at bounding box center [653, 428] width 51 height 17
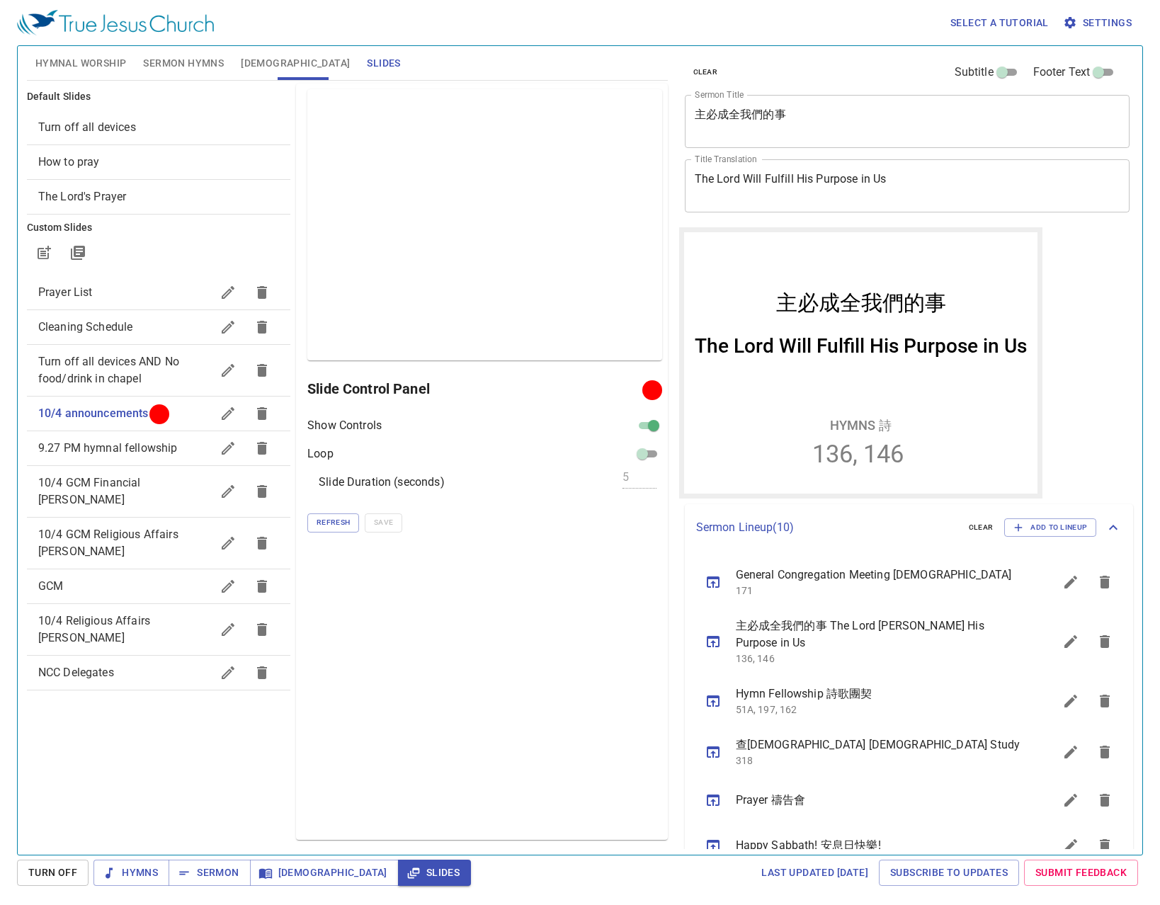
checkbox input "false"
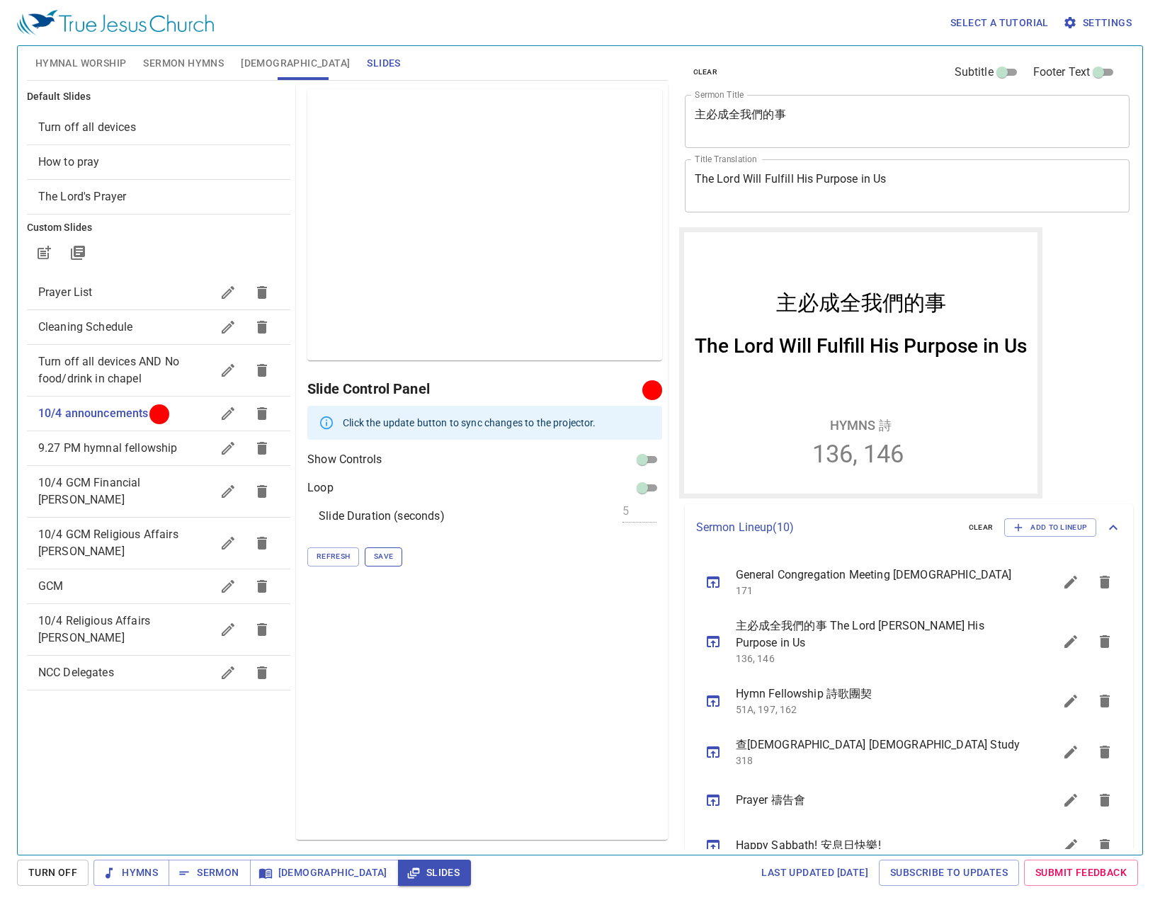
click at [380, 562] on span "Save" at bounding box center [383, 556] width 19 height 13
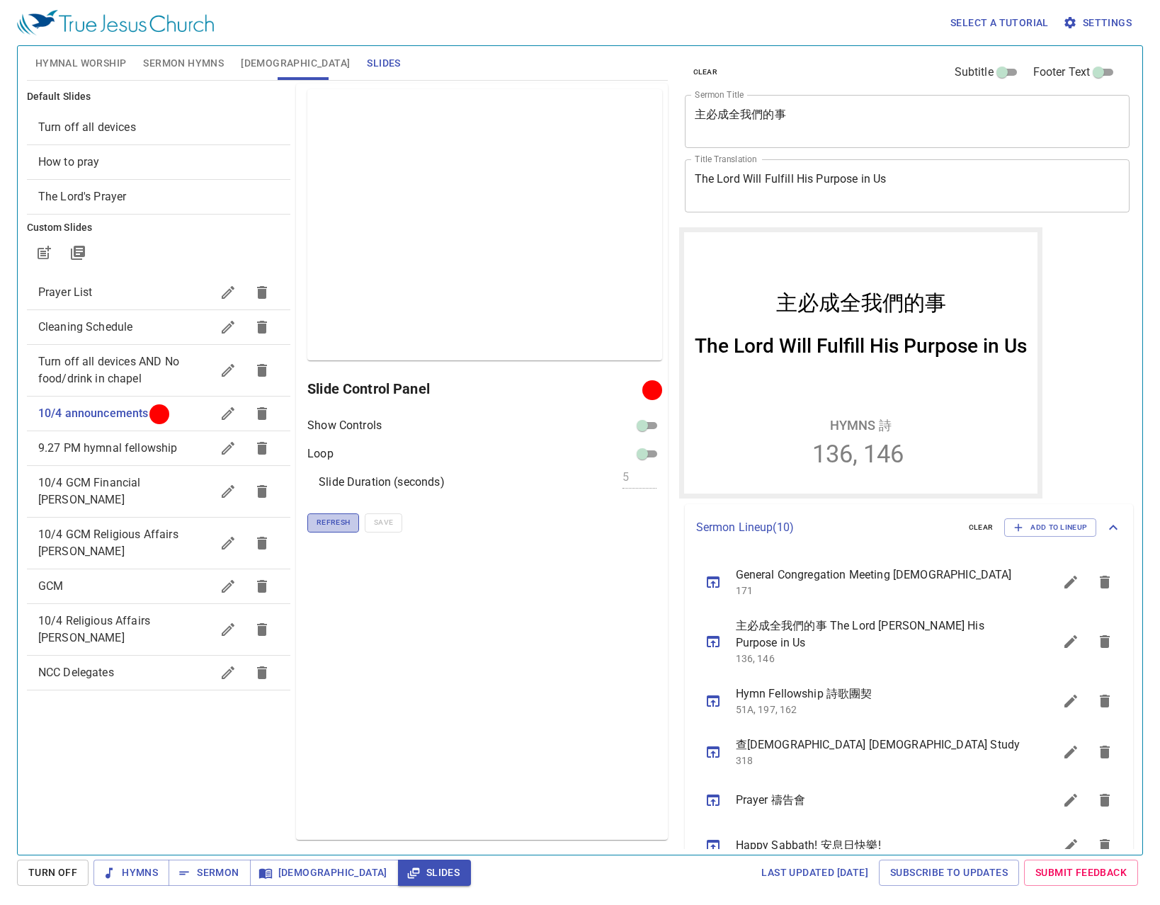
click at [331, 522] on span "Refresh" at bounding box center [332, 522] width 33 height 13
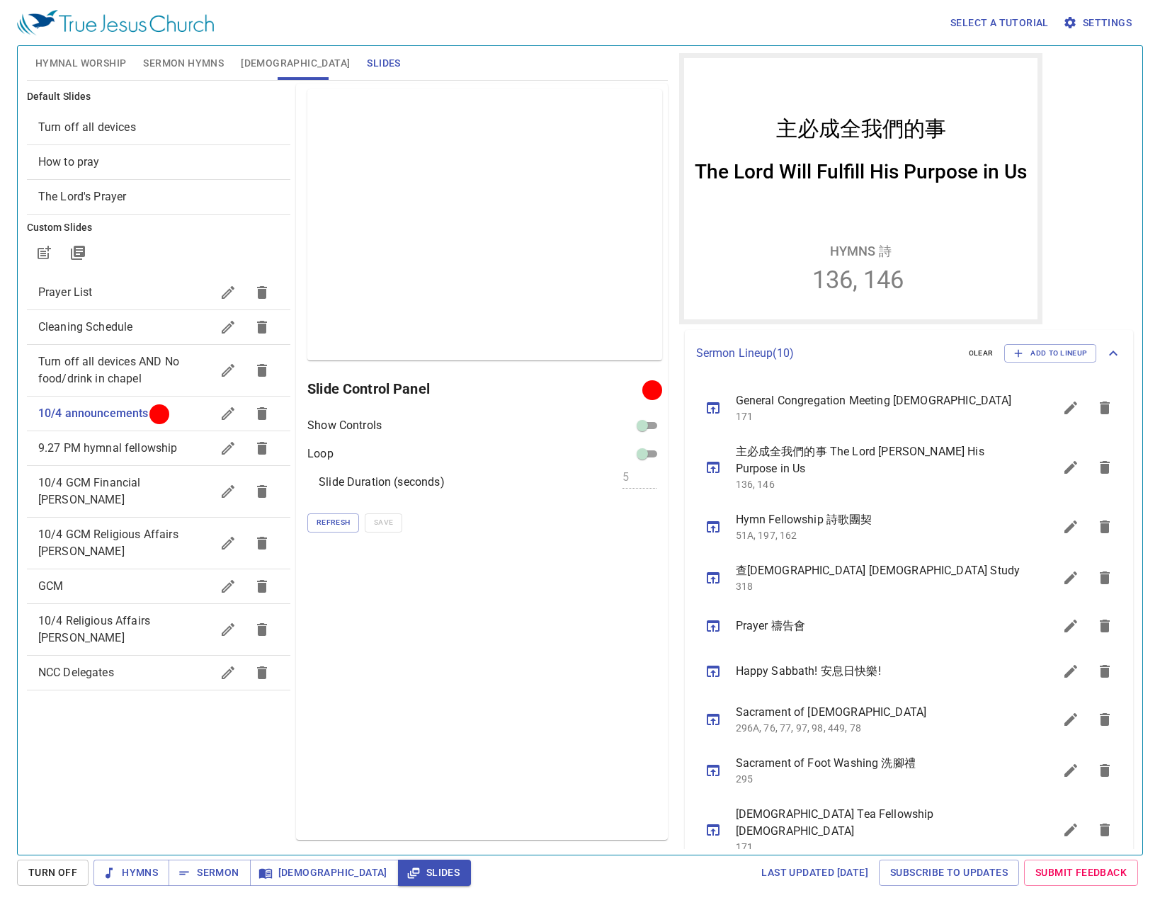
scroll to position [229, 0]
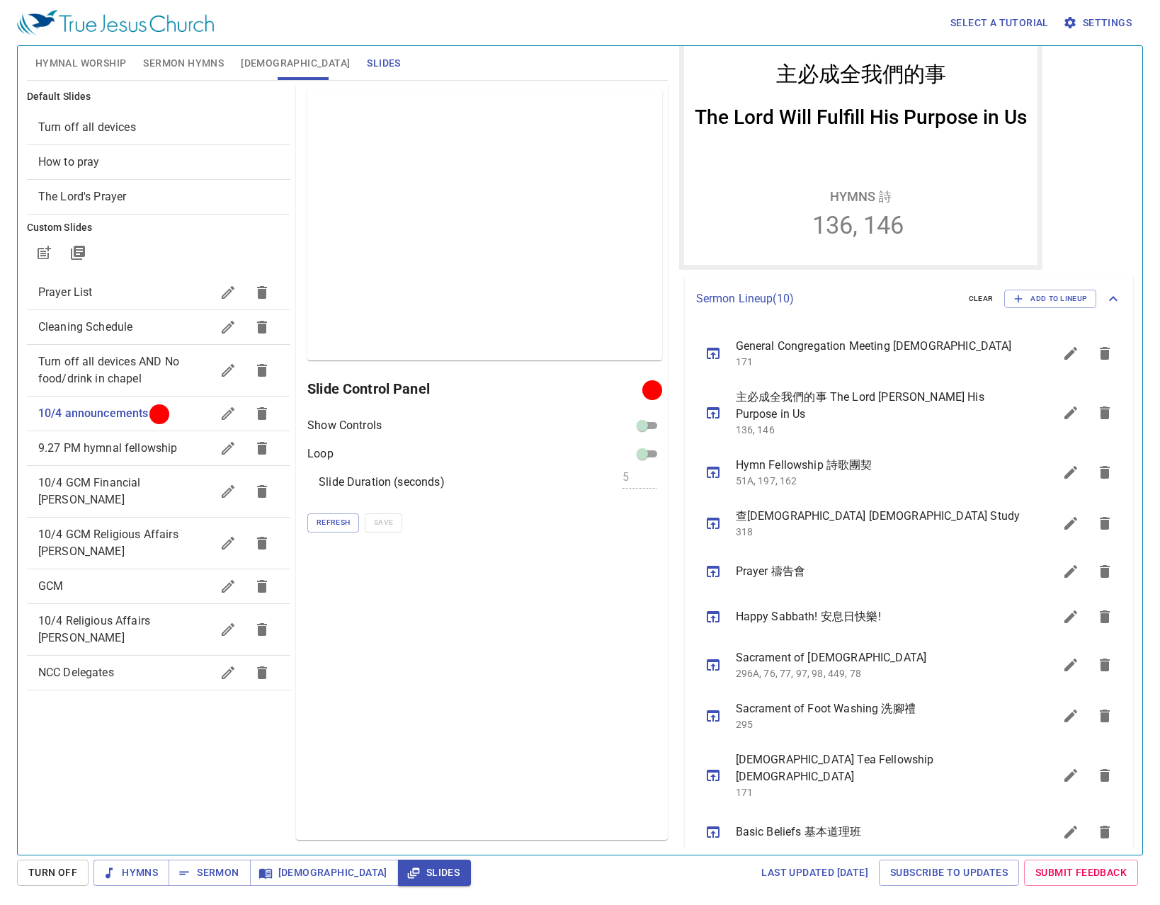
click at [703, 615] on button "sermon lineup list" at bounding box center [713, 617] width 34 height 34
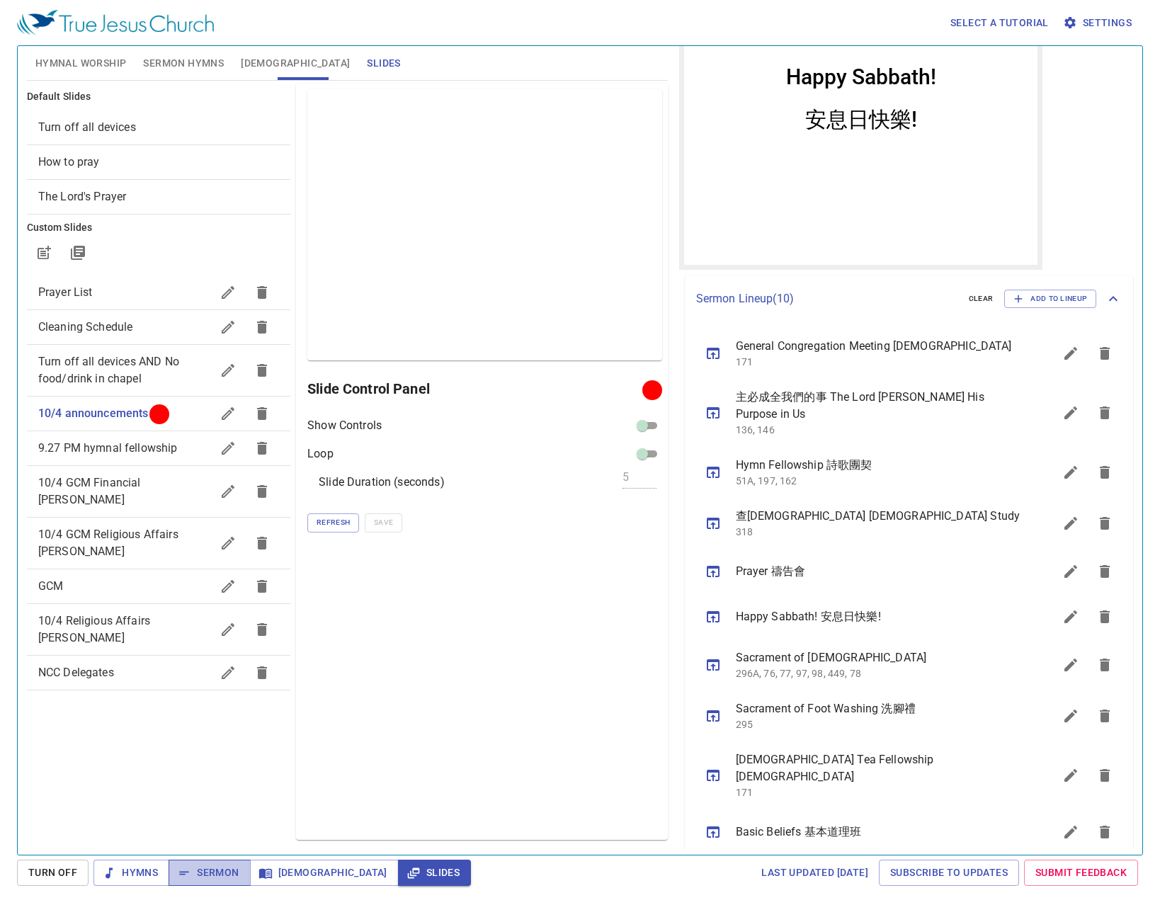
click at [215, 872] on span "Sermon" at bounding box center [209, 873] width 59 height 18
